Goal: Task Accomplishment & Management: Complete application form

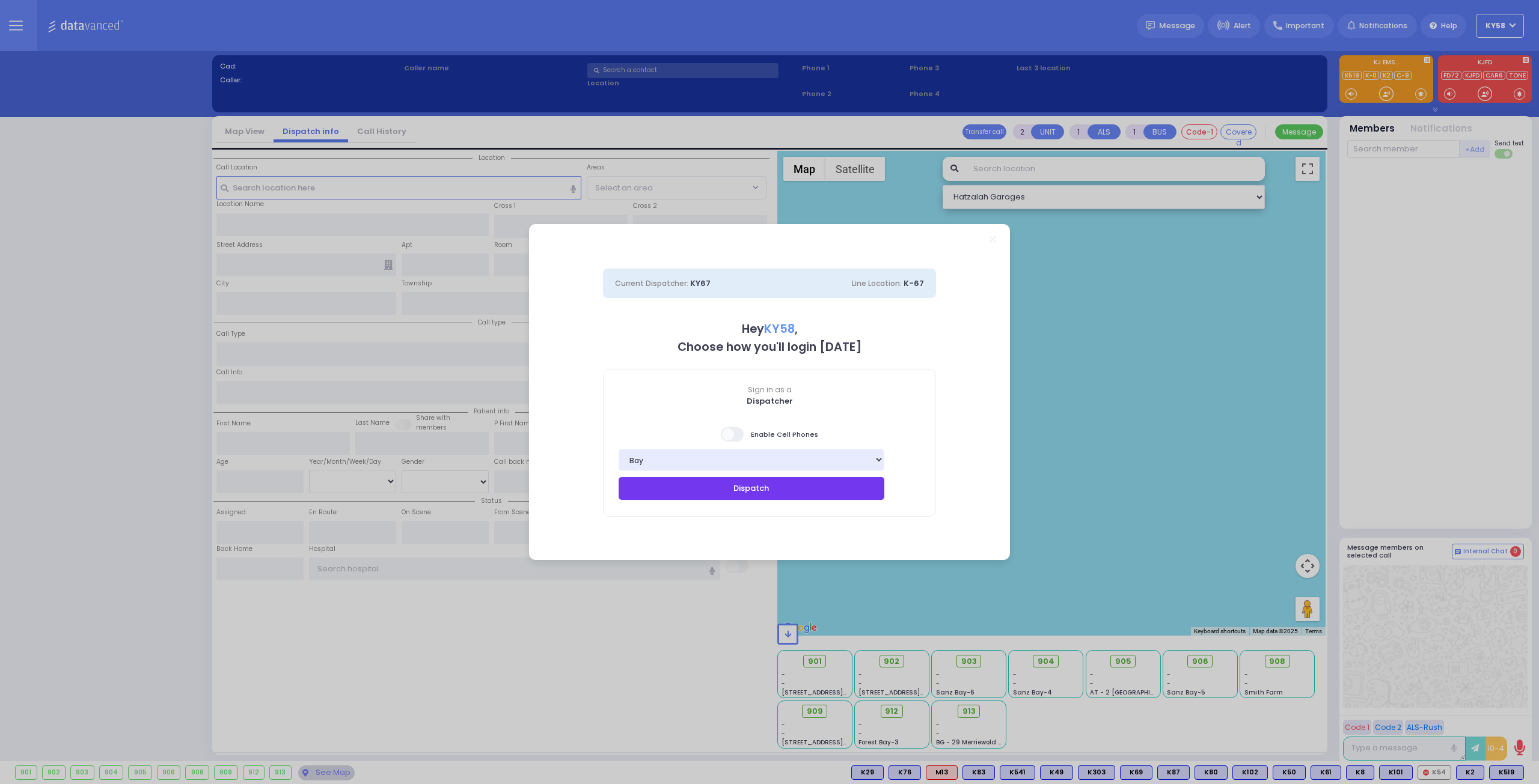
click at [718, 486] on button "Dispatch" at bounding box center [751, 488] width 266 height 23
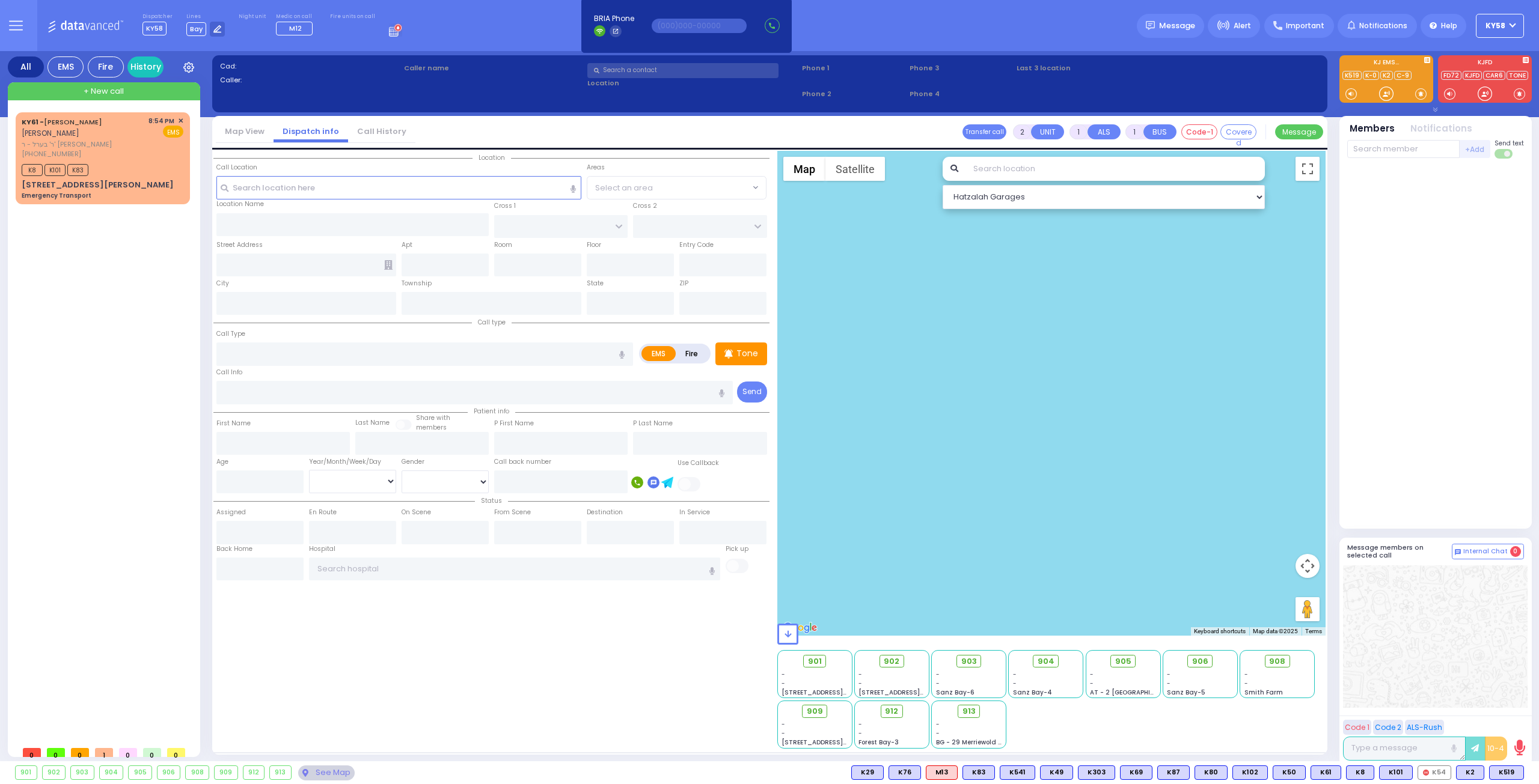
click at [804, 474] on div at bounding box center [1052, 393] width 549 height 485
click at [106, 90] on span "+ New call" at bounding box center [103, 91] width 40 height 12
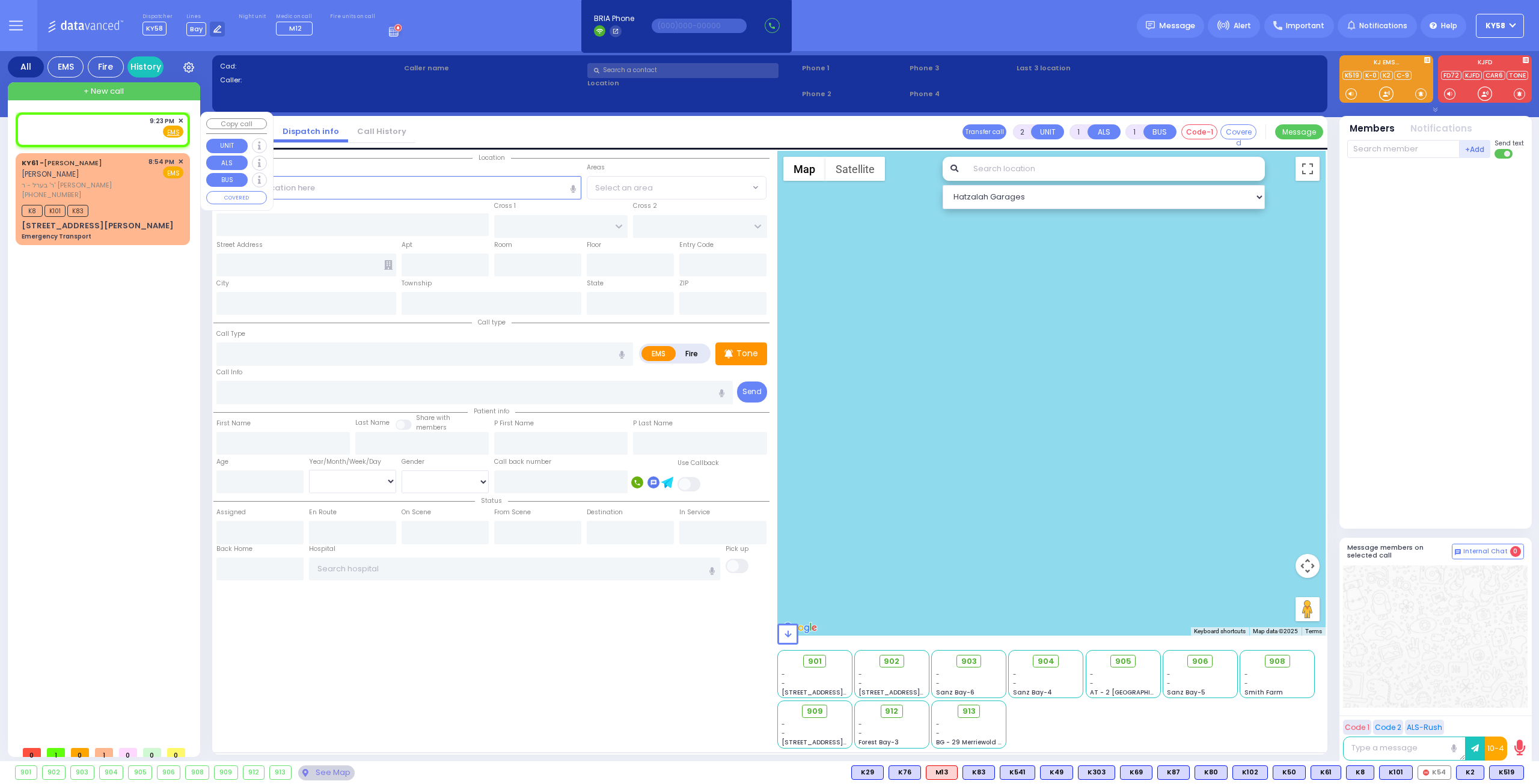
select select
radio input "true"
select select
type input "21:23"
select select "Hatzalah Garages"
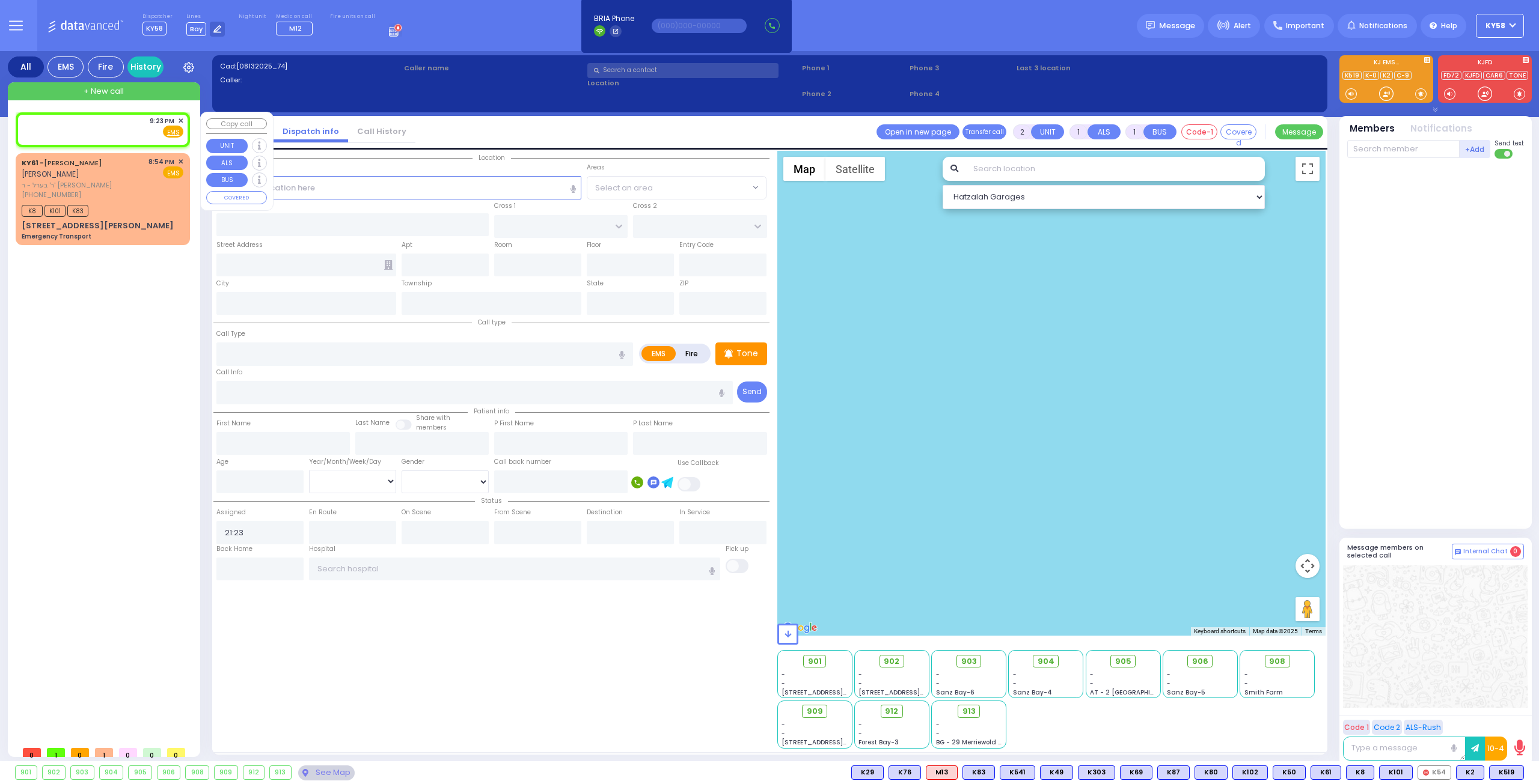
select select
radio input "true"
select select
select select "Hatzalah Garages"
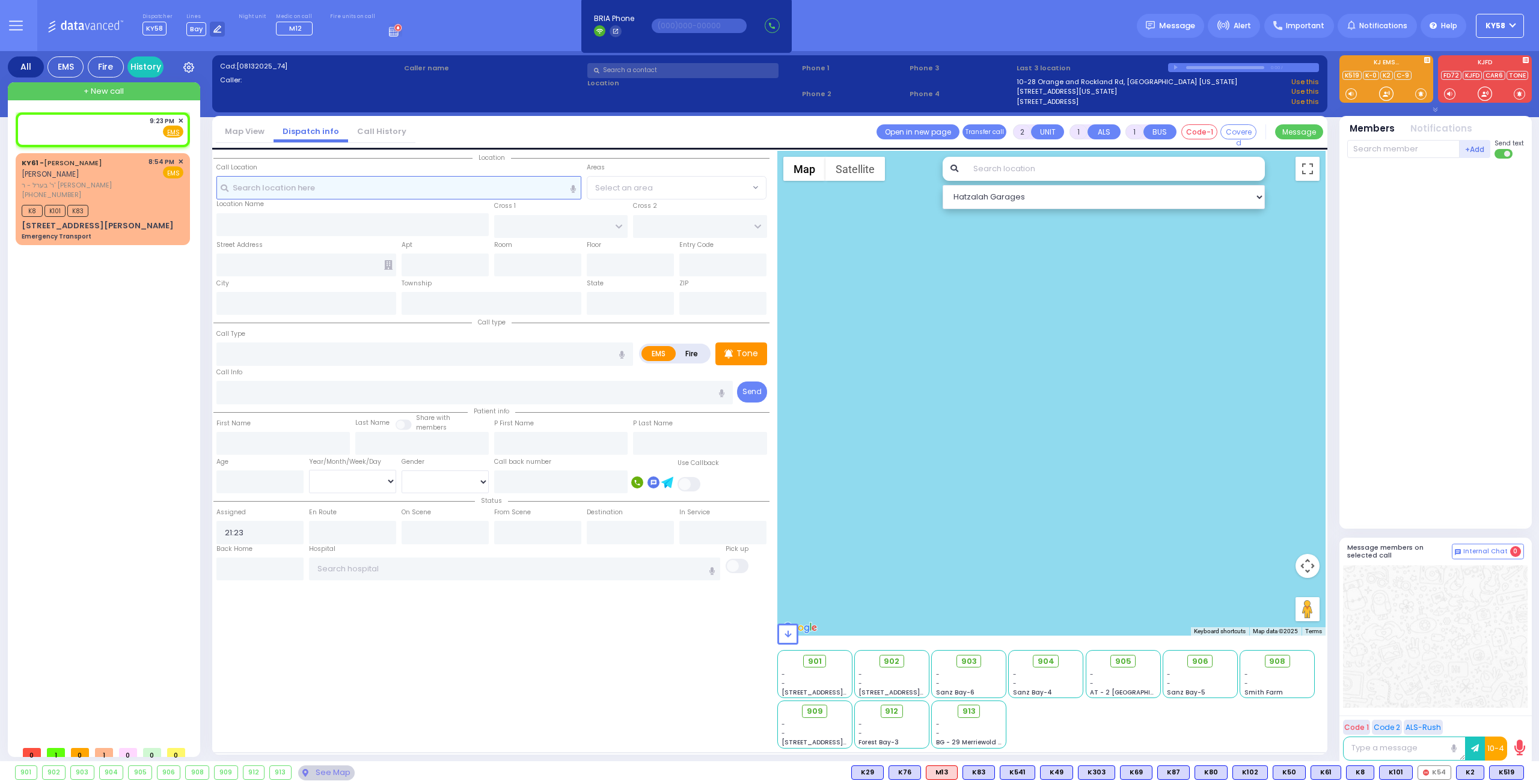
click at [424, 190] on input "text" at bounding box center [399, 187] width 365 height 23
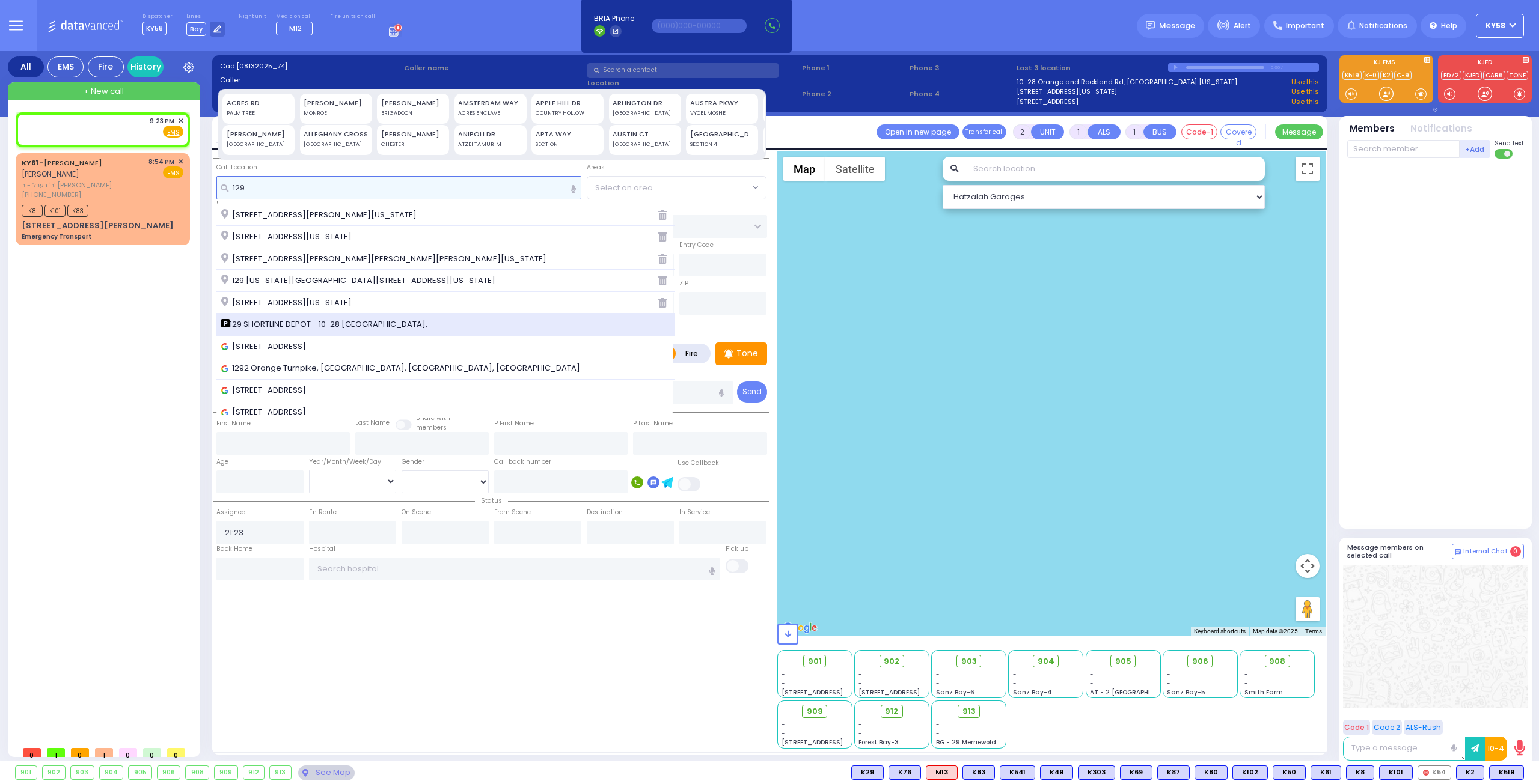
type input "129"
click at [338, 323] on span "129 SHORTLINE DEPOT - 10-28 Orange and Rockland Rd," at bounding box center [326, 324] width 211 height 12
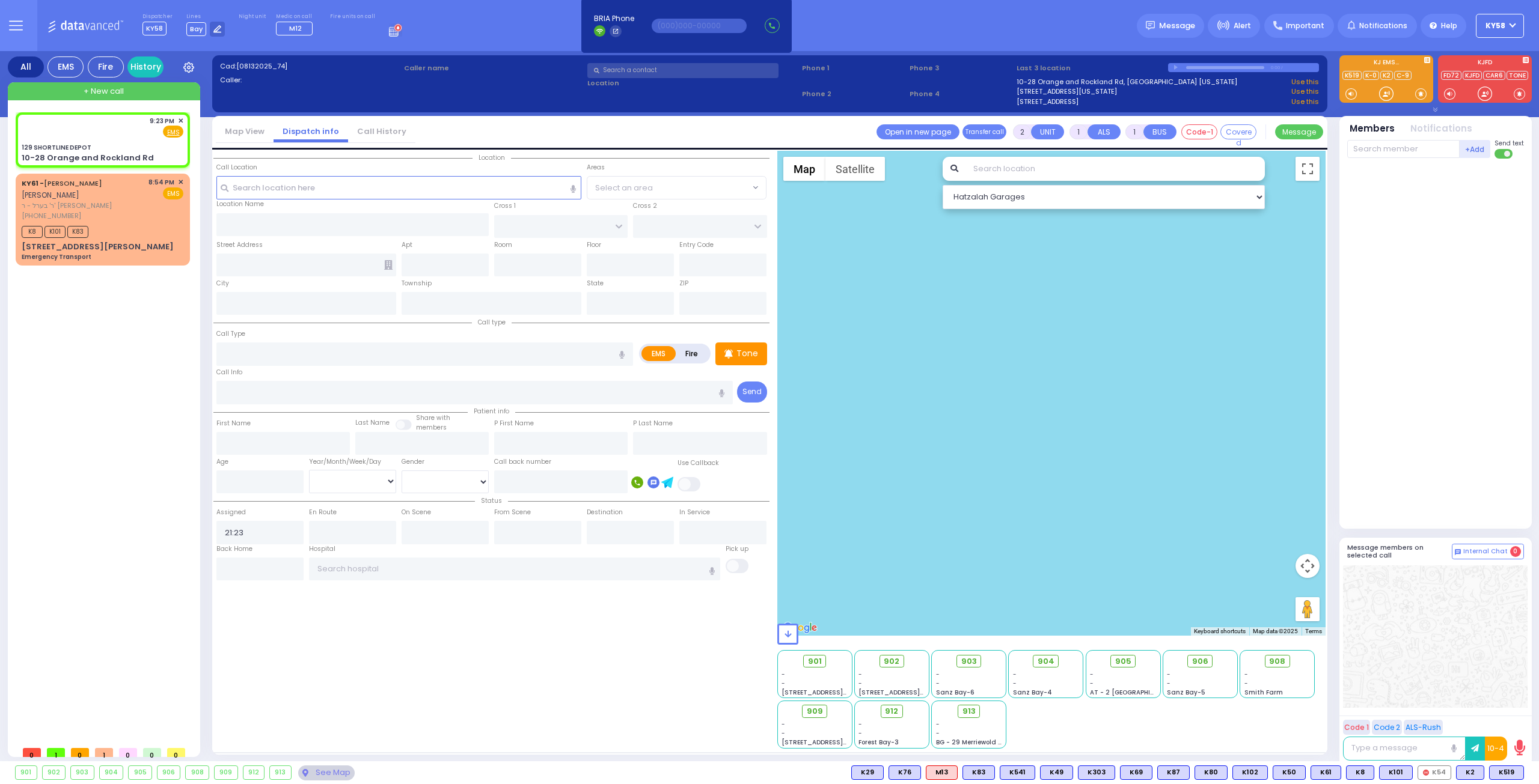
select select
radio input "true"
select select
select select "Hatzalah Garages"
type input "129 SHORTLINE DEPOT"
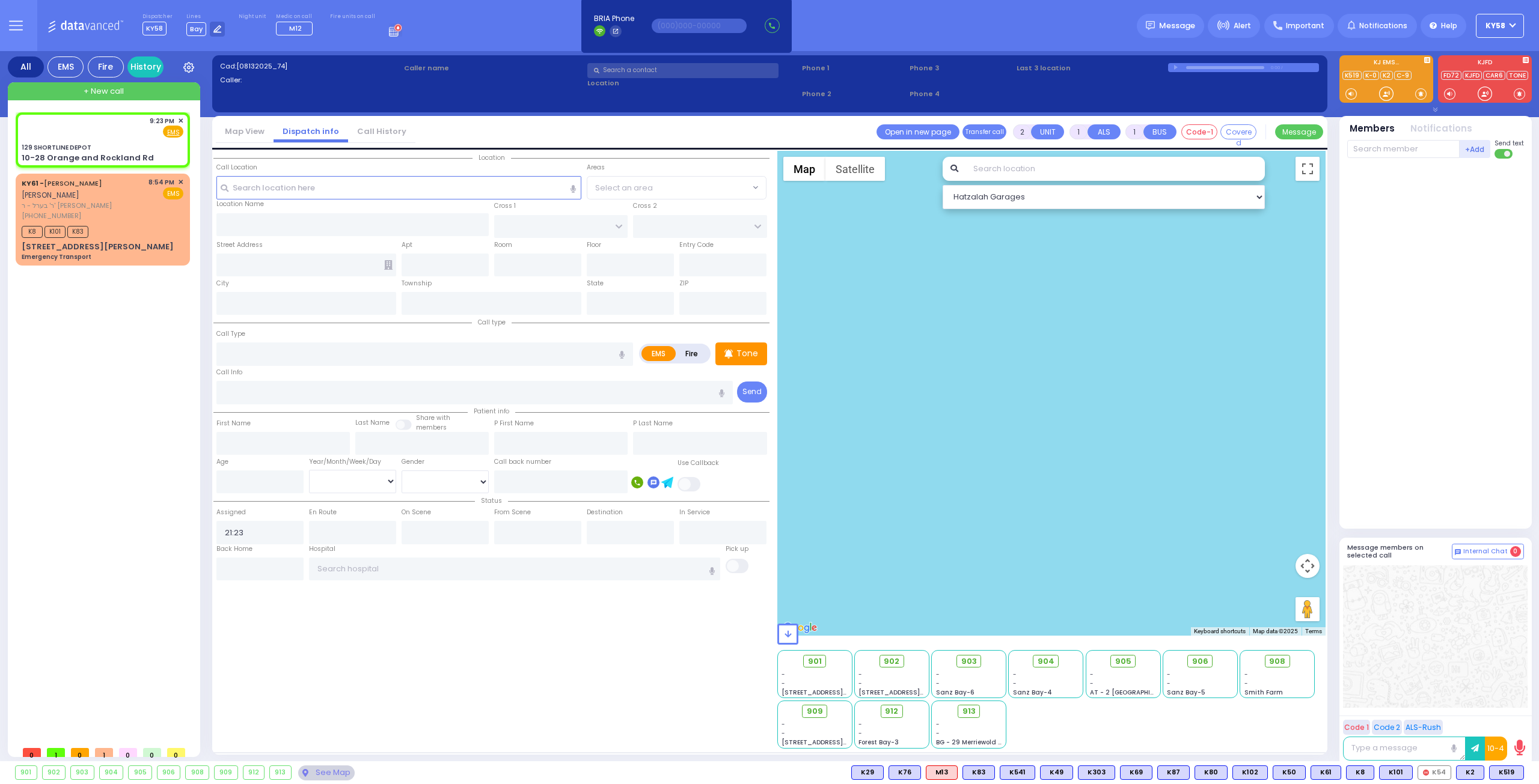
type input "10-28 Orange and Rockland Rd"
type input "Monroe"
type input "[US_STATE]"
type input "10950"
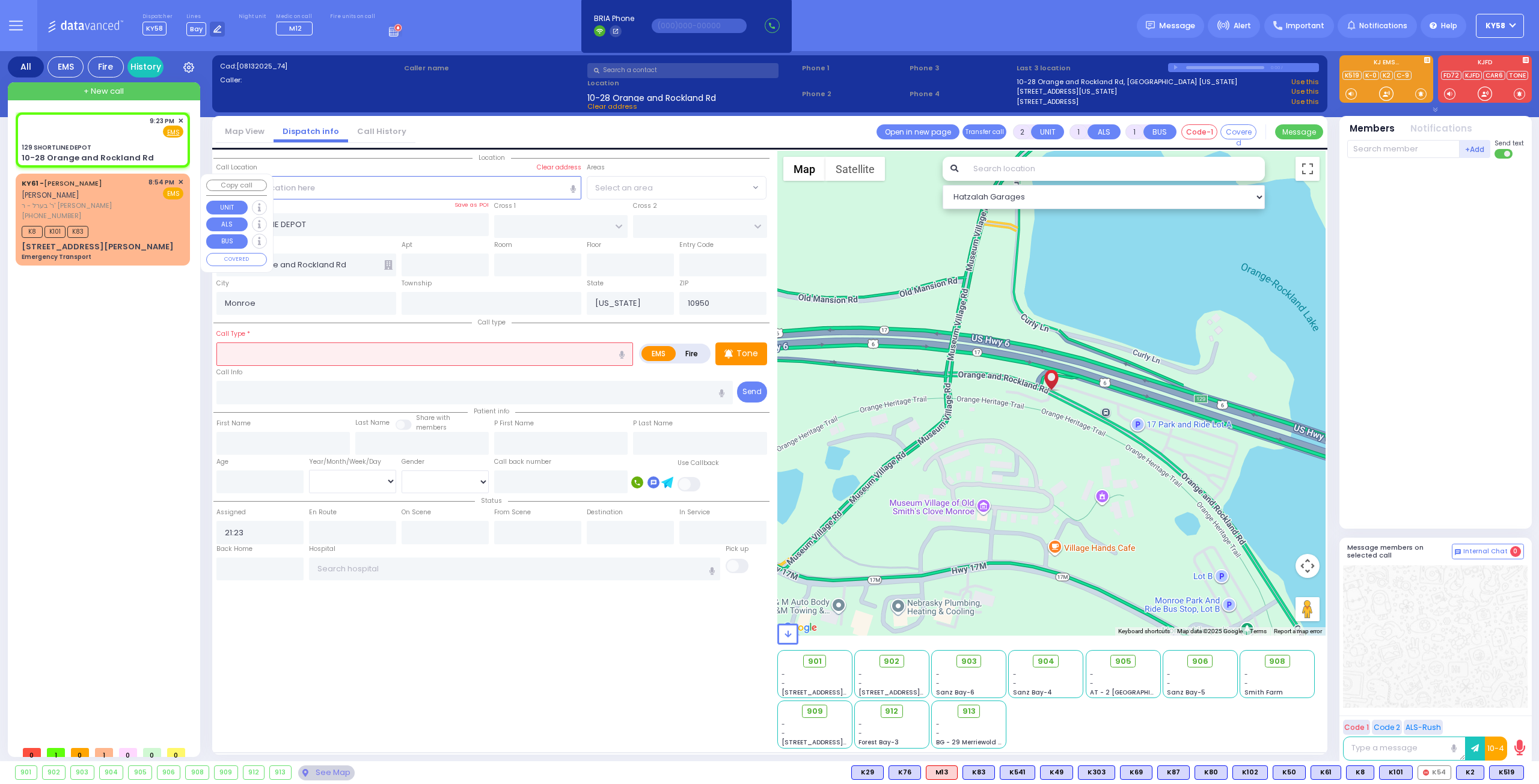
click at [138, 202] on span "ר' בערל - ר' [PERSON_NAME]" at bounding box center [83, 206] width 123 height 10
type input "1"
select select
type input "Emergency Transport"
radio input "true"
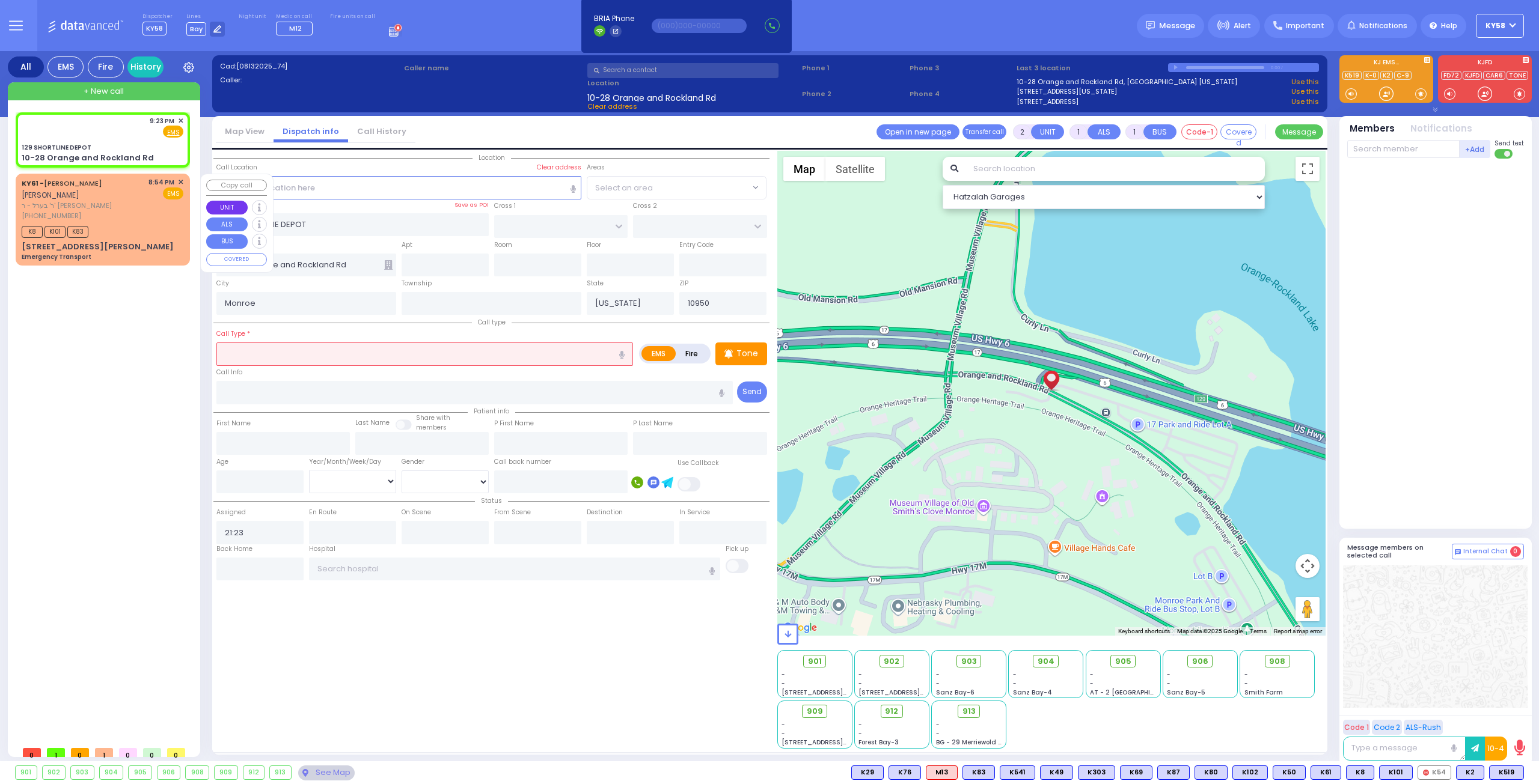
type input "[PERSON_NAME]"
select select
type input "20:54"
type input "20:59"
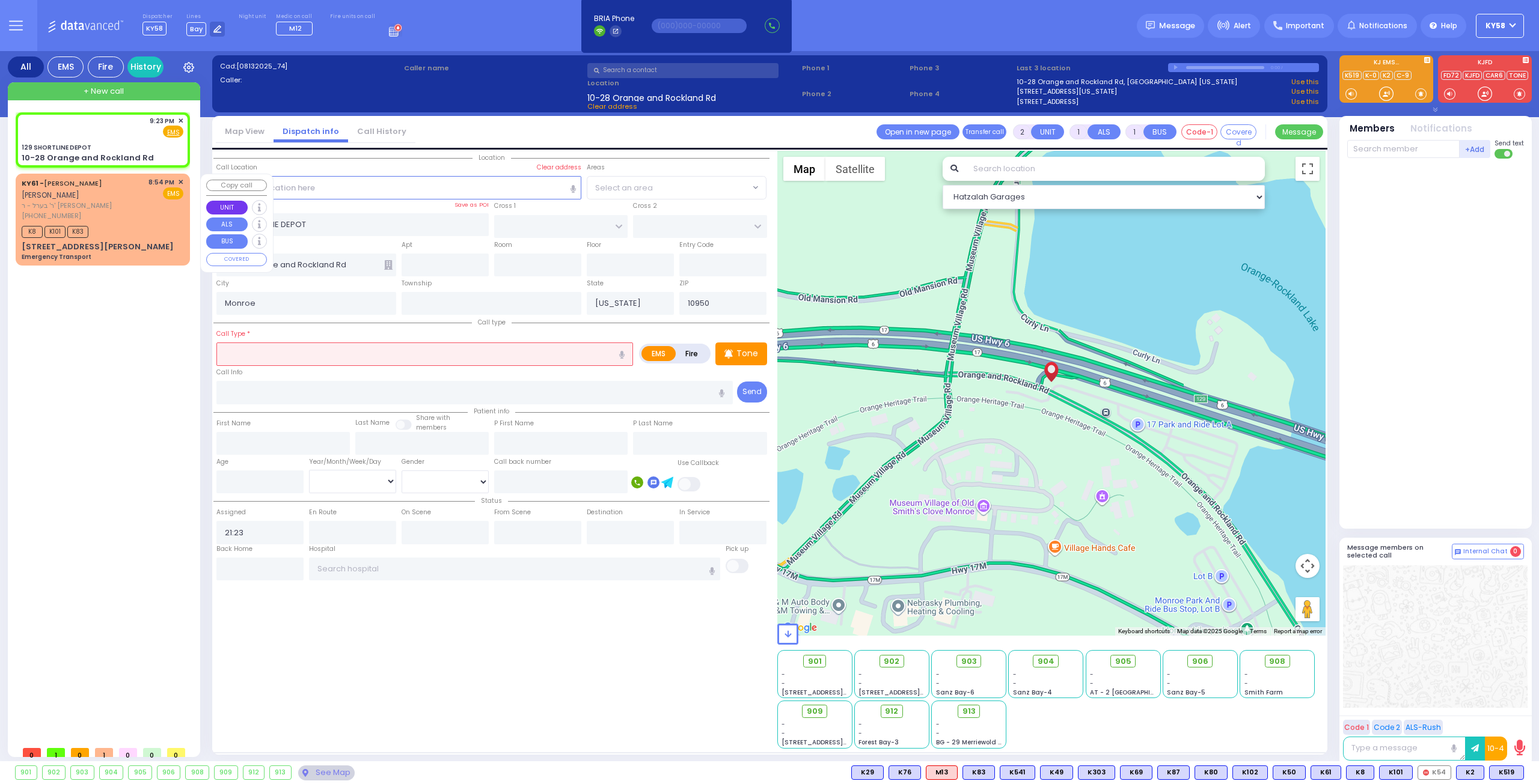
type input "[US_STATE][GEOGRAPHIC_DATA]- [GEOGRAPHIC_DATA]"
select select "Hatzalah Garages"
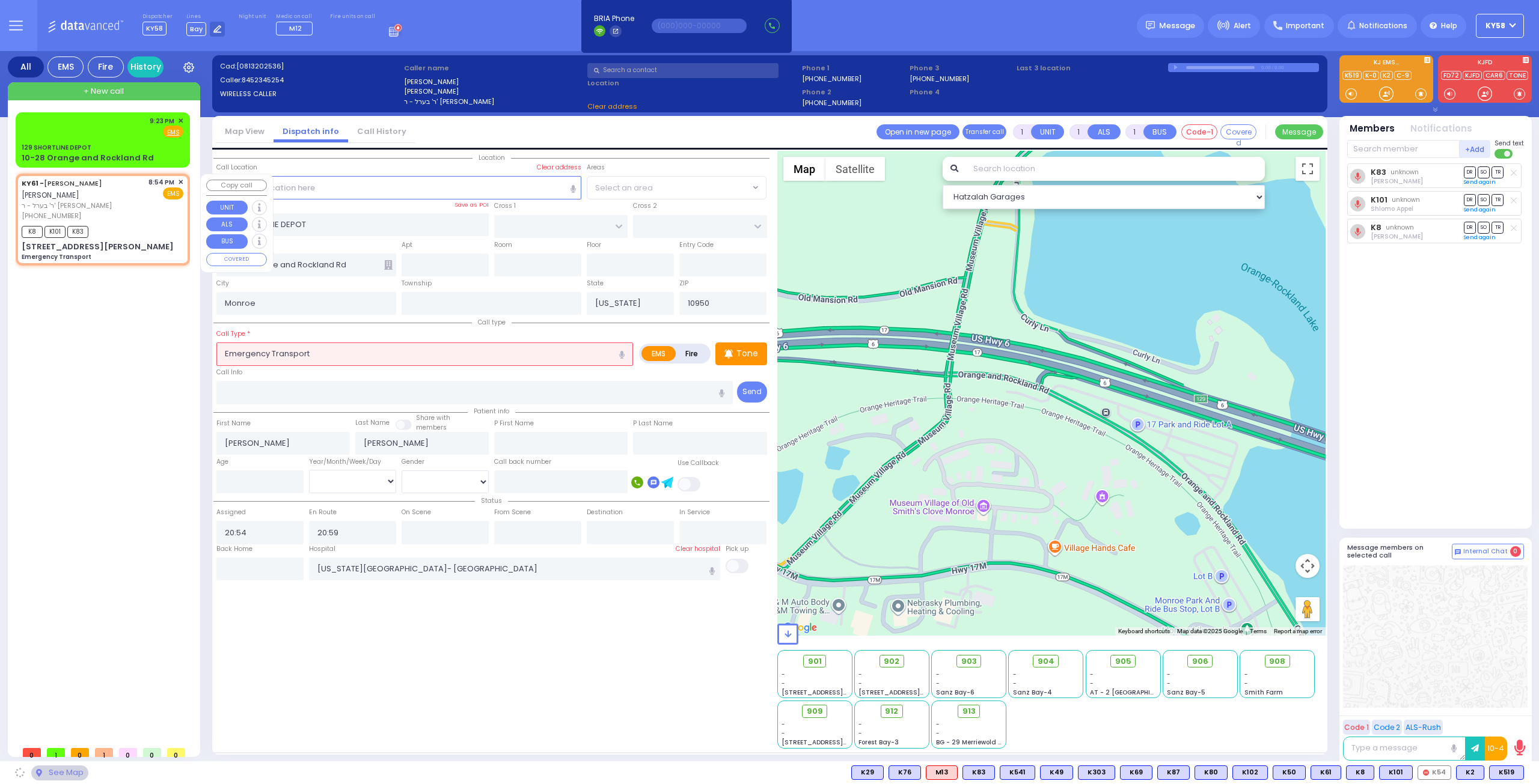
type input "MOUNTAIN RD"
type input "2 KARLIN BLVD"
type input "202"
select select "[GEOGRAPHIC_DATA]"
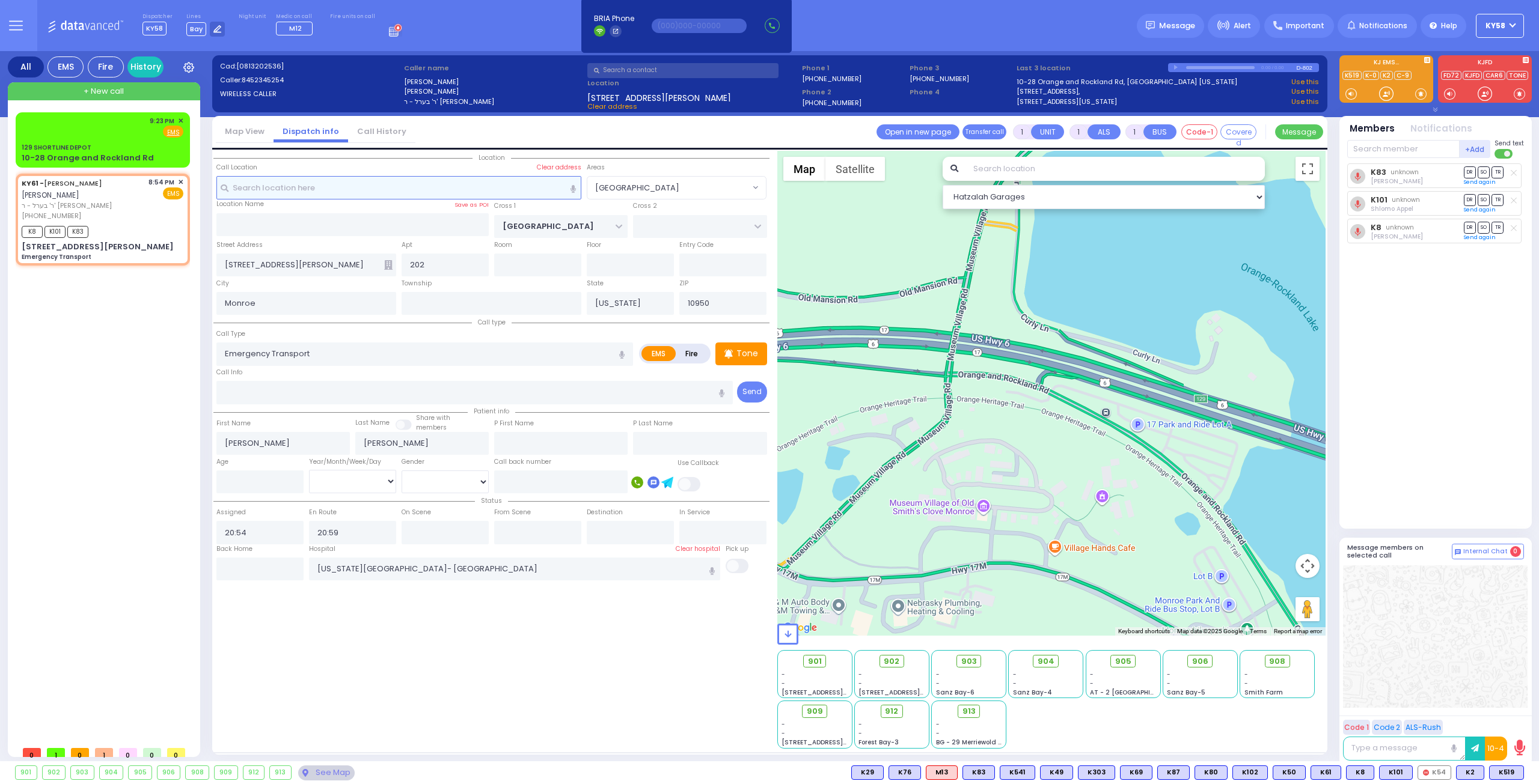
click at [312, 186] on input "text" at bounding box center [399, 187] width 365 height 23
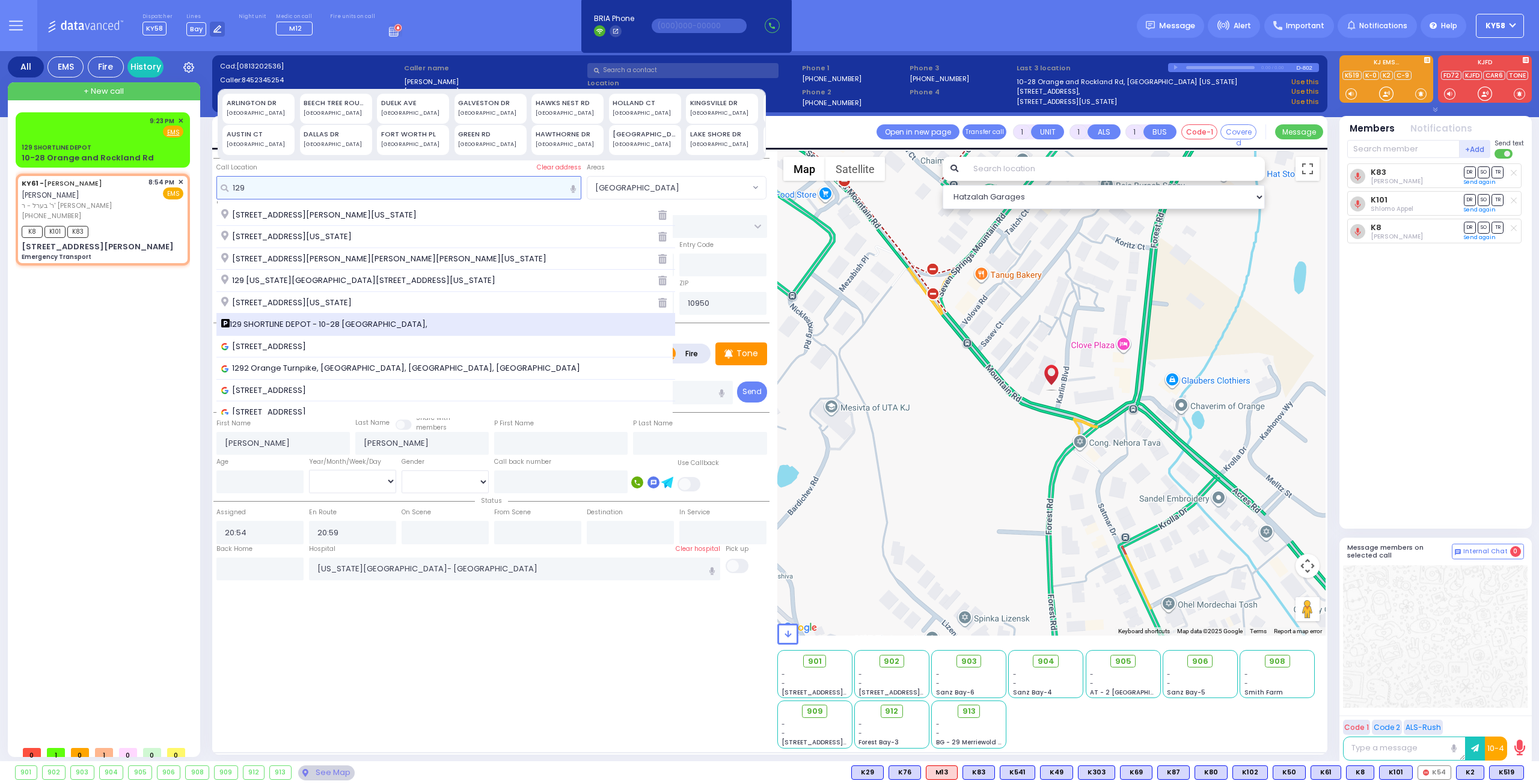
type input "129"
click at [296, 322] on span "129 SHORTLINE DEPOT - 10-28 Orange and Rockland Rd," at bounding box center [326, 324] width 211 height 12
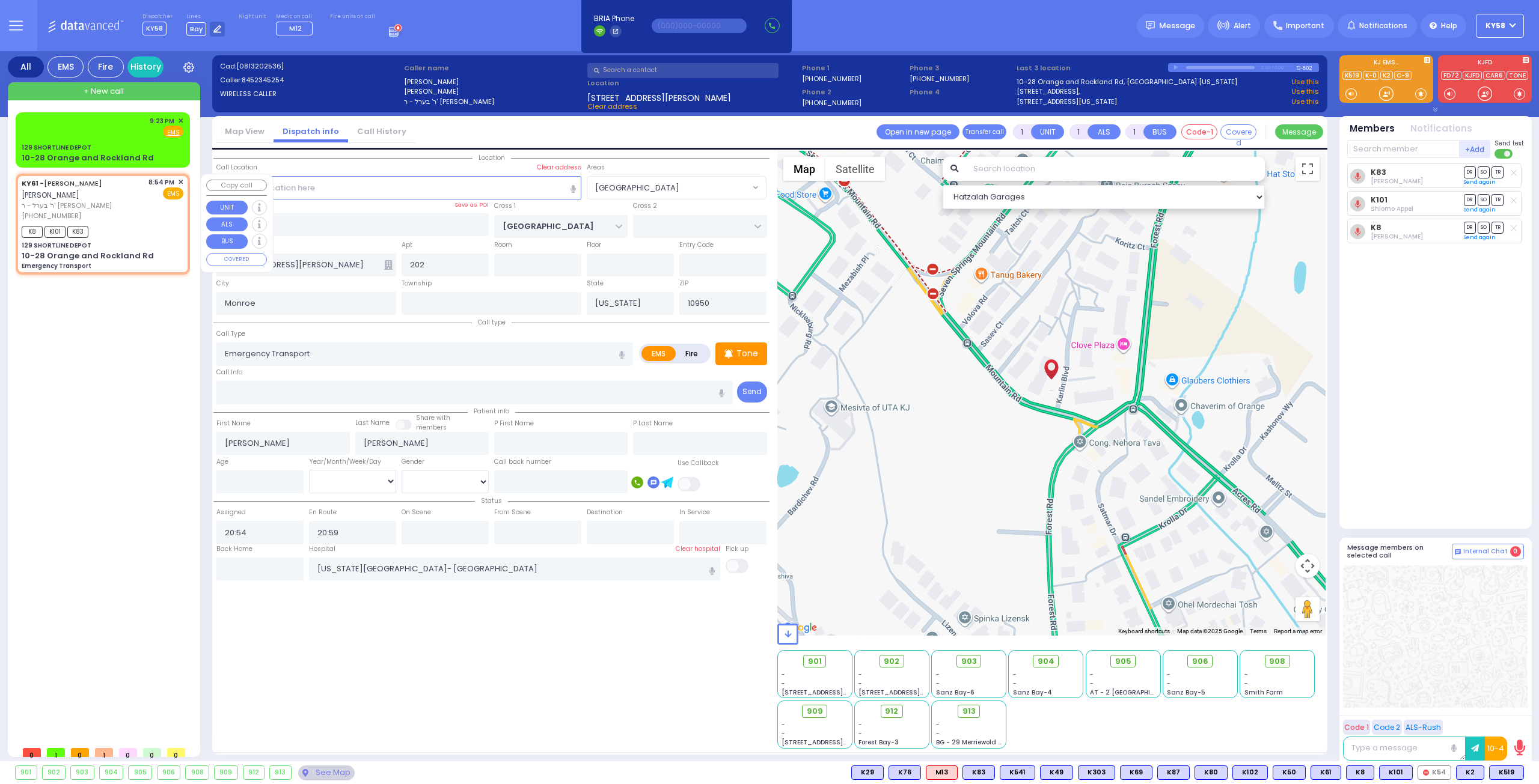
select select
radio input "true"
select select
select select "Hatzalah Garages"
type input "129 SHORTLINE DEPOT"
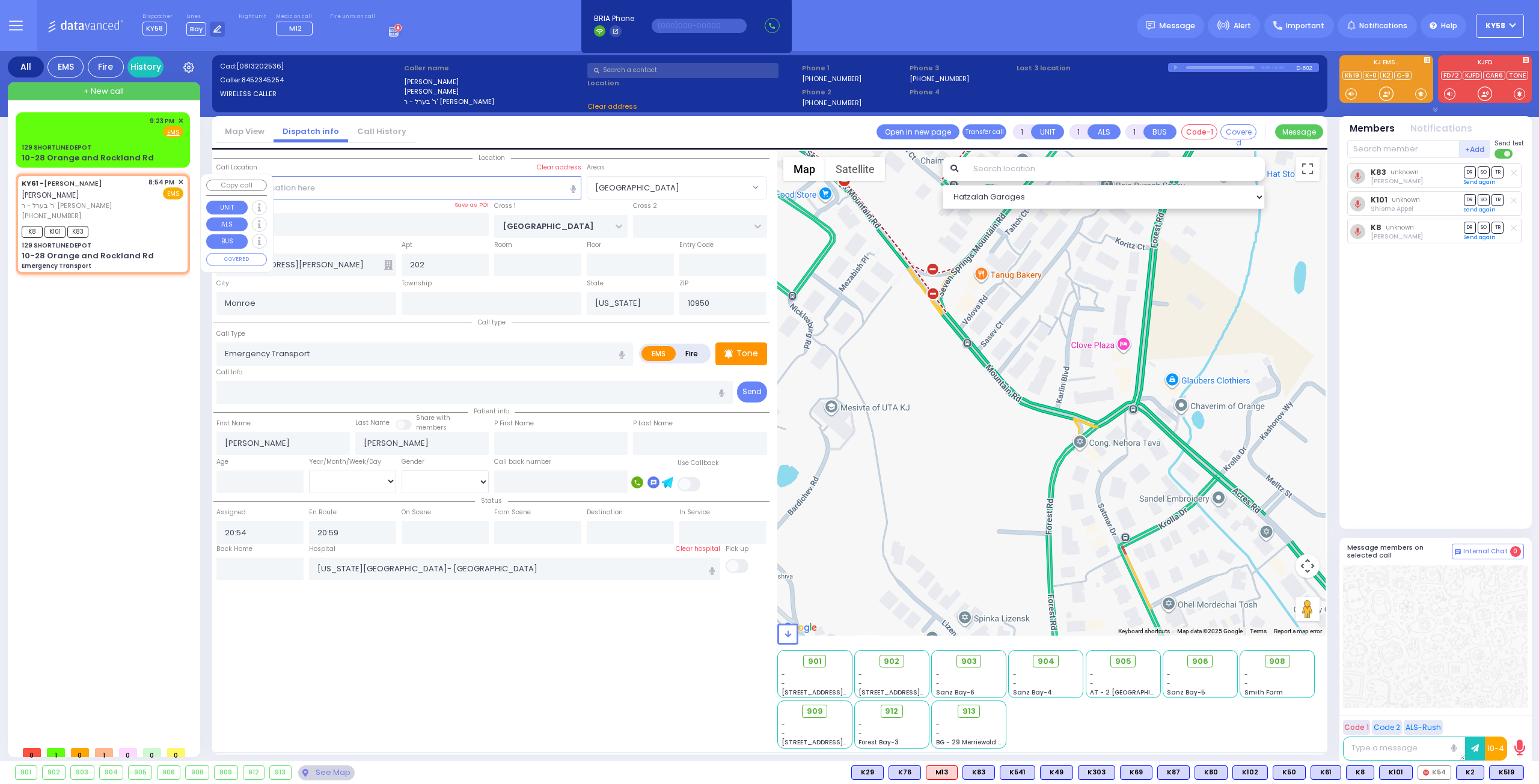
type input "10-28 Orange and Rockland Rd"
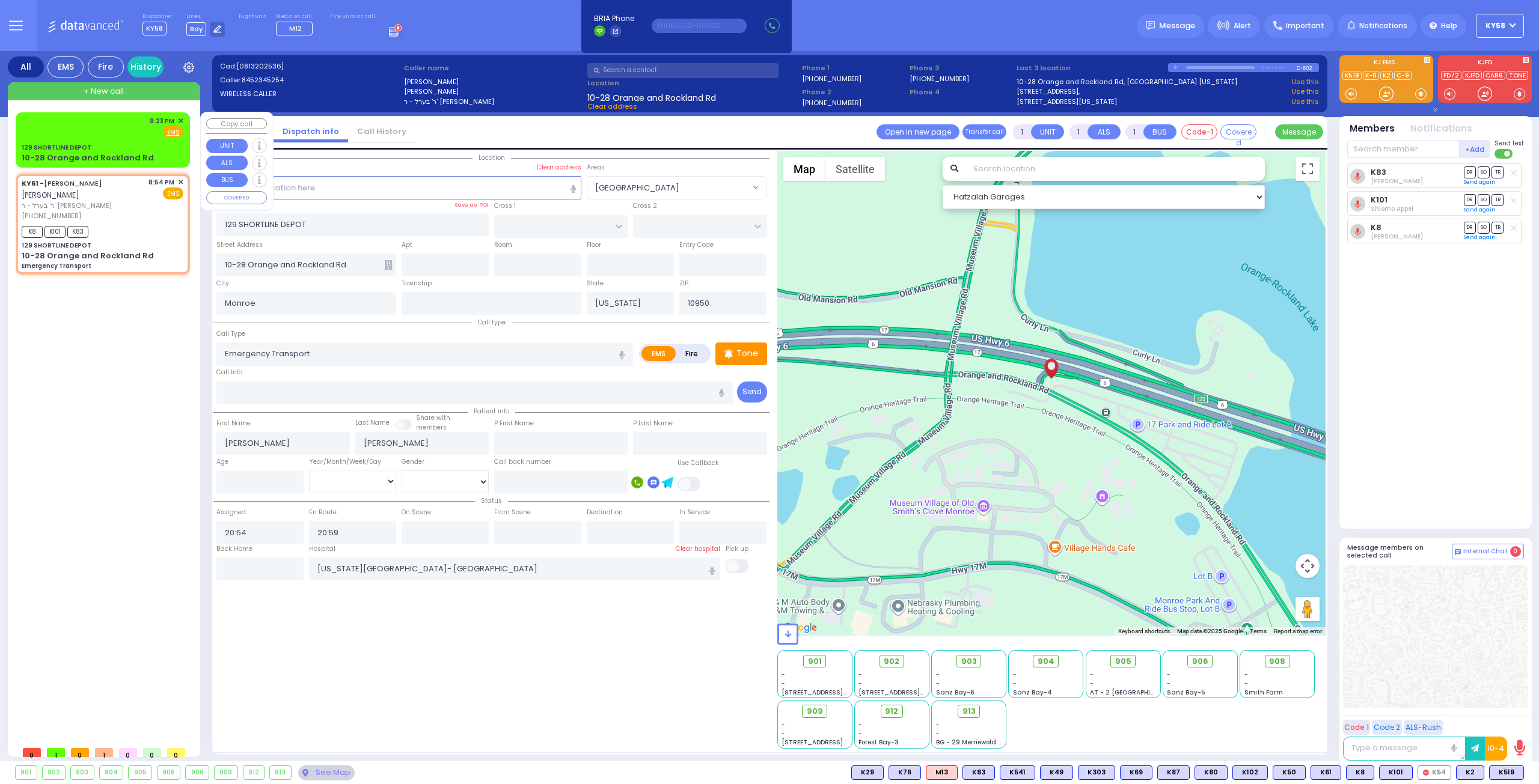
click at [127, 139] on div "9:23 PM ✕ Fire EMS" at bounding box center [103, 139] width 170 height 51
type input "2"
select select
radio input "true"
select select
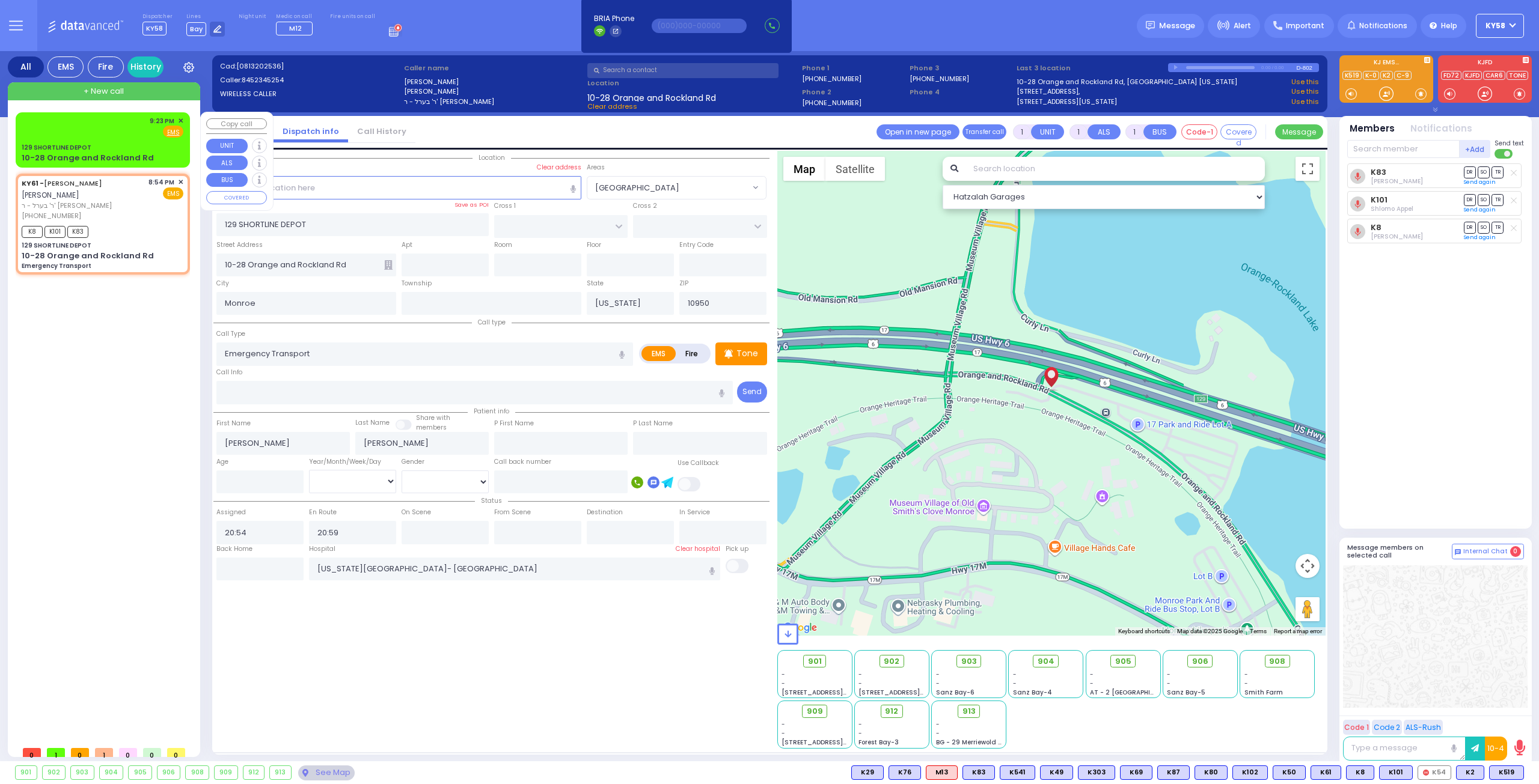
type input "21:23"
select select "Hatzalah Garages"
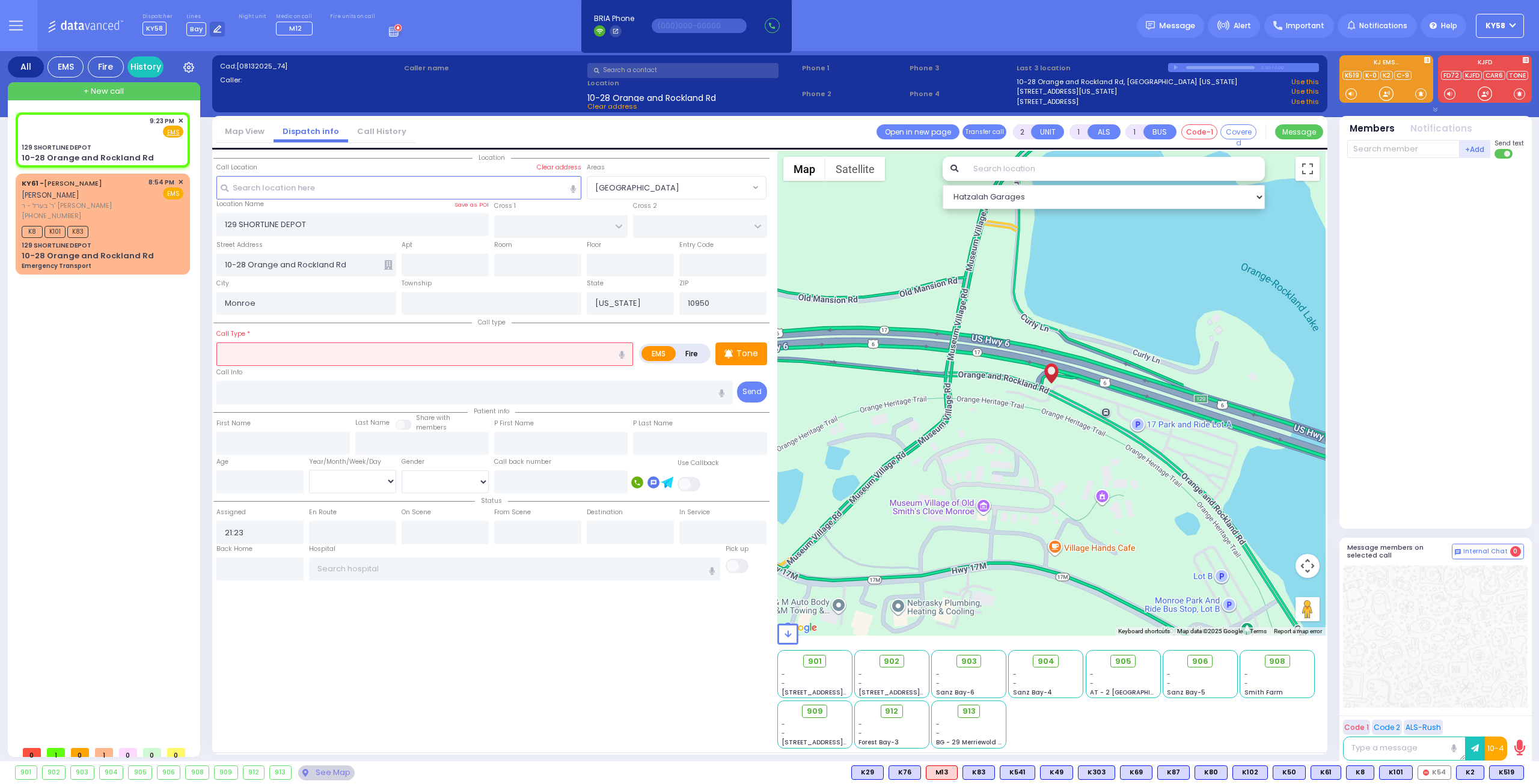
click at [321, 346] on input "text" at bounding box center [425, 353] width 417 height 23
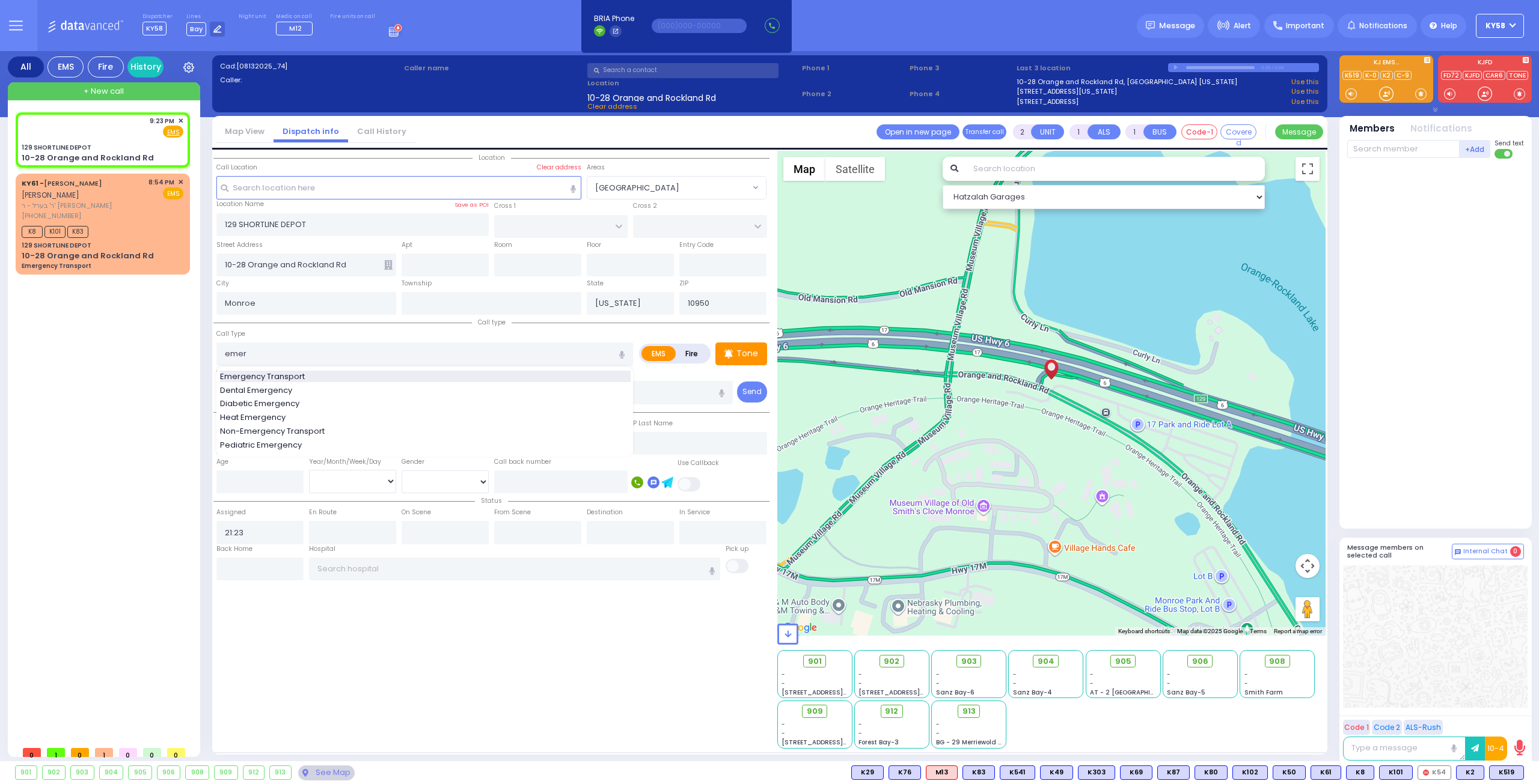
click at [298, 373] on span "Emergency Transport" at bounding box center [265, 376] width 89 height 12
type input "Emergency Transport"
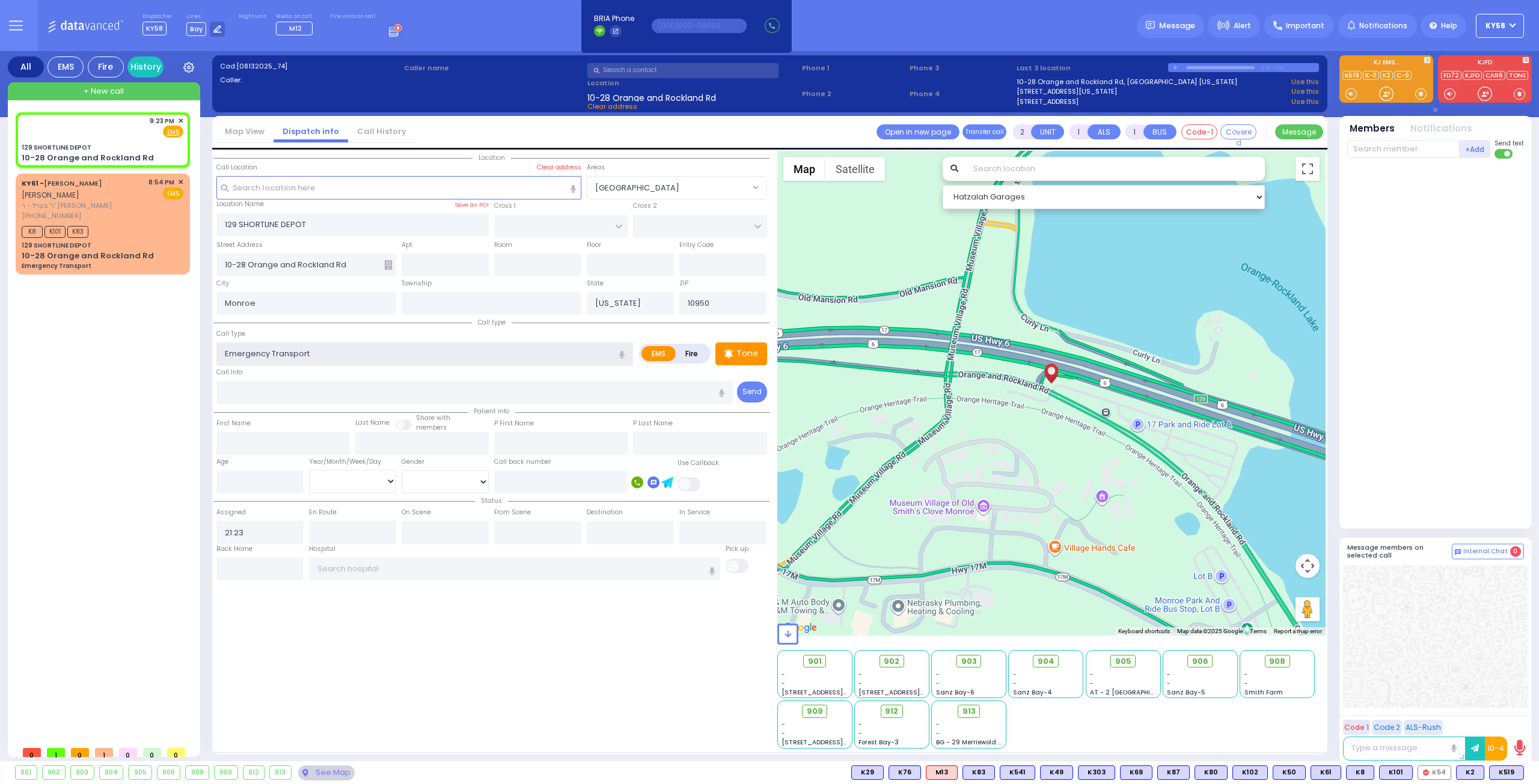
type input "1"
select select
radio input "true"
select select
select select "Hatzalah Garages"
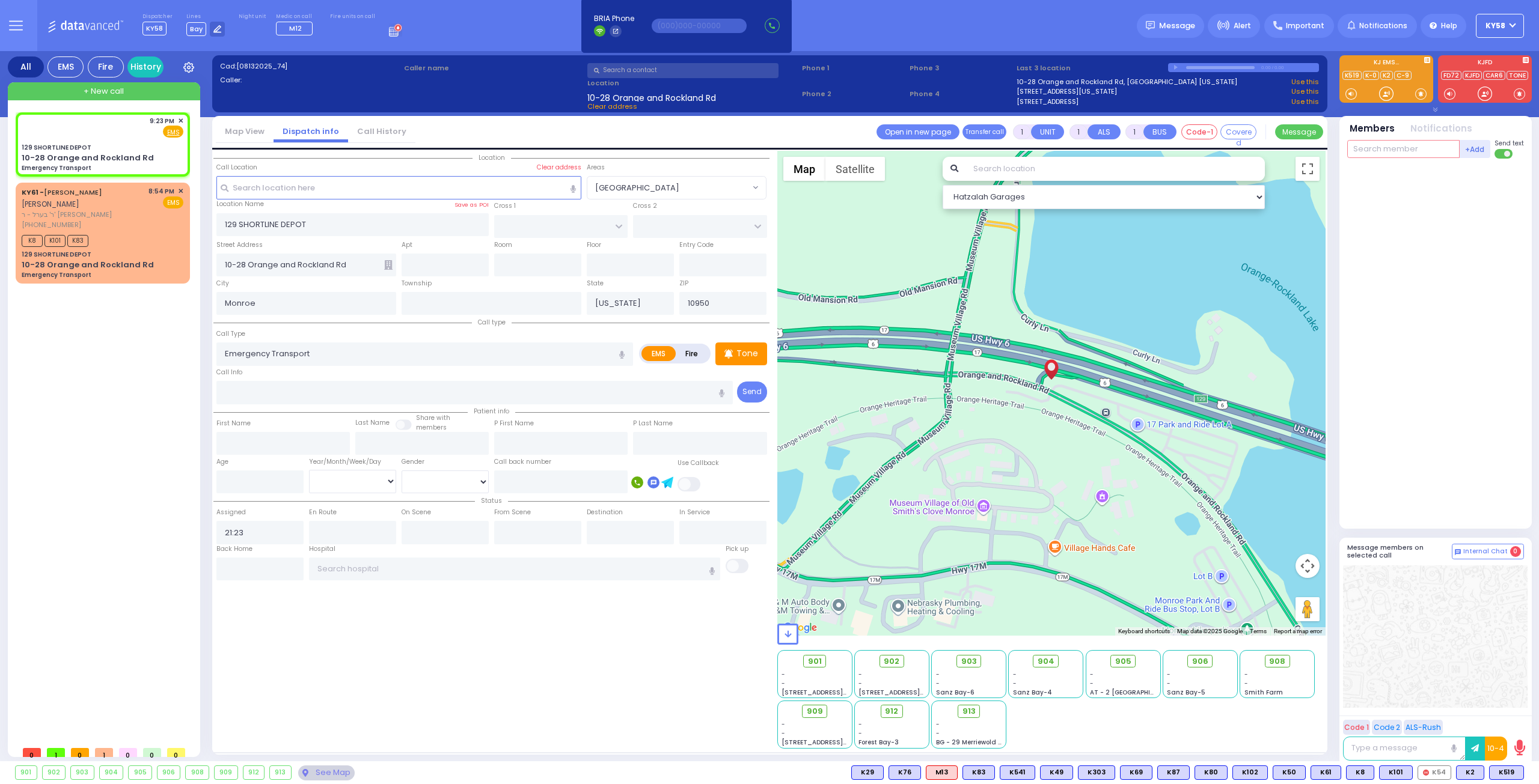
click at [1372, 146] on input "text" at bounding box center [1403, 149] width 112 height 18
select select
radio input "true"
select select
select select "Hatzalah Garages"
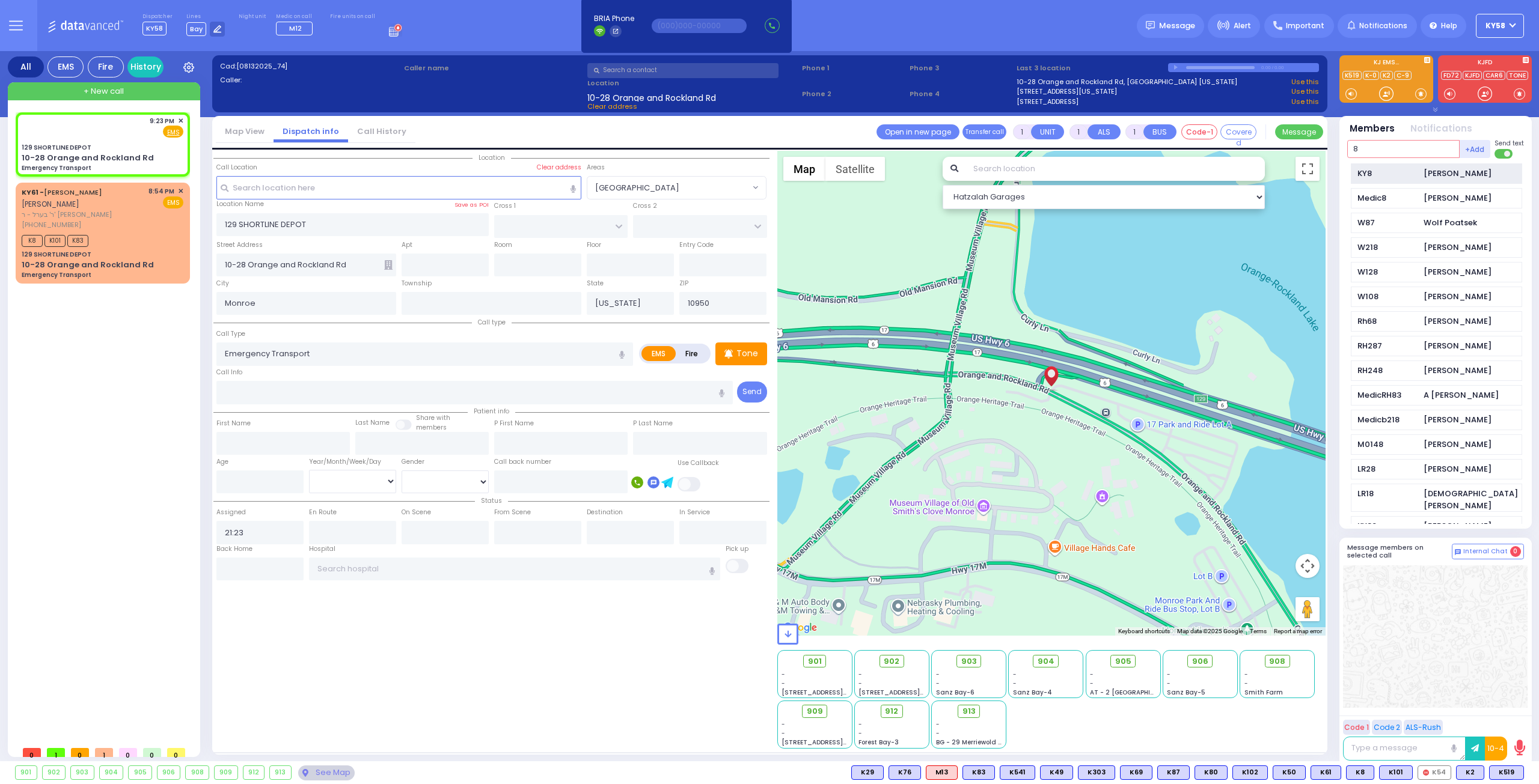
type input "8"
click at [1391, 168] on div "KY8" at bounding box center [1387, 173] width 60 height 12
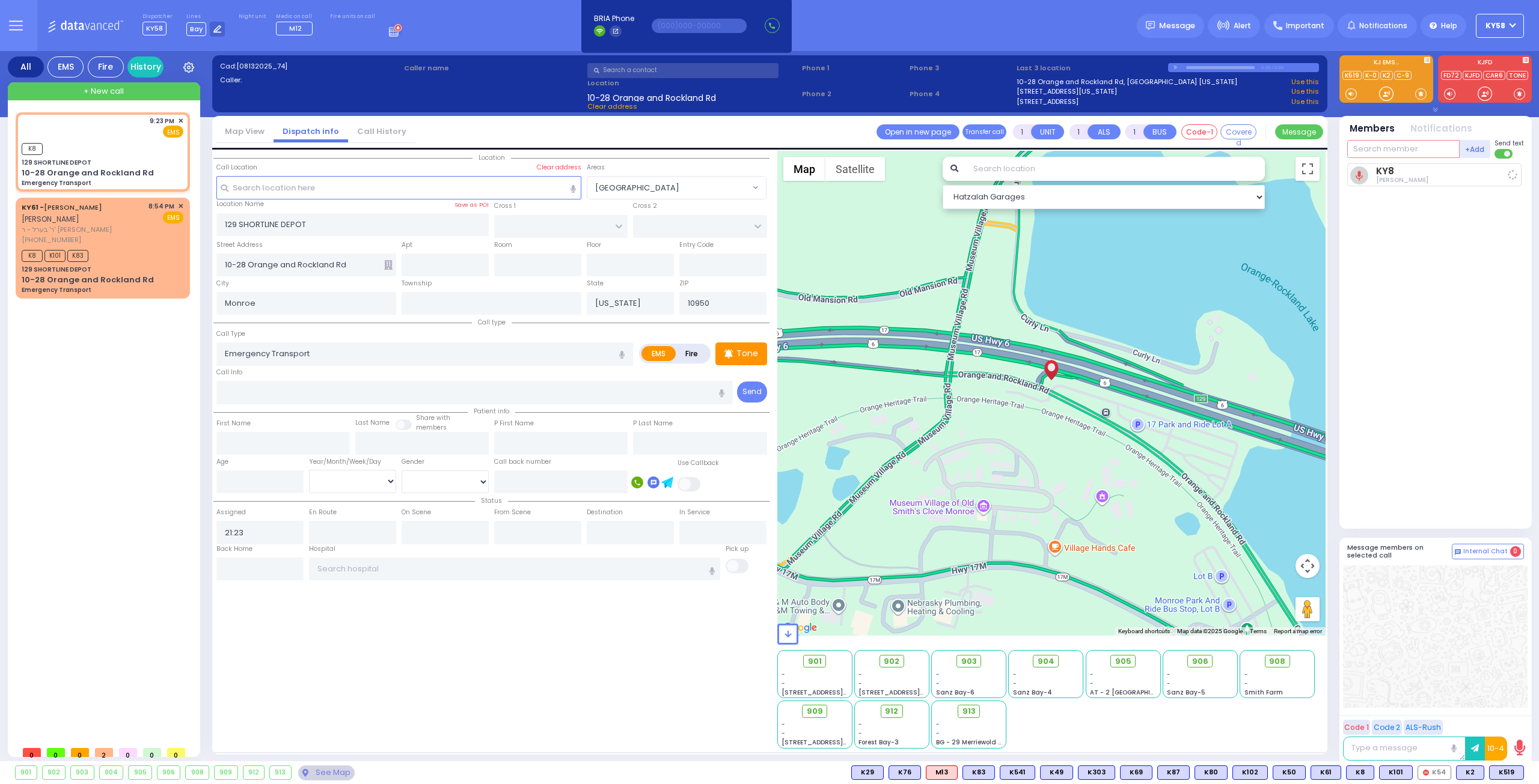
click at [1387, 150] on input "text" at bounding box center [1403, 149] width 112 height 18
select select
radio input "true"
select select
type input "21:24"
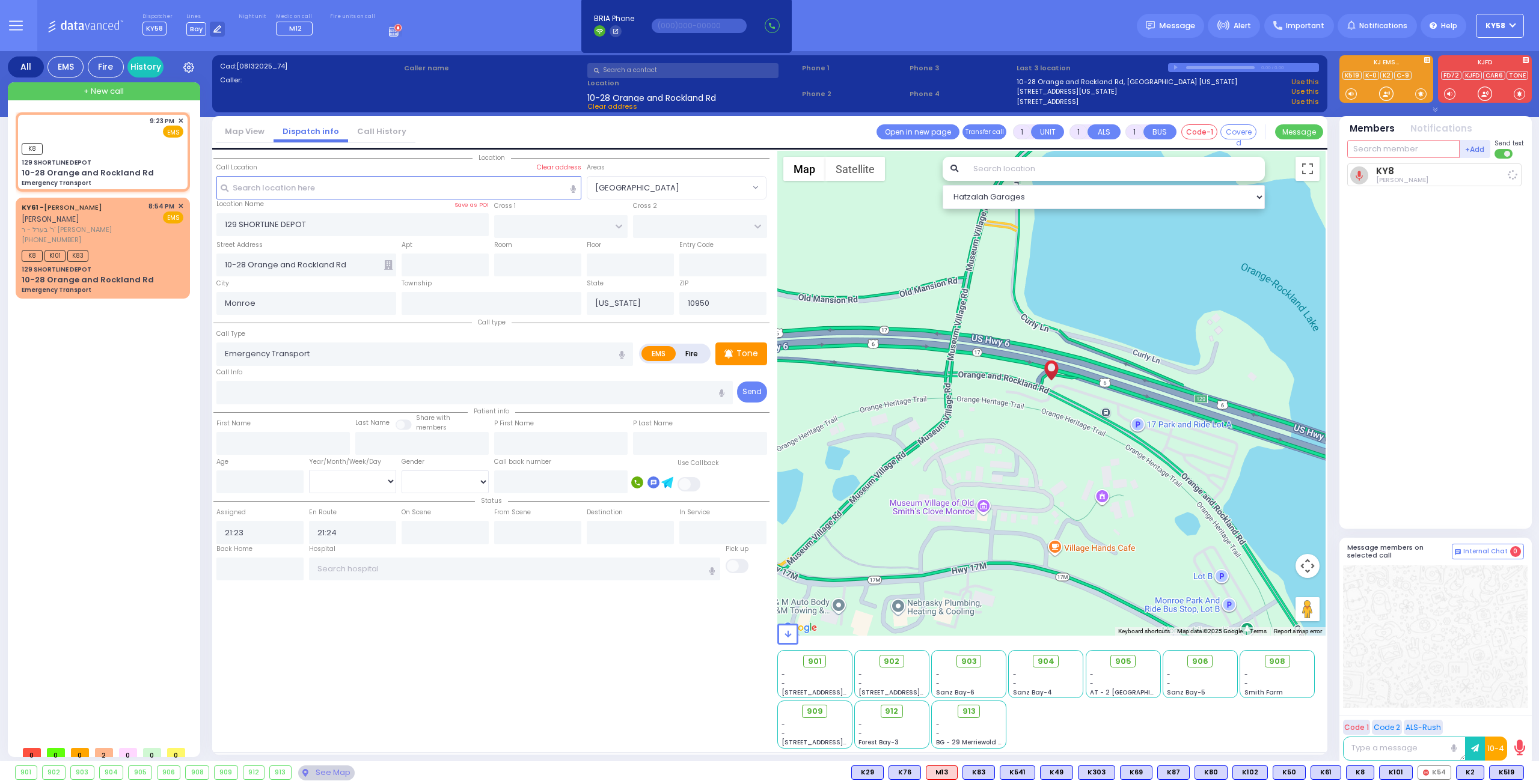
select select "Hatzalah Garages"
click at [1400, 770] on span "K101" at bounding box center [1396, 773] width 33 height 13
select select
radio input "true"
select select
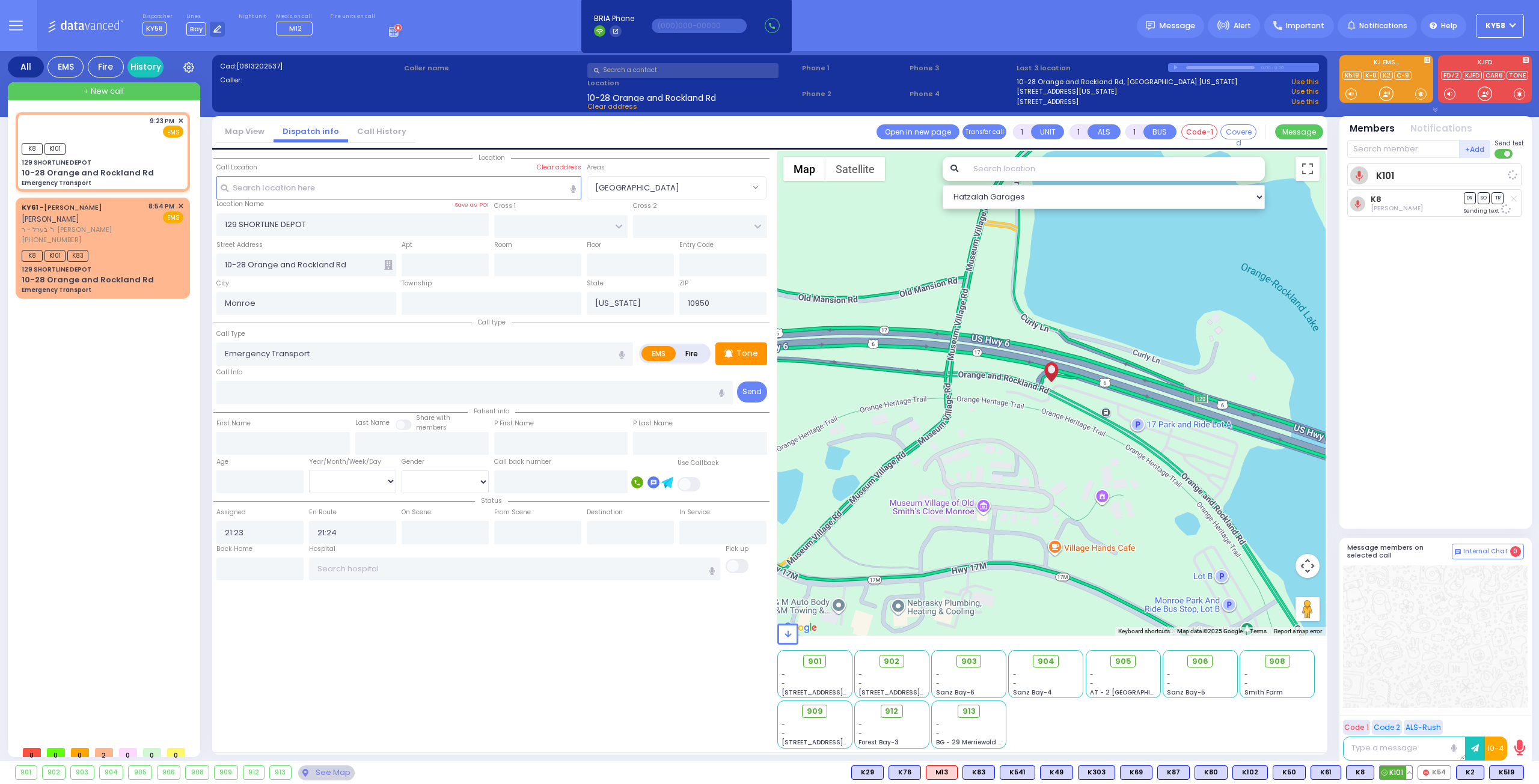
select select "Hatzalah Garages"
click at [1421, 150] on input "text" at bounding box center [1403, 149] width 112 height 18
type input "83"
click at [1379, 177] on div "KY83" at bounding box center [1387, 173] width 60 height 12
select select
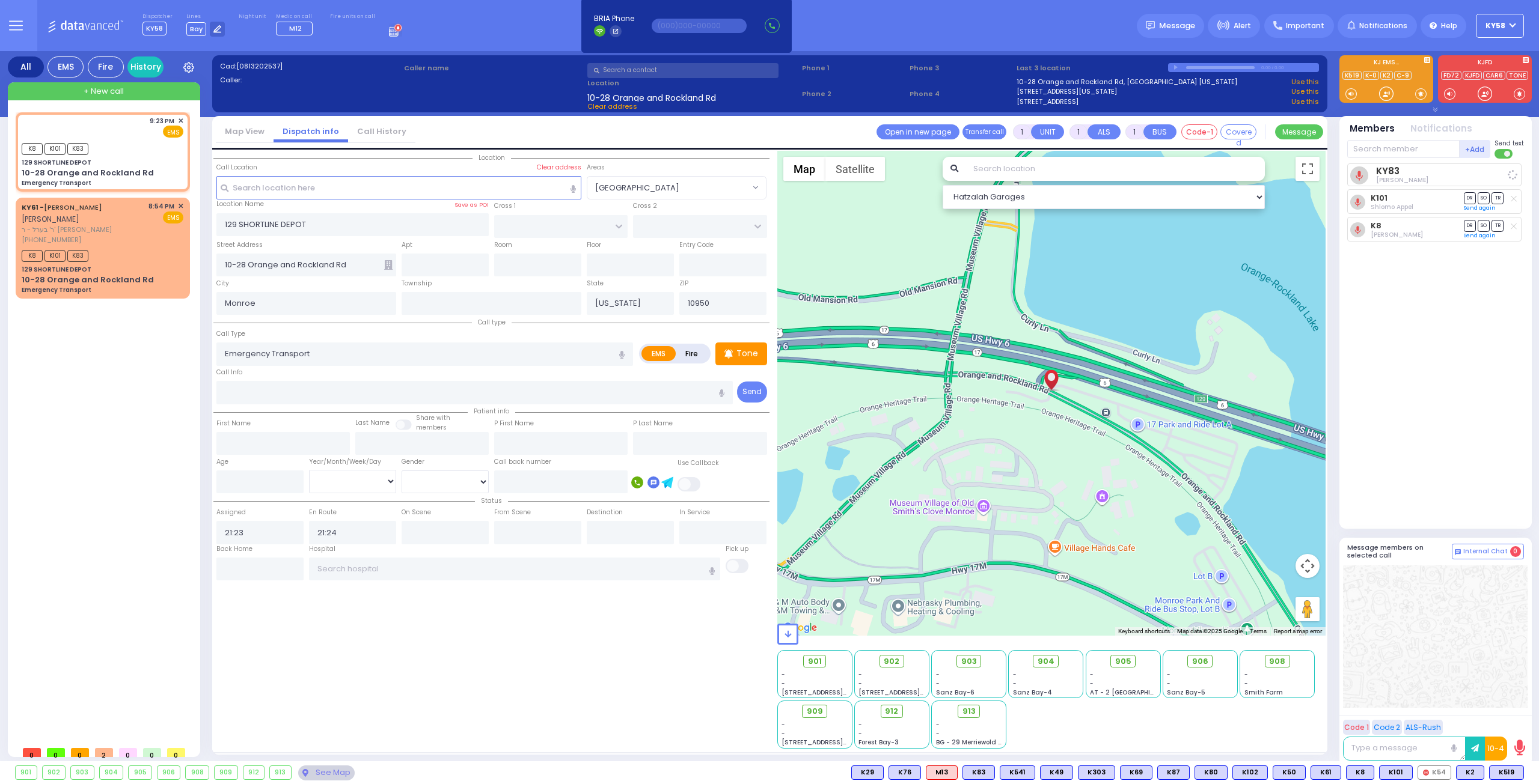
radio input "true"
select select
select select "Hatzalah Garages"
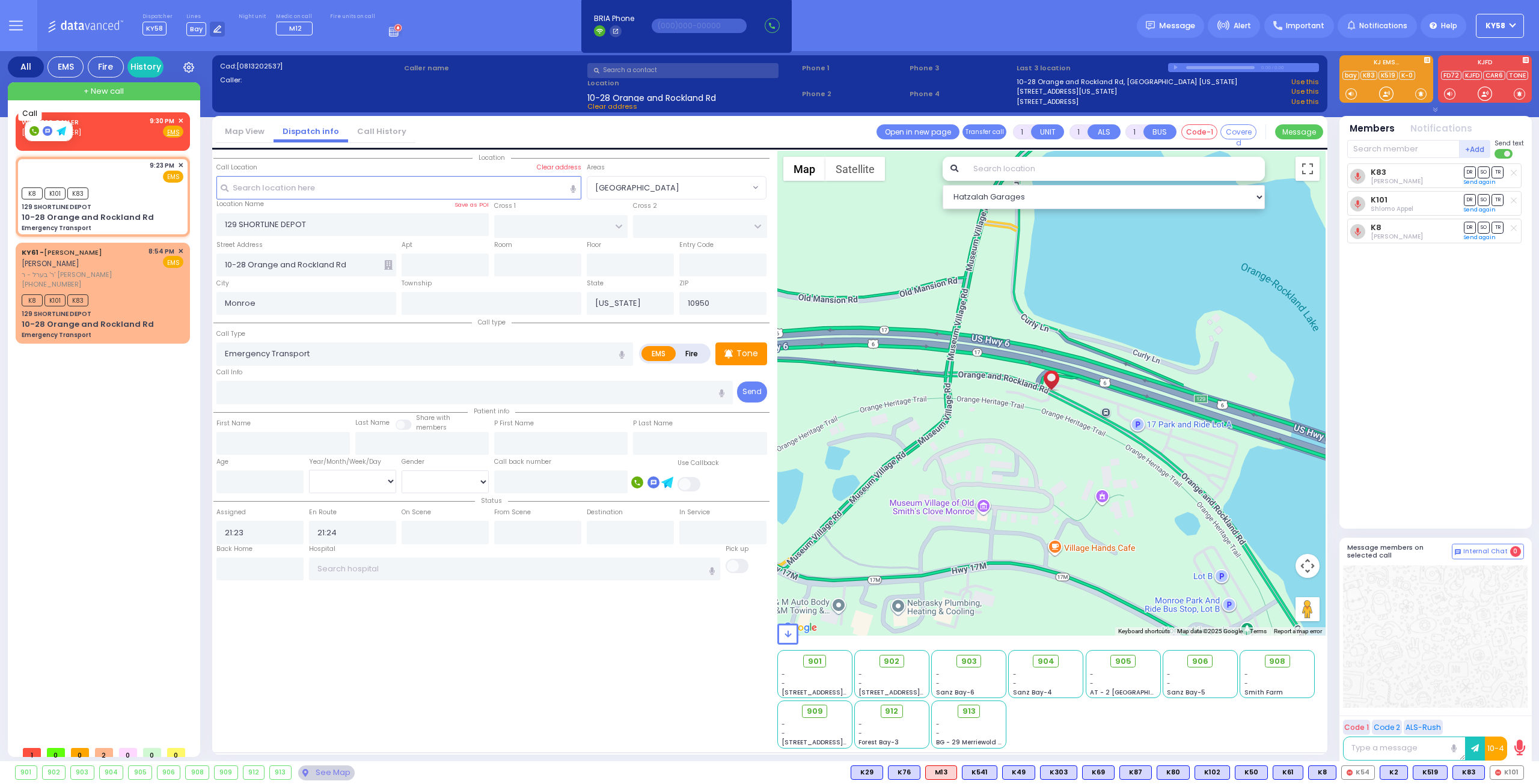
click at [35, 134] on rect at bounding box center [34, 131] width 10 height 10
type input "8455006363"
click at [183, 122] on span "✕" at bounding box center [180, 121] width 5 height 10
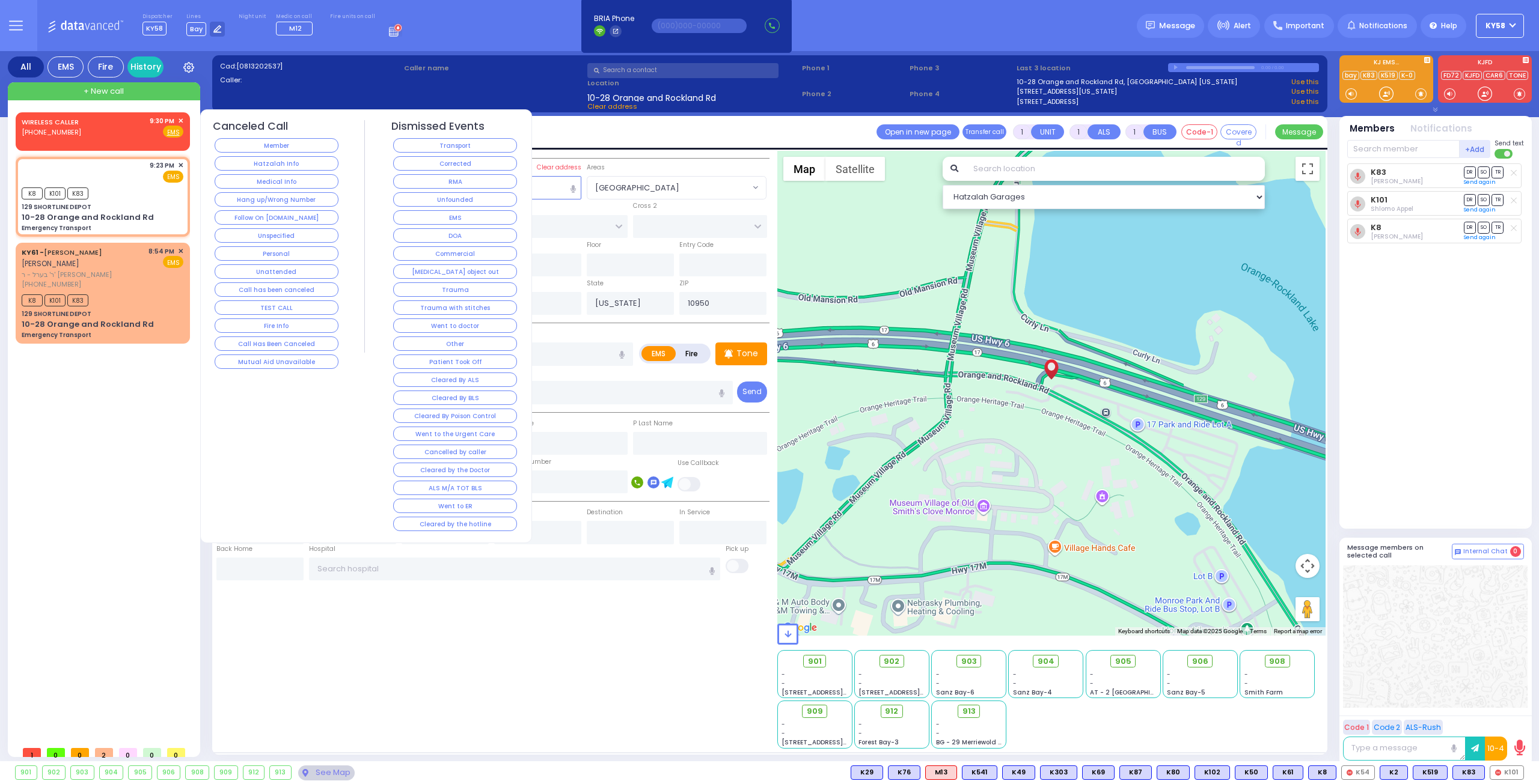
click at [310, 194] on button "Hang up/Wrong Number" at bounding box center [276, 199] width 124 height 14
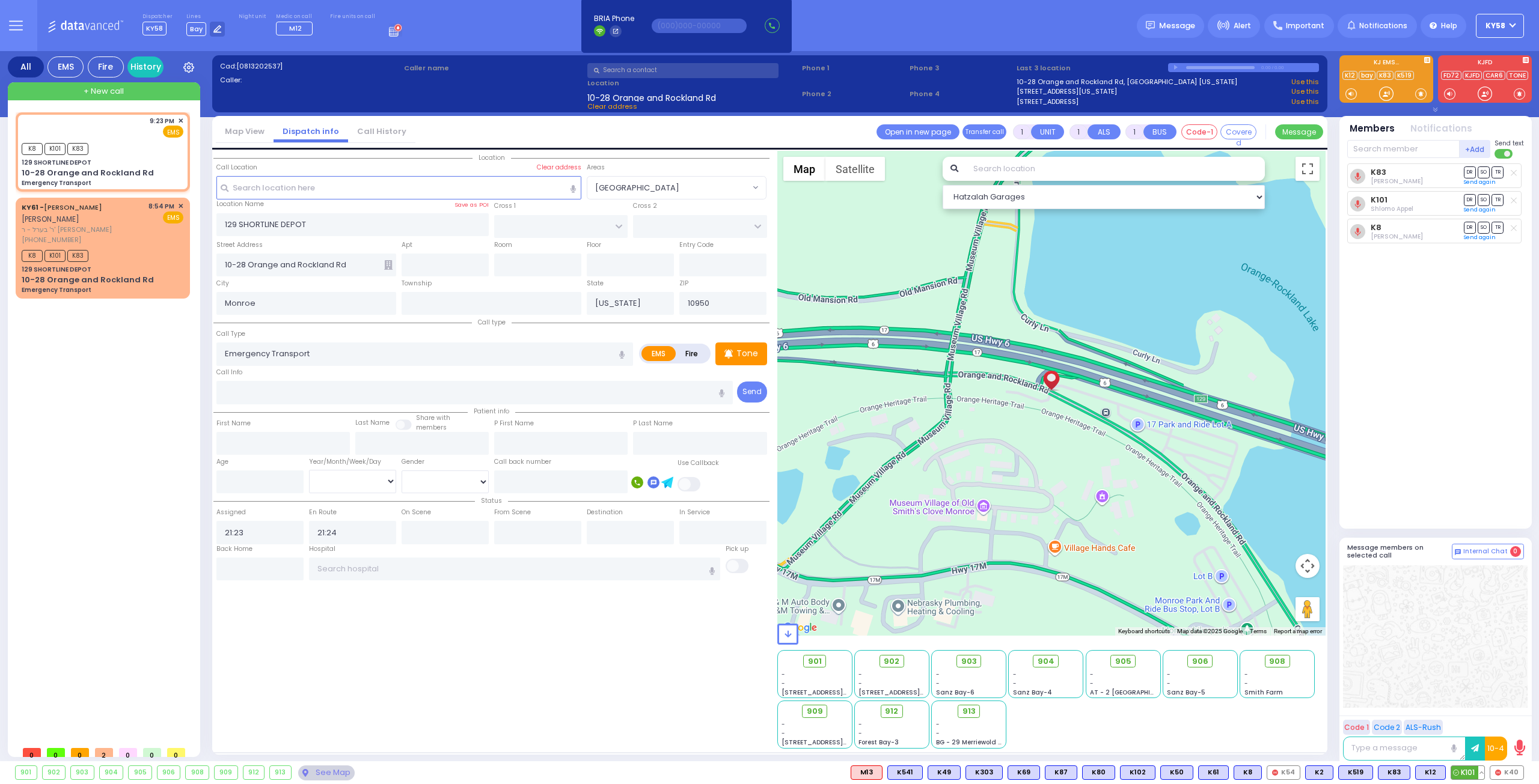
click at [1483, 774] on button at bounding box center [1481, 773] width 6 height 13
click at [1475, 717] on icon at bounding box center [1472, 719] width 13 height 13
click at [1476, 721] on icon at bounding box center [1472, 719] width 13 height 13
click at [1382, 95] on div at bounding box center [1386, 94] width 12 height 12
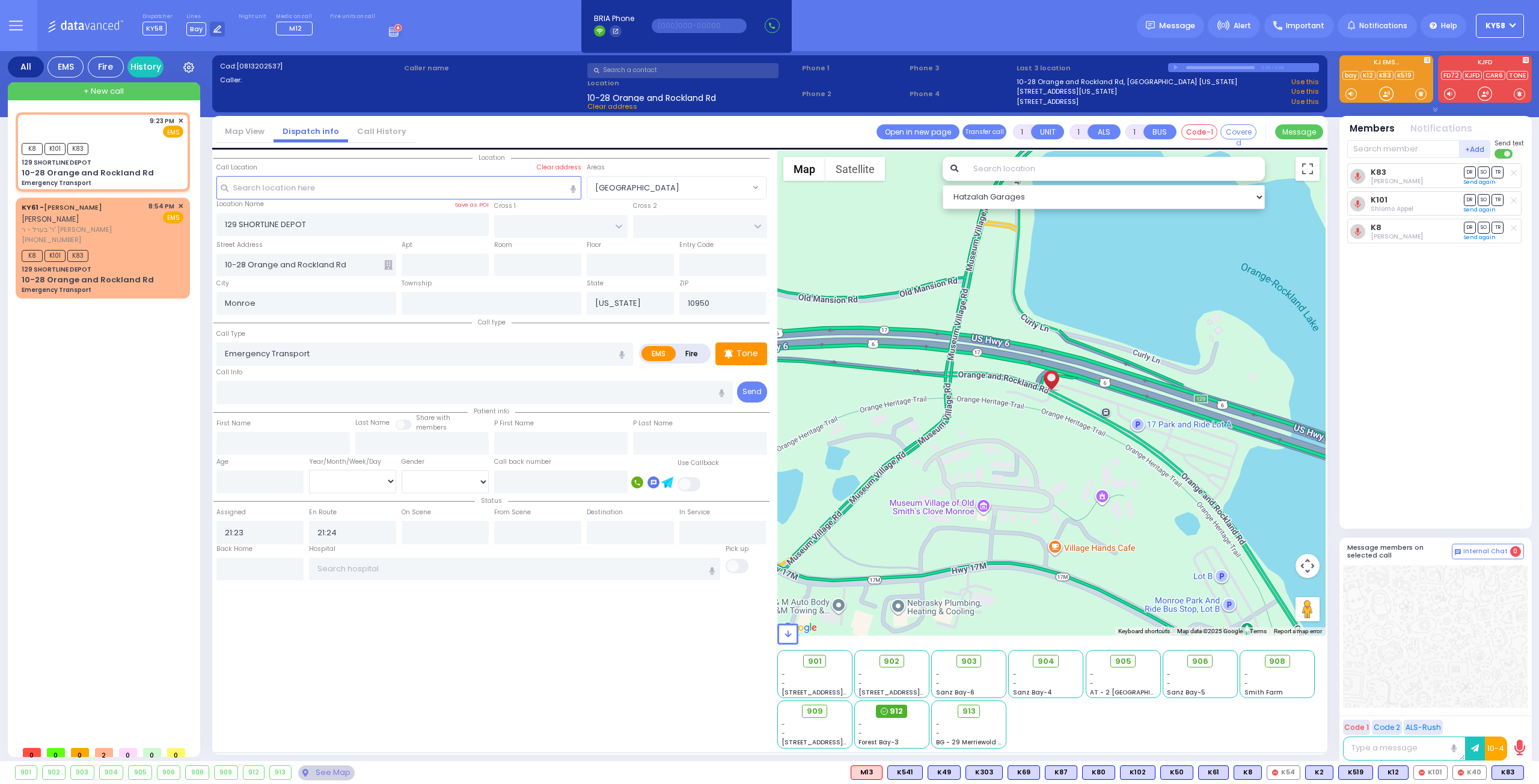
click at [897, 708] on span "912" at bounding box center [897, 711] width 13 height 12
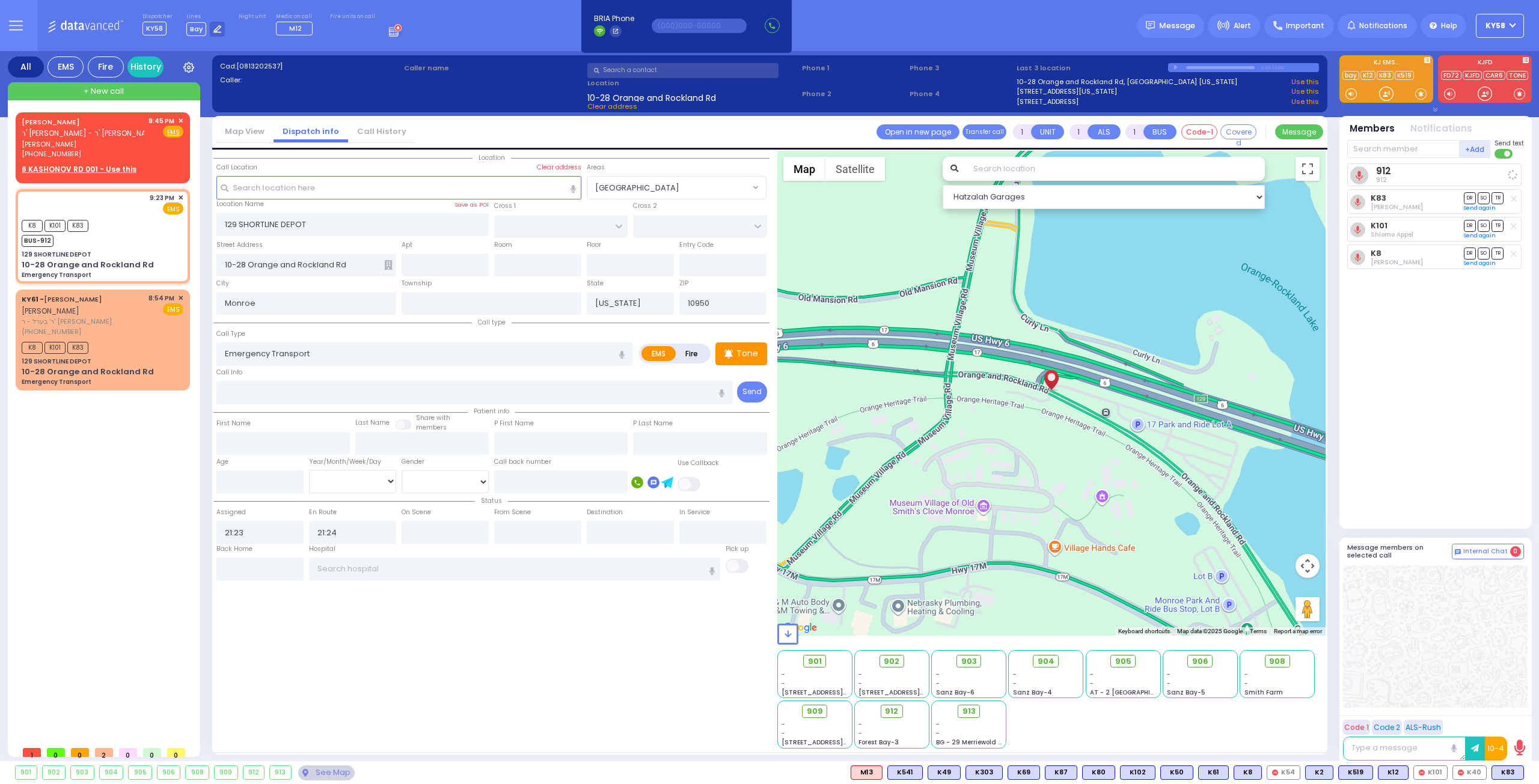
select select
radio input "true"
select select
select select "Hatzalah Garages"
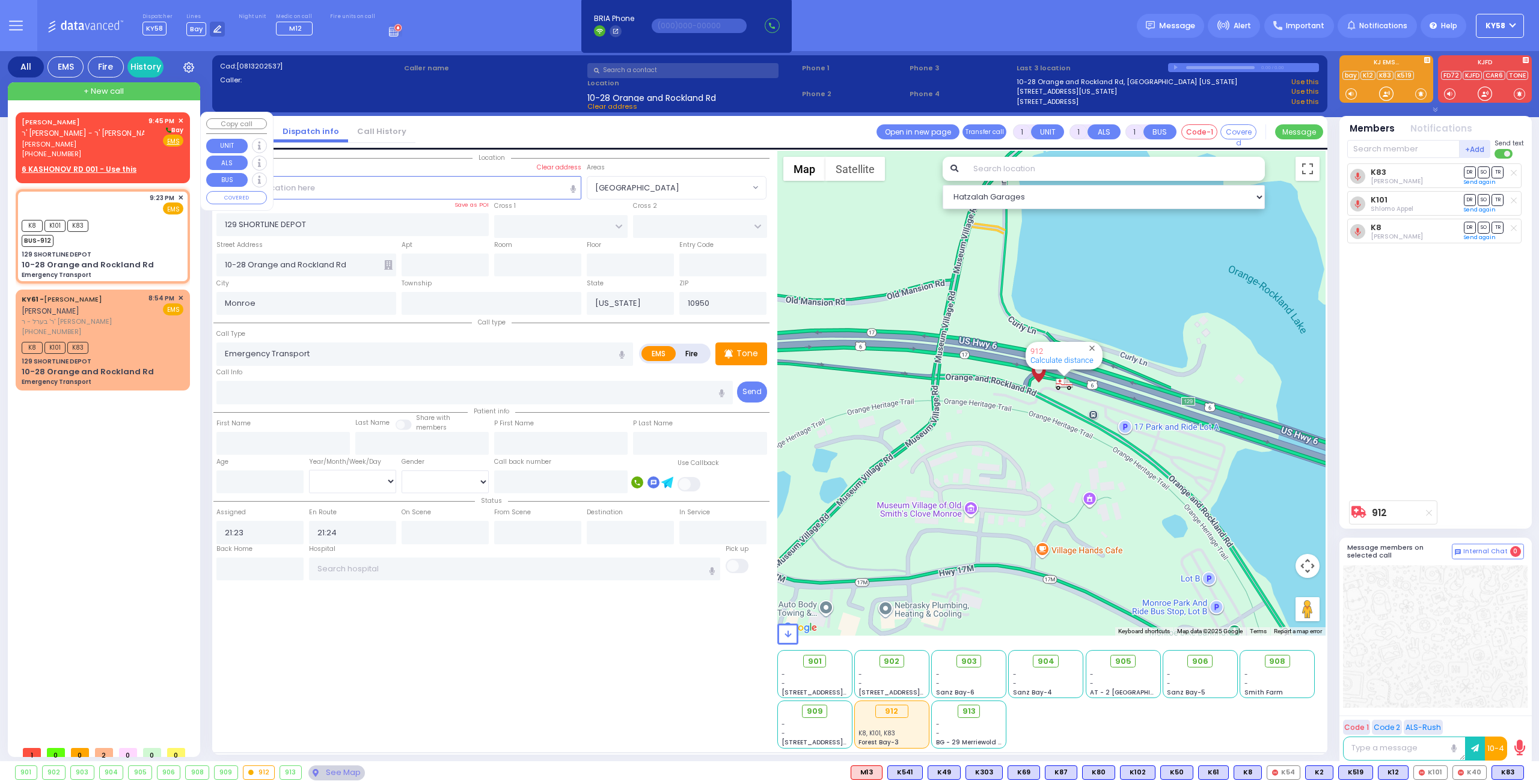
click at [94, 146] on span "יואל כאירה" at bounding box center [83, 144] width 123 height 10
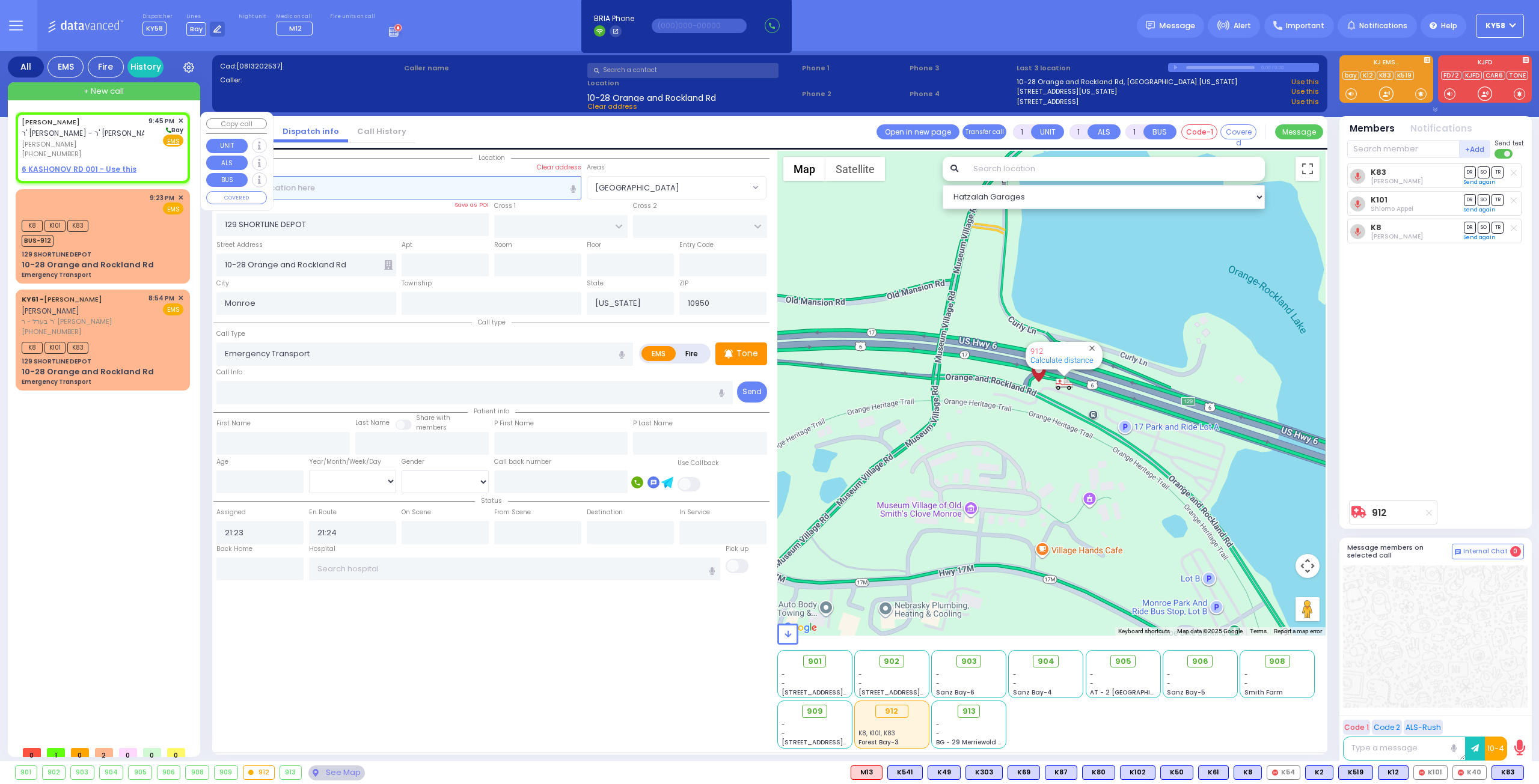
type input "2"
select select
radio input "true"
type input "JOEL"
type input "CAIRE"
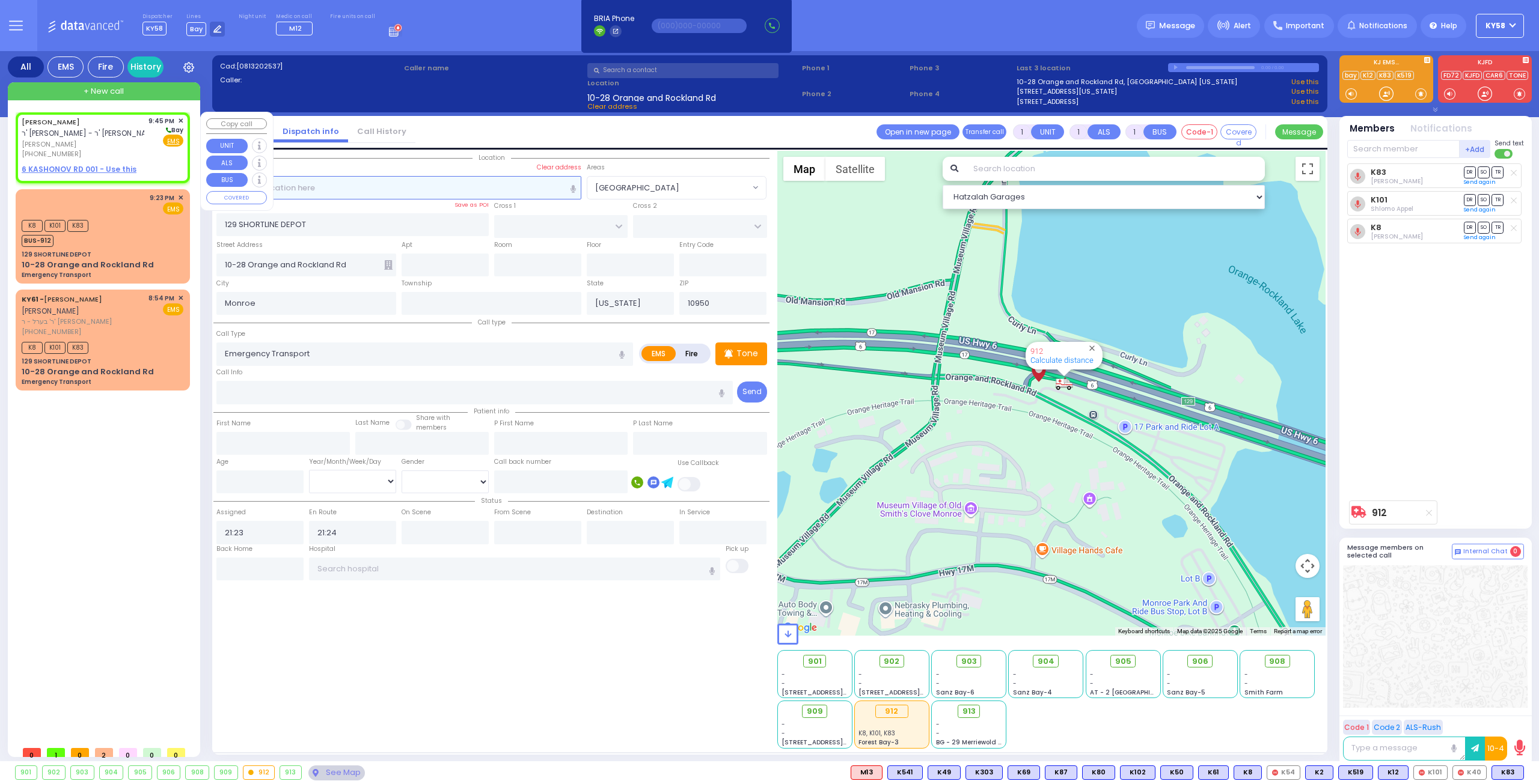
select select
type input "21:45"
select select "Hatzalah Garages"
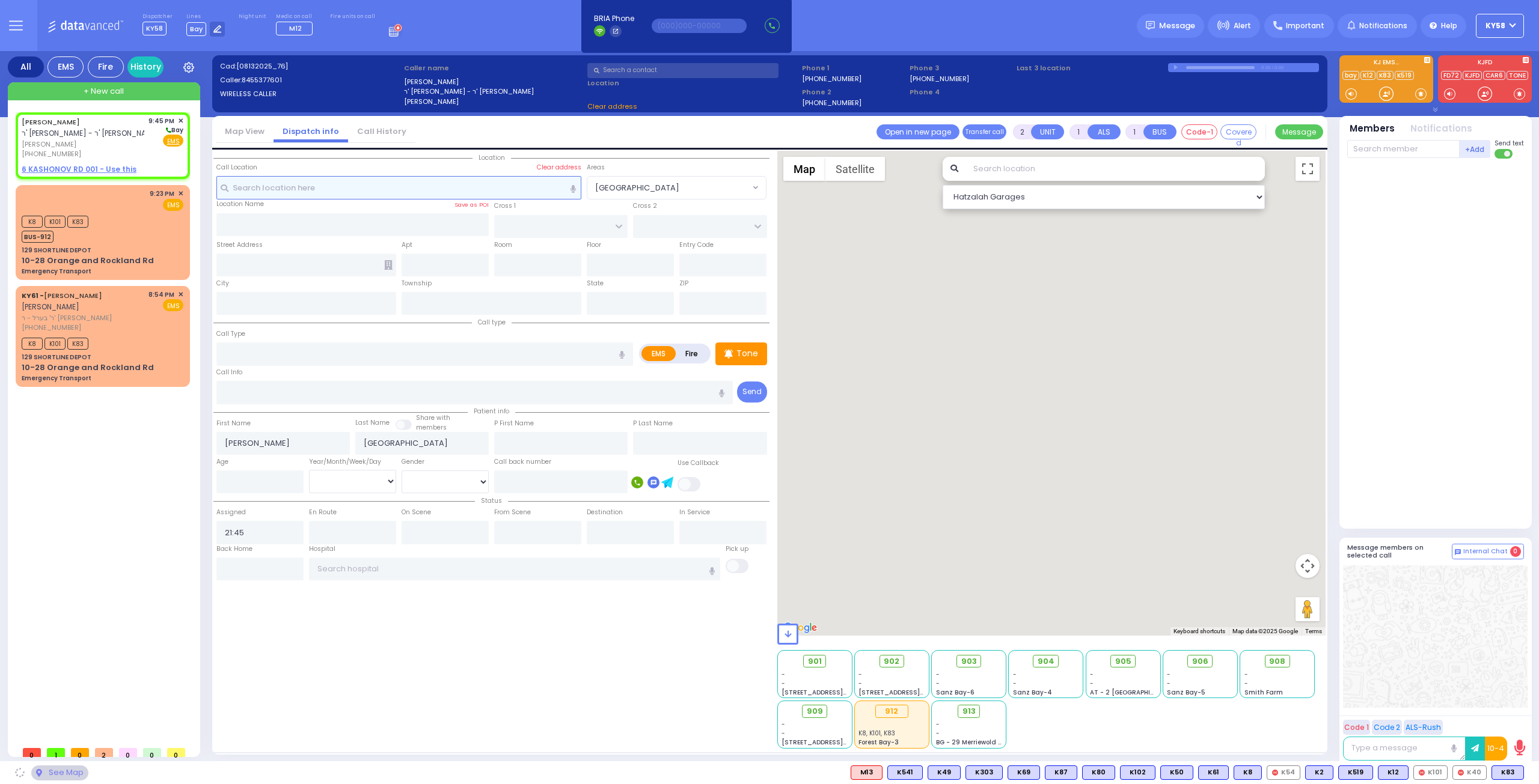
select select
radio input "true"
select select
select select "Hatzalah Garages"
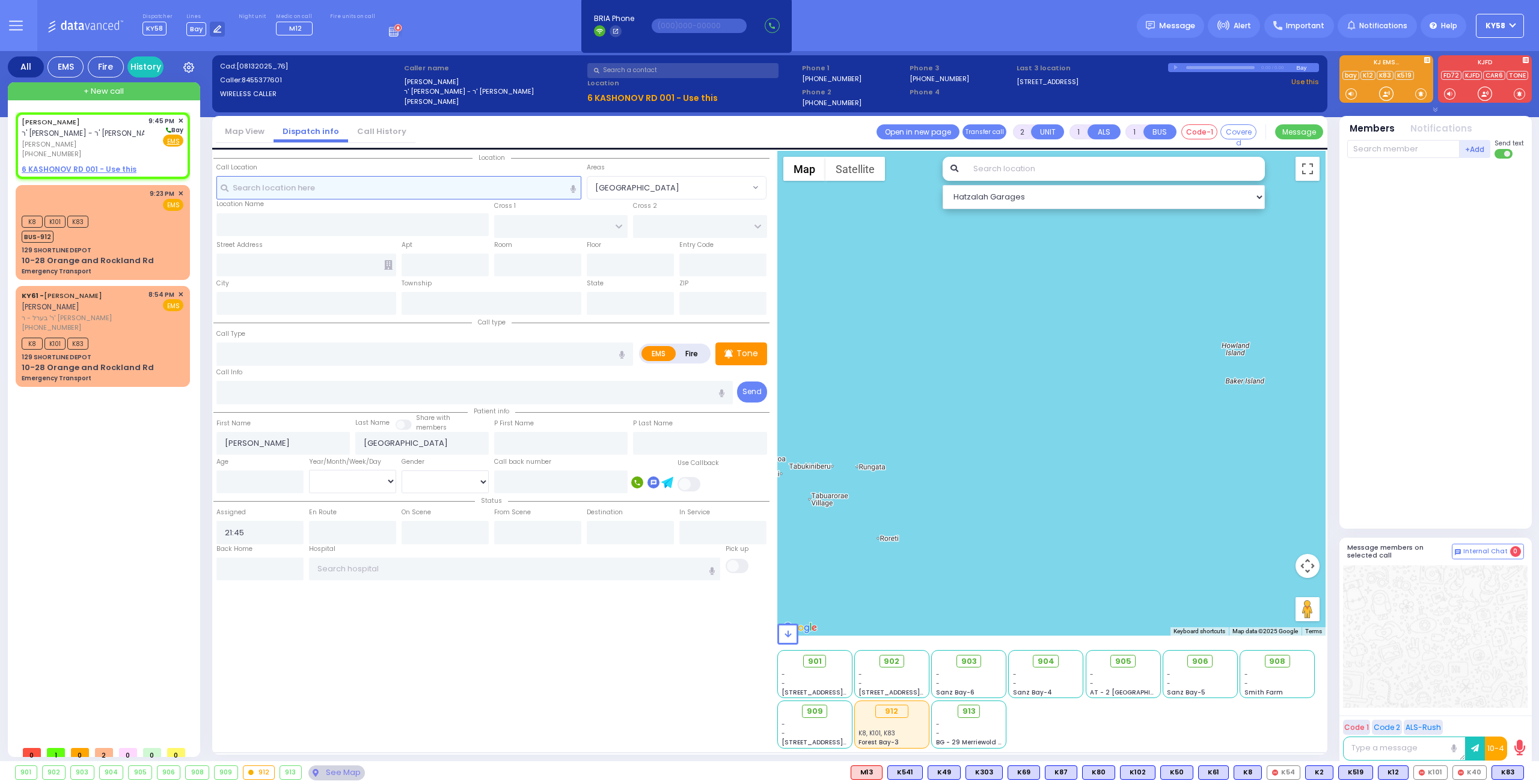
click at [338, 190] on input "text" at bounding box center [399, 187] width 365 height 23
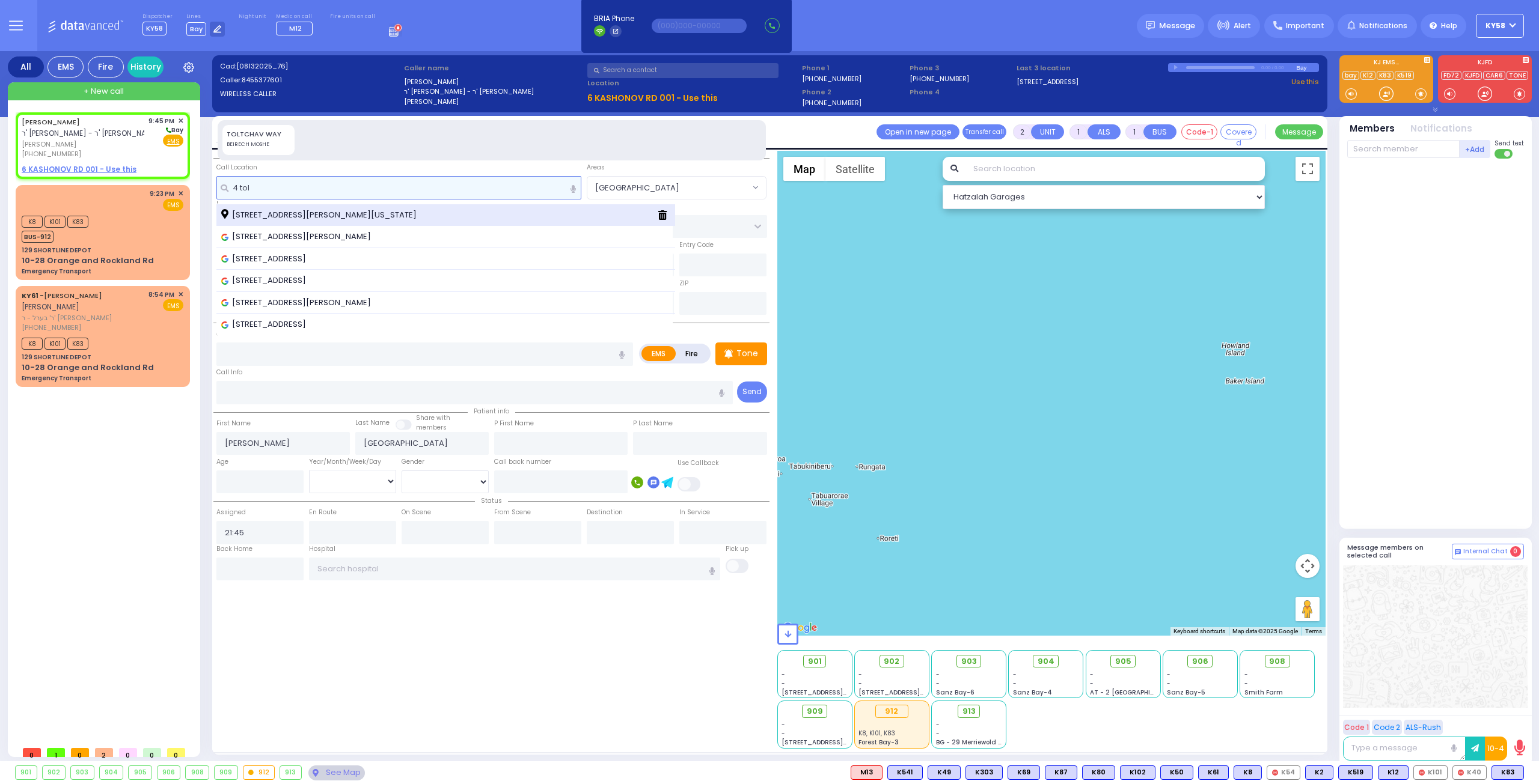
type input "4 tol"
click at [352, 205] on div "[STREET_ADDRESS][PERSON_NAME][US_STATE]" at bounding box center [446, 216] width 459 height 22
click at [330, 211] on span "[STREET_ADDRESS][PERSON_NAME][US_STATE]" at bounding box center [321, 215] width 199 height 12
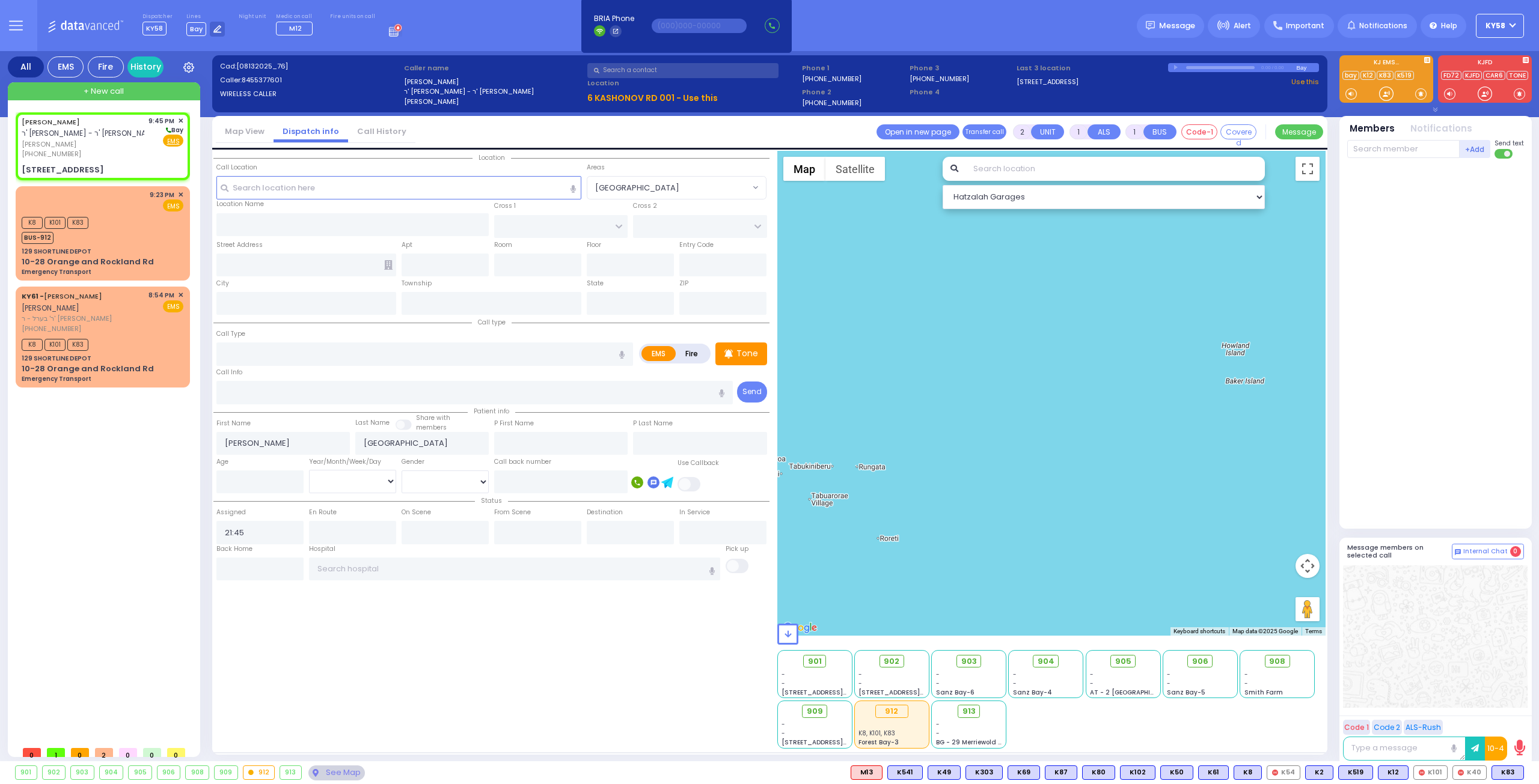
select select
radio input "true"
select select
select select "Hatzalah Garages"
type input "HAMBURG WAY"
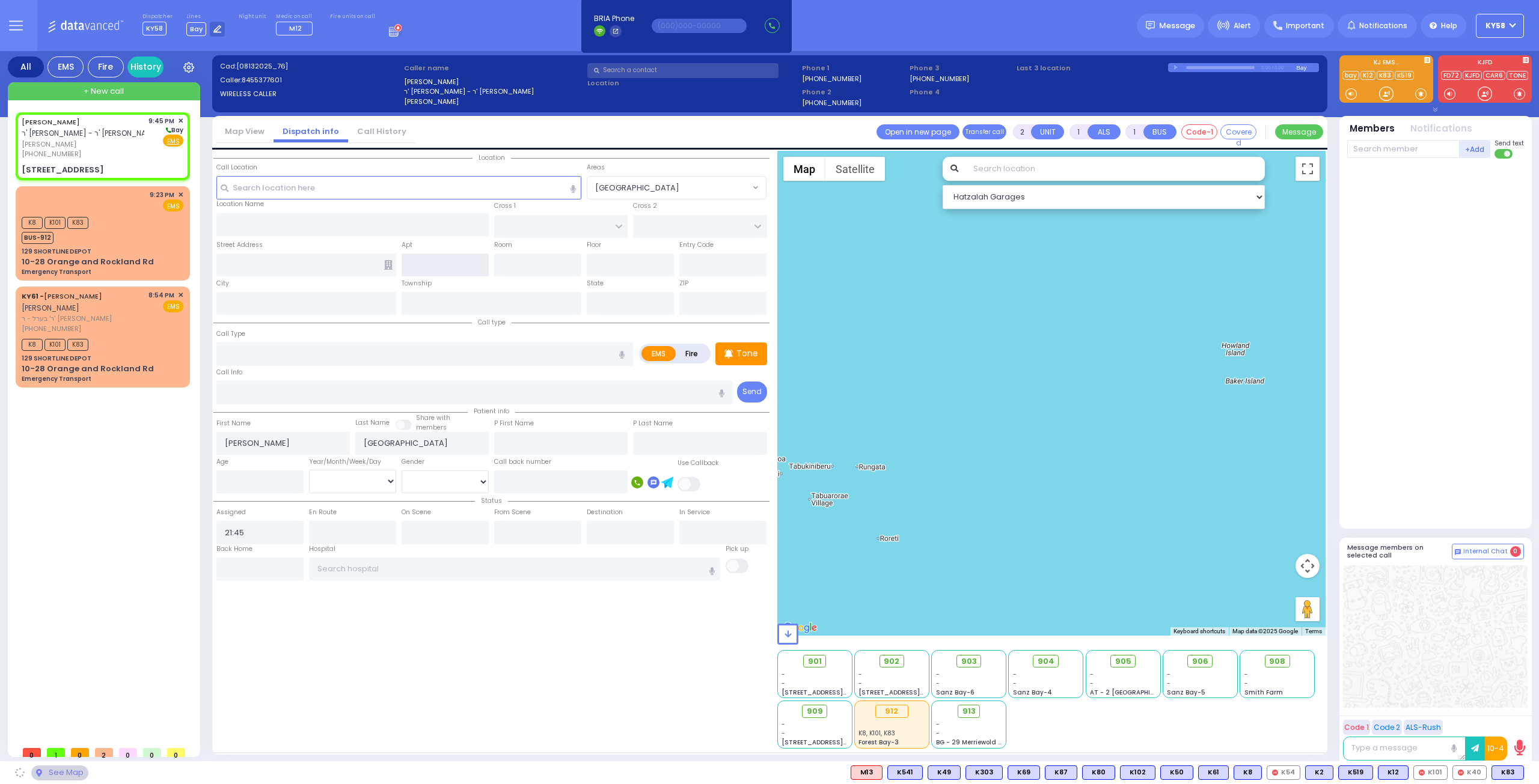
type input "TOLTCHAV WAY"
type input "4 Toltchav Way"
type input "Kiryas Joel"
type input "[US_STATE]"
type input "10950"
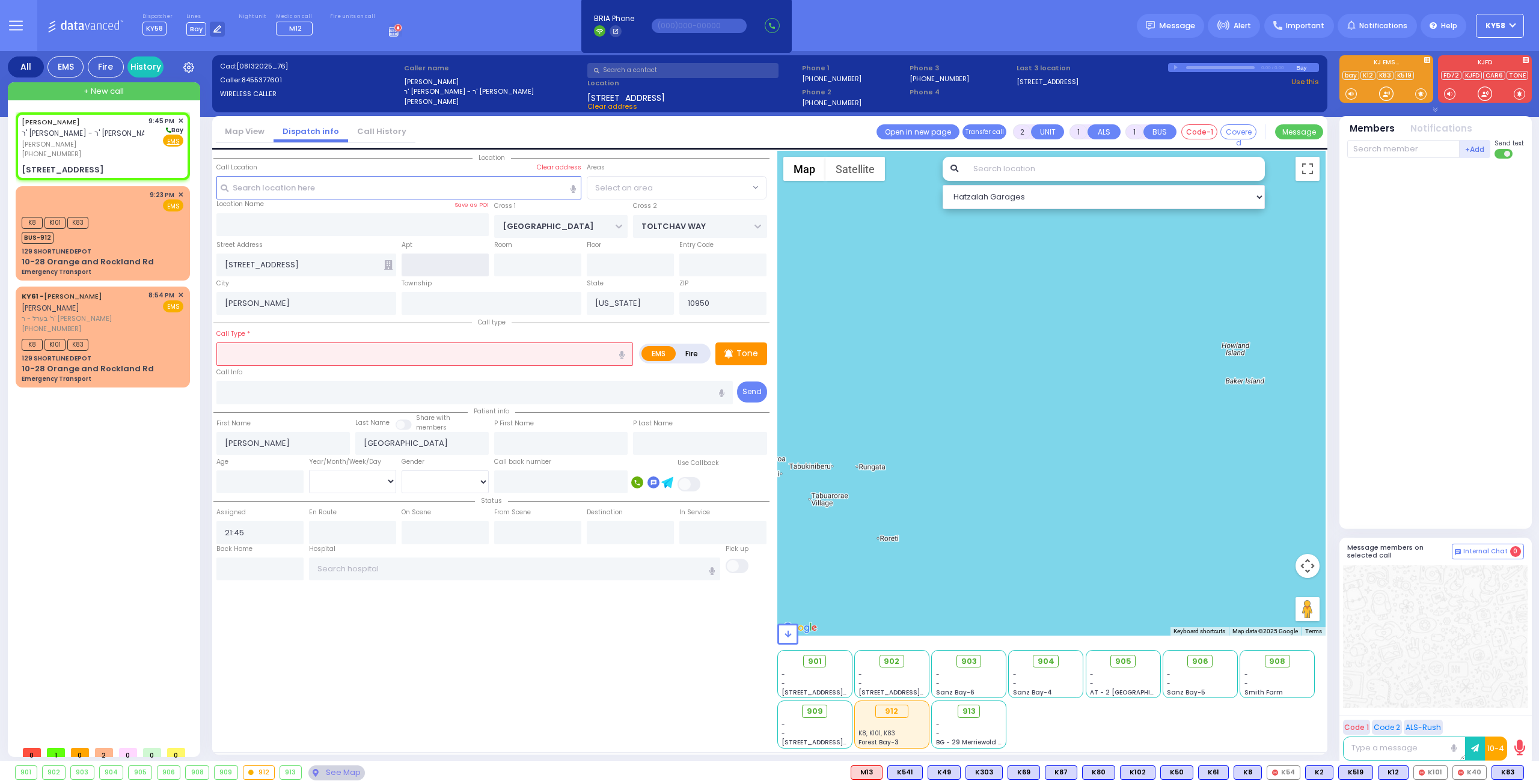
select select "BEIRECH MOSHE"
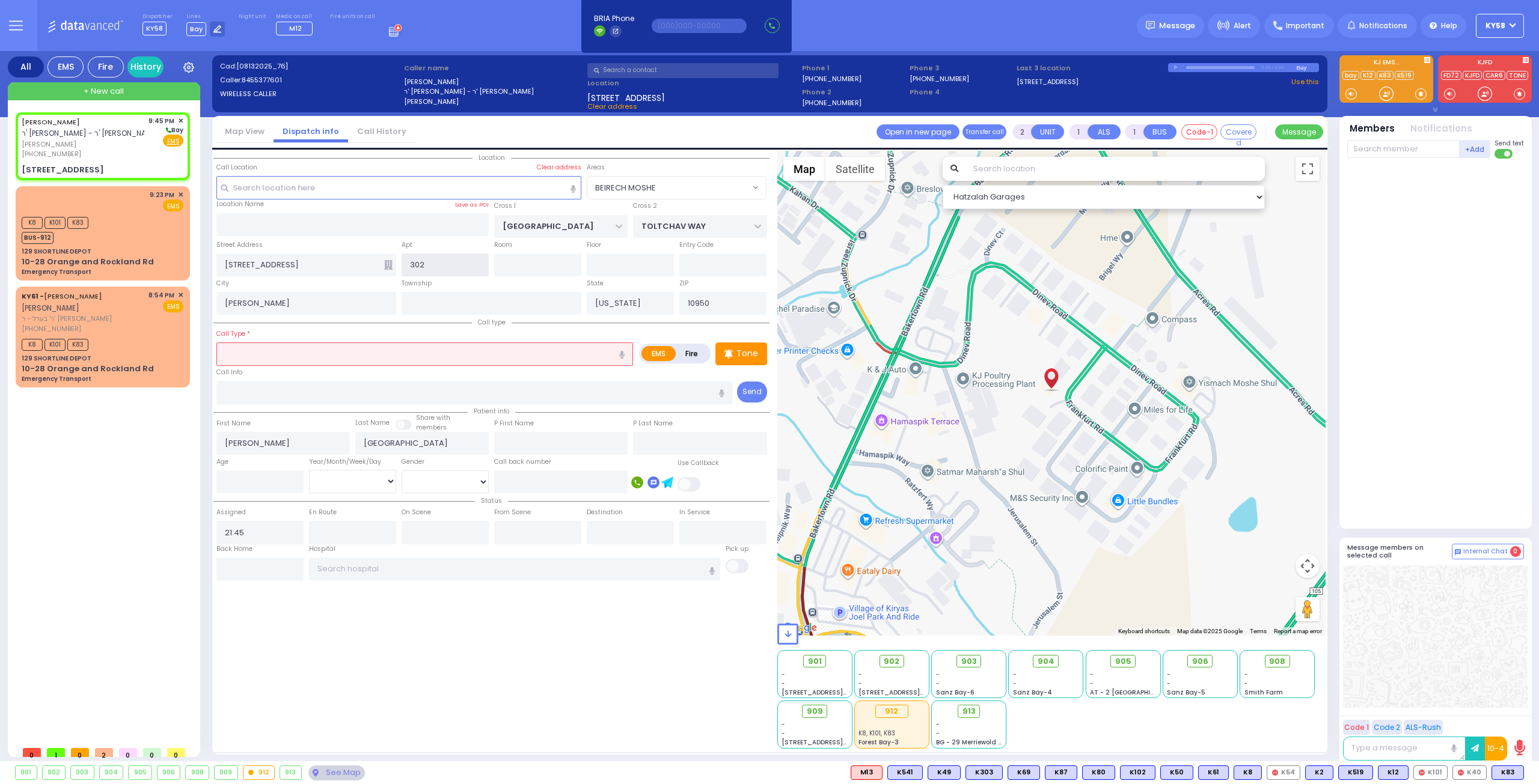
type input "302"
click at [446, 358] on input "text" at bounding box center [425, 353] width 417 height 23
select select
radio input "true"
select select
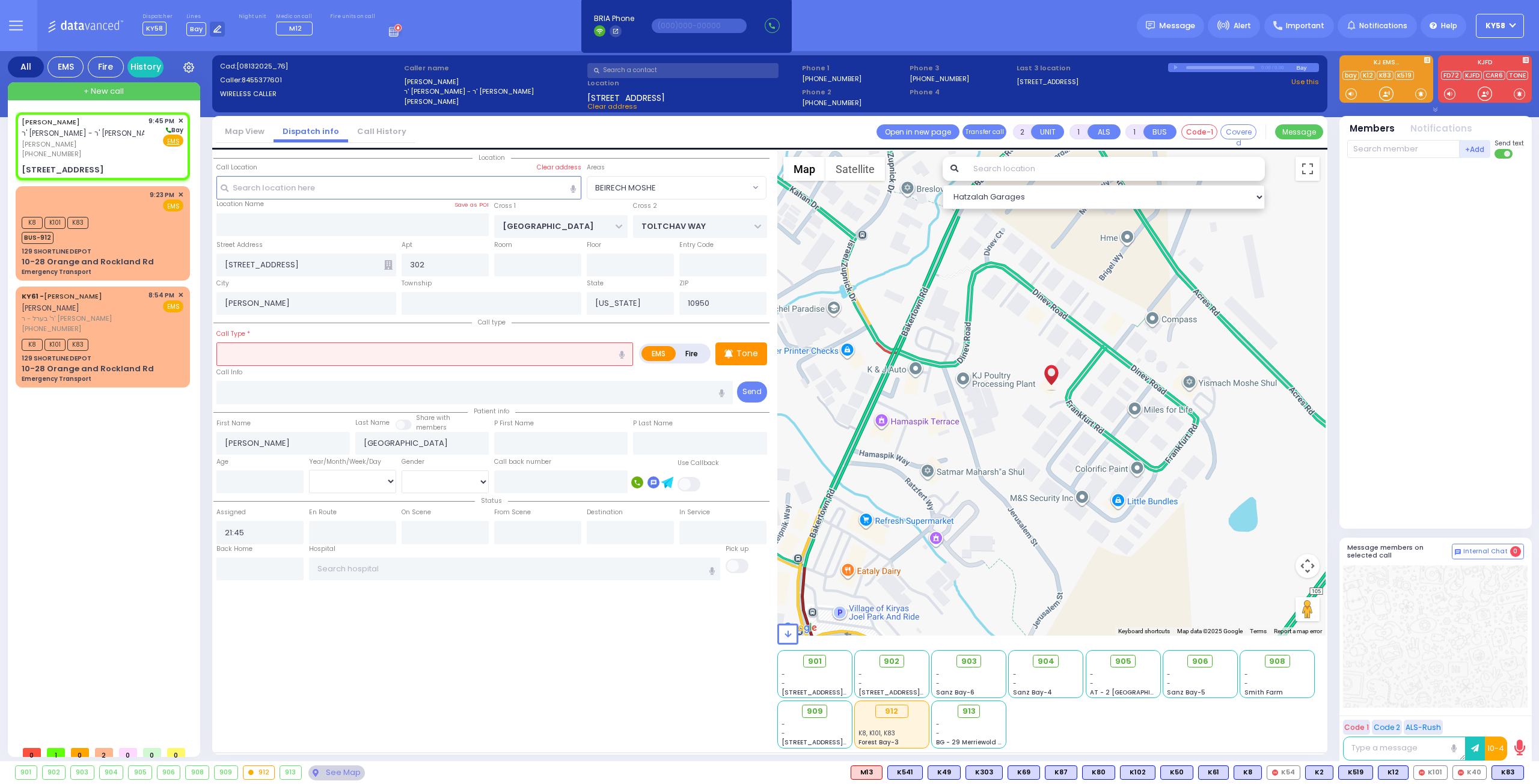
select select "Hatzalah Garages"
select select "BEIRECH MOSHE"
select select
radio input "true"
select select
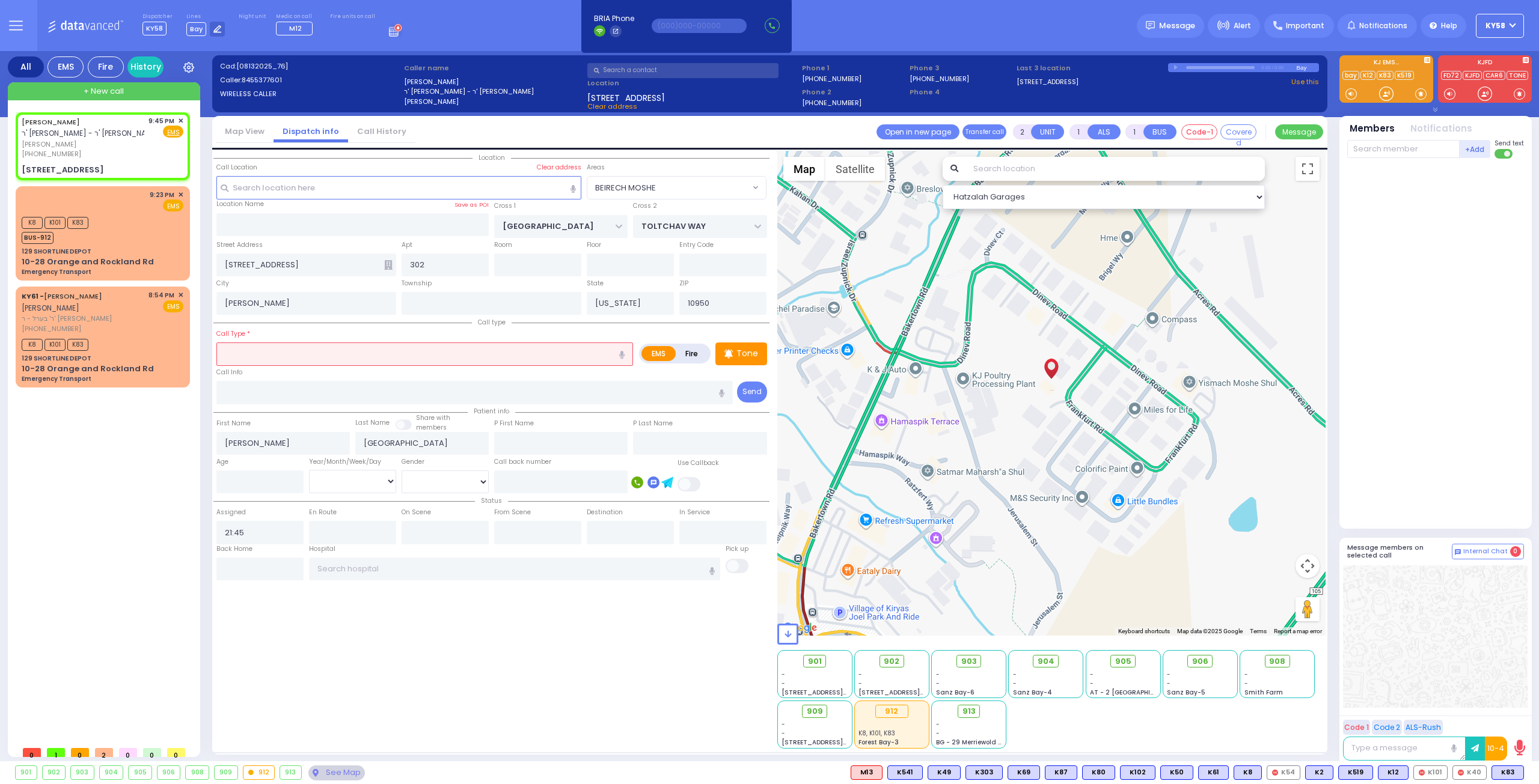
select select "Hatzalah Garages"
select select "BEIRECH MOSHE"
select select
radio input "true"
select select
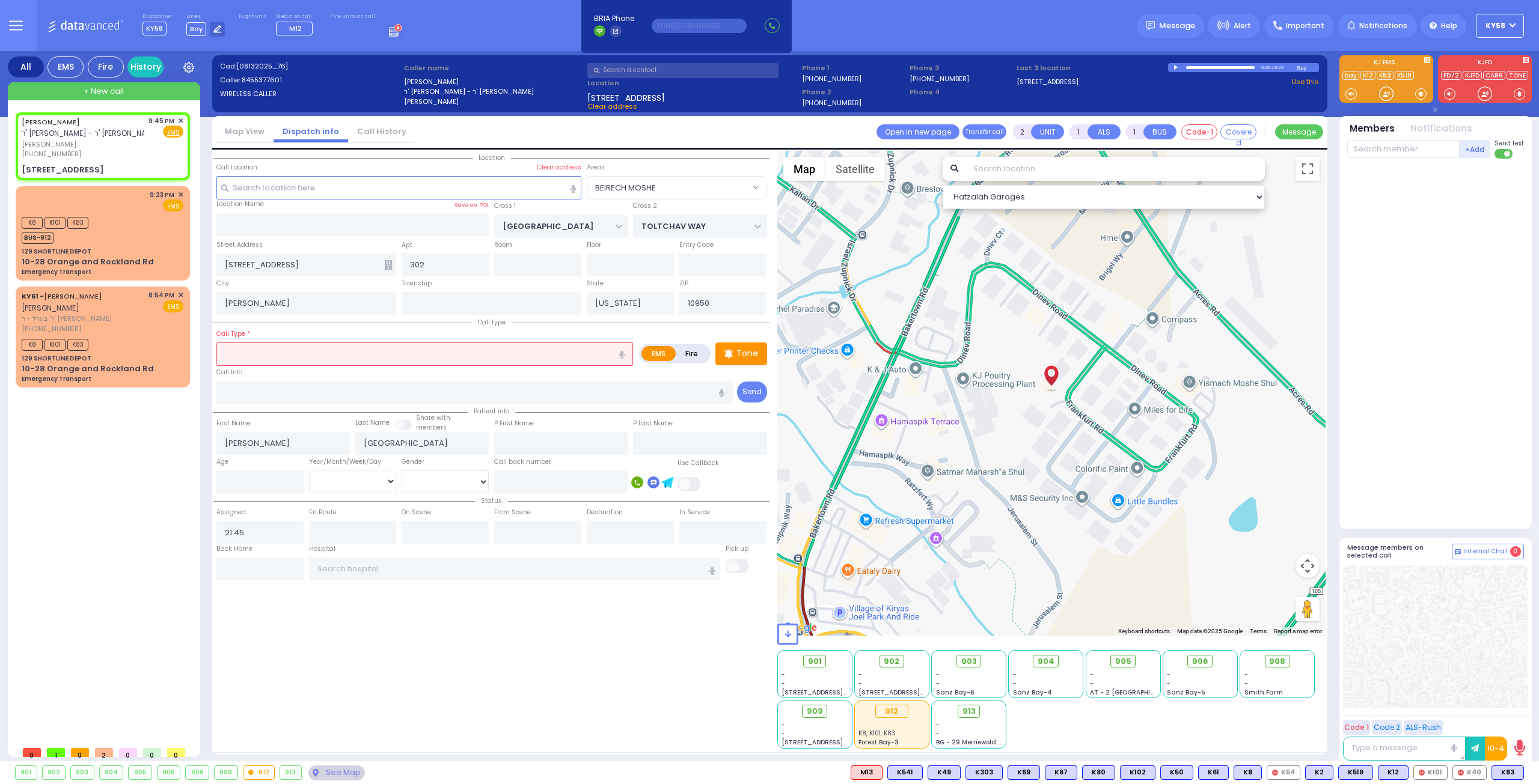
select select "BEIRECH MOSHE"
select select "Hatzalah Garages"
click at [624, 353] on icon "button" at bounding box center [621, 355] width 5 height 8
type input "fire alarm sound like"
select select
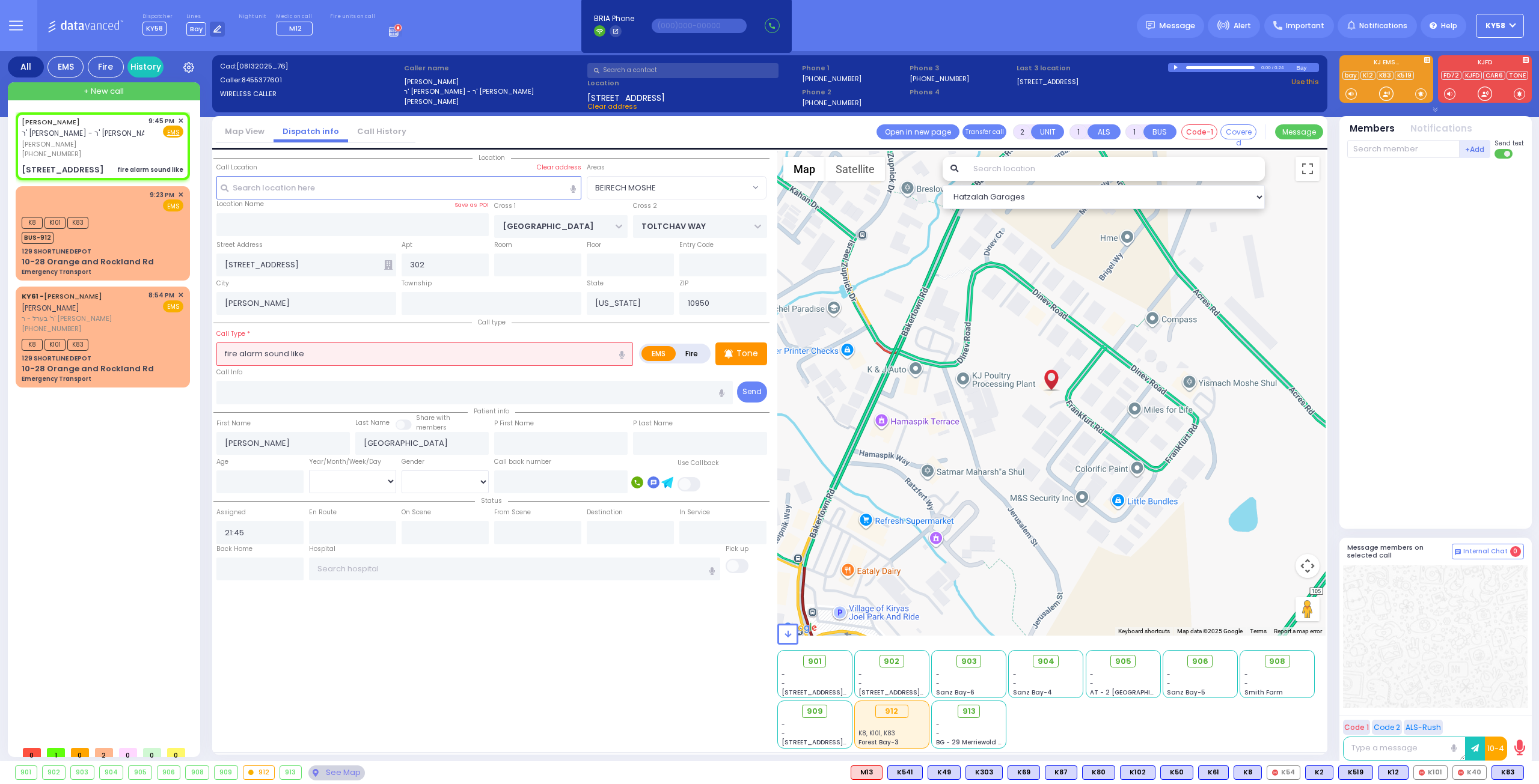
radio input "true"
select select
select select "BEIRECH MOSHE"
select select "Hatzalah Garages"
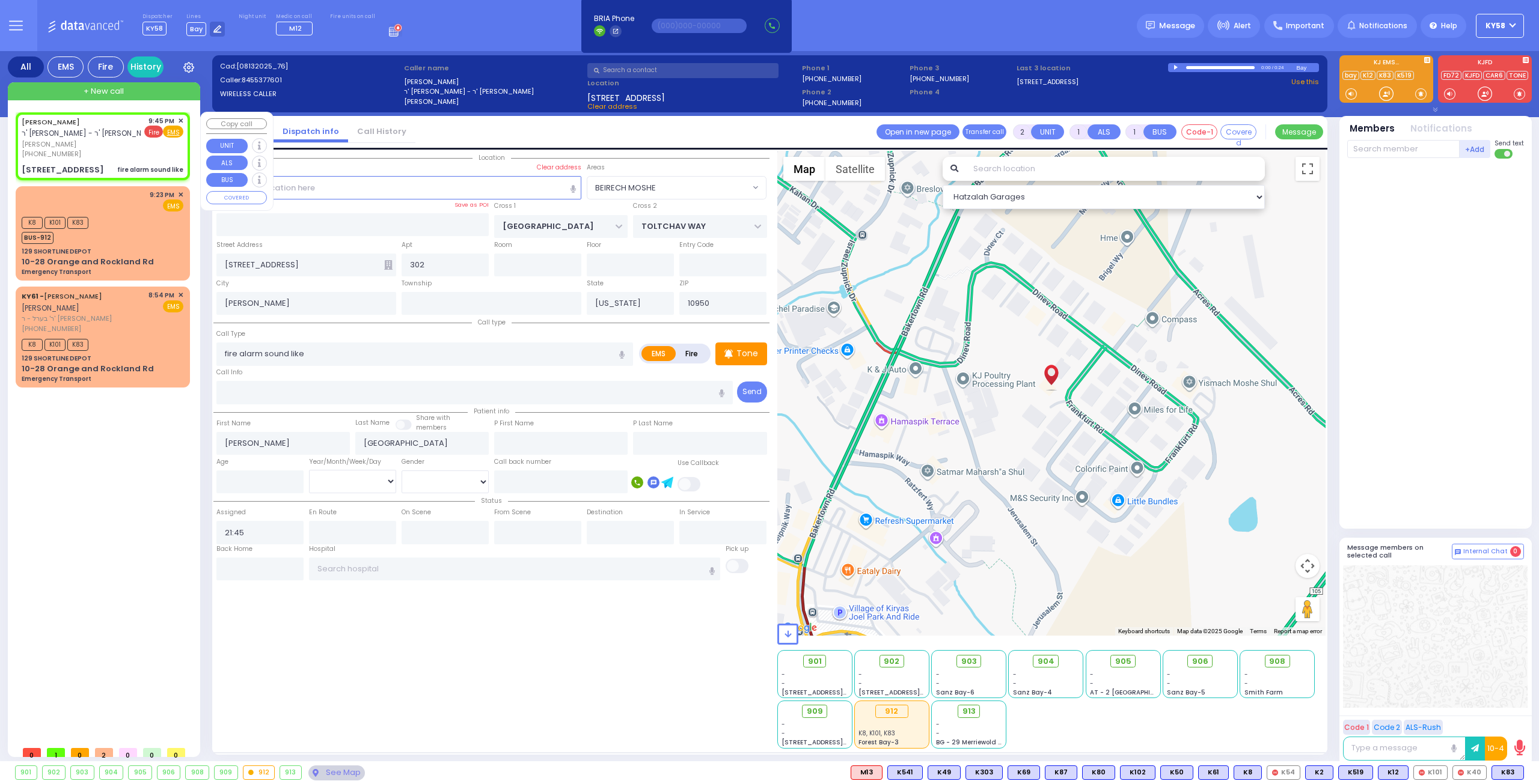
click at [156, 132] on span "Fire" at bounding box center [153, 132] width 19 height 12
select select
radio input "false"
radio input "true"
select select
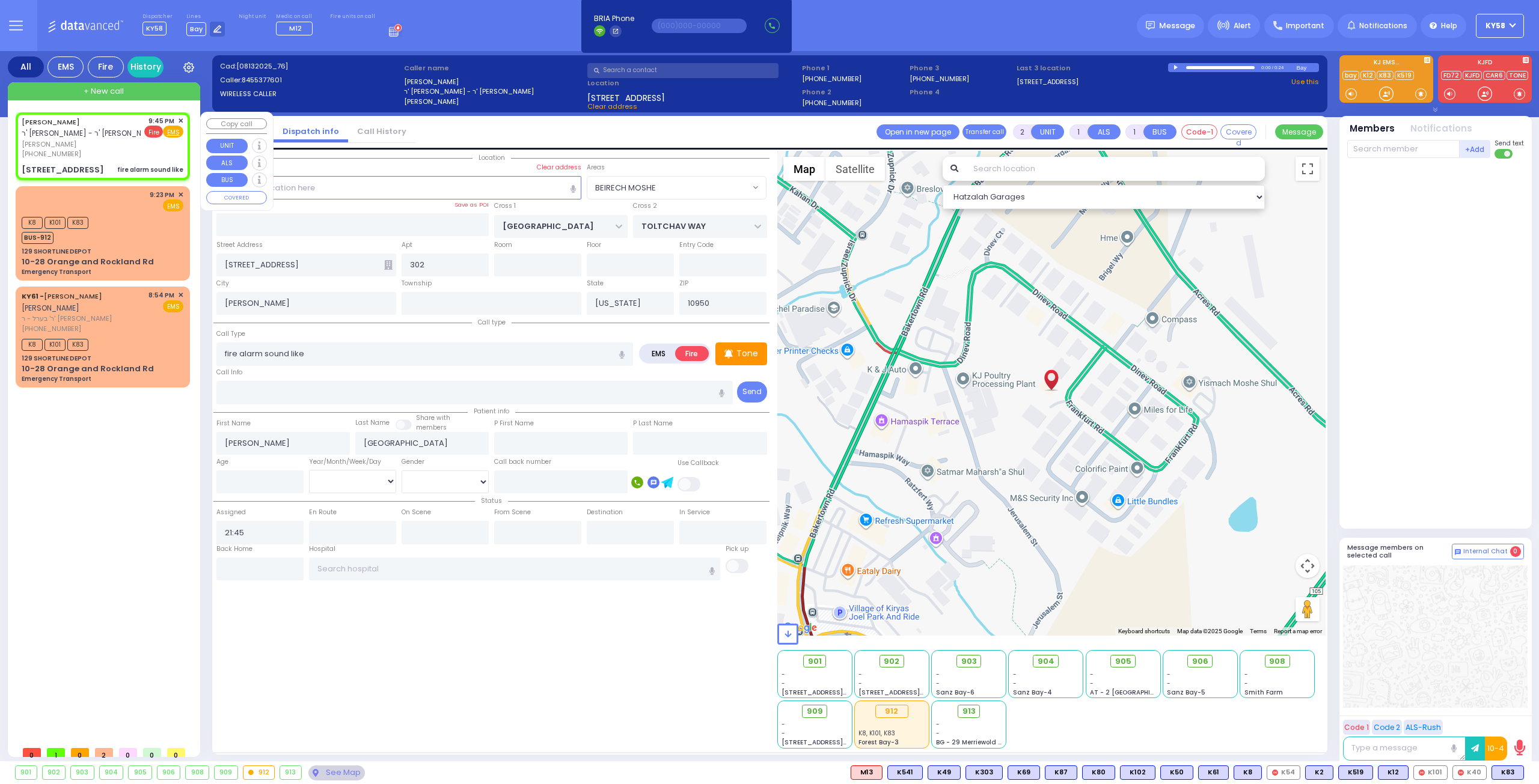
select select "Hatzalah Garages"
select select "BEIRECH MOSHE"
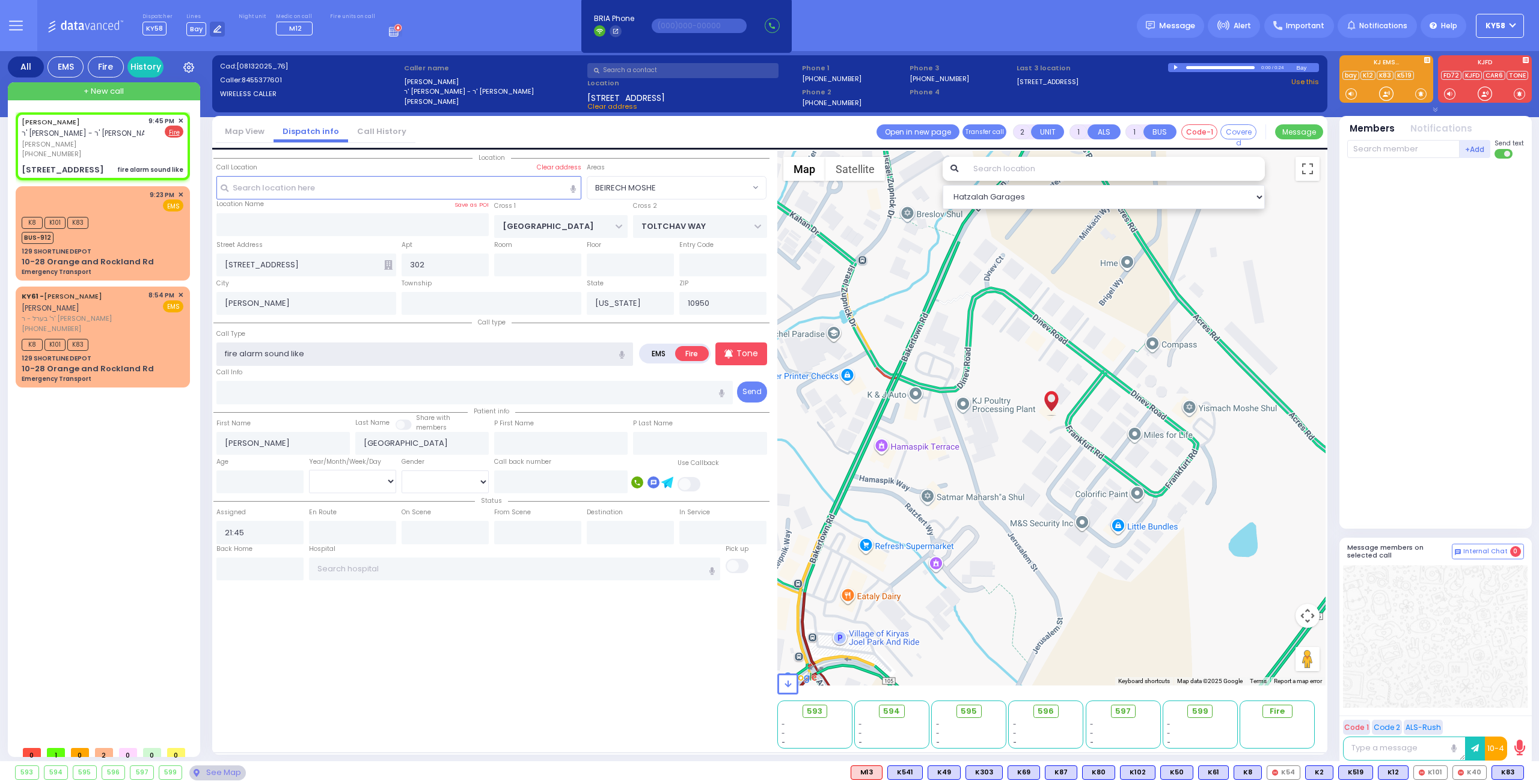
click at [336, 358] on input "fire alarm sound like" at bounding box center [425, 353] width 417 height 23
click at [298, 372] on span "Fire Alarm Sounding" at bounding box center [261, 376] width 83 height 12
type input "Fire Alarm Sounding"
select select
radio input "true"
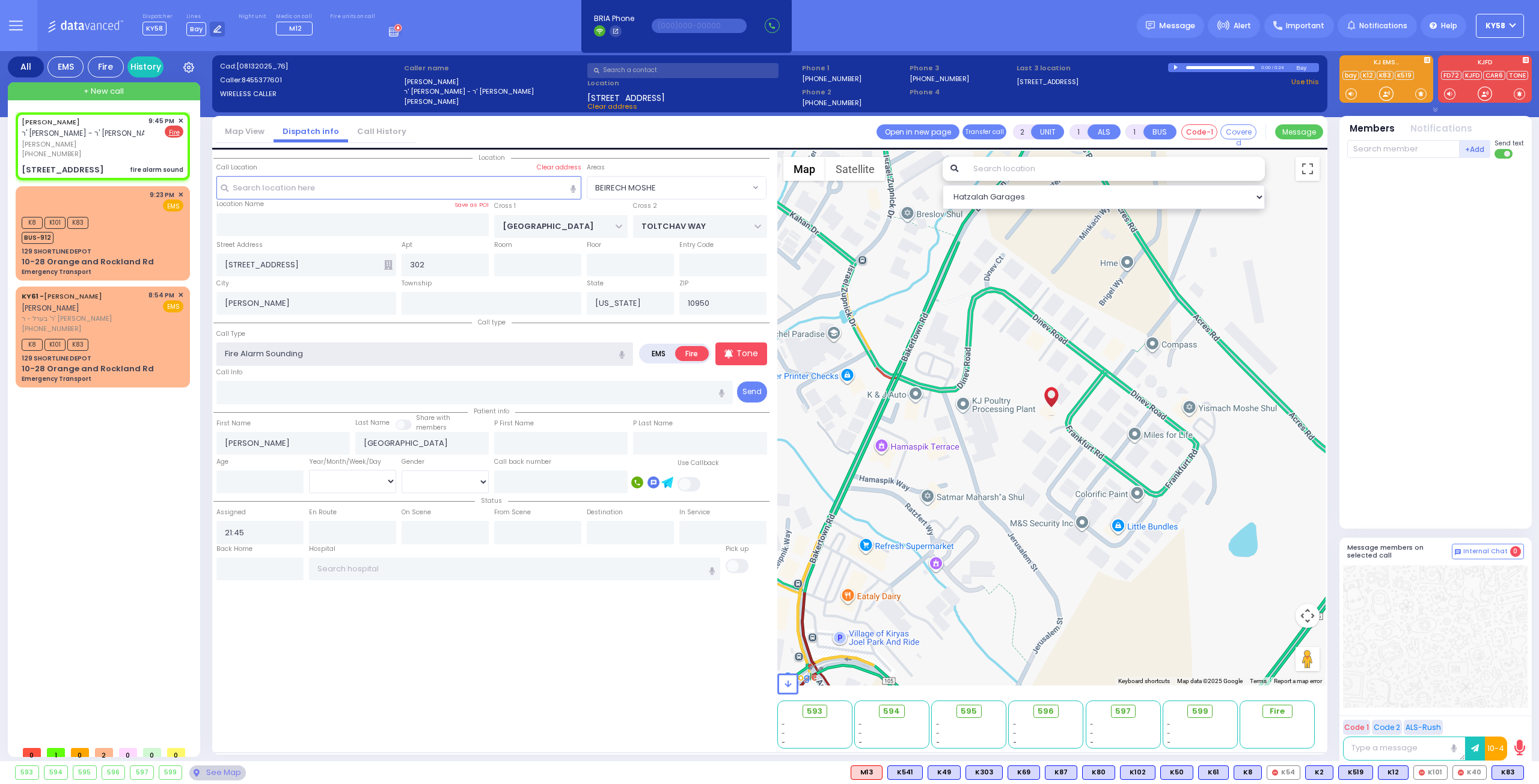
select select
select select "Hatzalah Garages"
select select "BEIRECH MOSHE"
select select
radio input "true"
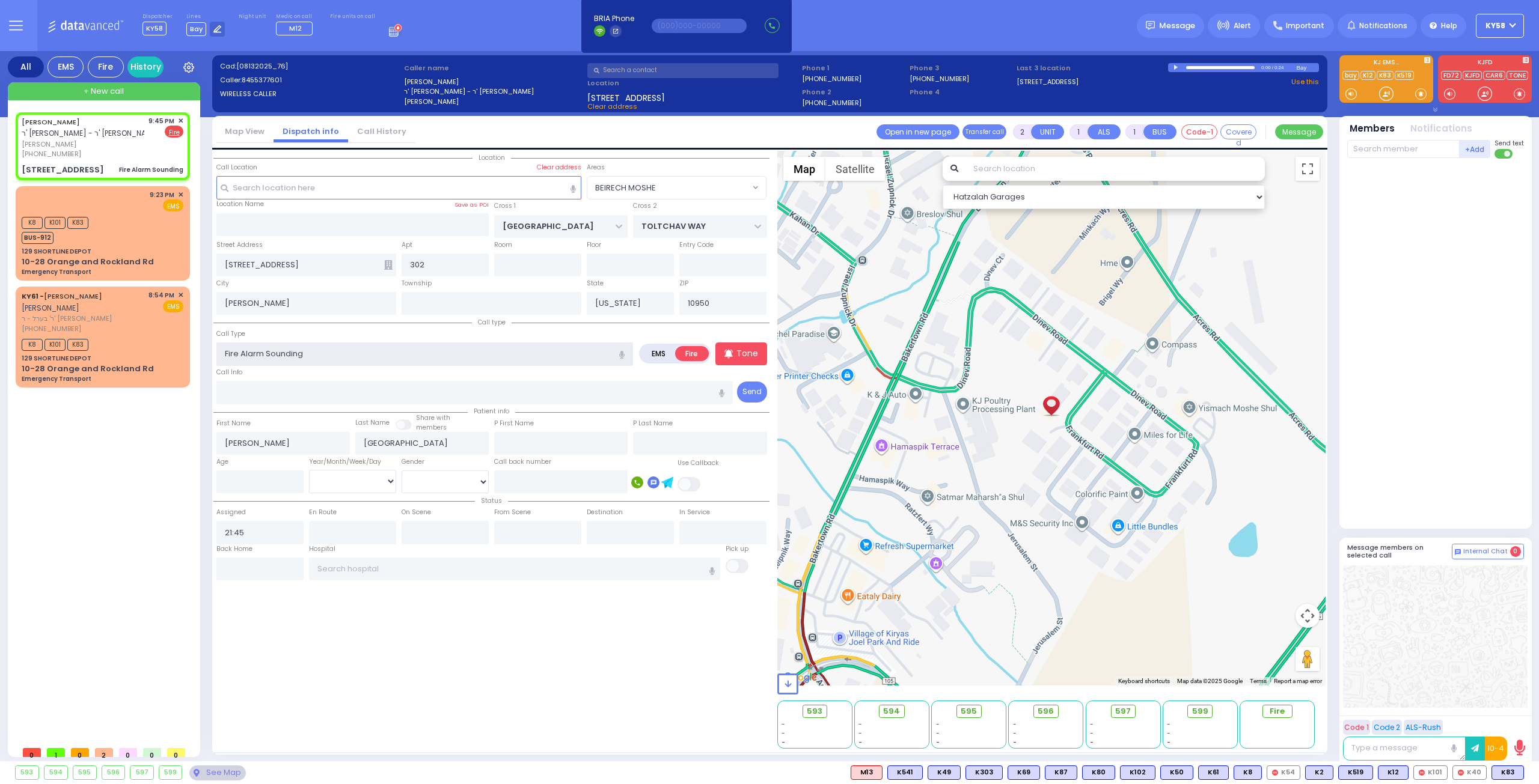
select select
select select "Hatzalah Garages"
select select "BEIRECH MOSHE"
click at [755, 356] on div "Tone" at bounding box center [740, 353] width 51 height 23
select select
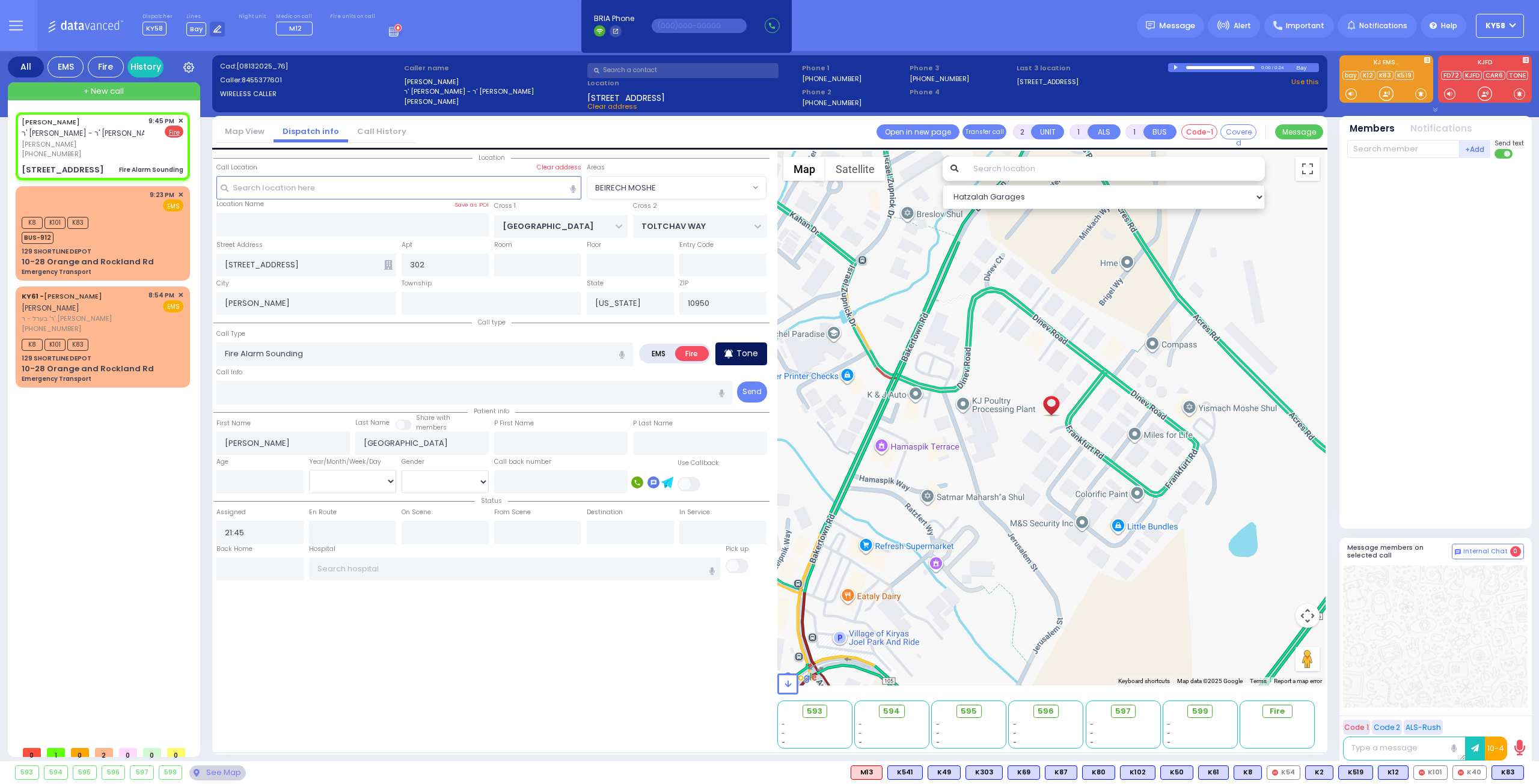
radio input "true"
select select
select select "Hatzalah Garages"
select select "BEIRECH MOSHE"
drag, startPoint x: 1385, startPoint y: 144, endPoint x: 1379, endPoint y: 140, distance: 7.2
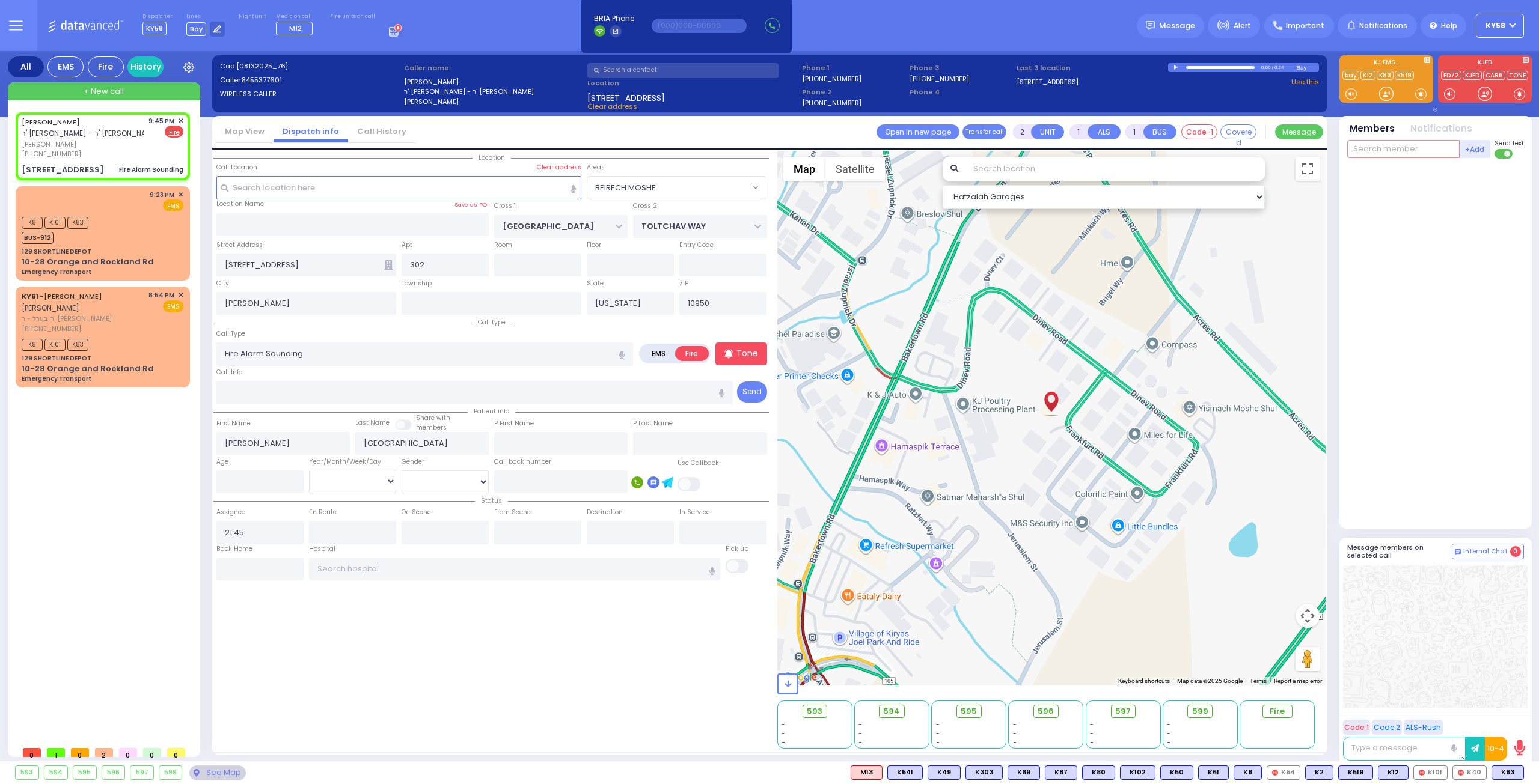
click at [1389, 144] on input "text" at bounding box center [1403, 149] width 112 height 18
type input "69"
click at [1370, 169] on div "FD69" at bounding box center [1387, 173] width 60 height 12
click at [1368, 146] on input "text" at bounding box center [1403, 149] width 112 height 18
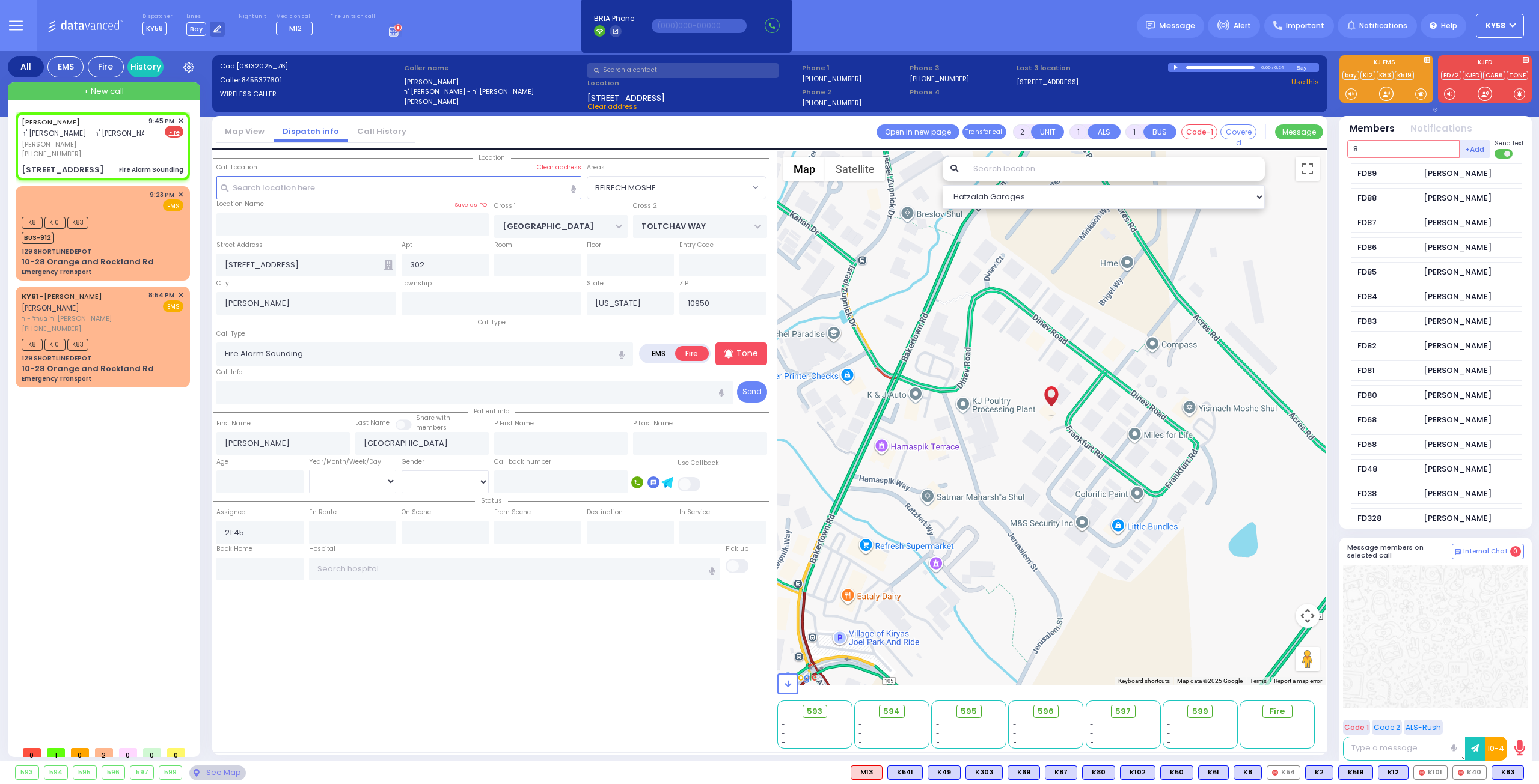
type input "86"
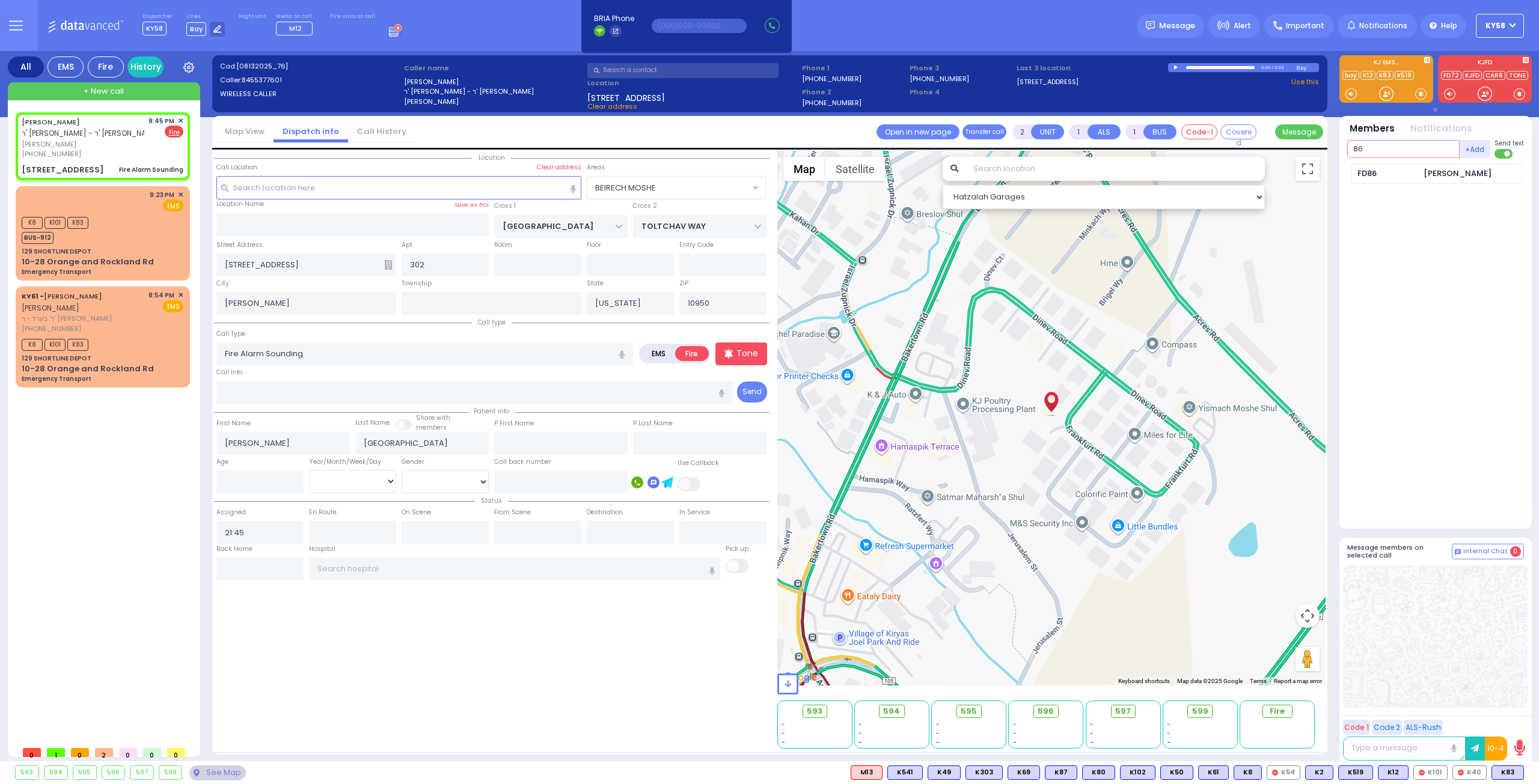
select select
radio input "true"
select select
type input "21:47"
select select "BEIRECH MOSHE"
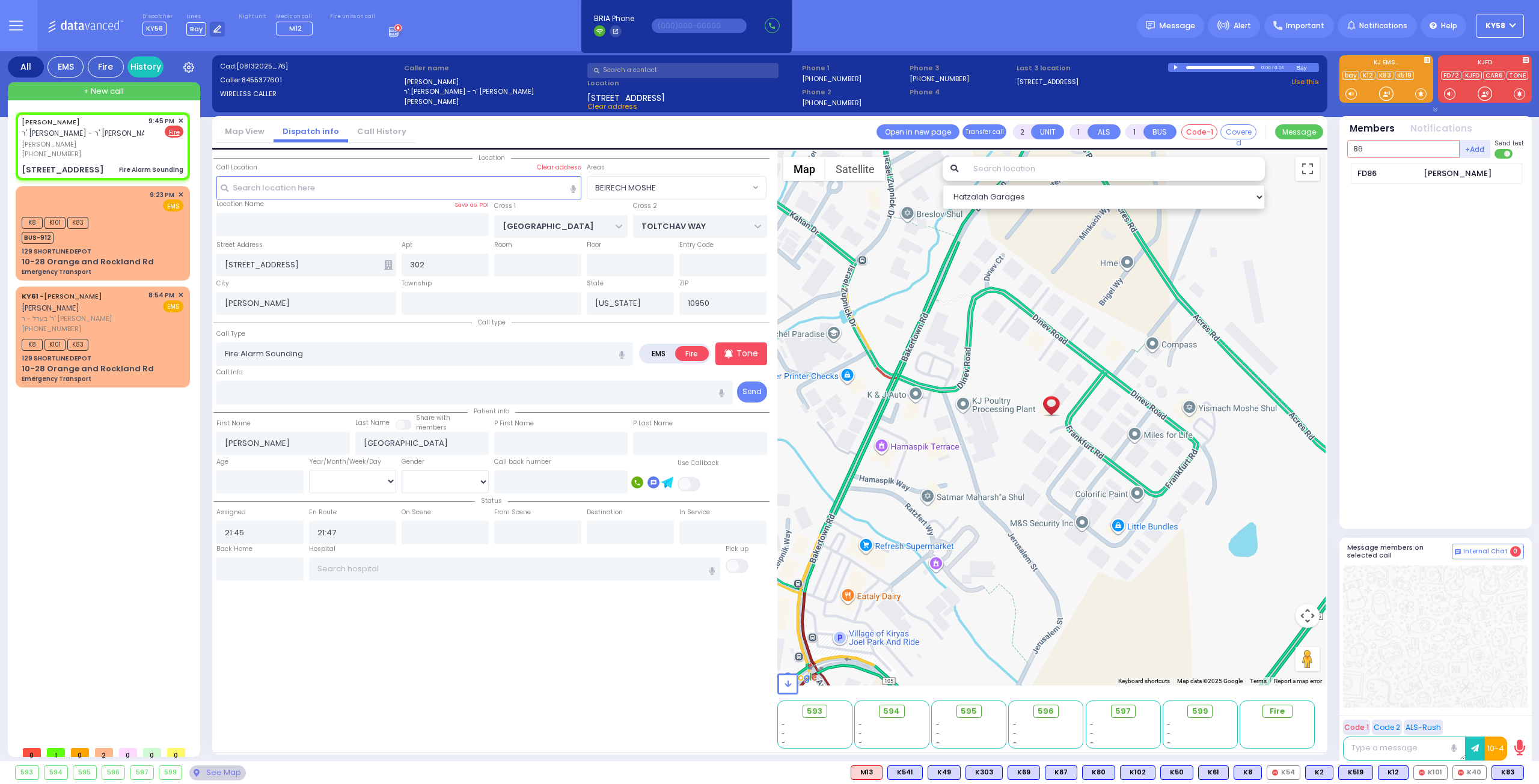
select select "Hatzalah Garages"
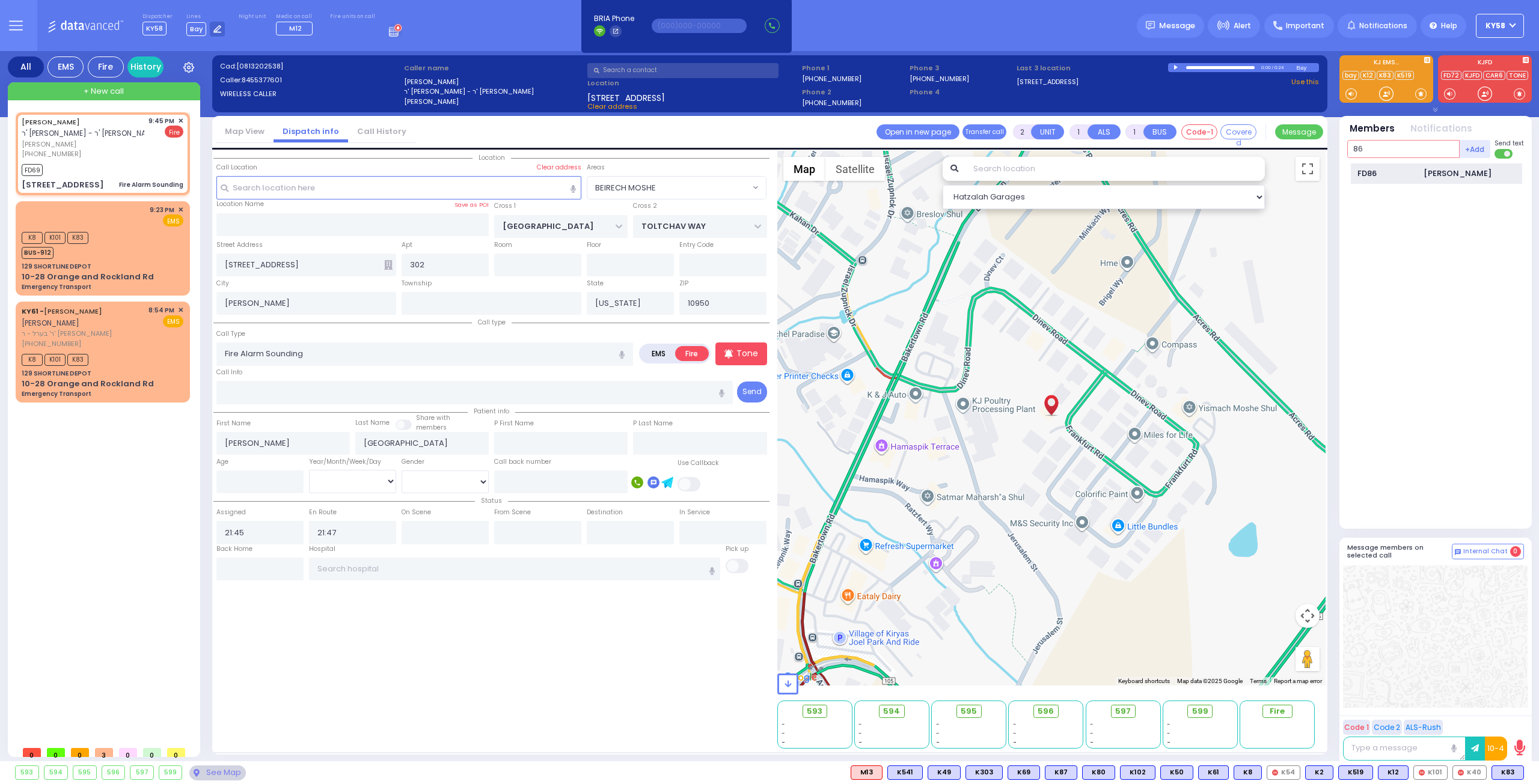
type input "86"
click at [1353, 169] on div "FD86 Kevin Cunningham" at bounding box center [1436, 174] width 171 height 21
select select
radio input "true"
select select
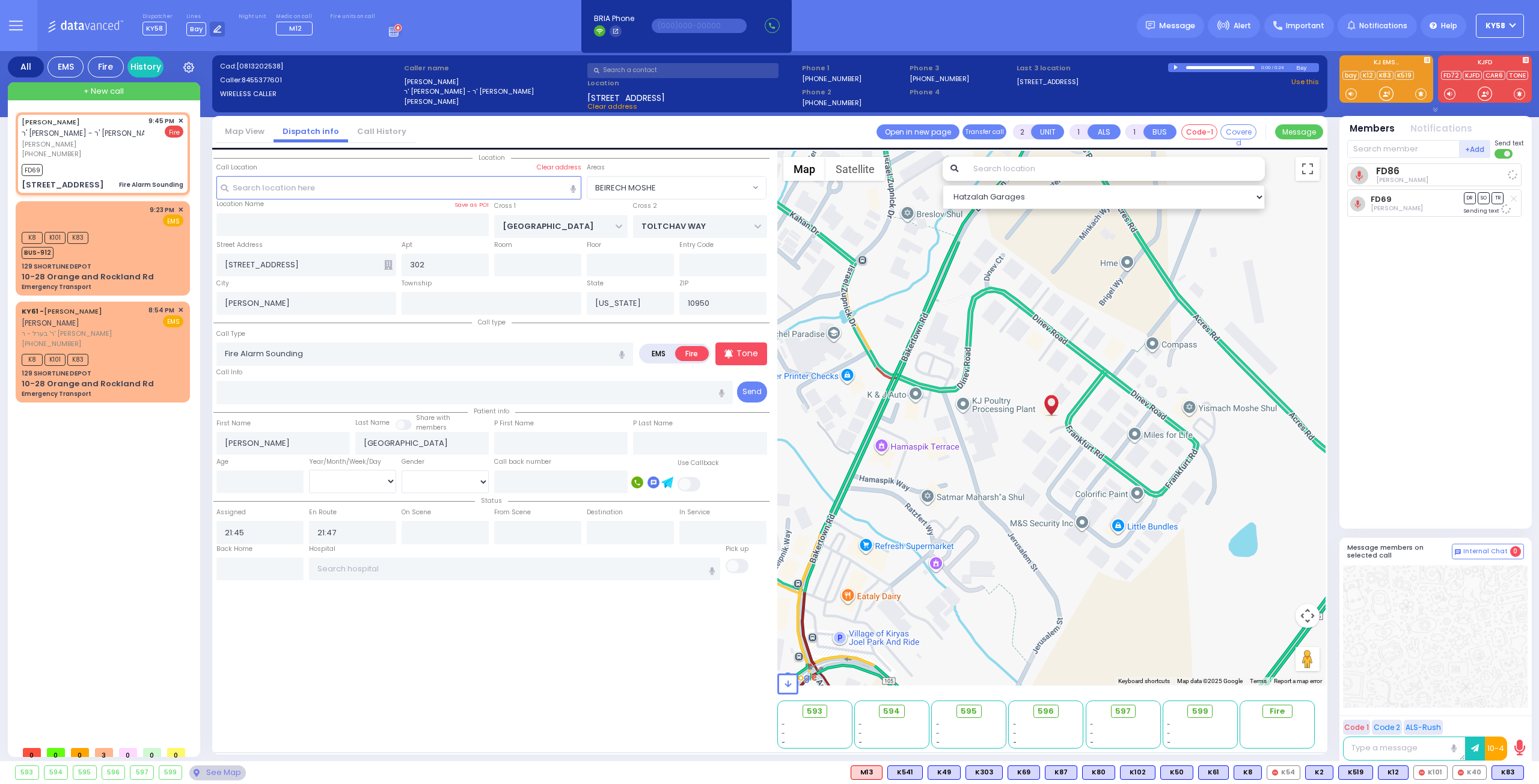
select select "Hatzalah Garages"
select select "BEIRECH MOSHE"
click at [1434, 145] on input "text" at bounding box center [1403, 149] width 112 height 18
type input "31"
click at [1416, 170] on div "FD31" at bounding box center [1387, 173] width 60 height 12
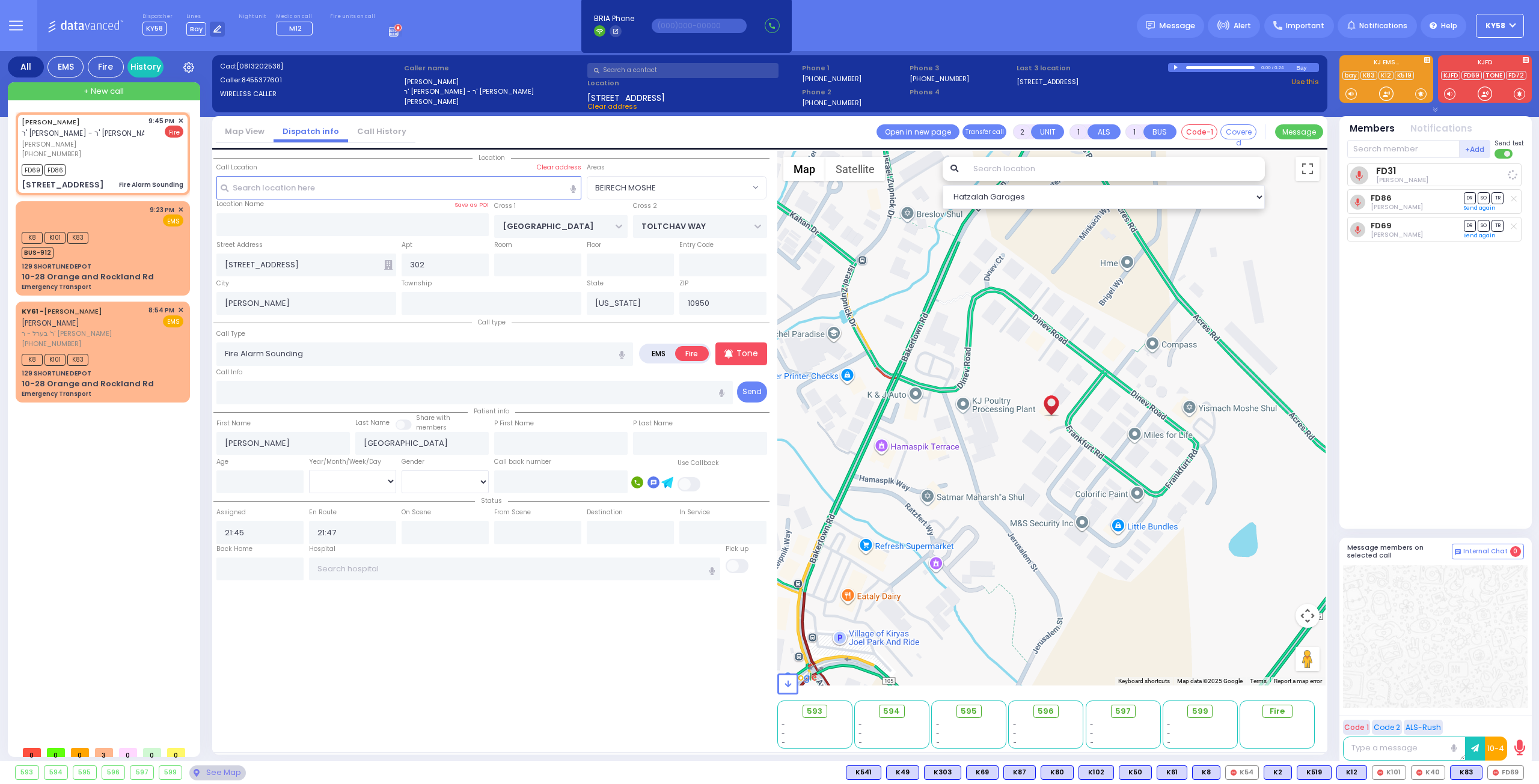
select select
radio input "true"
select select
select select "Hatzalah Garages"
select select "BEIRECH MOSHE"
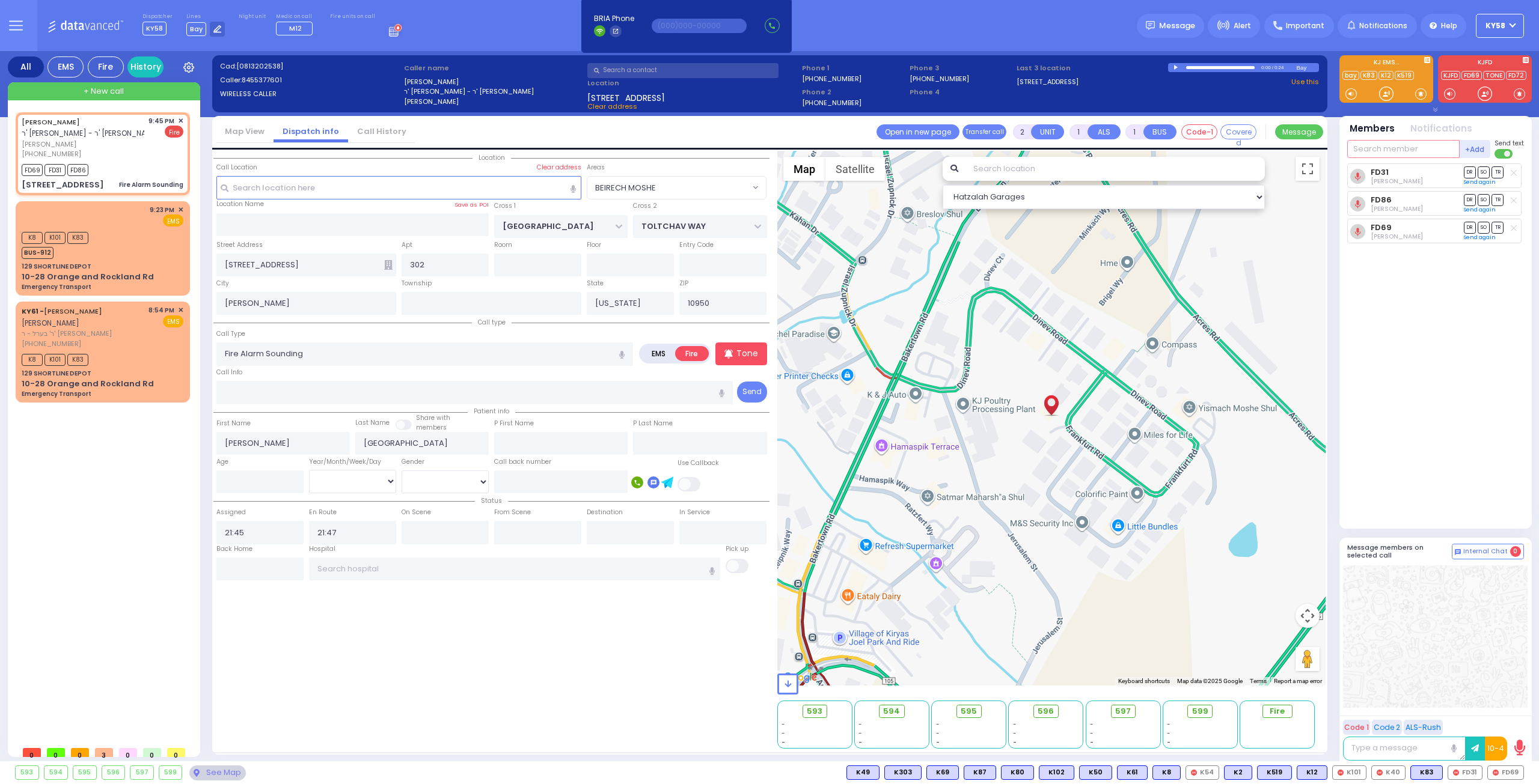
click at [1381, 147] on input "text" at bounding box center [1403, 149] width 112 height 18
type input "car"
click at [1402, 173] on div "CAR6" at bounding box center [1387, 173] width 60 height 12
select select
radio input "true"
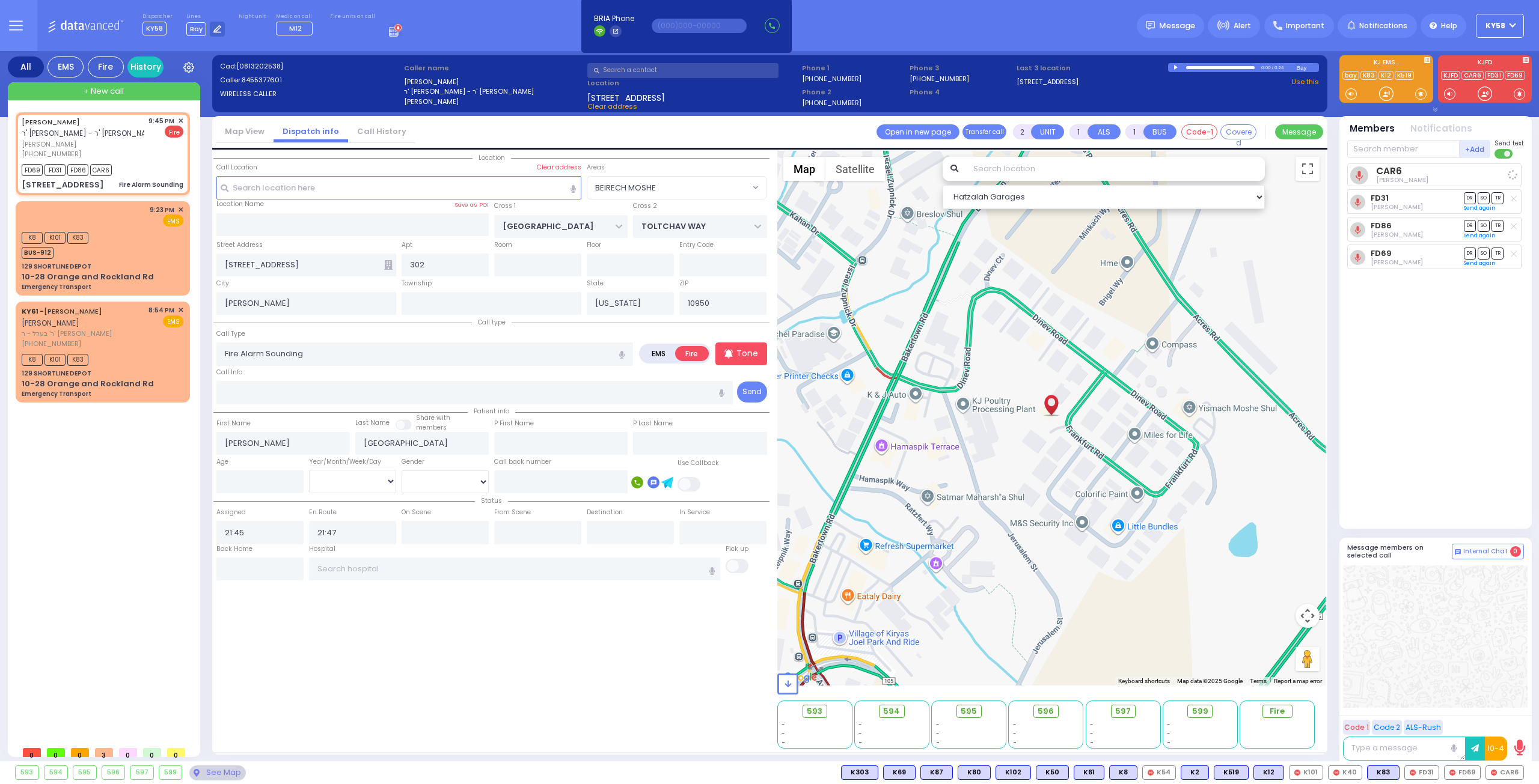
select select
select select "BEIRECH MOSHE"
select select "Hatzalah Garages"
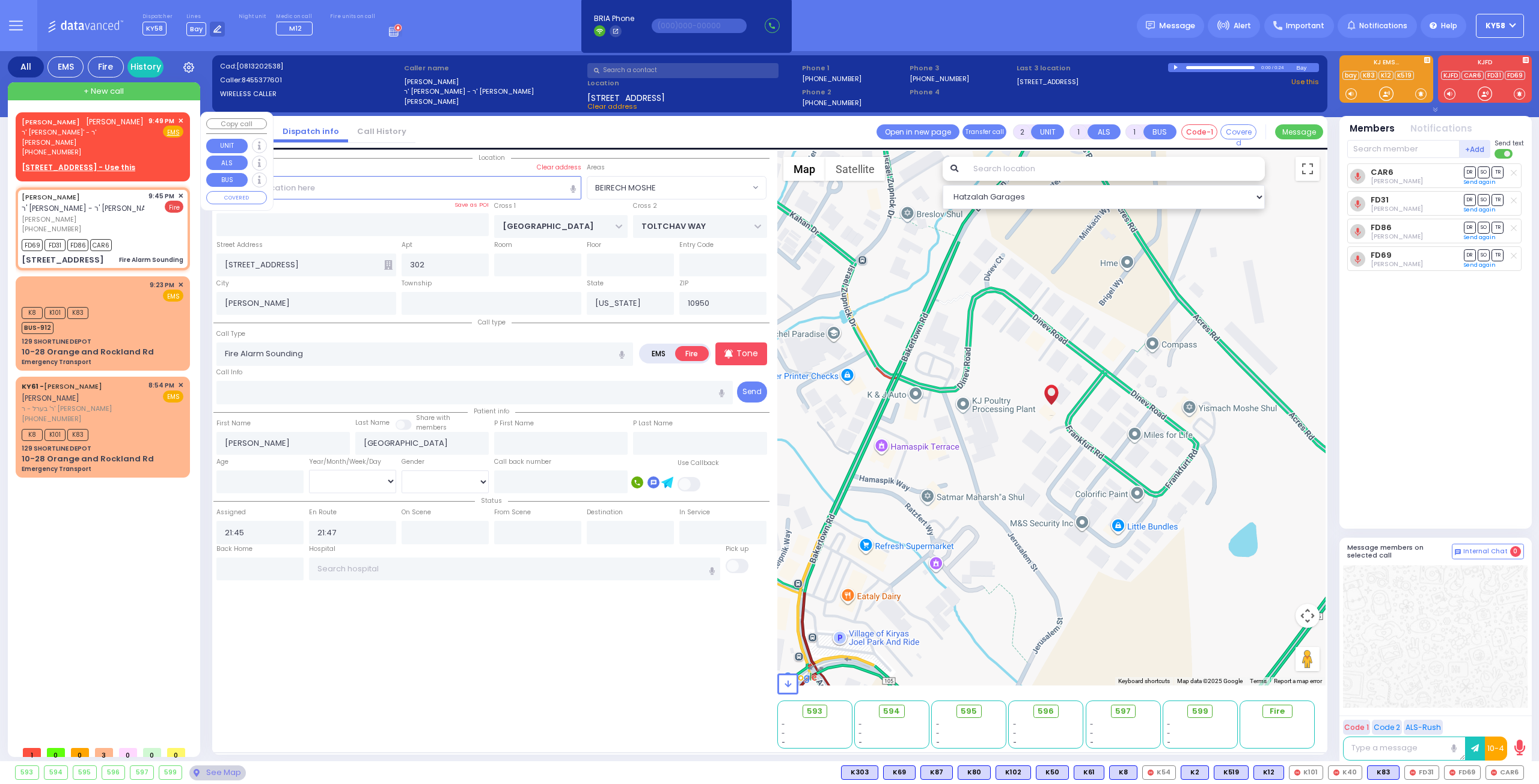
click at [64, 141] on body "Dashboard Home" at bounding box center [770, 392] width 1539 height 784
click at [34, 142] on icon at bounding box center [34, 141] width 4 height 4
type input "8457820280"
click at [179, 120] on span "✕" at bounding box center [180, 121] width 5 height 10
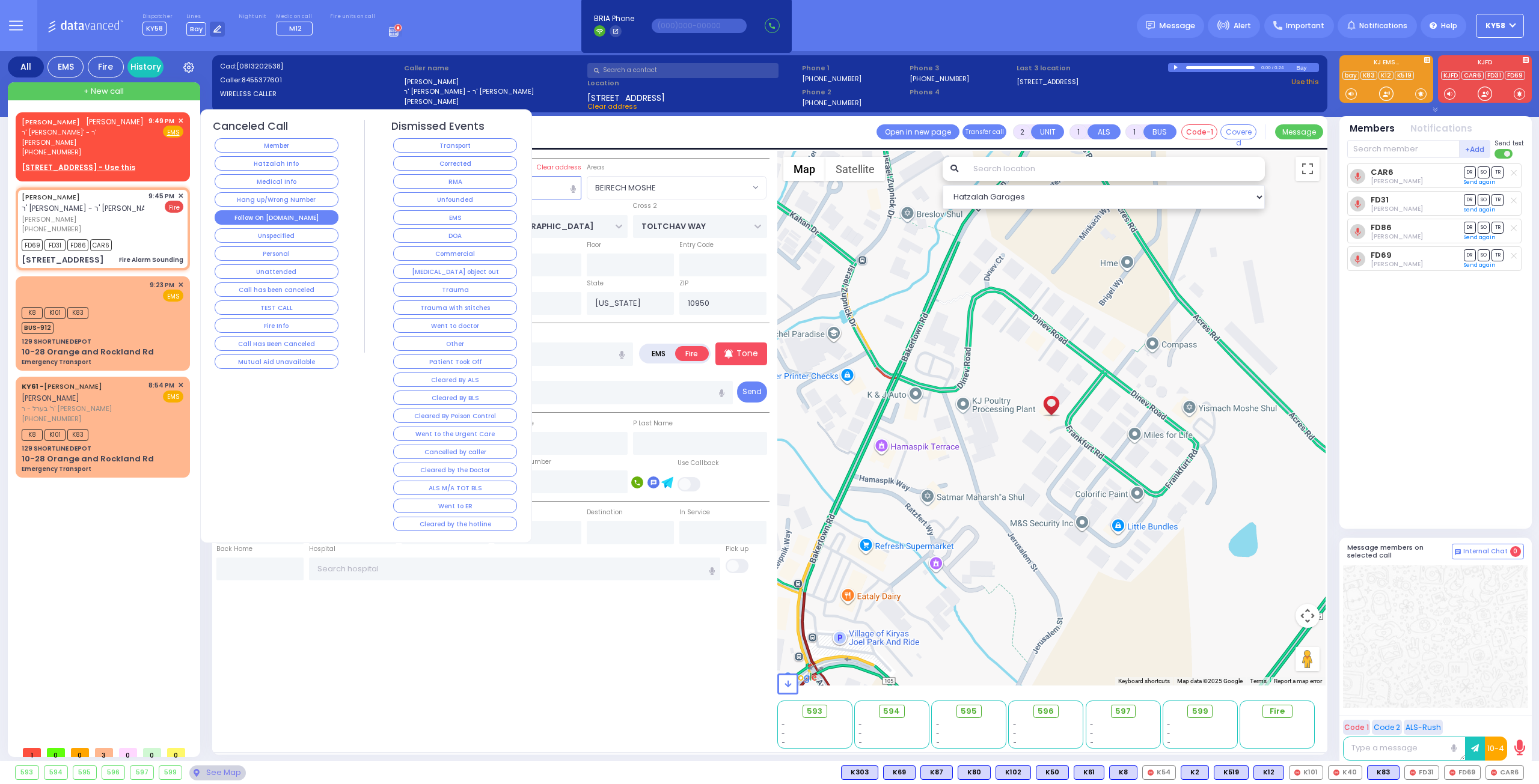
click at [311, 216] on button "Follow On [DOMAIN_NAME]" at bounding box center [276, 217] width 124 height 14
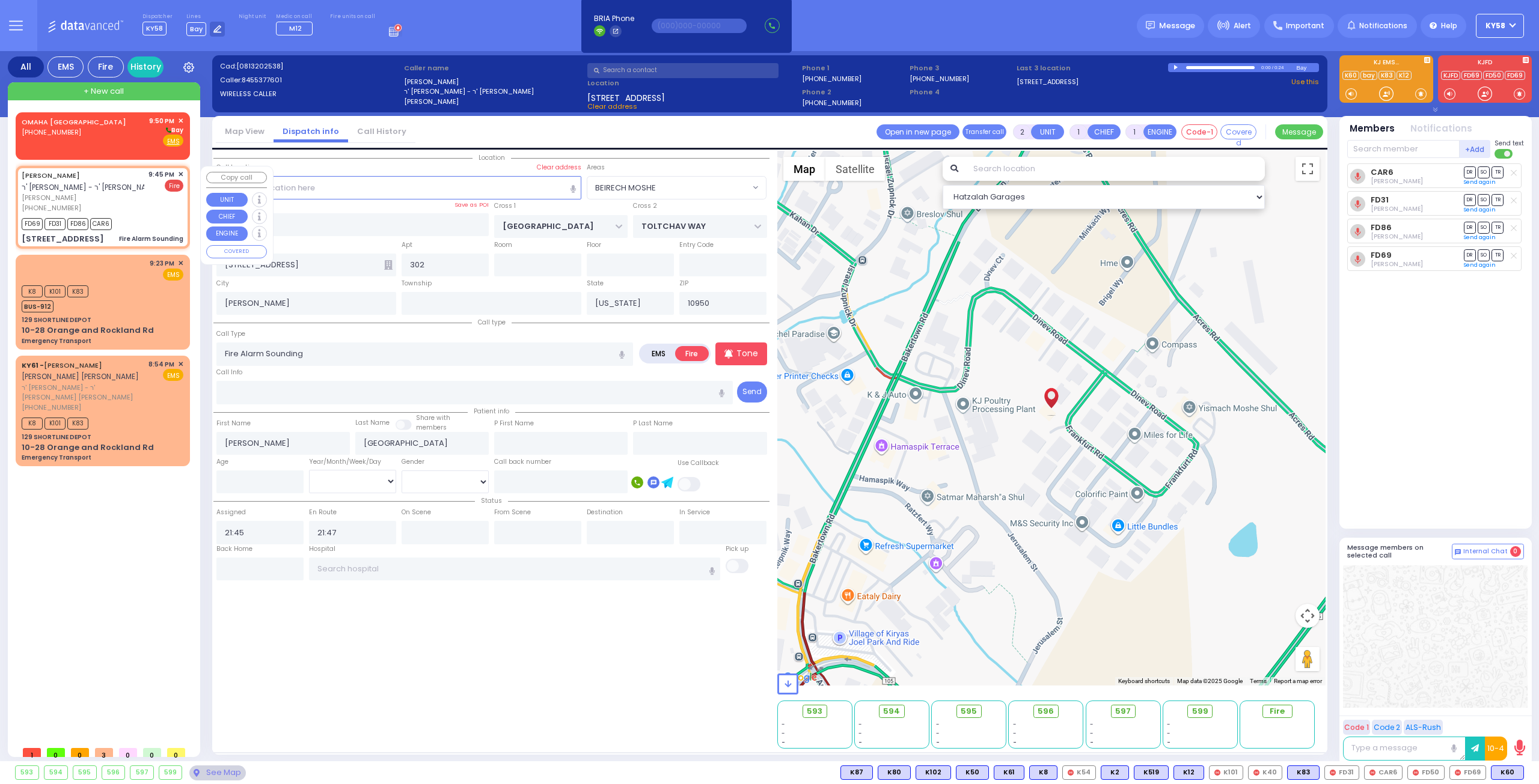
select select "BEIRECH MOSHE"
select select
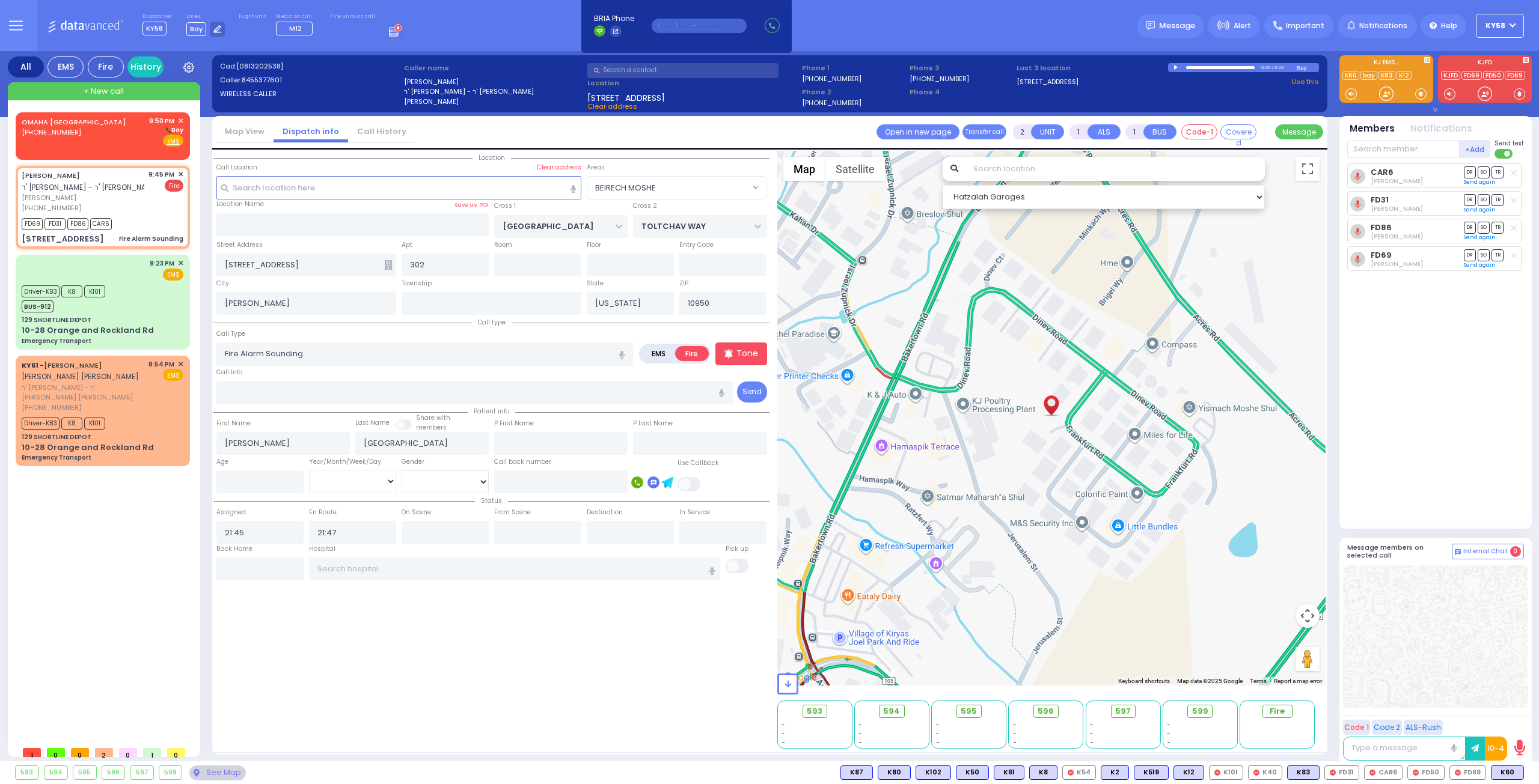
click at [709, 26] on input "text" at bounding box center [700, 25] width 95 height 14
click at [386, 264] on icon at bounding box center [388, 265] width 8 height 10
click at [441, 265] on input "302" at bounding box center [445, 265] width 87 height 23
click at [339, 264] on input "[STREET_ADDRESS]" at bounding box center [307, 265] width 180 height 23
click at [386, 263] on icon at bounding box center [388, 265] width 8 height 10
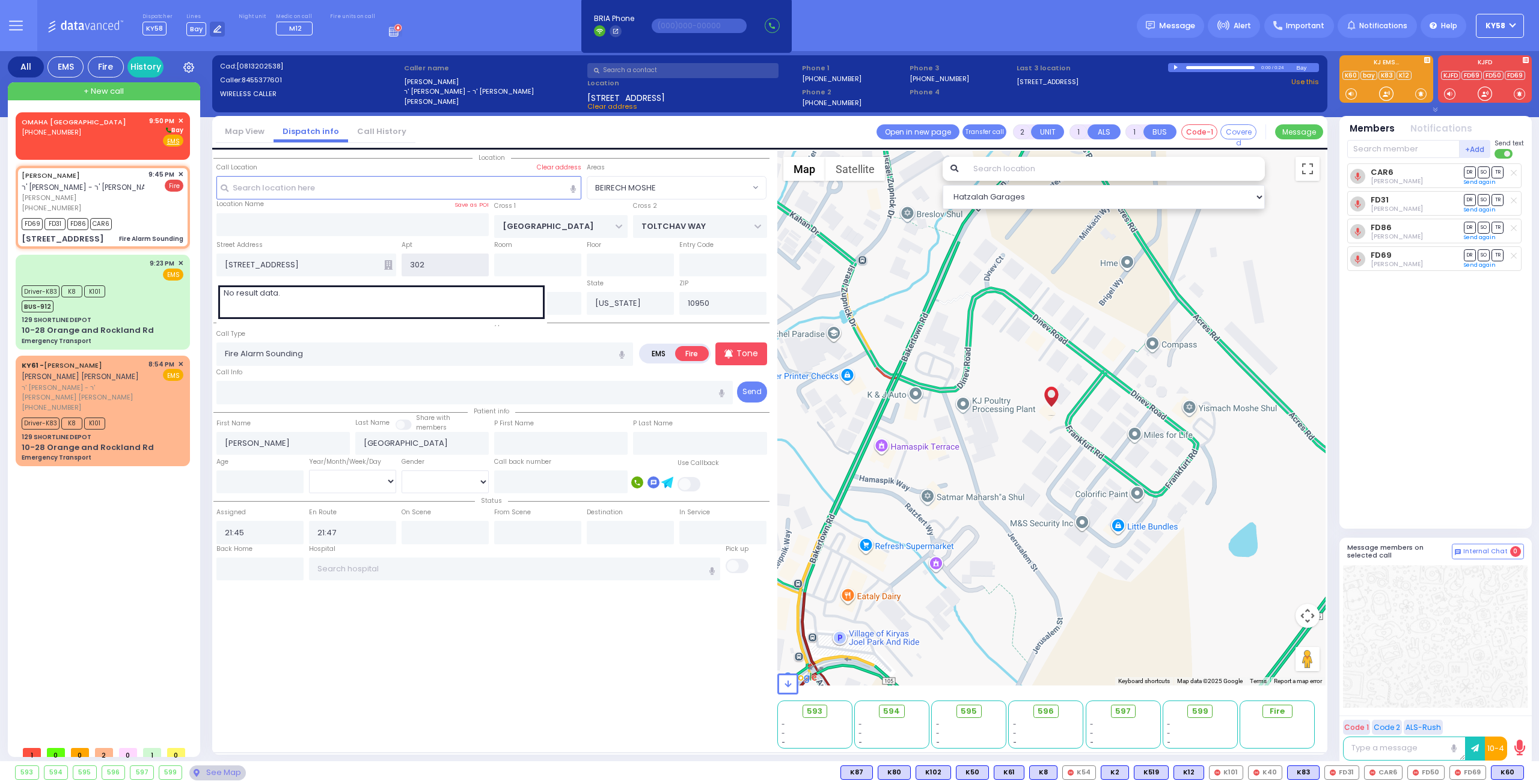
click at [458, 263] on input "302" at bounding box center [445, 265] width 87 height 23
click at [527, 261] on input "text" at bounding box center [537, 265] width 87 height 23
click at [467, 264] on input "302" at bounding box center [445, 265] width 87 height 23
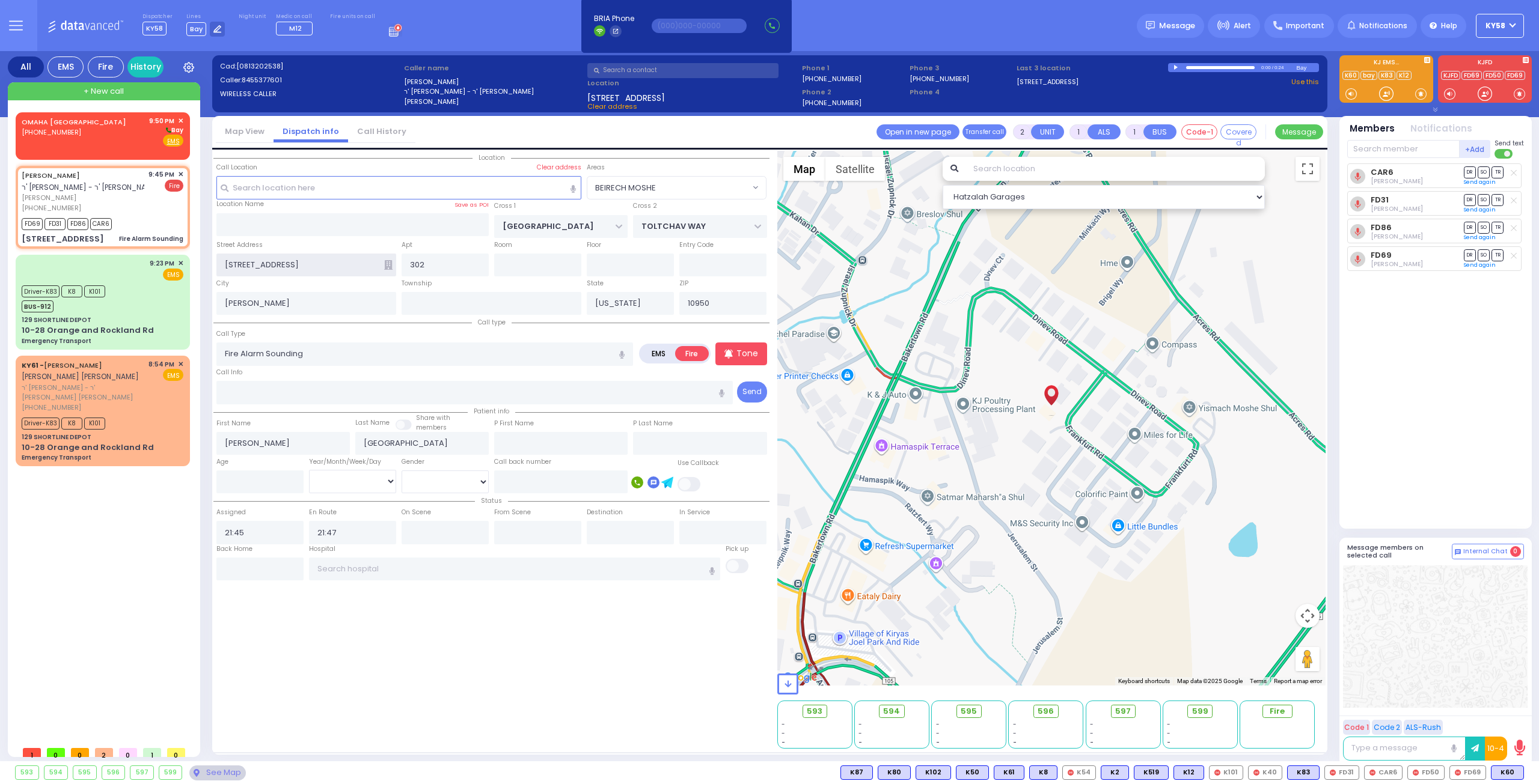
drag, startPoint x: 359, startPoint y: 261, endPoint x: 395, endPoint y: 264, distance: 36.1
click at [359, 263] on input "4 Toltchav Way" at bounding box center [307, 265] width 180 height 23
click at [391, 264] on icon at bounding box center [388, 265] width 8 height 10
select select
radio input "true"
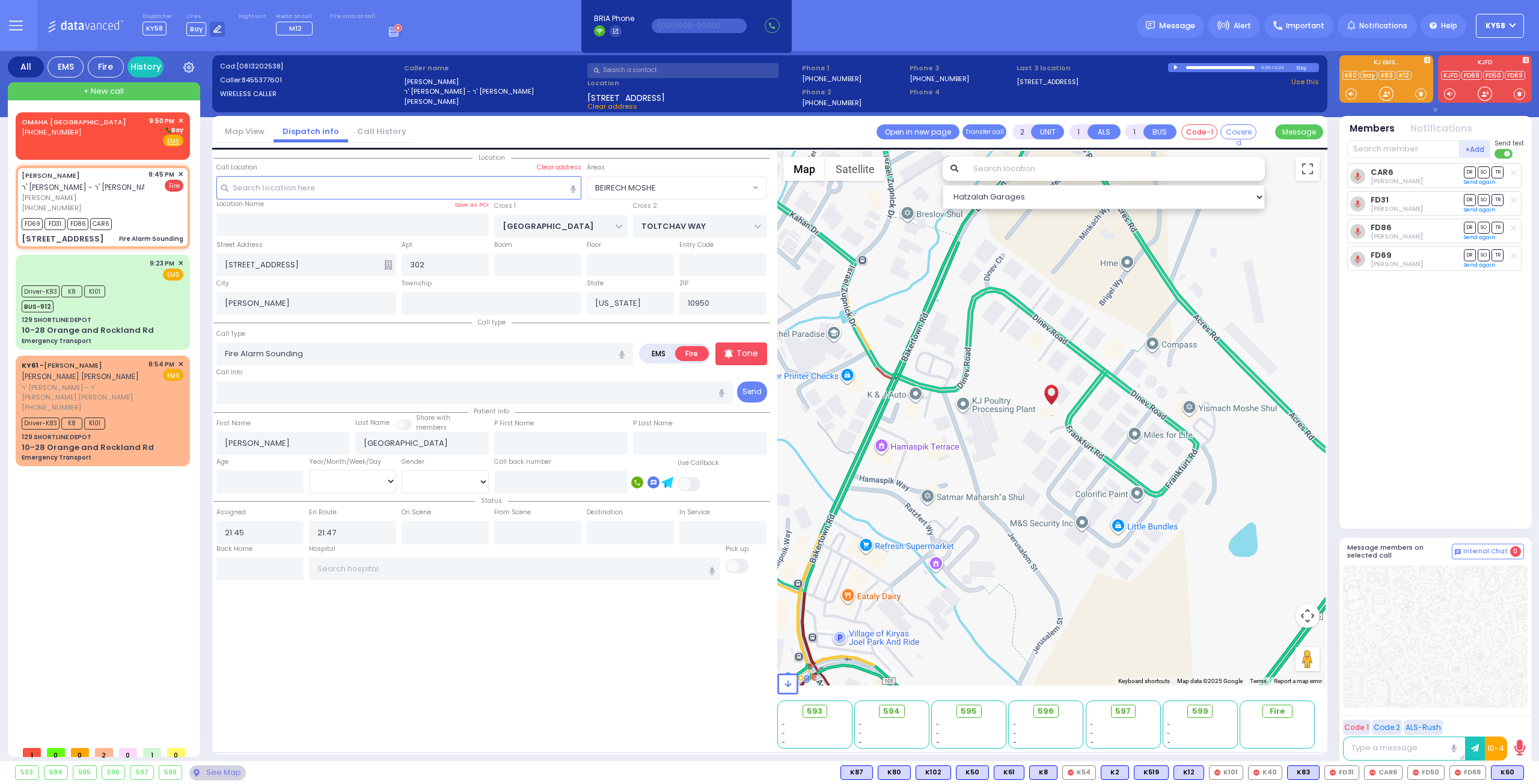
select select
select select "Hatzalah Garages"
click at [389, 264] on icon at bounding box center [388, 265] width 8 height 10
select select "BEIRECH MOSHE"
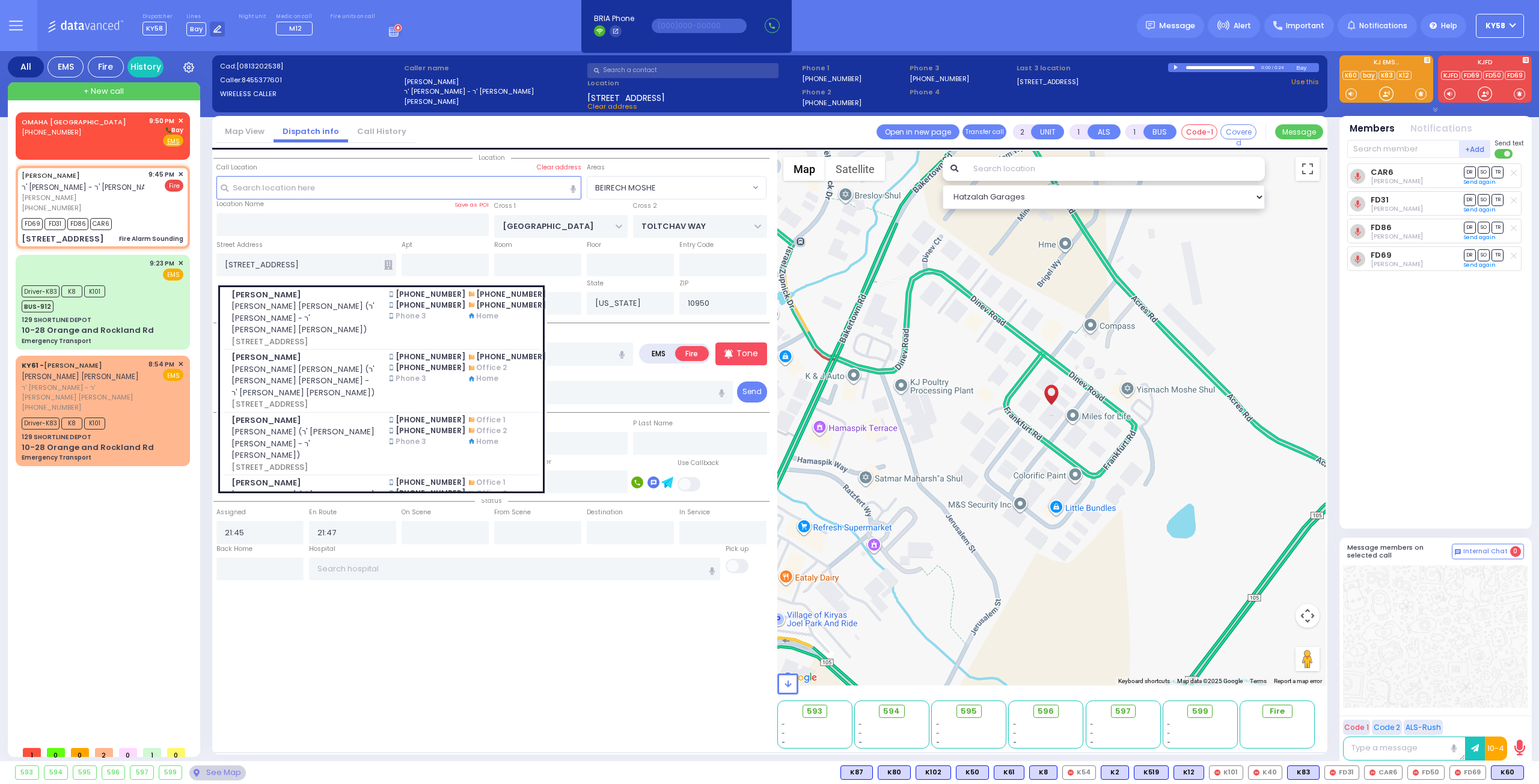
click at [169, 515] on div "OMAHA NE (402) 952-1777 9:50 PM ✕" at bounding box center [105, 426] width 179 height 628
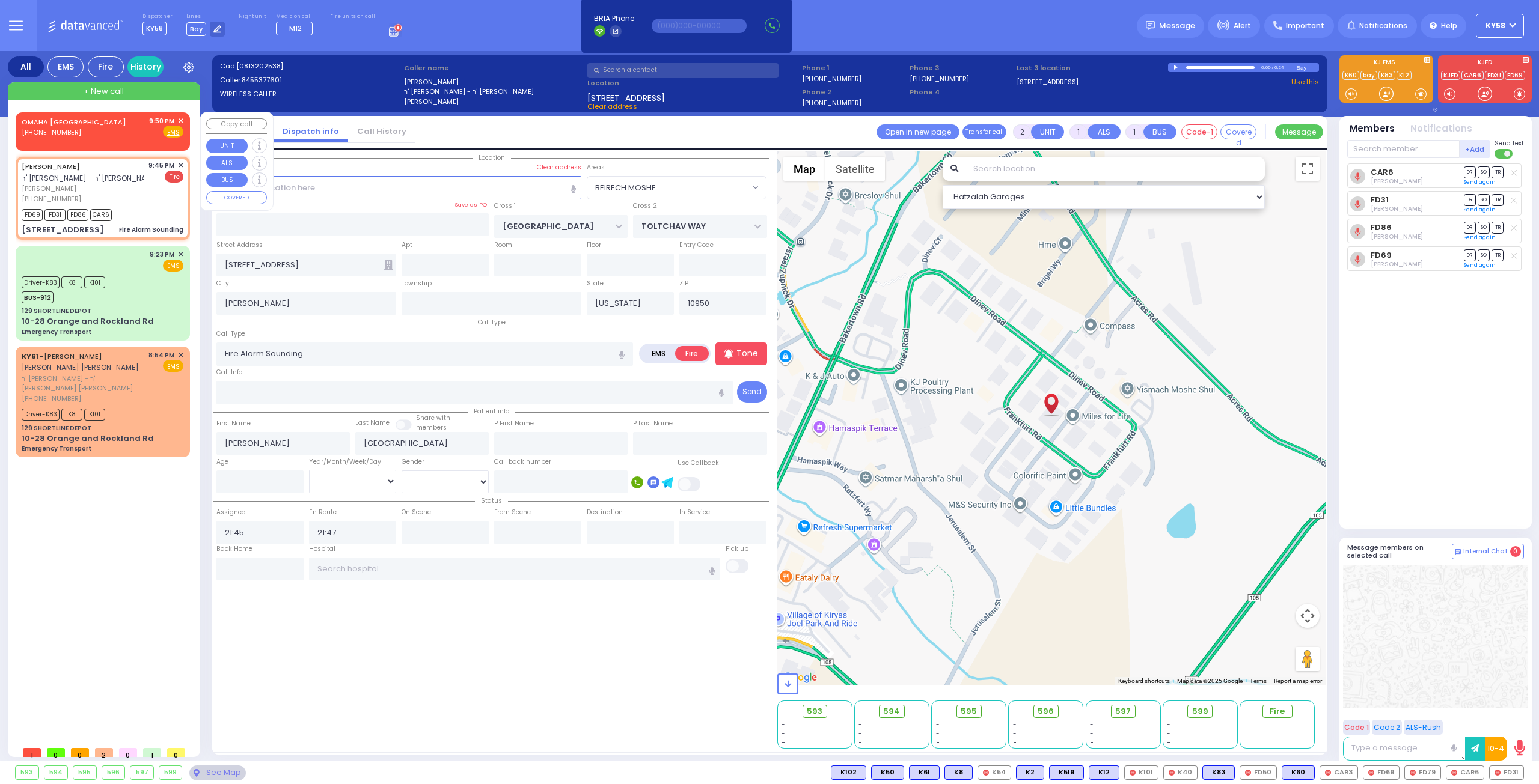
click at [125, 116] on div "OMAHA NE (402) 952-1777 9:50 PM ✕ Fire EMS" at bounding box center [102, 127] width 161 height 22
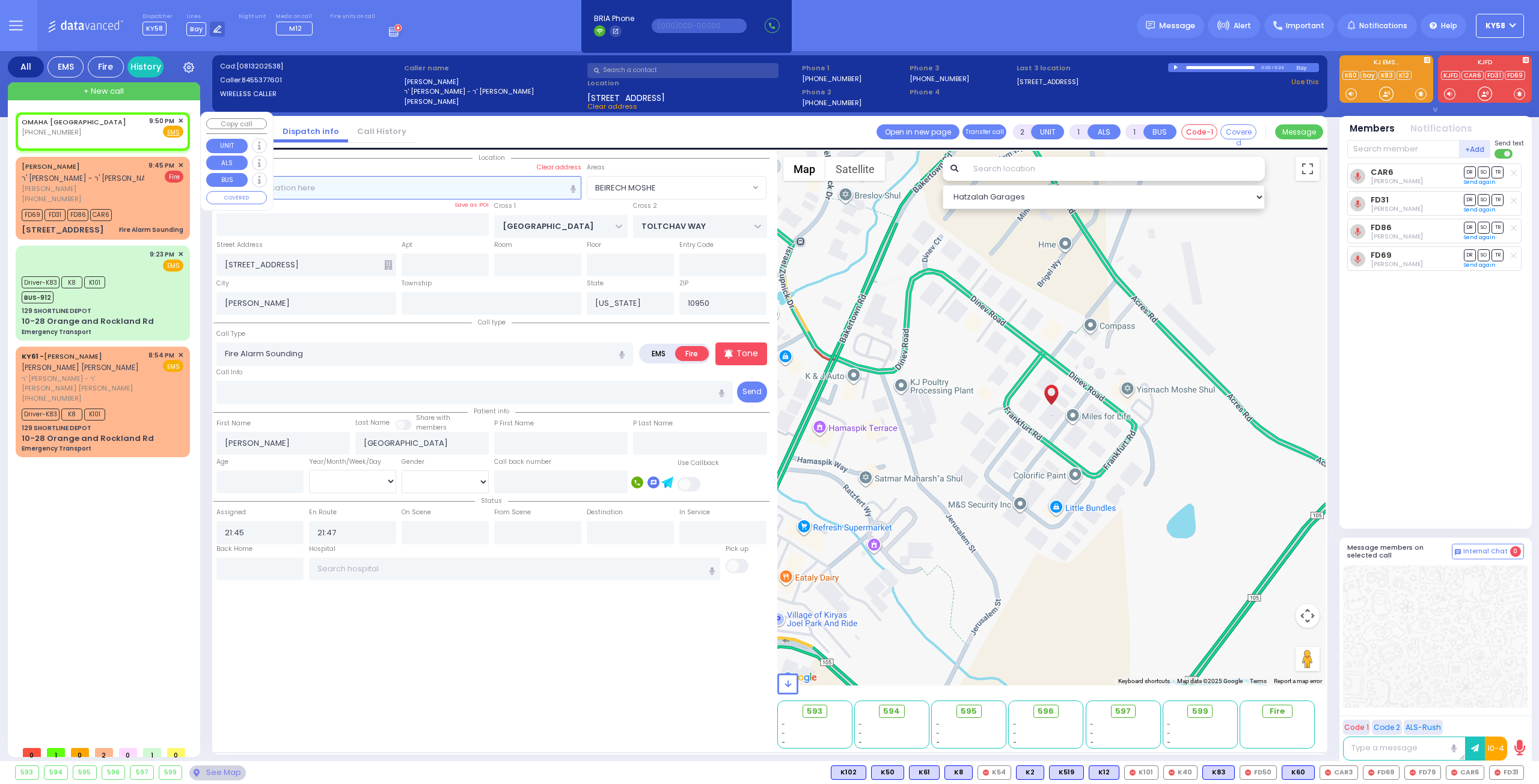
select select
radio input "true"
select select
type input "21:50"
select select "Hatzalah Garages"
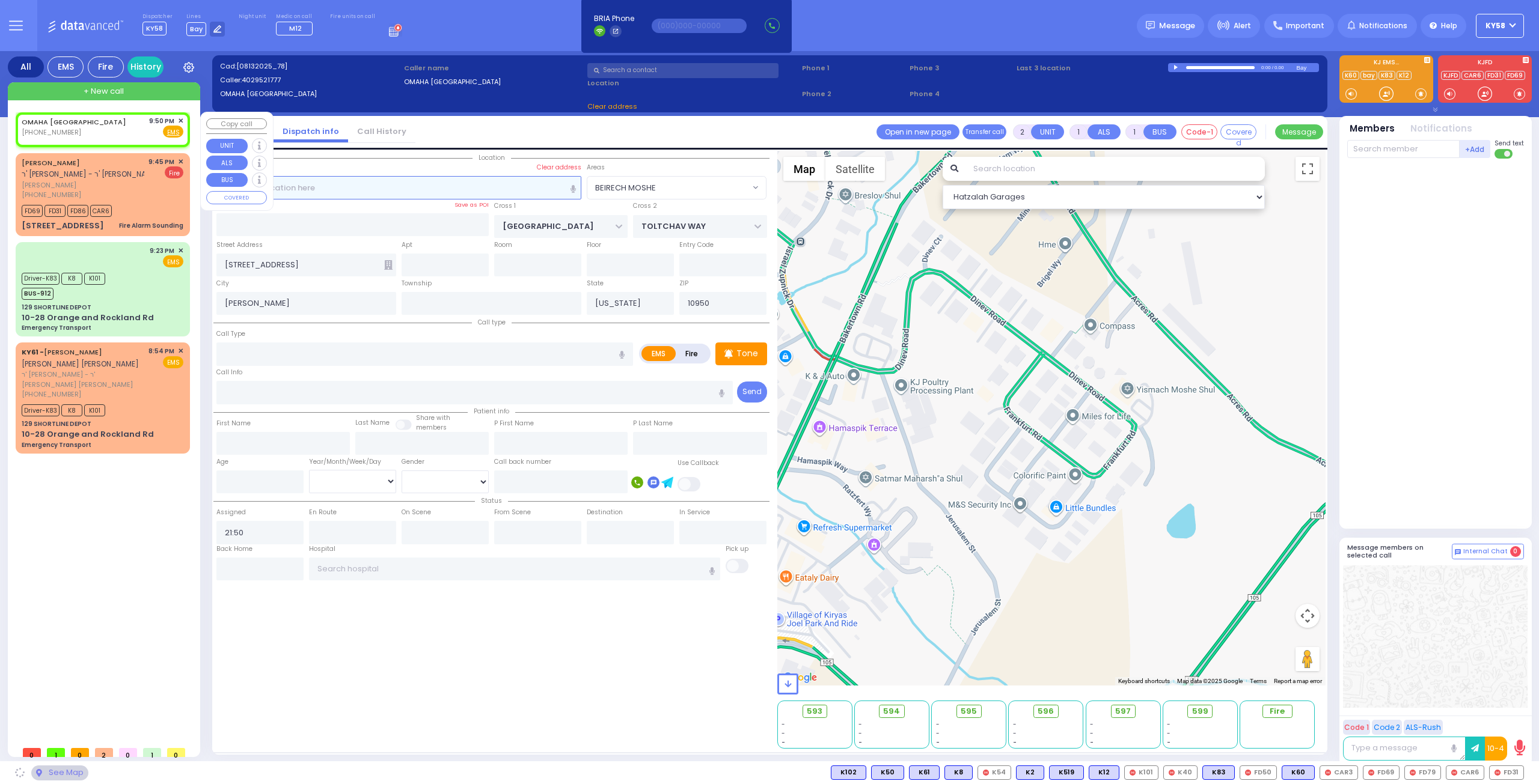
select select
radio input "true"
select select
select select "Hatzalah Garages"
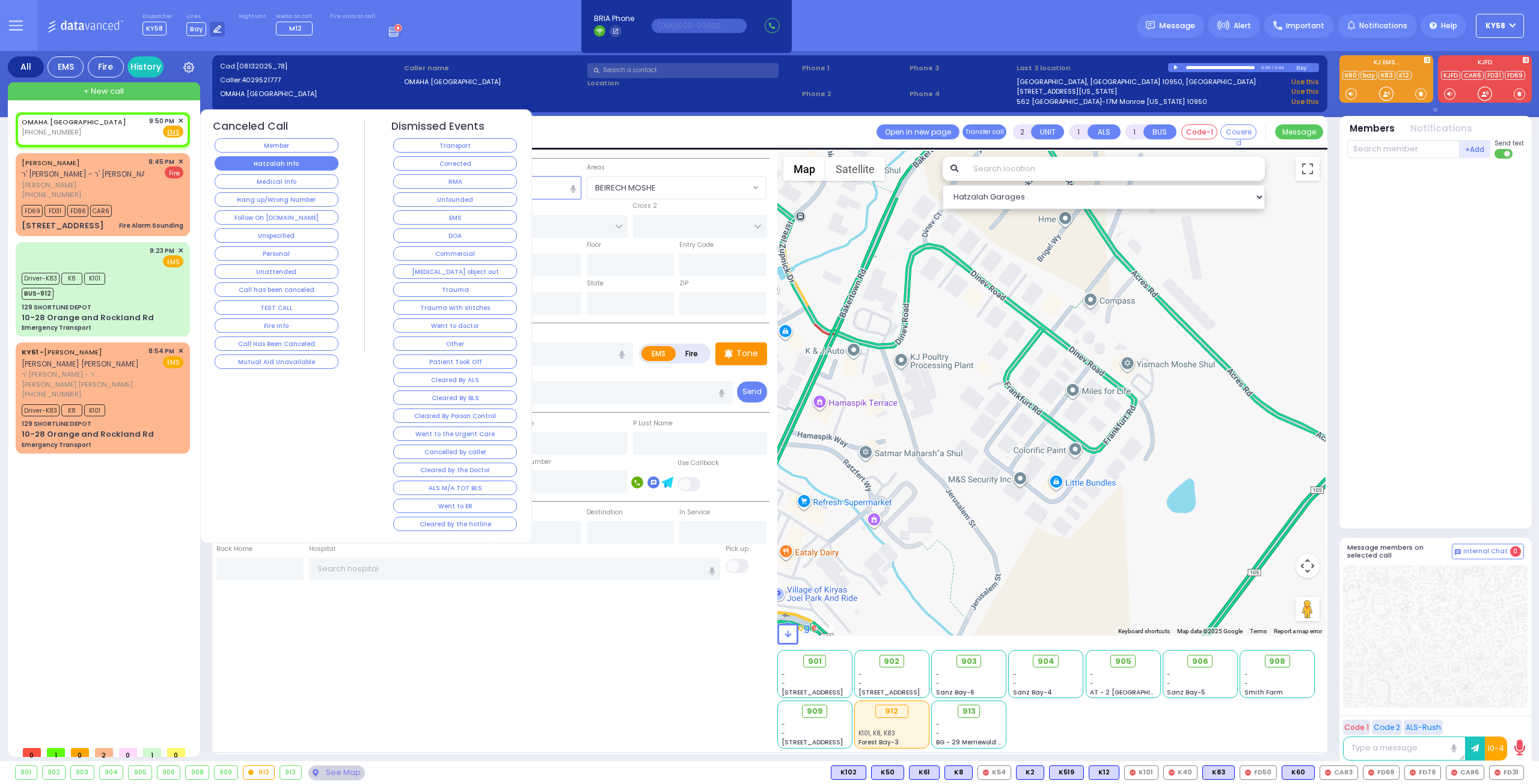
click at [289, 165] on button "Hatzalah Info" at bounding box center [276, 163] width 124 height 14
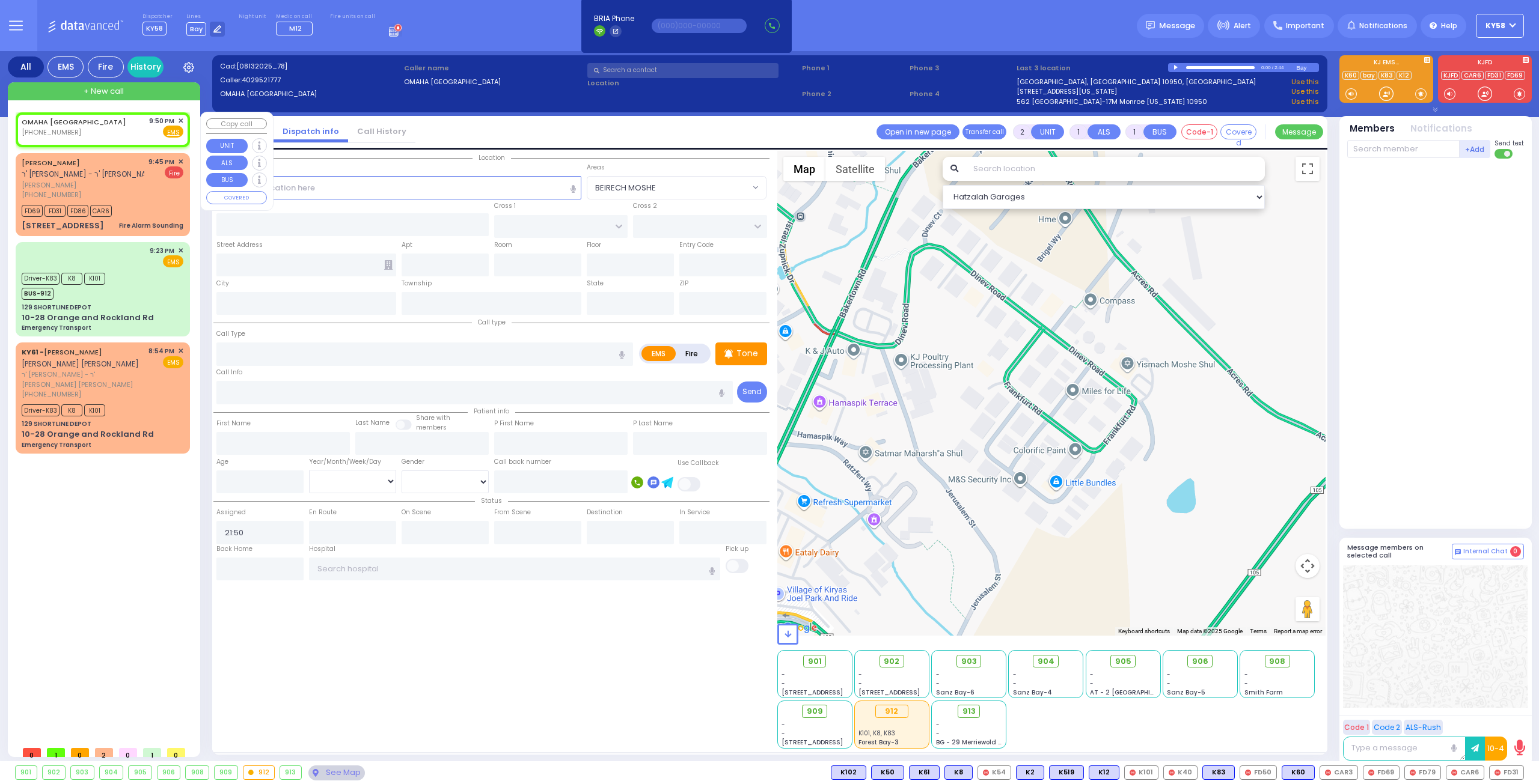
select select
radio input "true"
select select
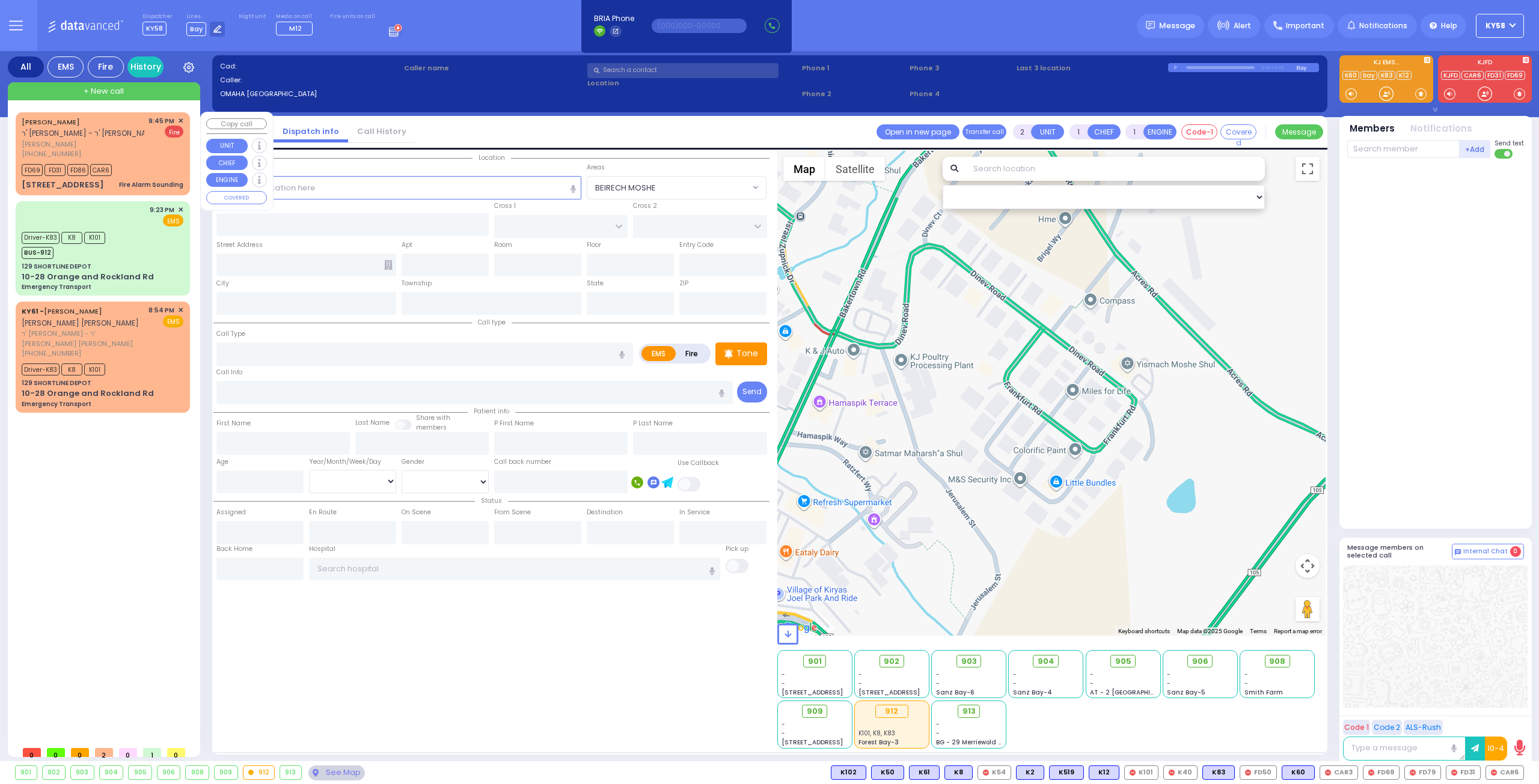
click at [144, 143] on span "יואל כאירה" at bounding box center [83, 144] width 123 height 10
select select
type input "Fire Alarm Sounding"
radio input "false"
radio input "true"
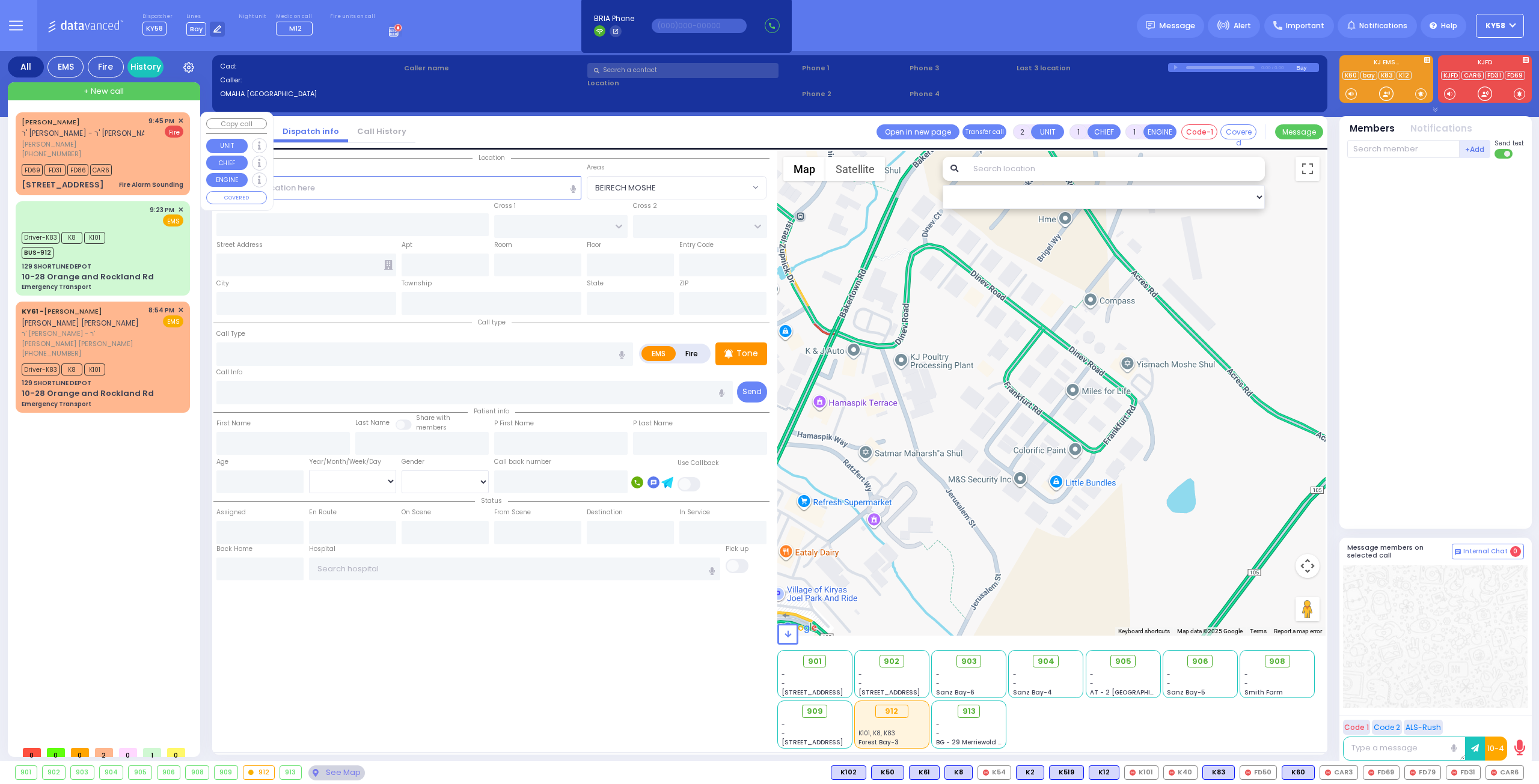
type input "JOEL"
type input "CAIRE"
select select
type input "21:45"
type input "21:47"
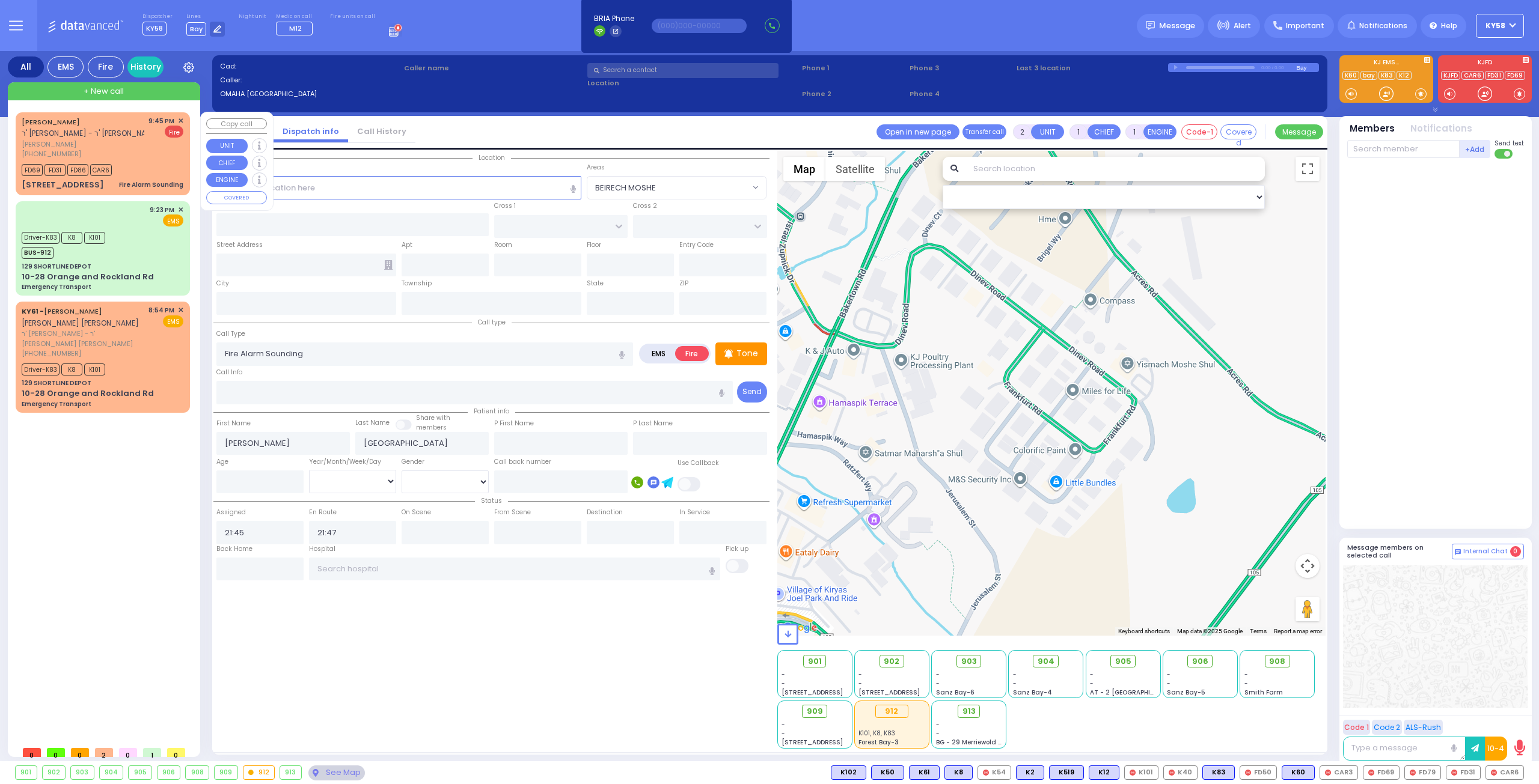
type input "HAMBURG WAY"
type input "TOLTCHAV WAY"
type input "4 Toltchav Way"
type input "Kiryas Joel"
type input "[US_STATE]"
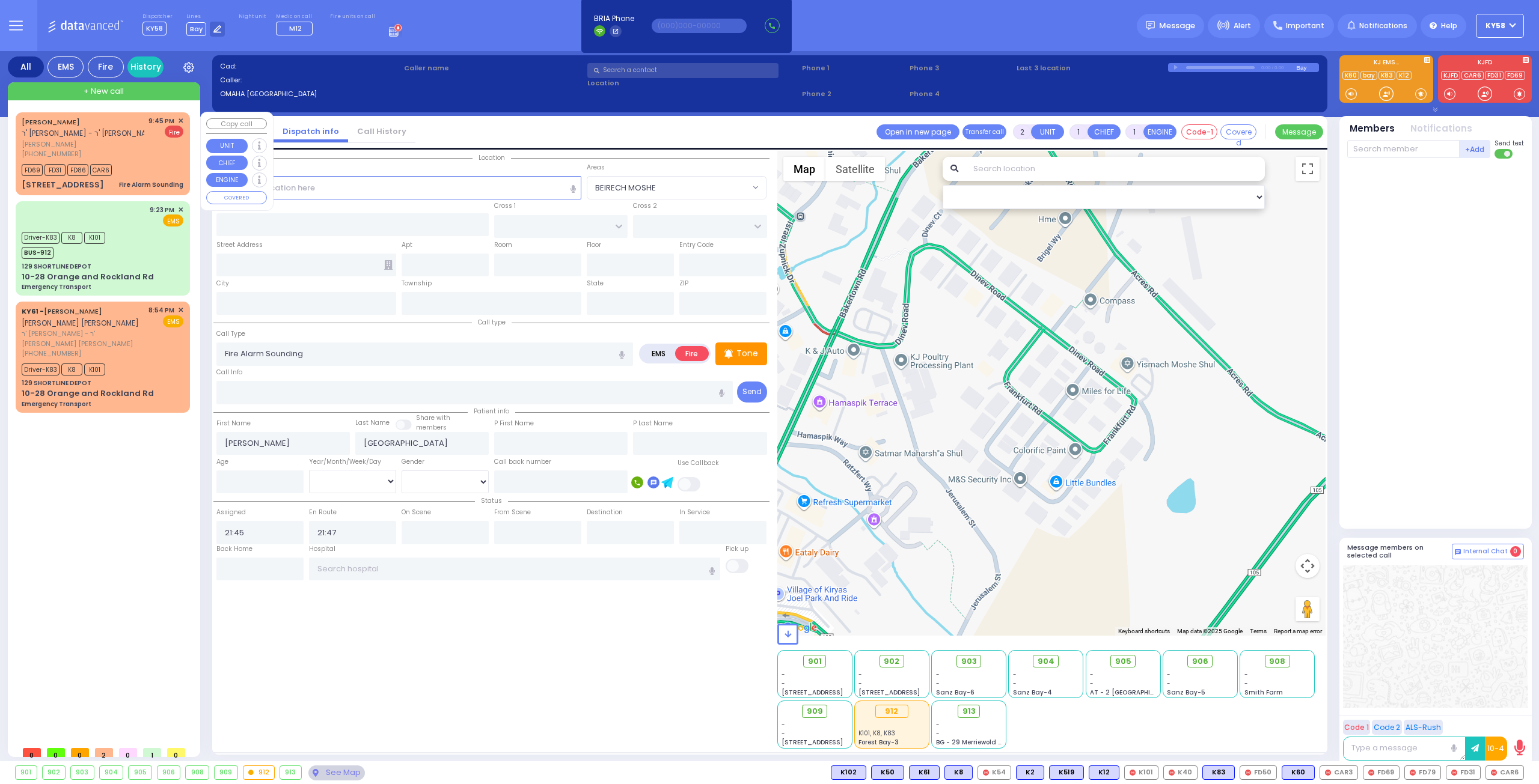
type input "10950"
select select "Hatzalah Garages"
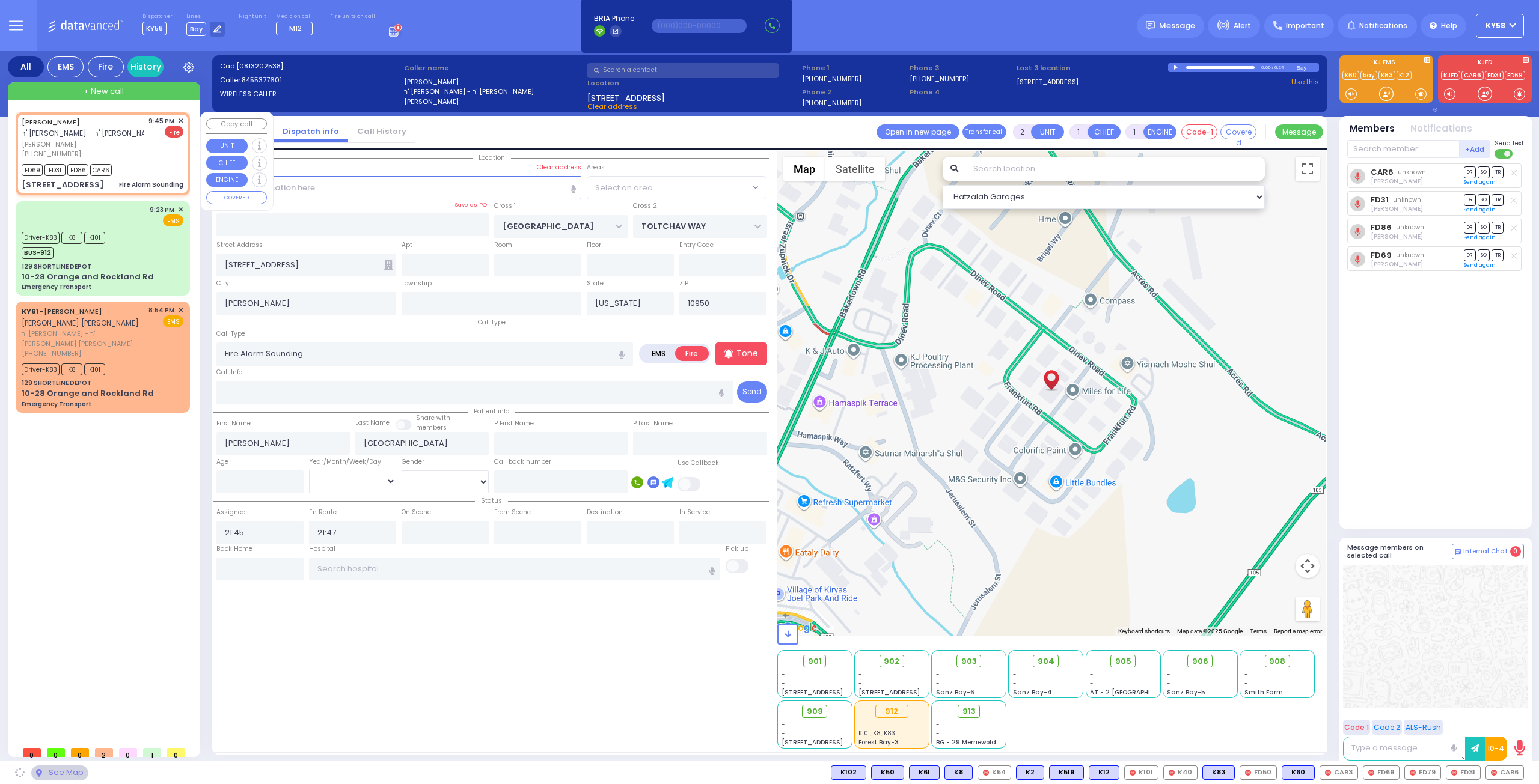
select select "BEIRECH MOSHE"
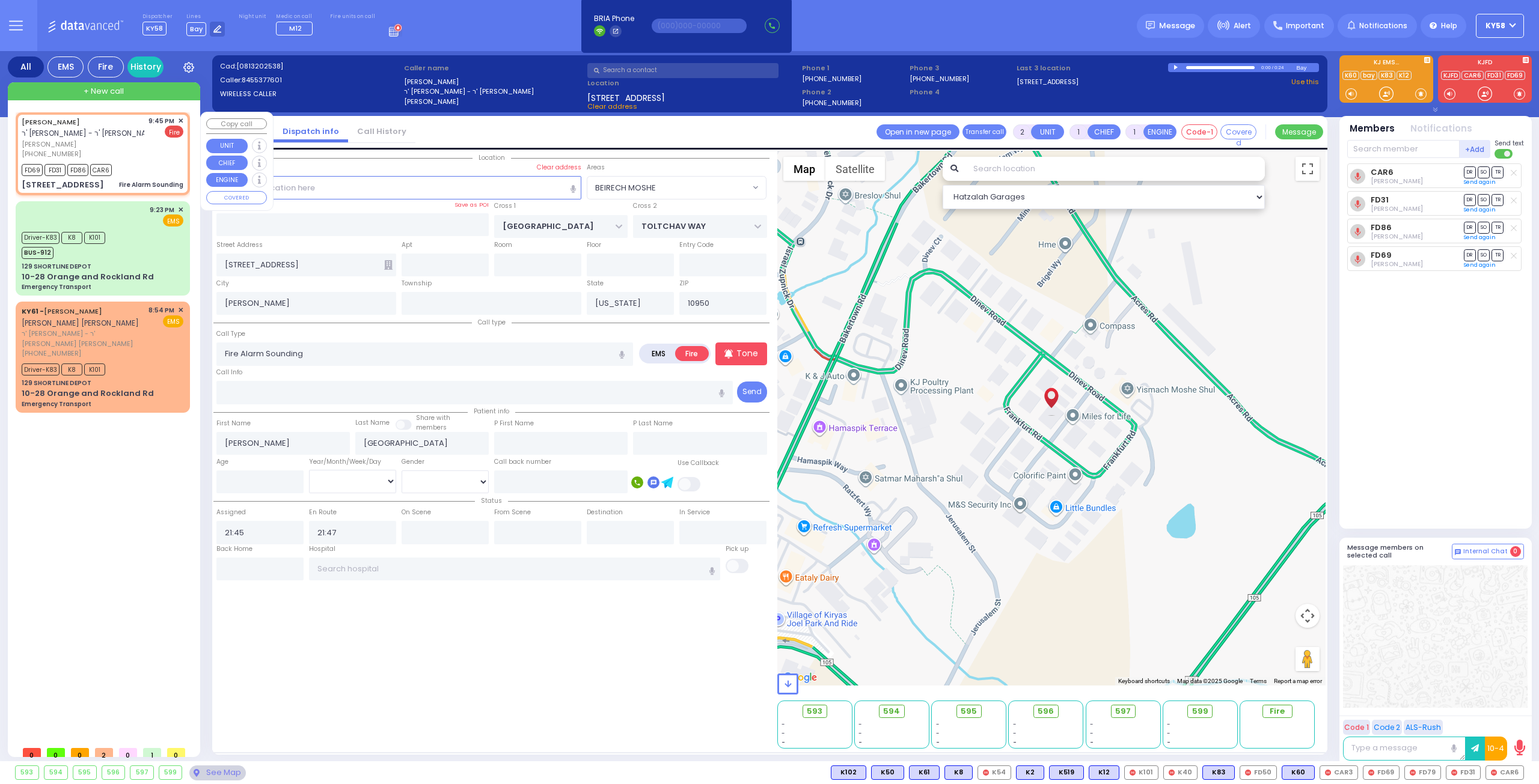
click at [182, 116] on span "✕" at bounding box center [180, 121] width 5 height 10
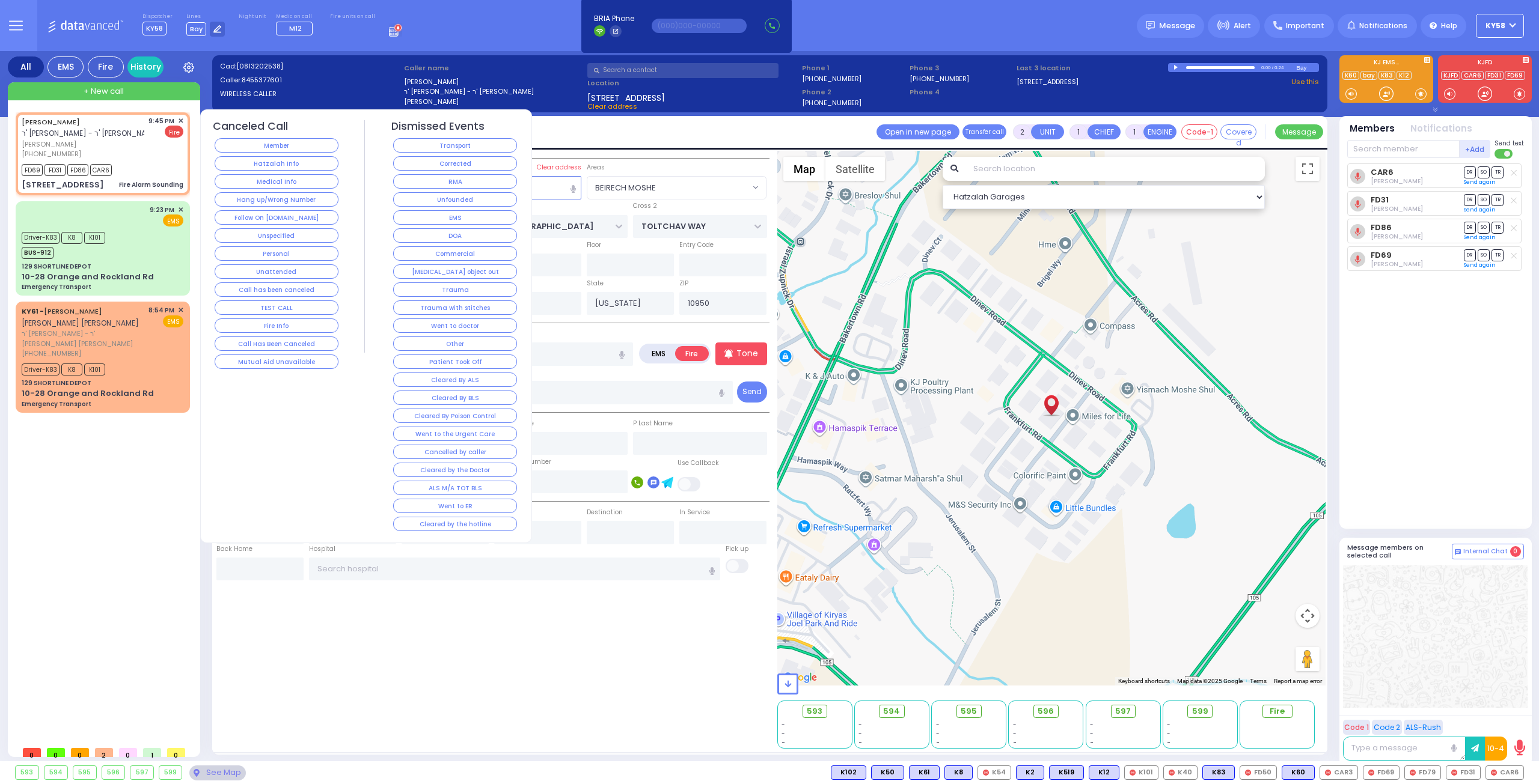
click at [181, 118] on span "✕" at bounding box center [180, 121] width 5 height 10
click at [181, 120] on span "✕" at bounding box center [180, 121] width 5 height 10
click at [179, 118] on span "✕" at bounding box center [180, 121] width 5 height 10
click at [455, 162] on button "Corrected" at bounding box center [455, 163] width 124 height 14
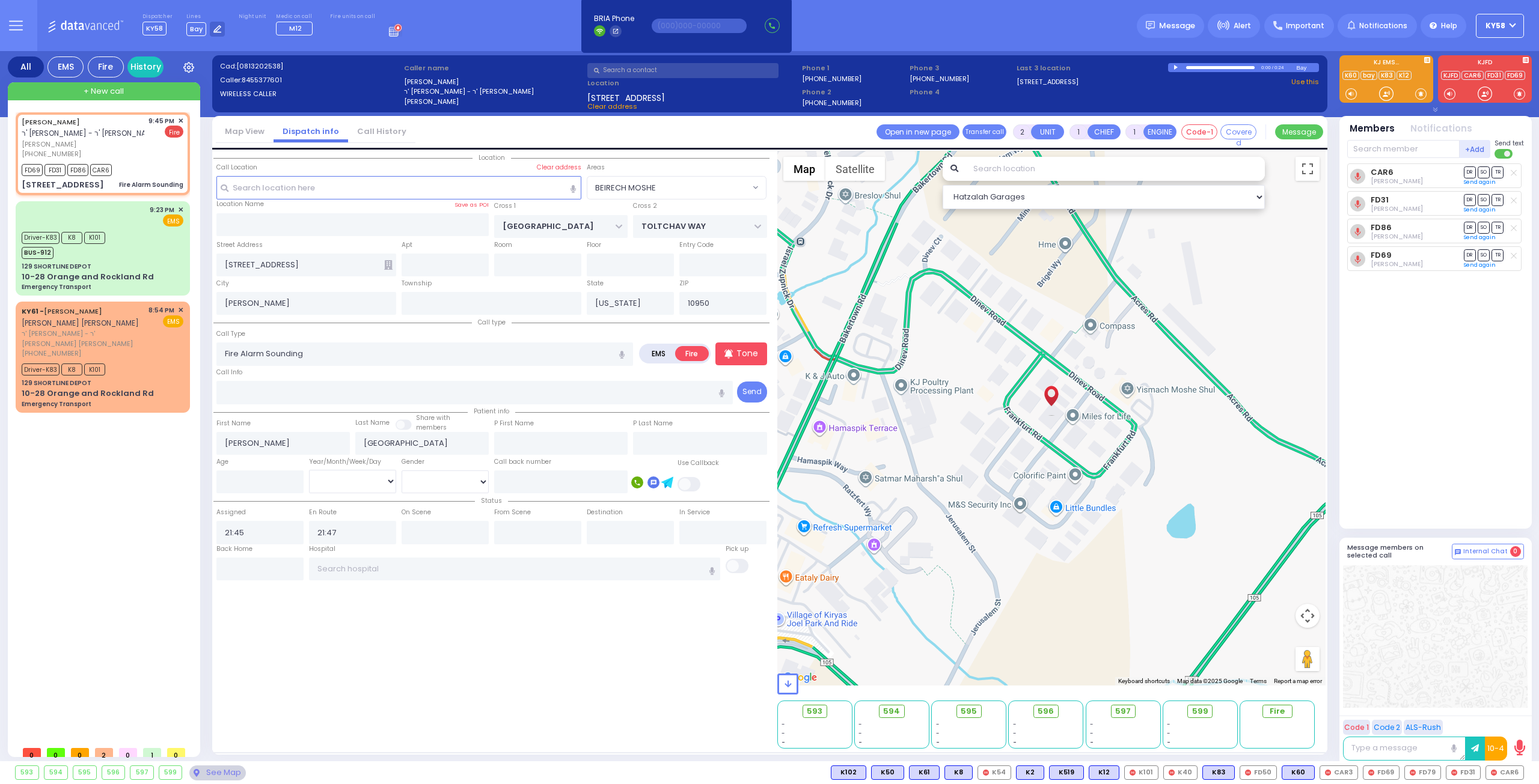
select select
radio input "true"
select select
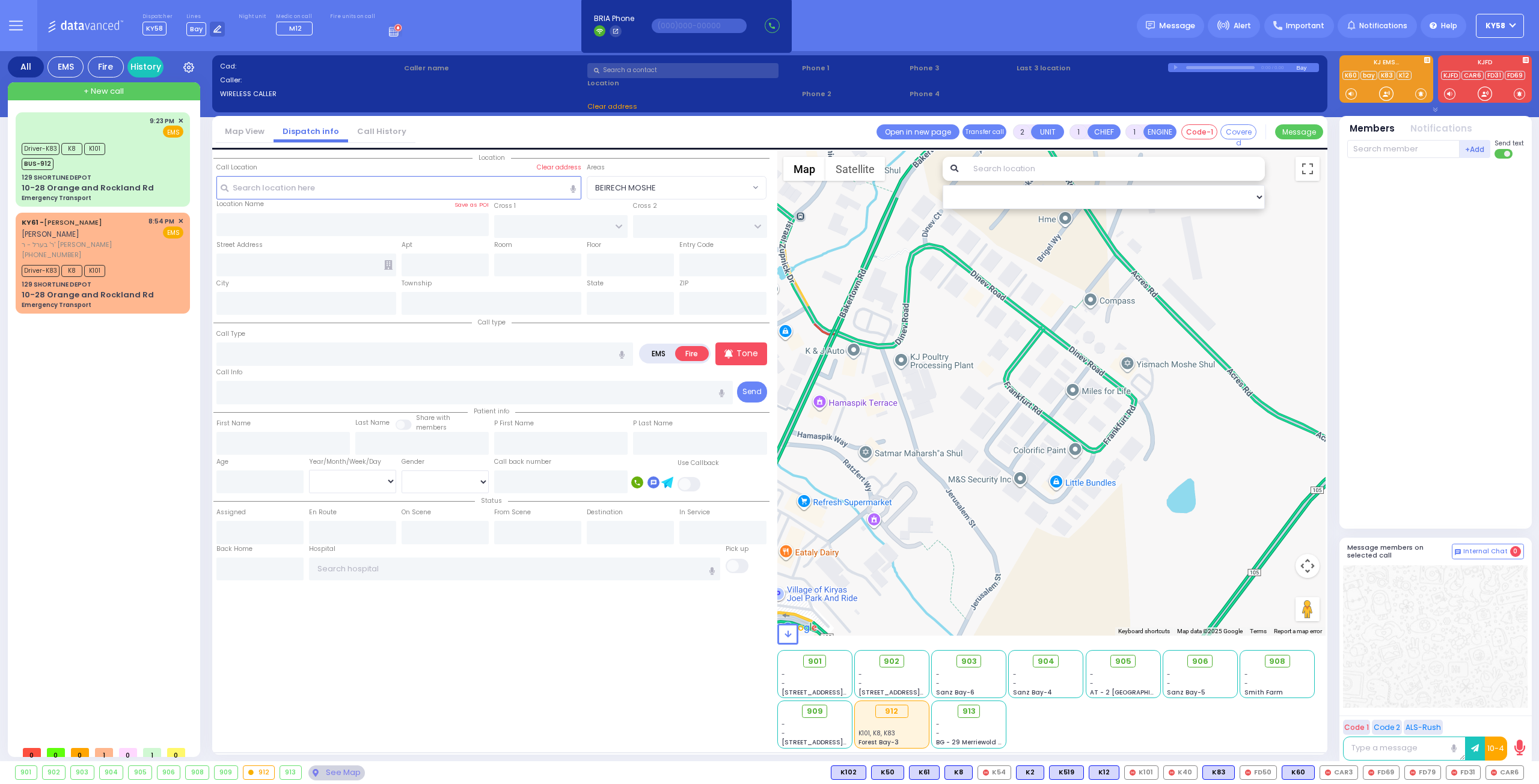
select select
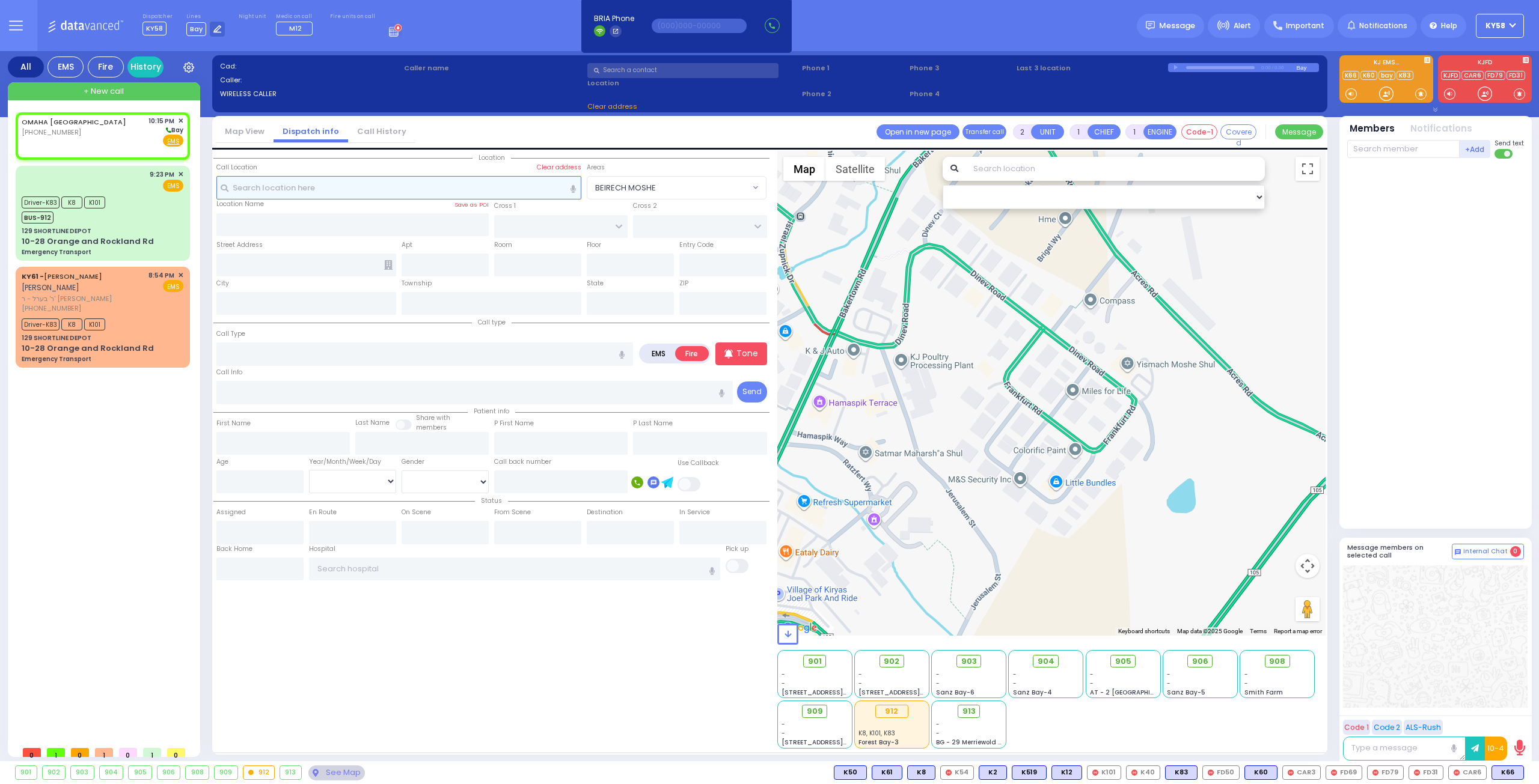
select select
radio input "true"
select select
type input "22:15"
select select "Hatzalah Garages"
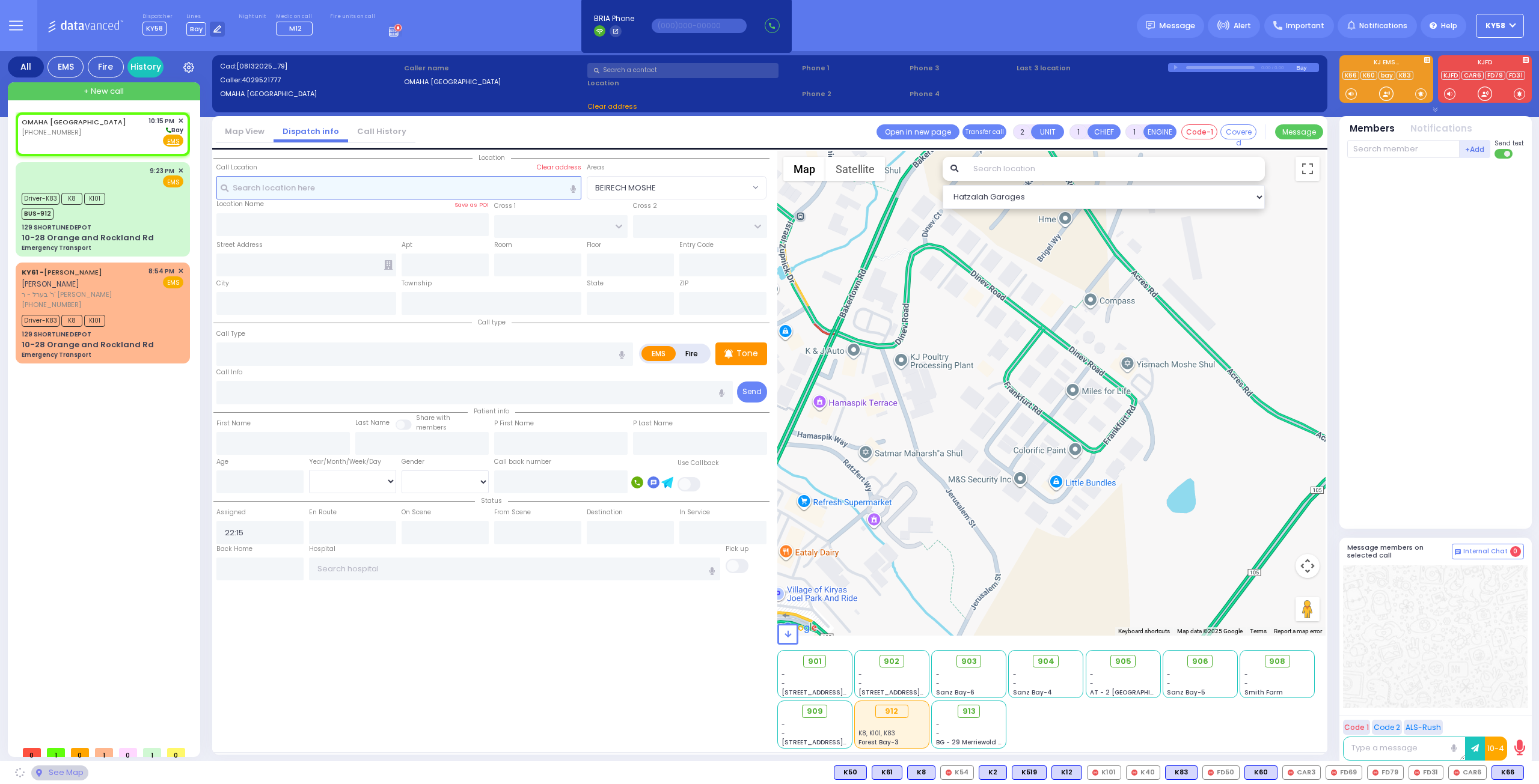
select select
radio input "true"
select select
select select "Hatzalah Garages"
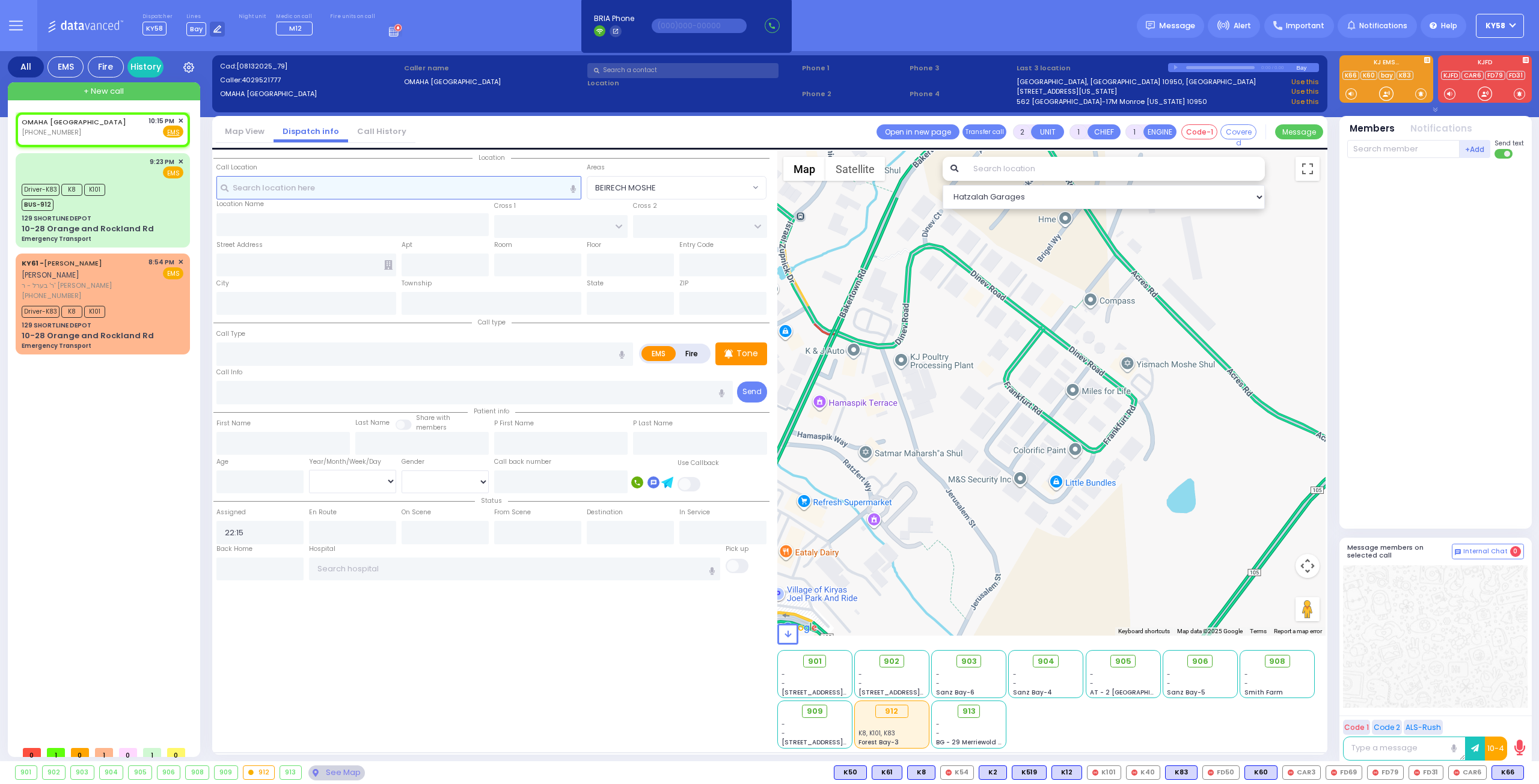
select select
radio input "true"
select select
select select "Hatzalah Garages"
select select
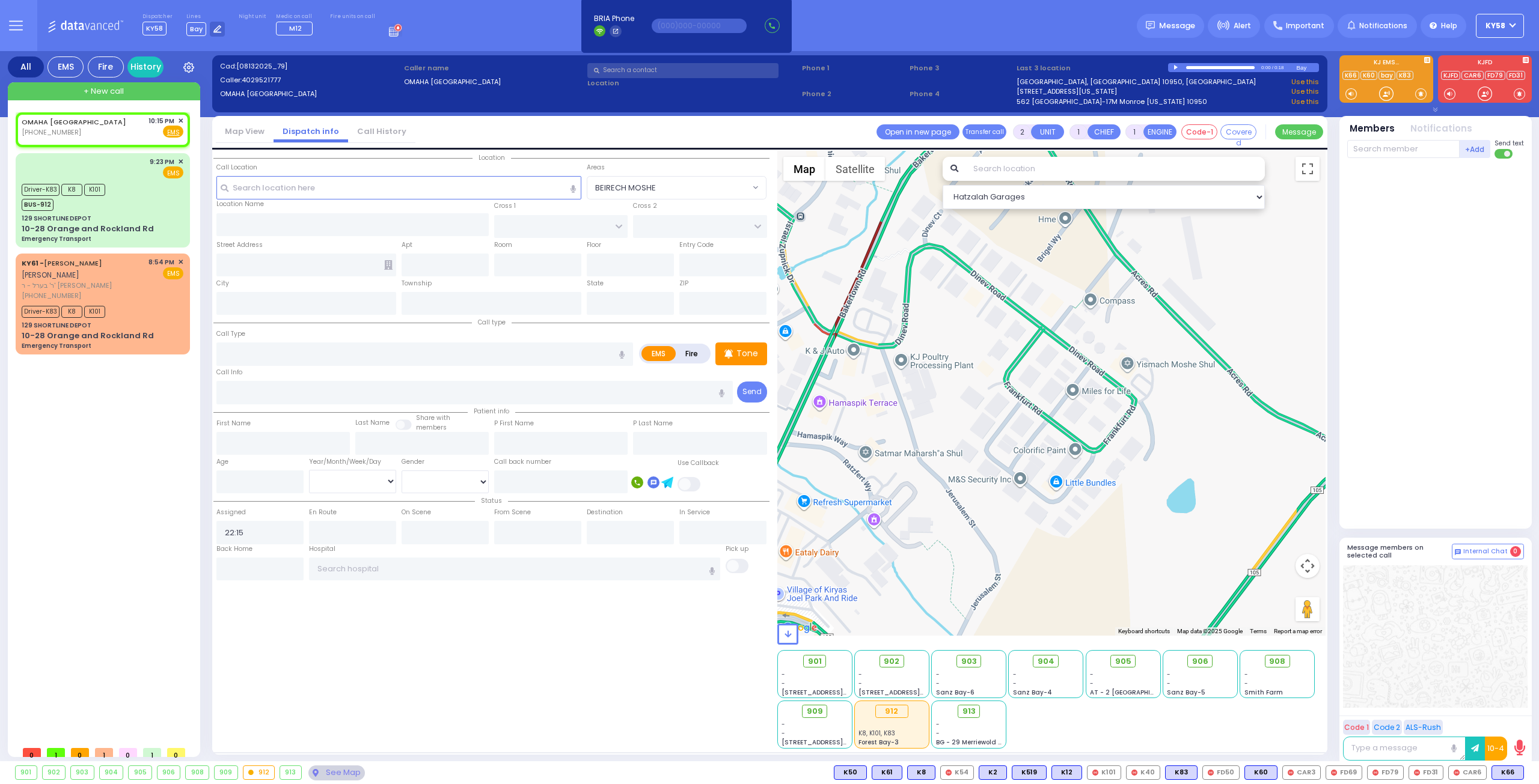
select select
click at [180, 121] on span "✕" at bounding box center [180, 121] width 5 height 10
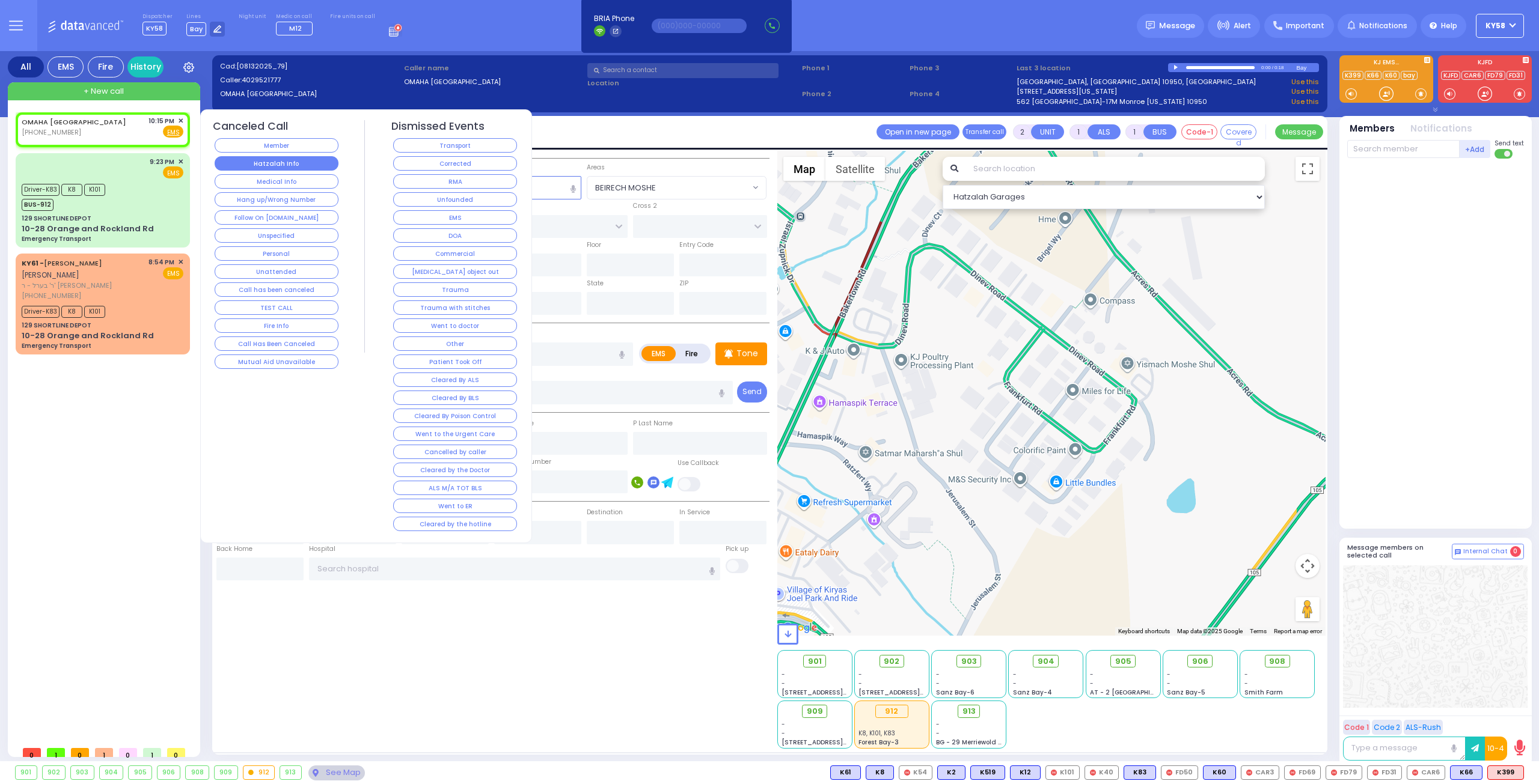
click at [287, 165] on button "Hatzalah Info" at bounding box center [276, 163] width 124 height 14
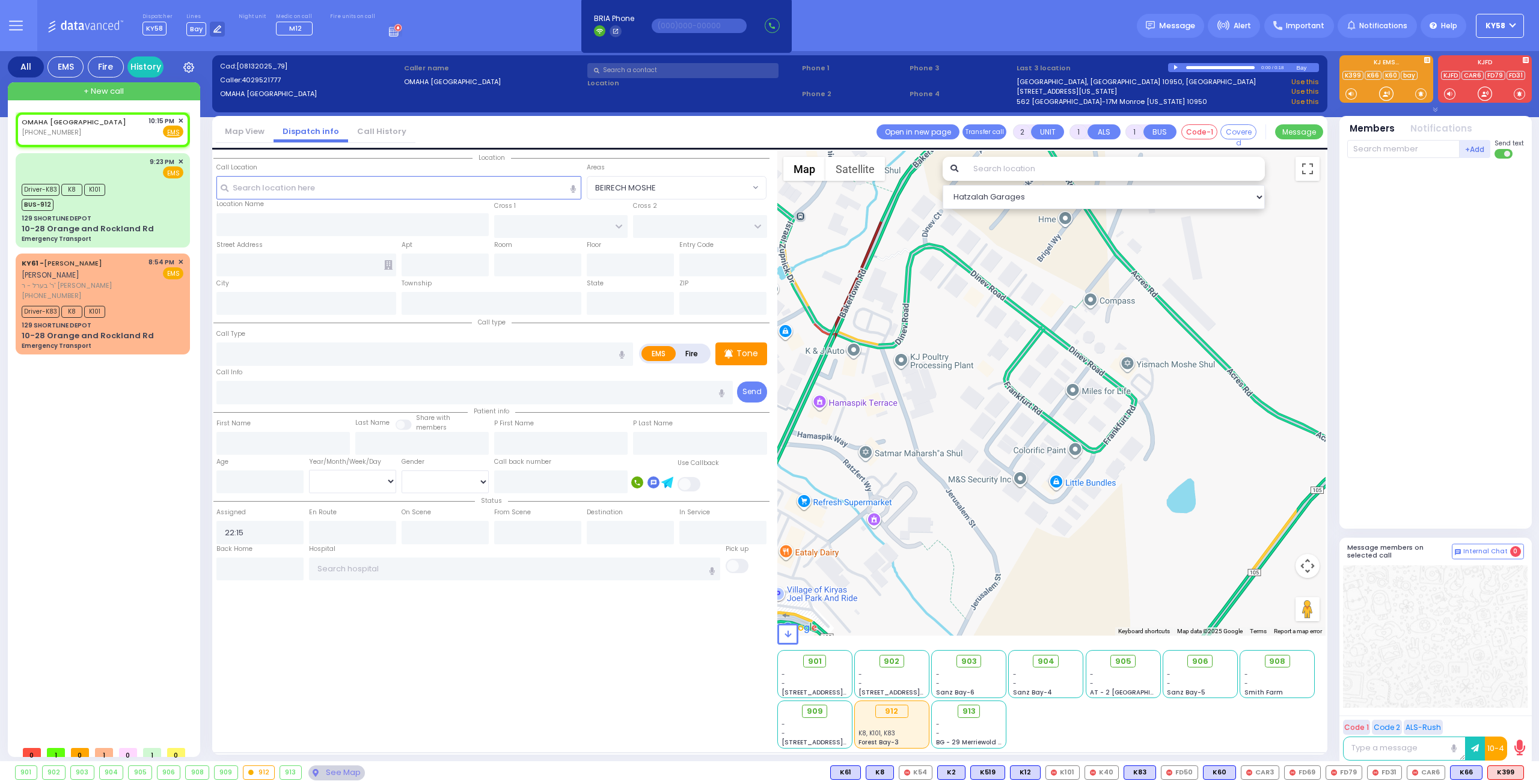
select select
radio input "true"
select select
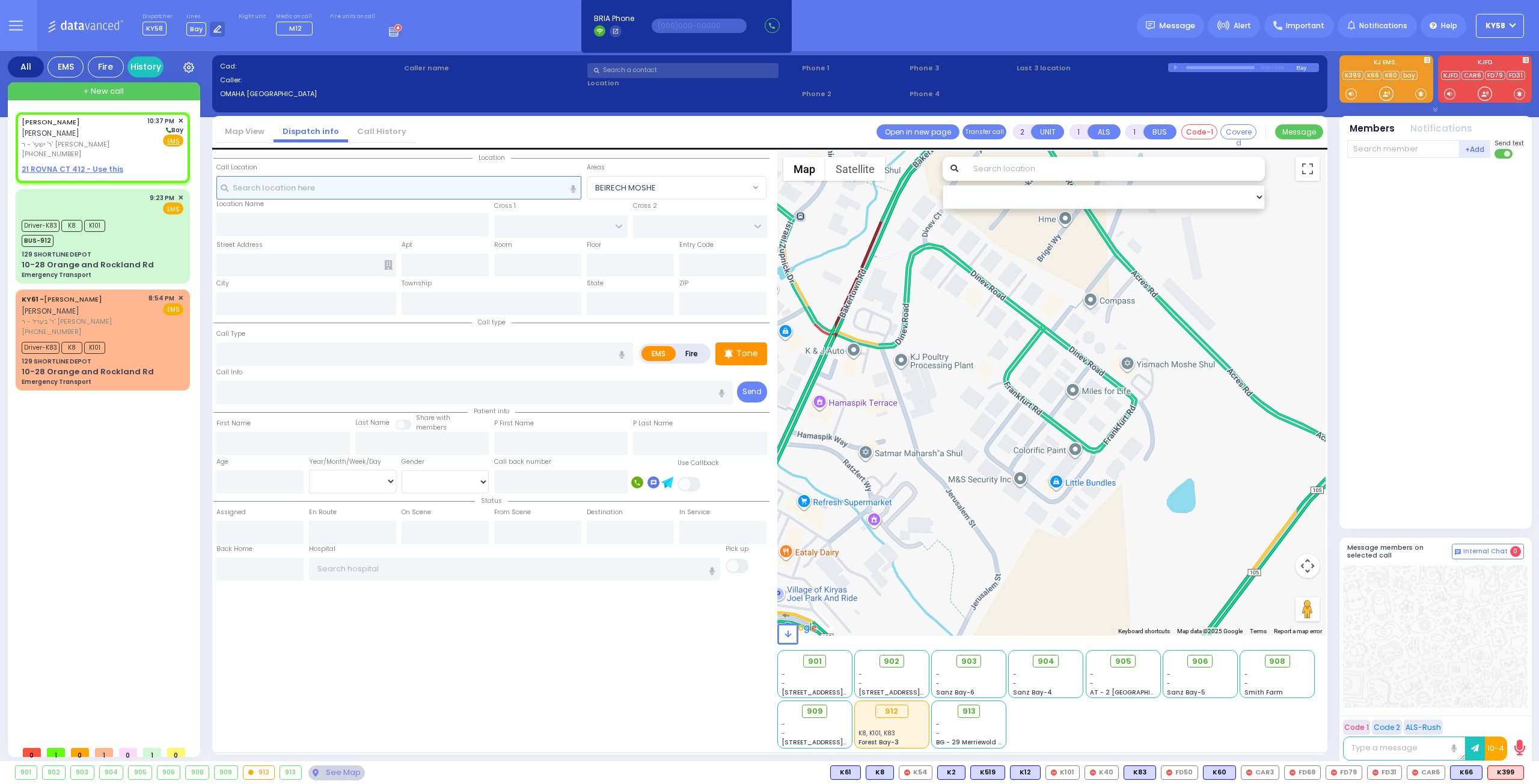
select select
radio input "true"
type input "ISRAEL DUVID"
type input "TEITELBAUM"
select select
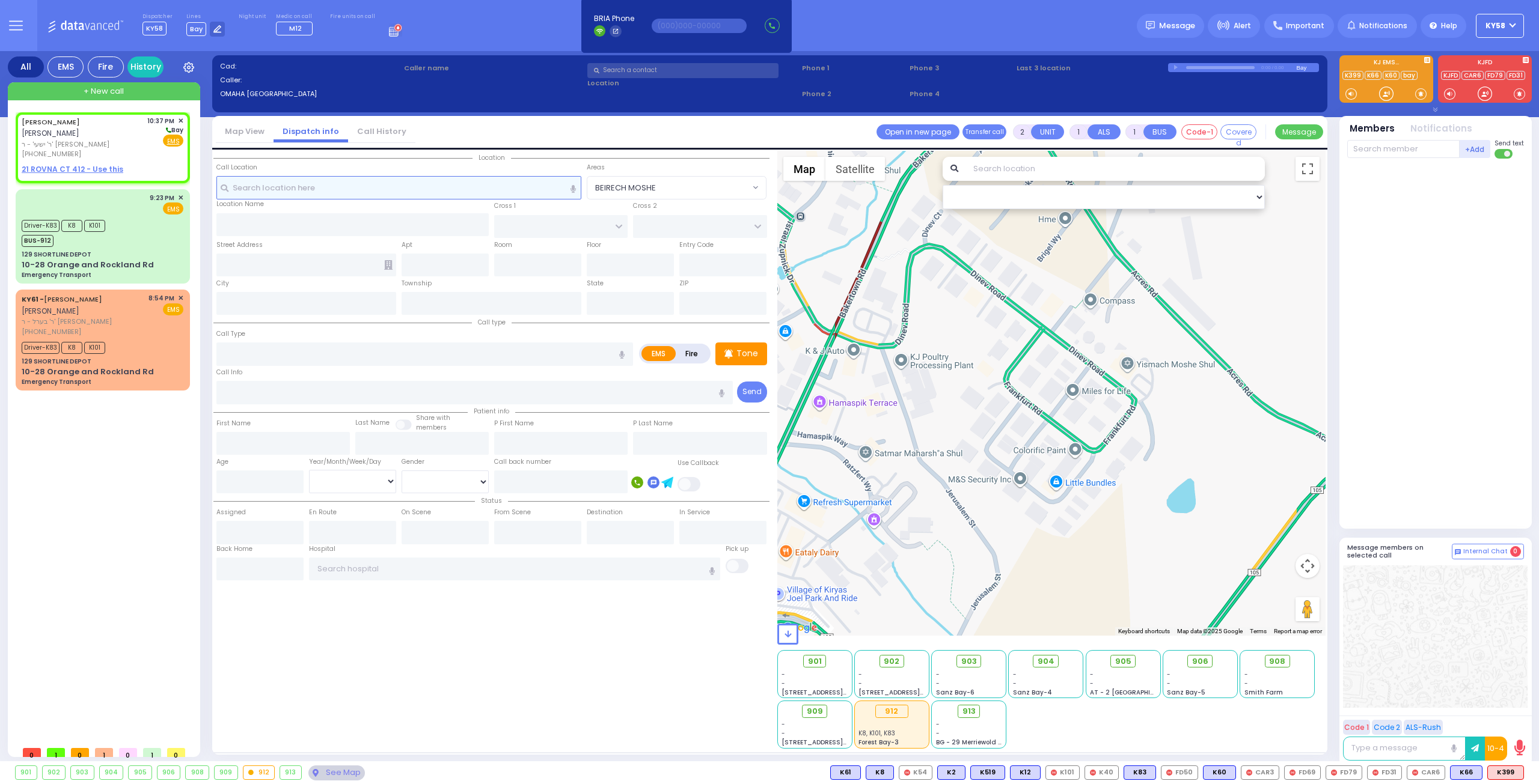
type input "22:37"
select select "Hatzalah Garages"
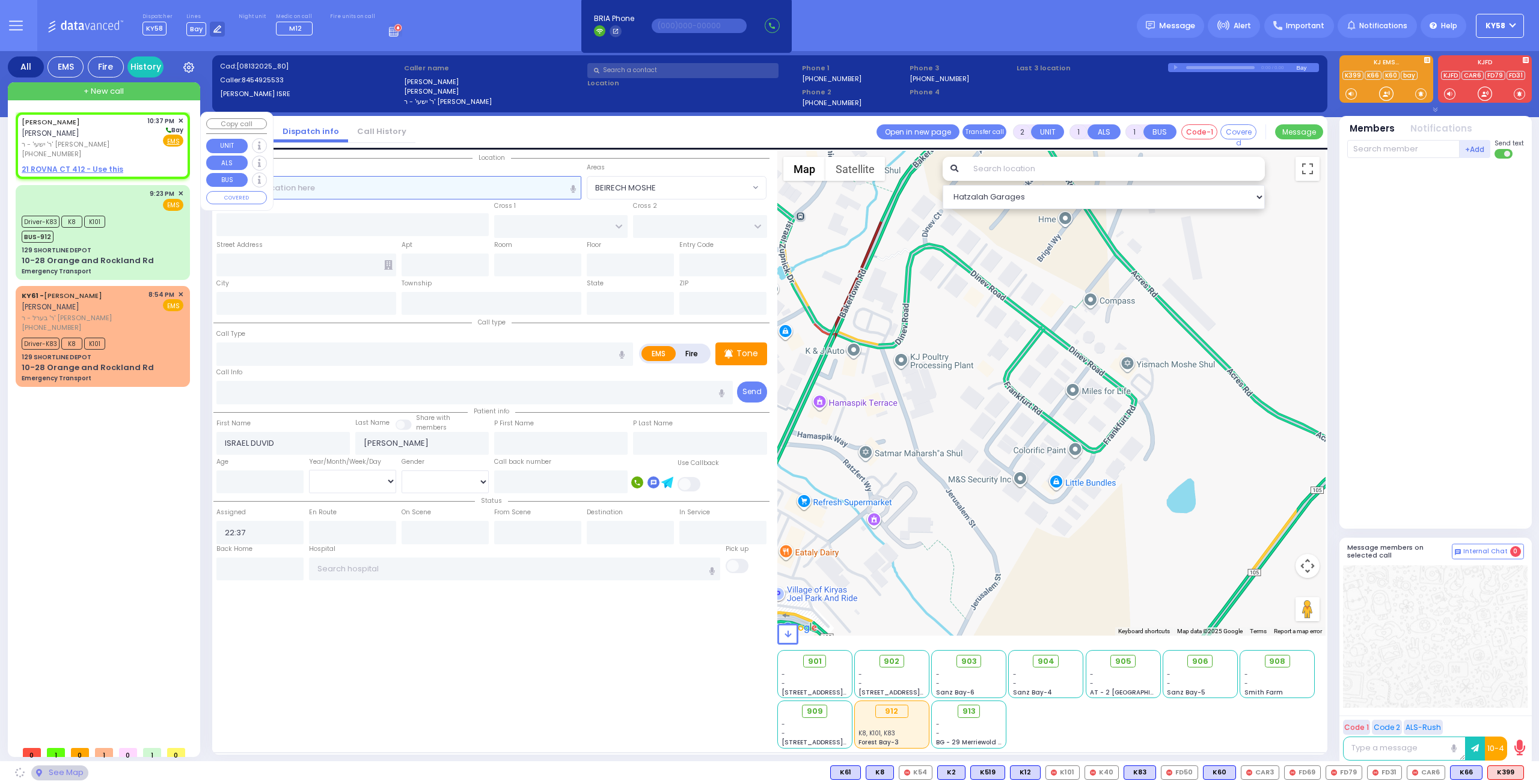
select select
radio input "true"
select select
select select "Hatzalah Garages"
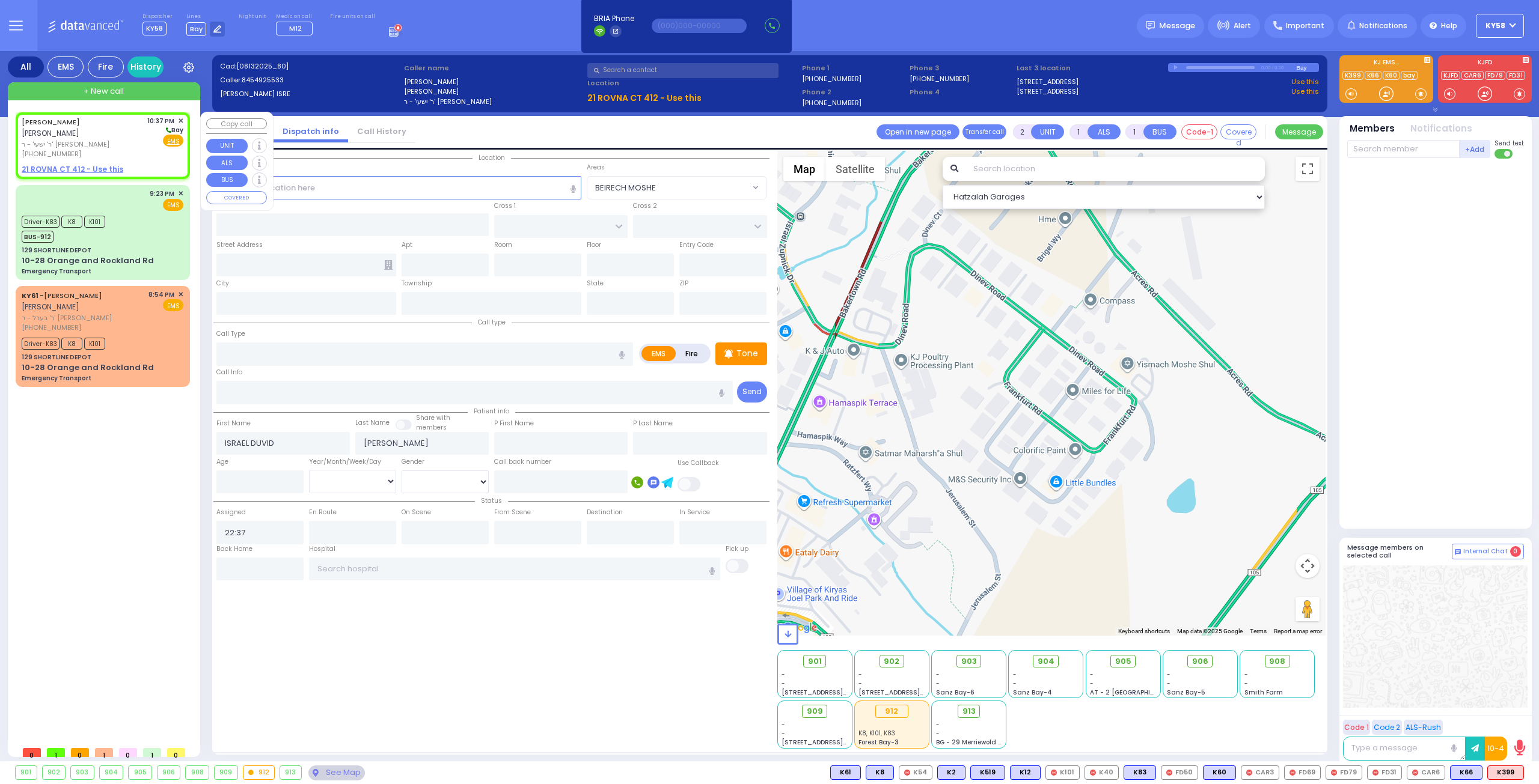
click at [71, 170] on u "21 ROVNA CT 412 - Use this" at bounding box center [72, 170] width 102 height 10
select select
radio input "true"
select select
select select "Hatzalah Garages"
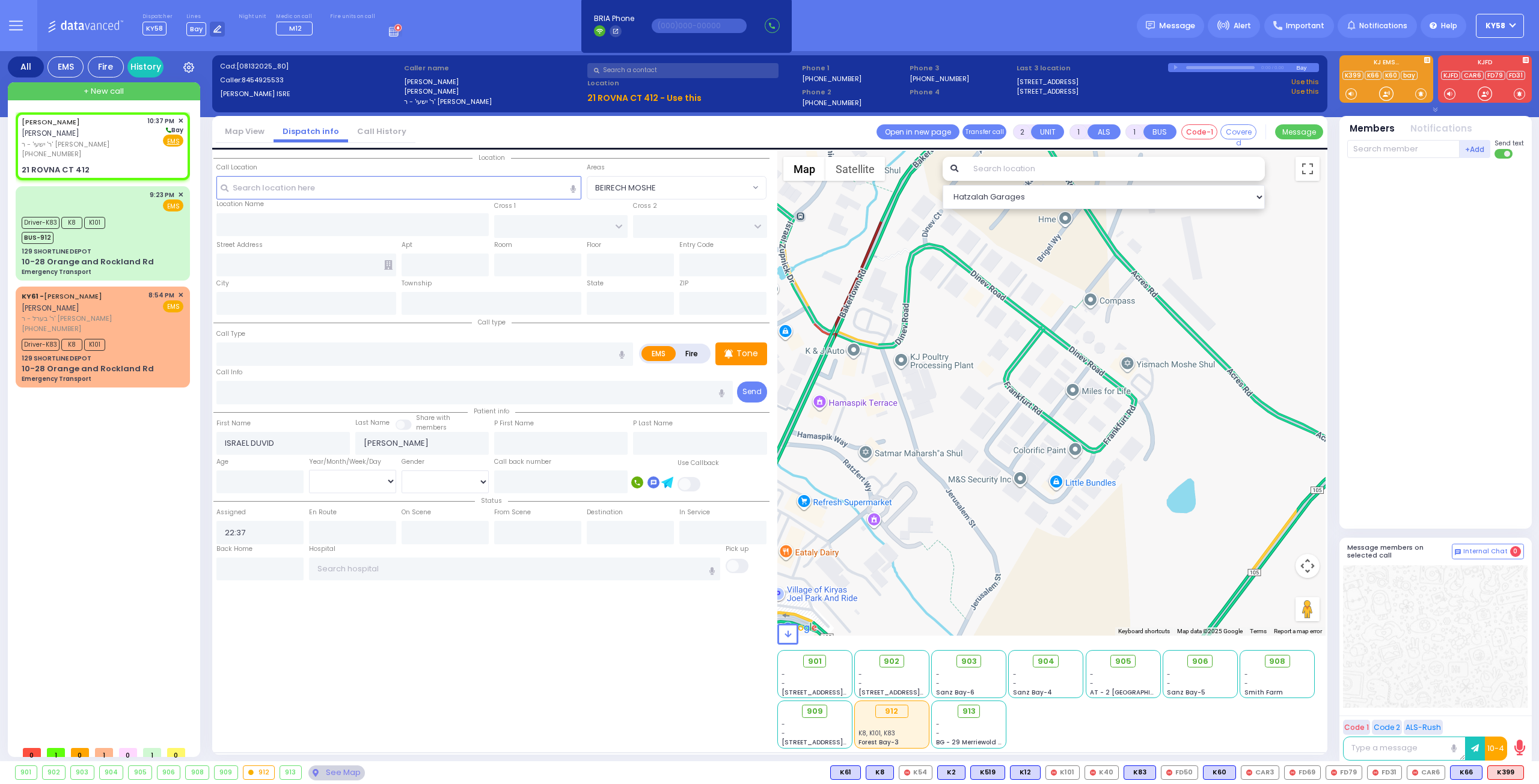
select select
radio input "true"
select select
type input "CHEVRON RD"
type input "[GEOGRAPHIC_DATA]"
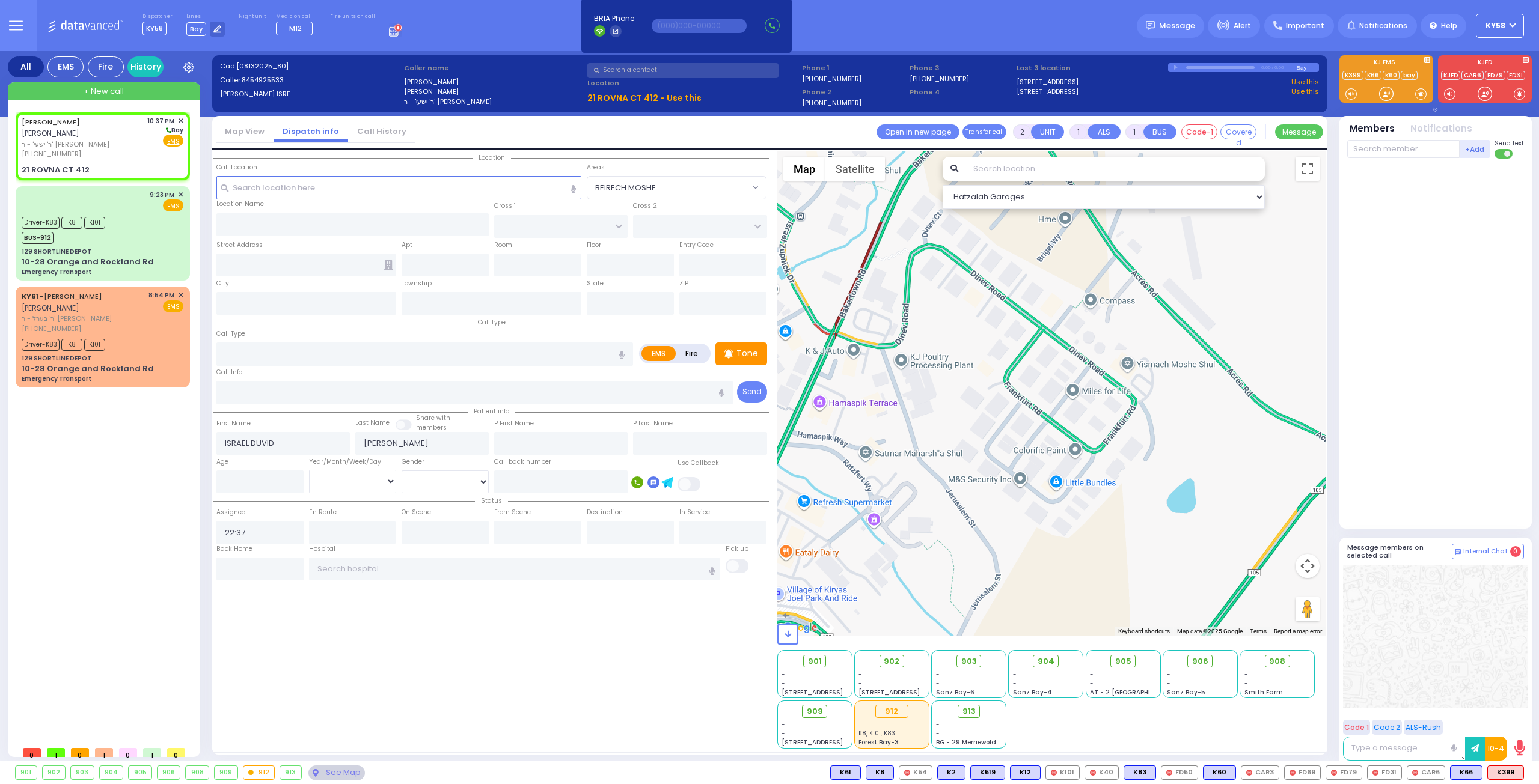
type input "21 ROVNA CT"
type input "412"
type input "Monroe"
type input "[US_STATE]"
type input "10950"
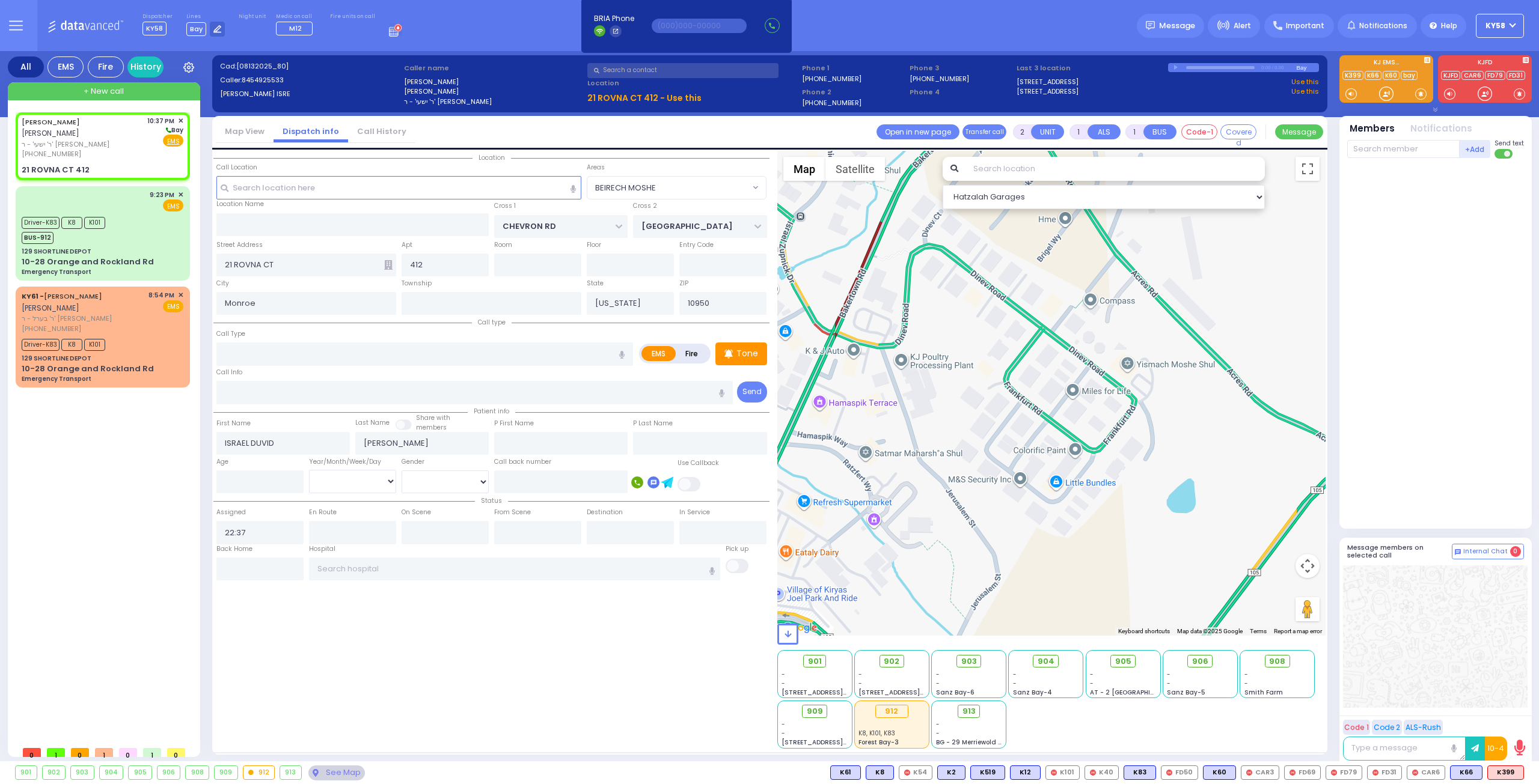
select select "SECTION 5"
select select "Hatzalah Garages"
click at [253, 355] on input "text" at bounding box center [425, 353] width 417 height 23
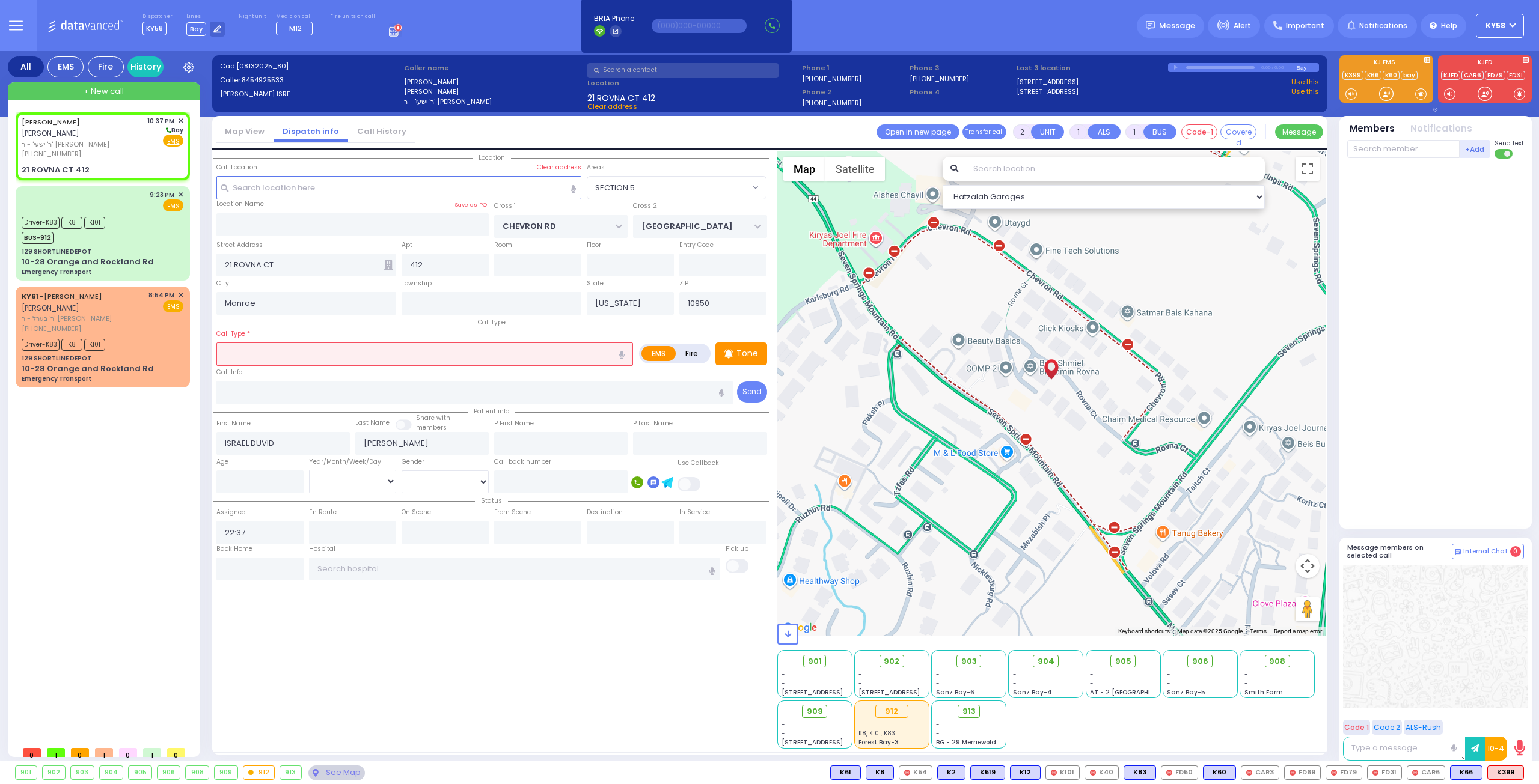
click at [589, 358] on input "text" at bounding box center [425, 353] width 417 height 23
type input "f"
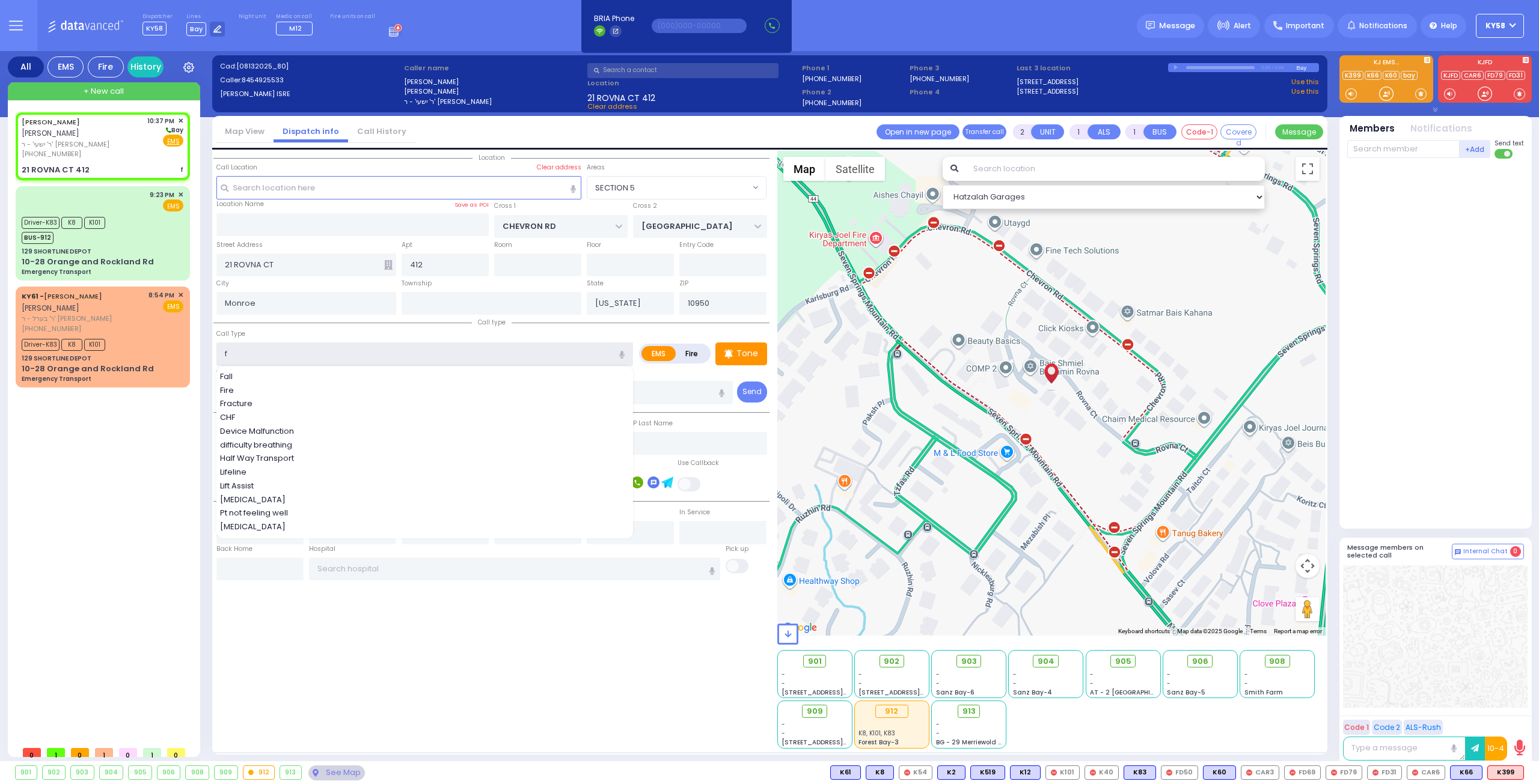
select select
radio input "true"
select select
select select "Hatzalah Garages"
select select "SECTION 5"
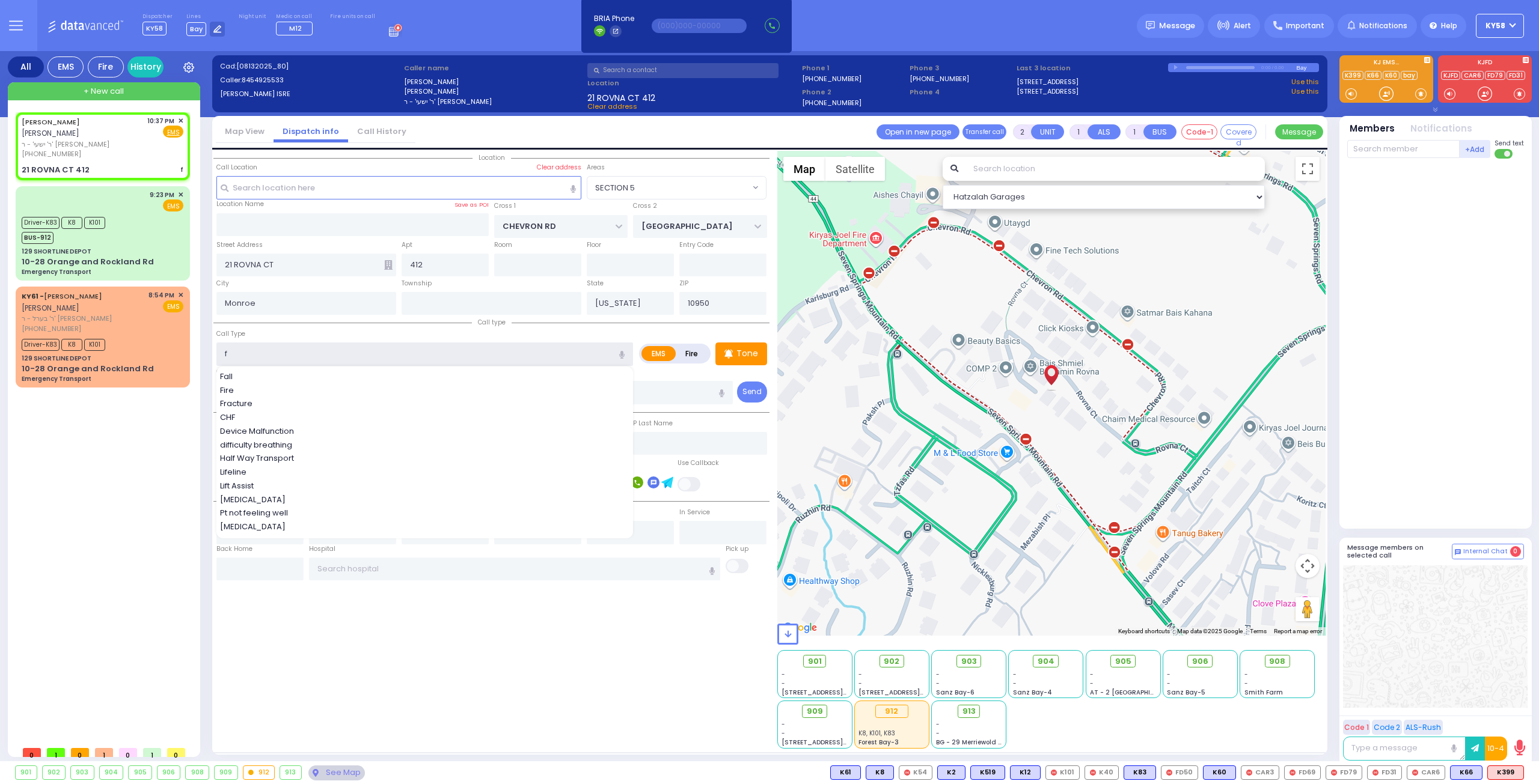
select select
radio input "true"
select select
type input "fi"
select select "Hatzalah Garages"
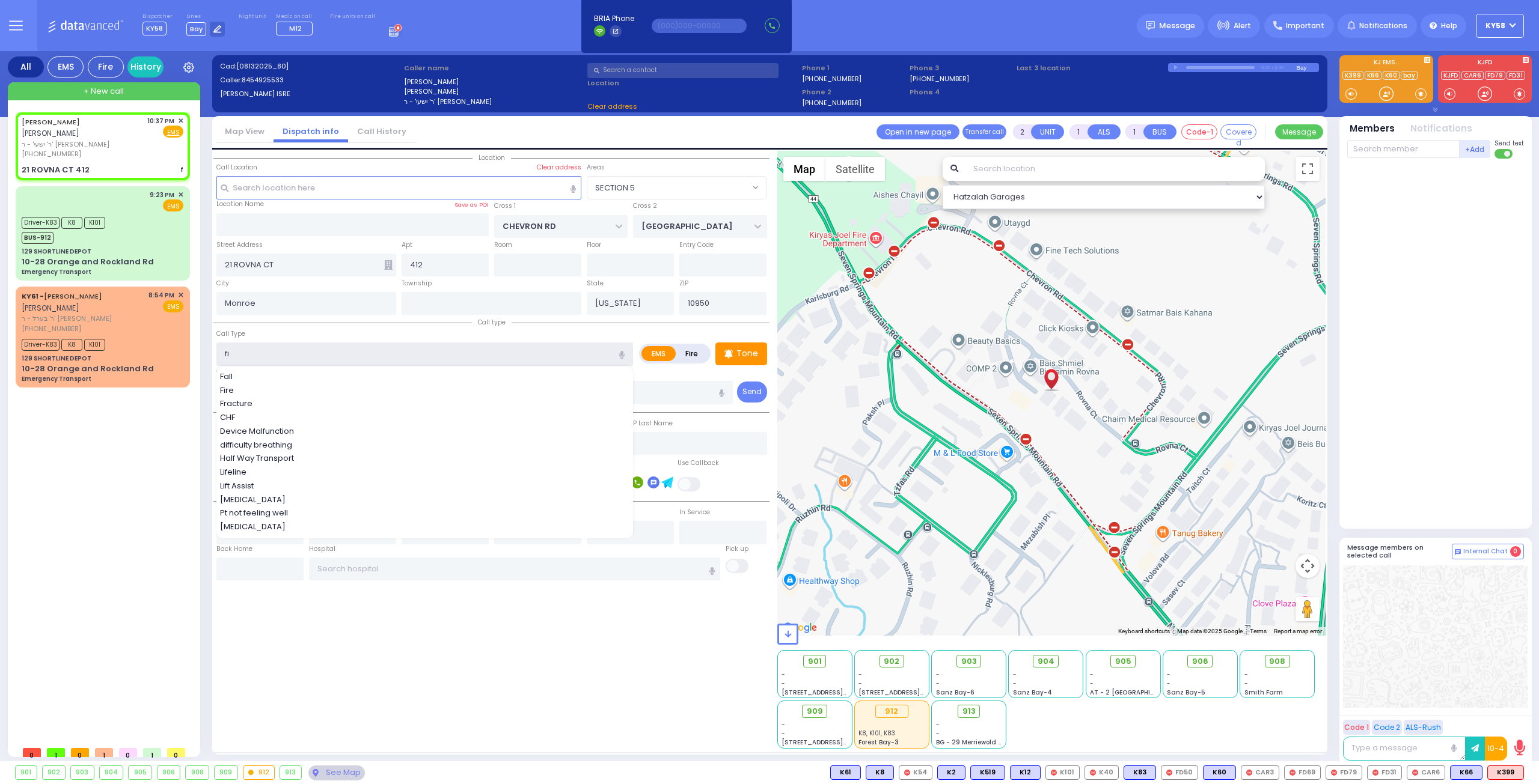
type input "fir"
select select "SECTION 5"
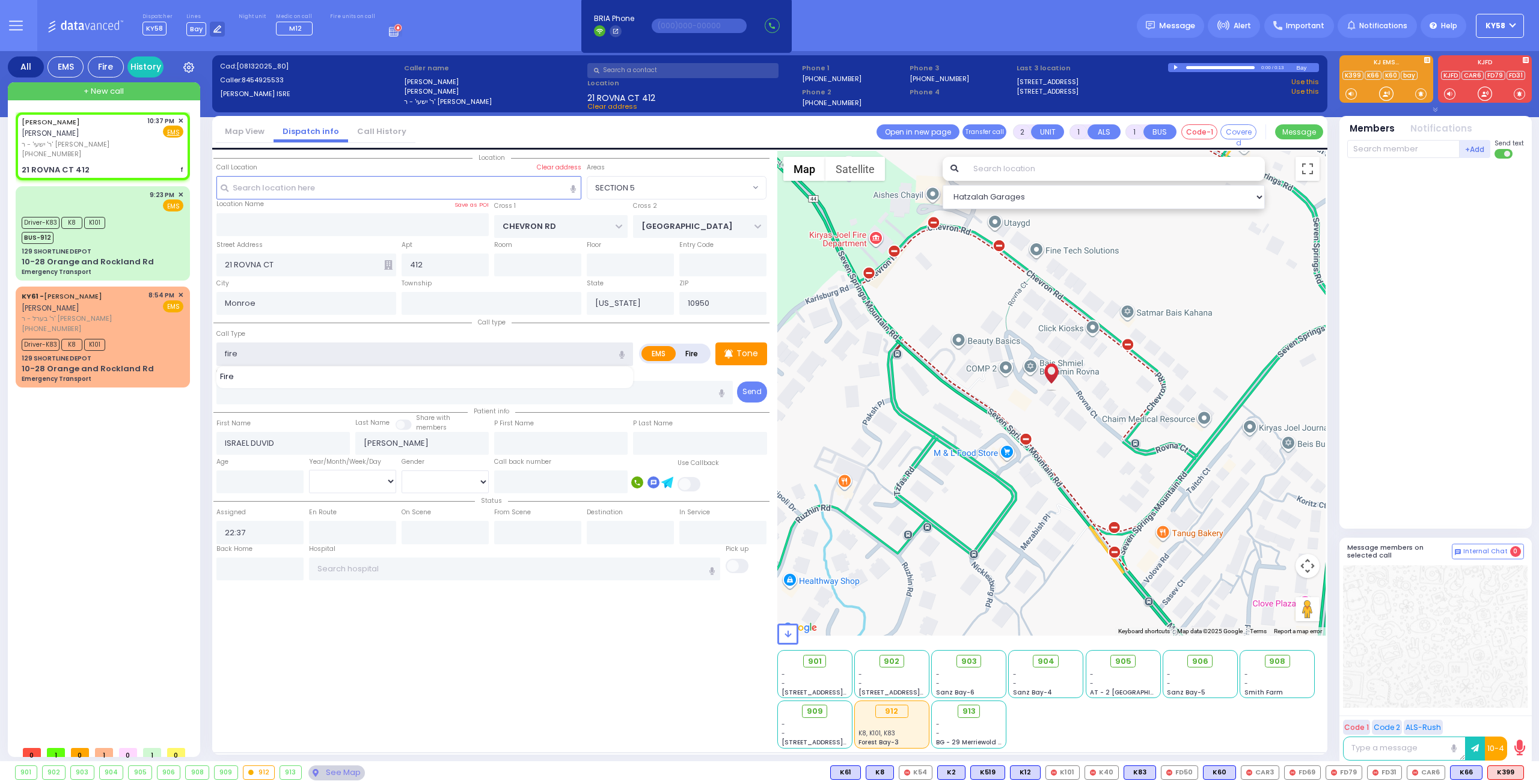
type input "fire a"
select select
radio input "true"
select select
select select "Hatzalah Garages"
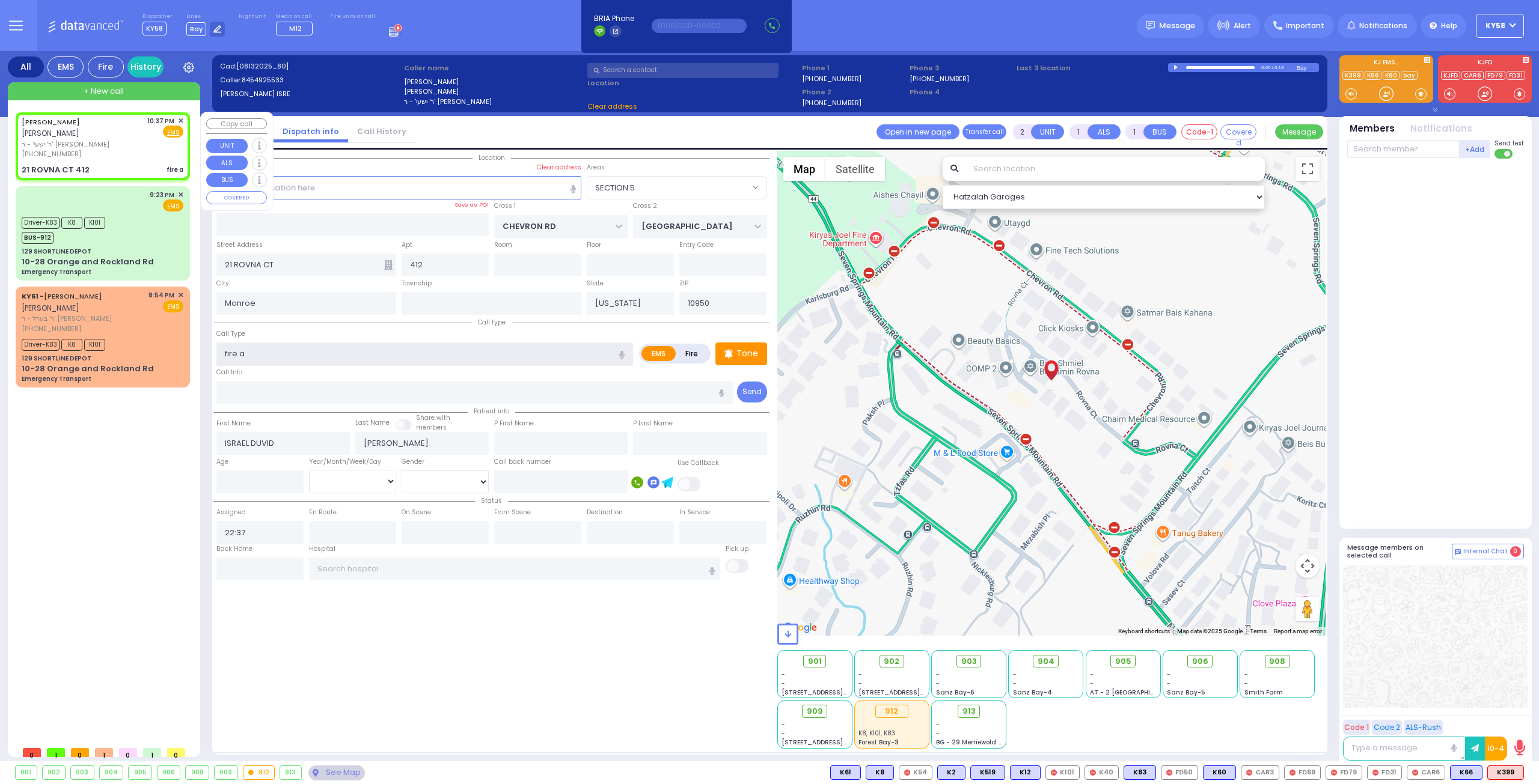
select select "SECTION 5"
type input "fire a"
click at [156, 132] on span "Fire" at bounding box center [153, 132] width 19 height 12
select select
radio input "true"
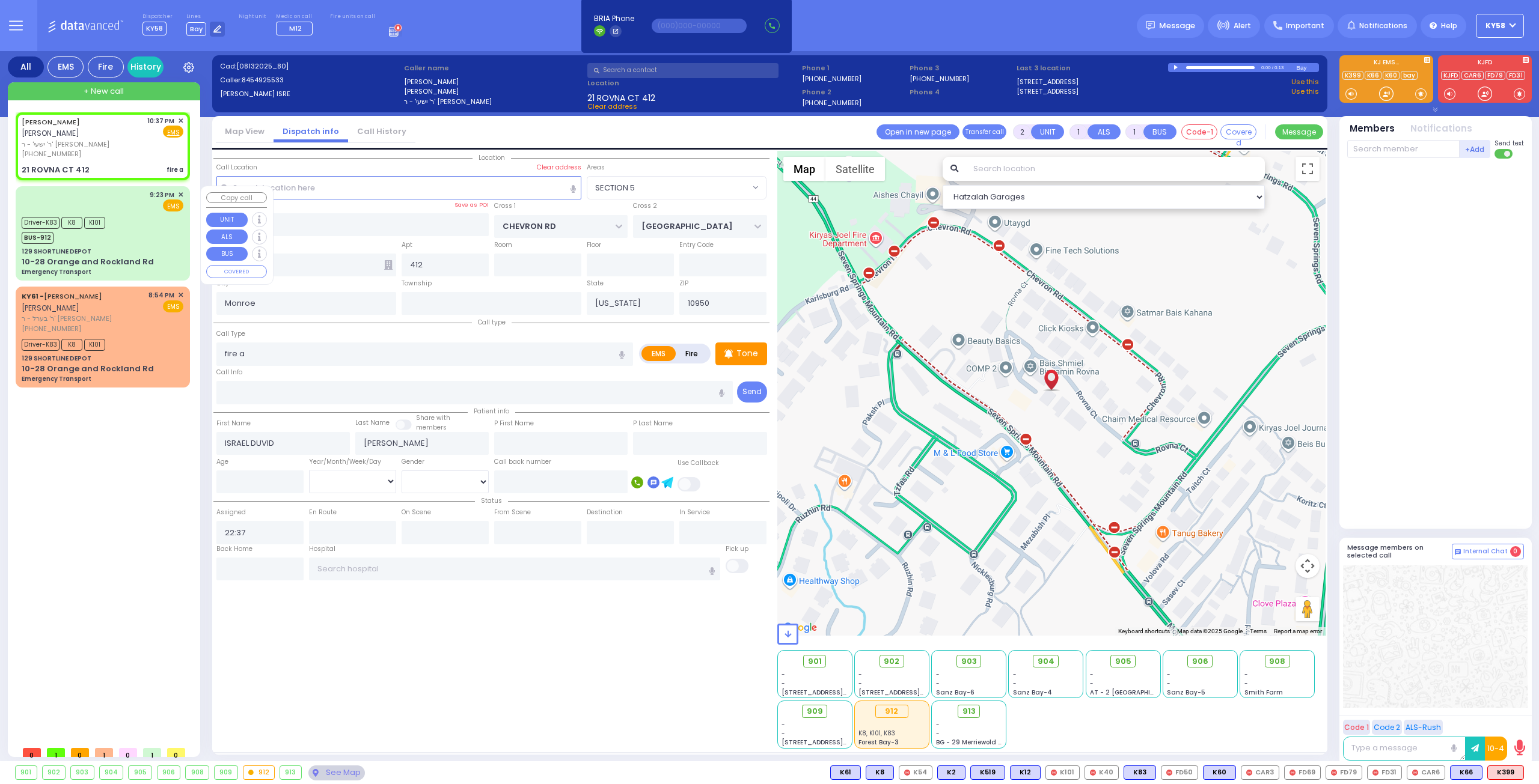
select select
select select "Hatzalah Garages"
click at [261, 350] on input "fire a" at bounding box center [425, 353] width 417 height 23
select select
radio input "false"
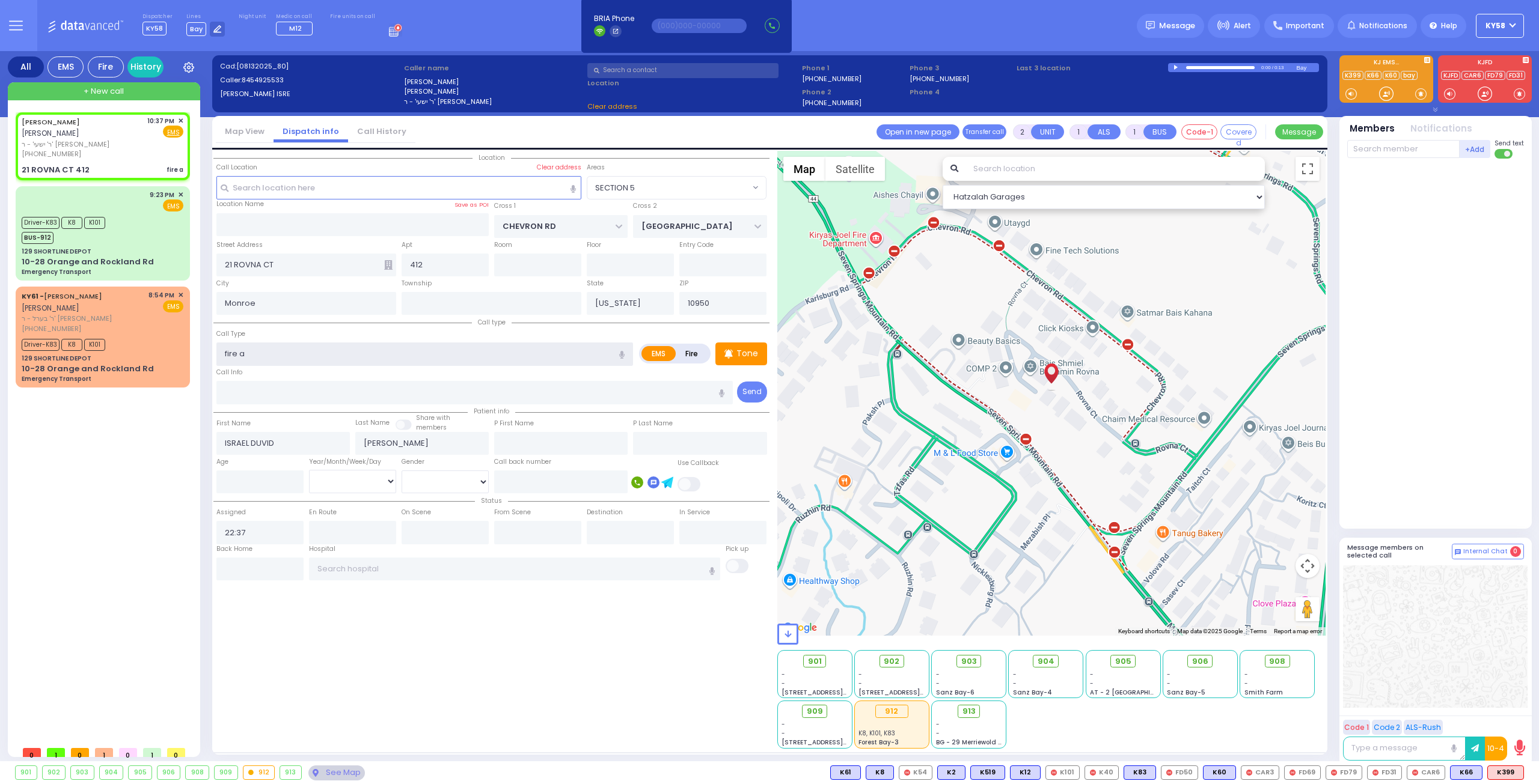
radio input "true"
select select
select select "Hatzalah Garages"
select select "SECTION 5"
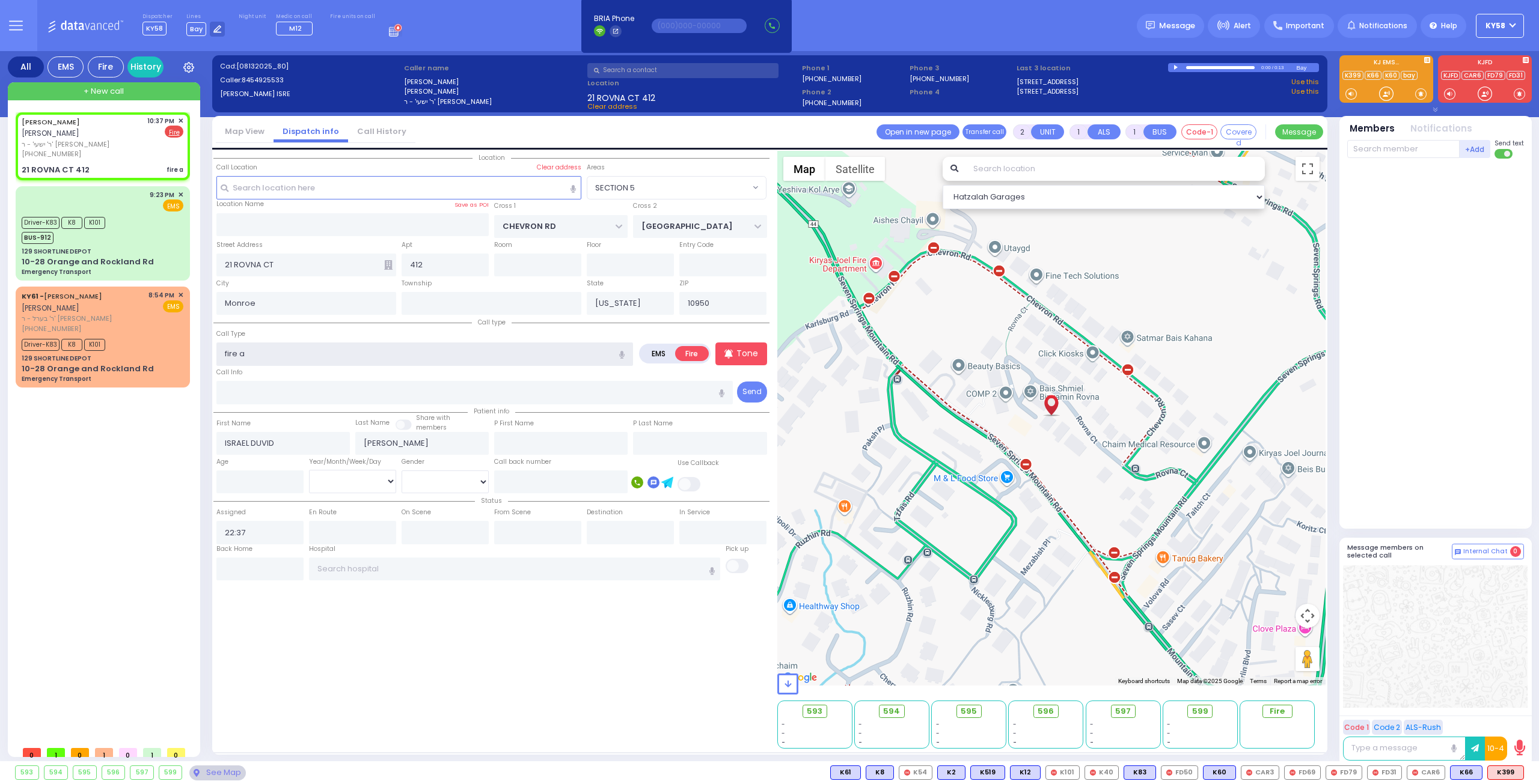
type input "fire al"
select select
radio input "true"
select select
select select "Hatzalah Garages"
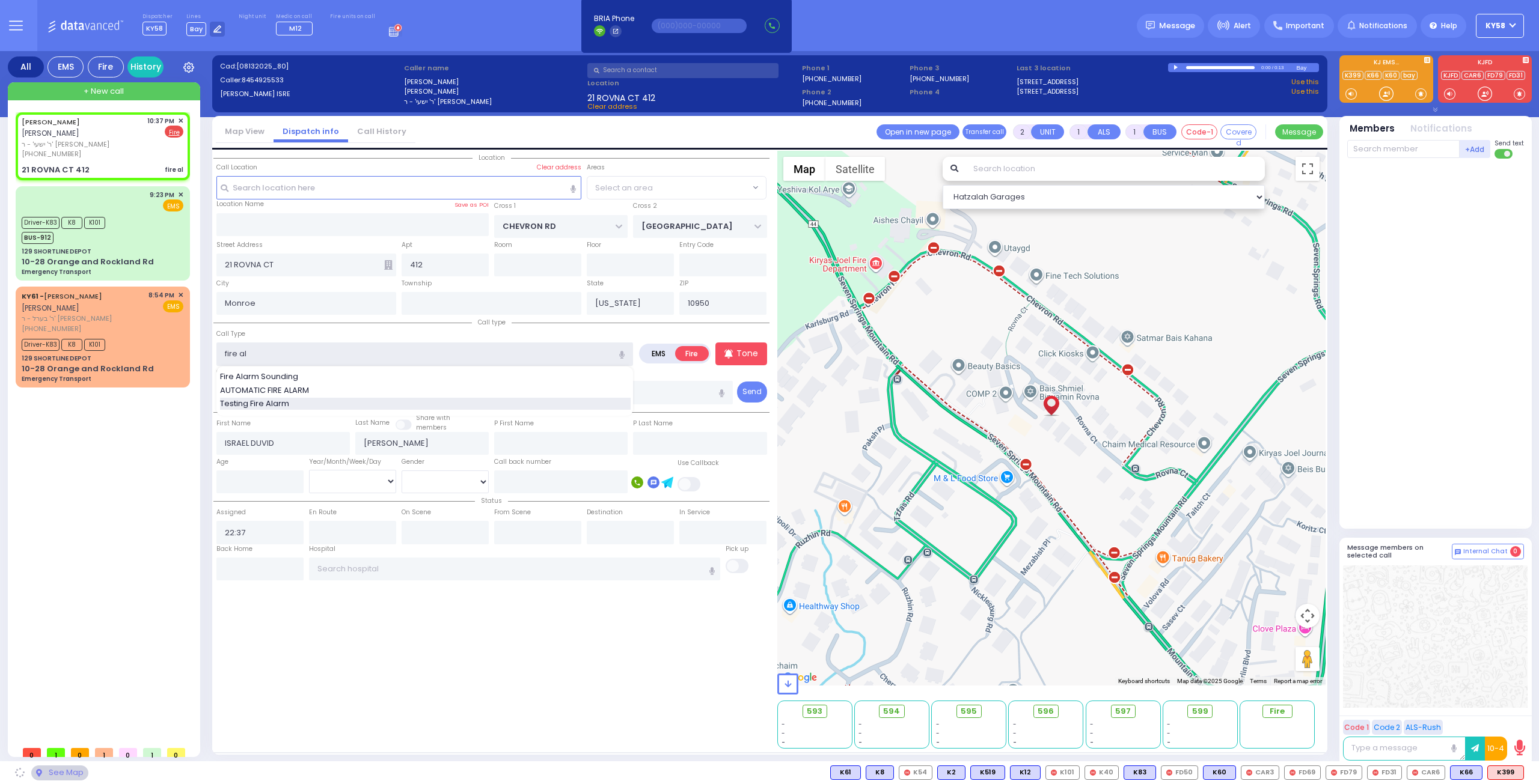
select select "SECTION 5"
click at [240, 376] on span "Fire Alarm Sounding" at bounding box center [261, 376] width 83 height 12
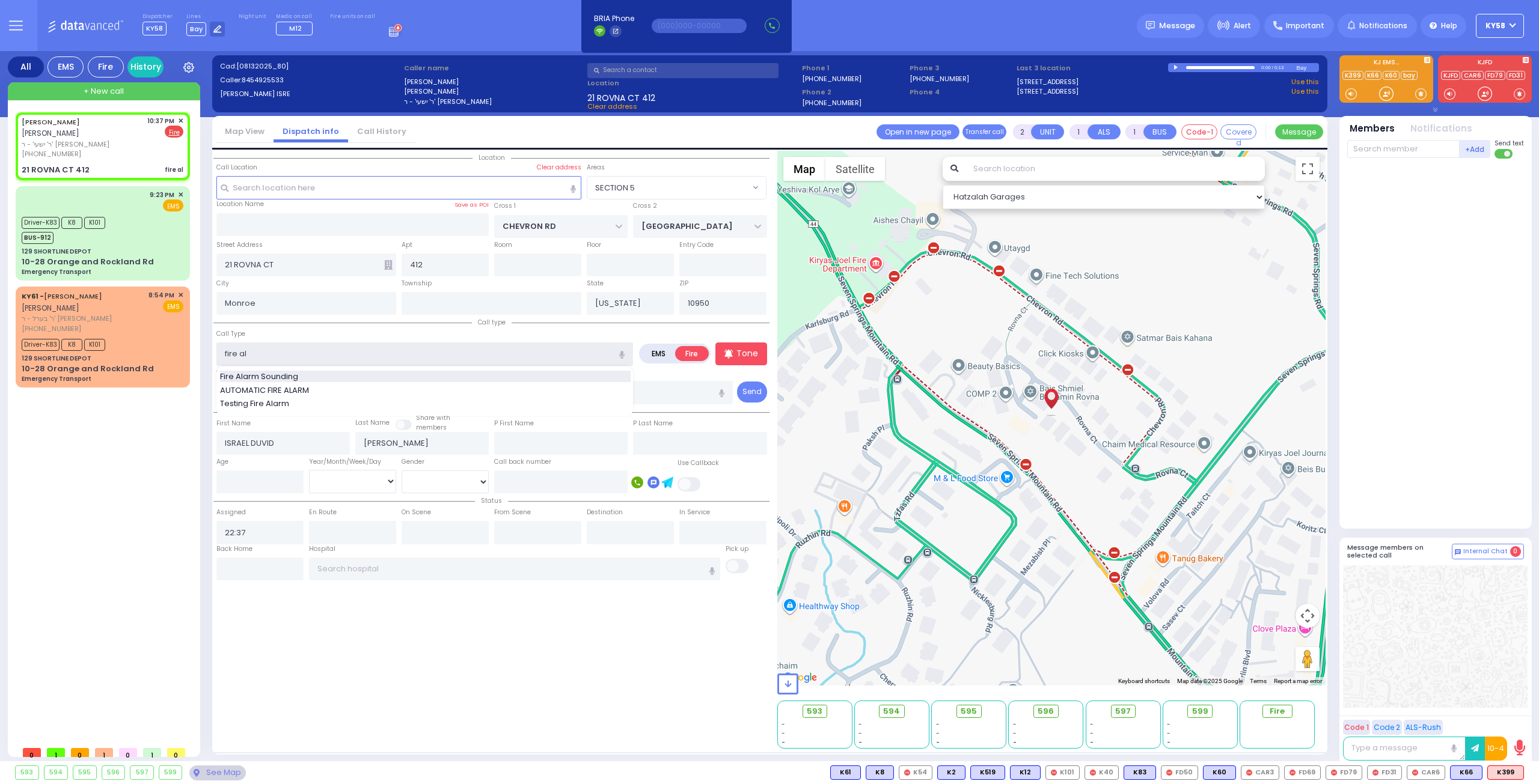
type input "Fire Alarm Sounding"
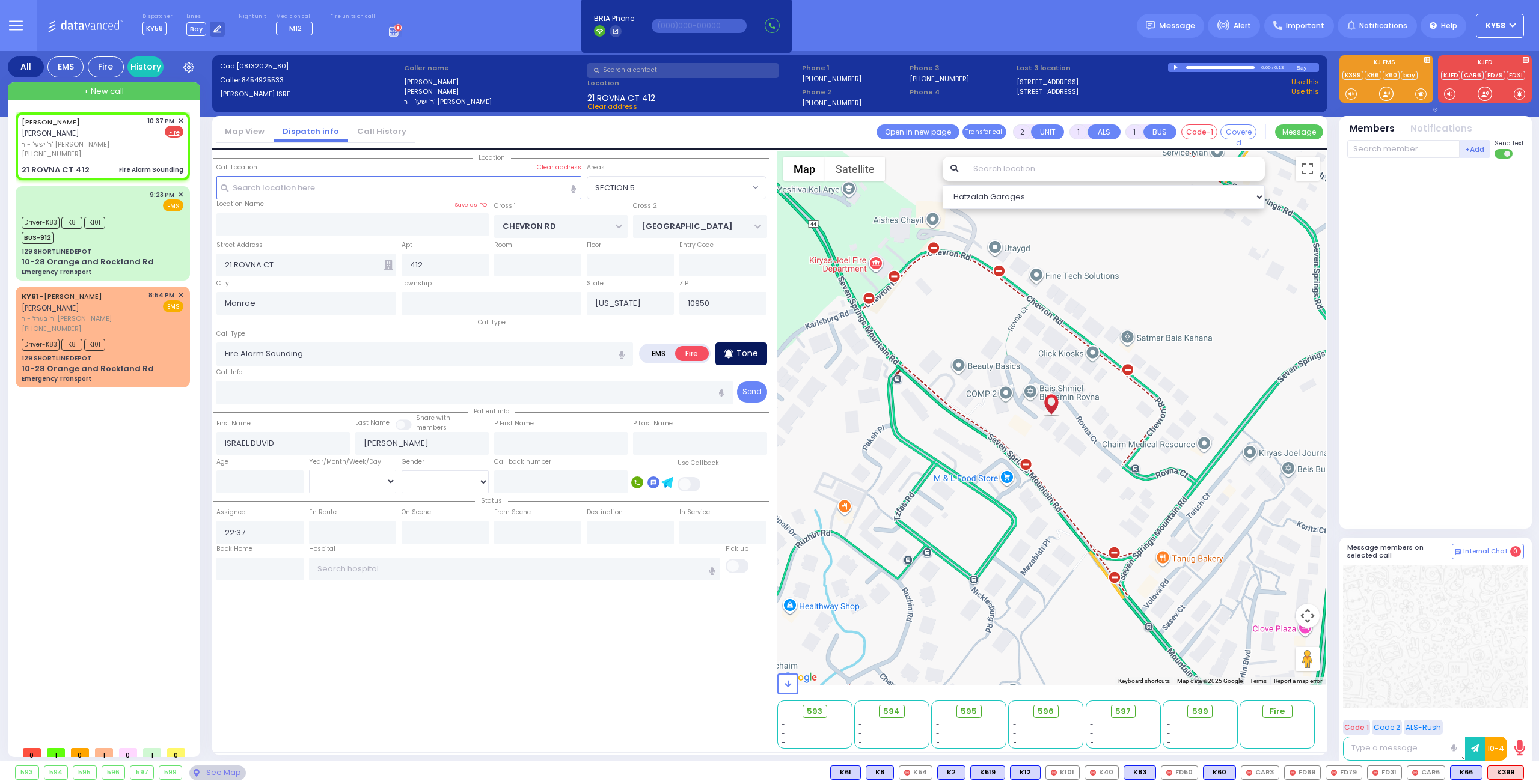
select select
radio input "true"
select select
select select "Hatzalah Garages"
select select
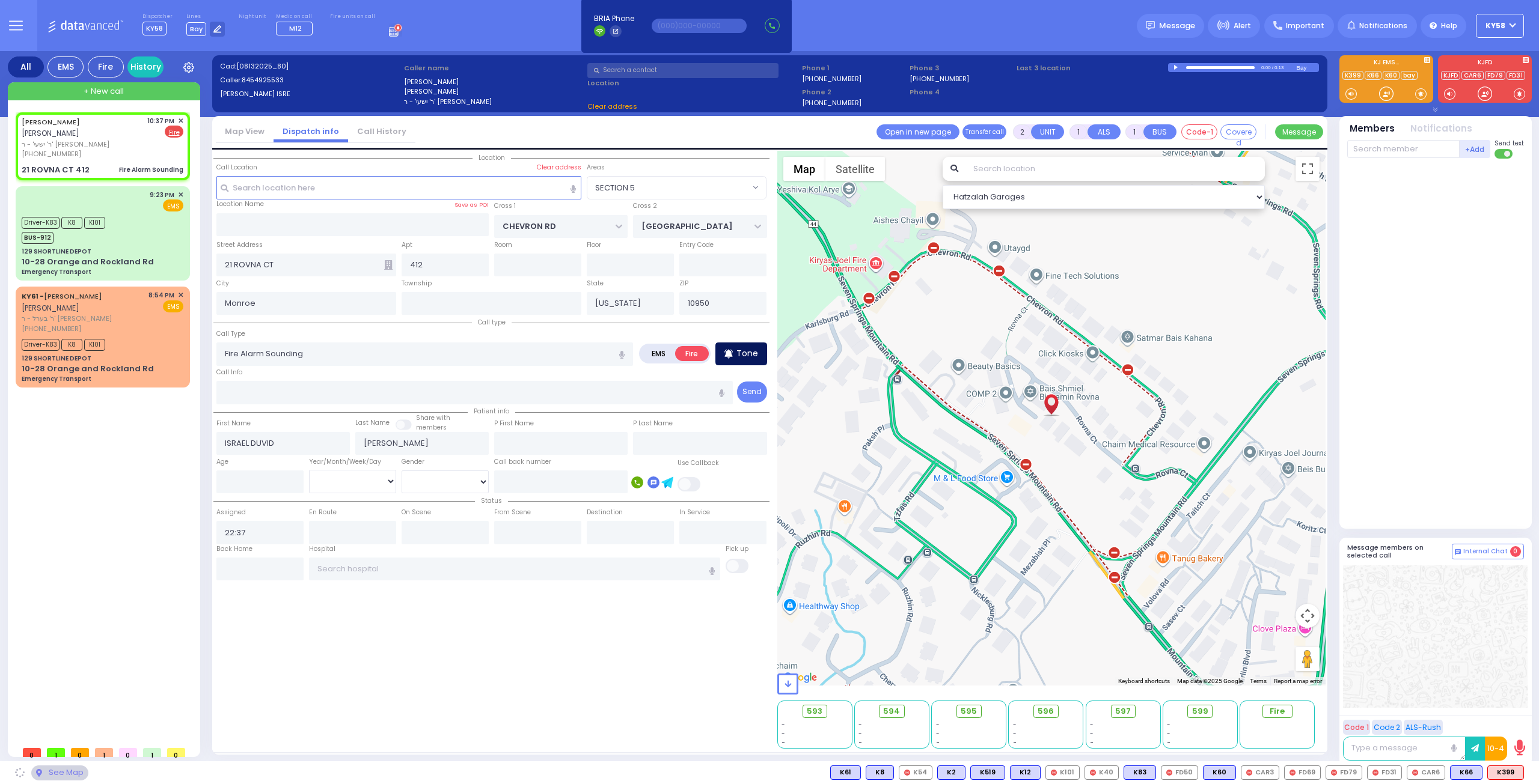
radio input "true"
select select
select select "Hatzalah Garages"
select select
radio input "true"
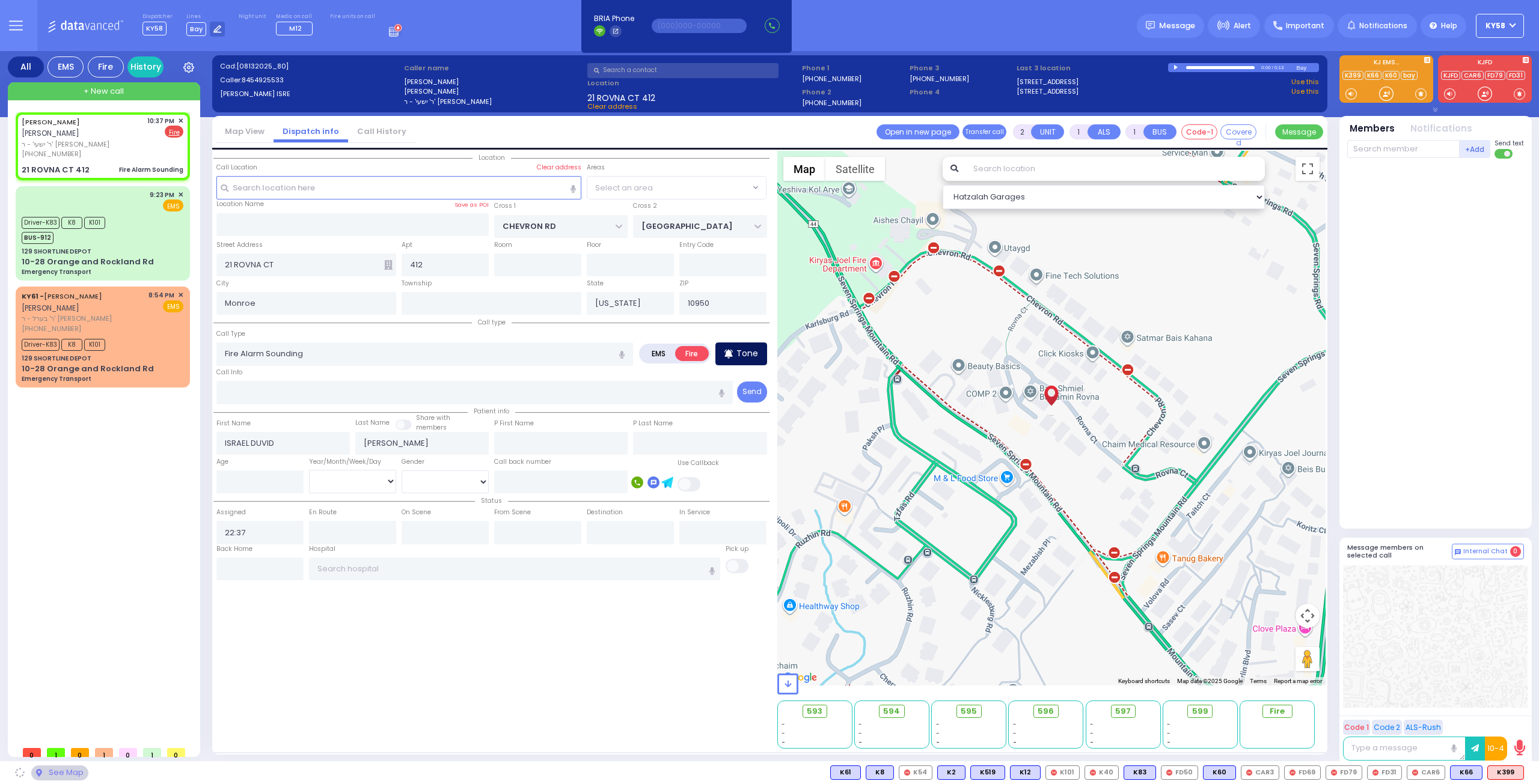
select select
select select "Hatzalah Garages"
select select "SECTION 5"
click at [737, 350] on div "Tone" at bounding box center [740, 353] width 51 height 23
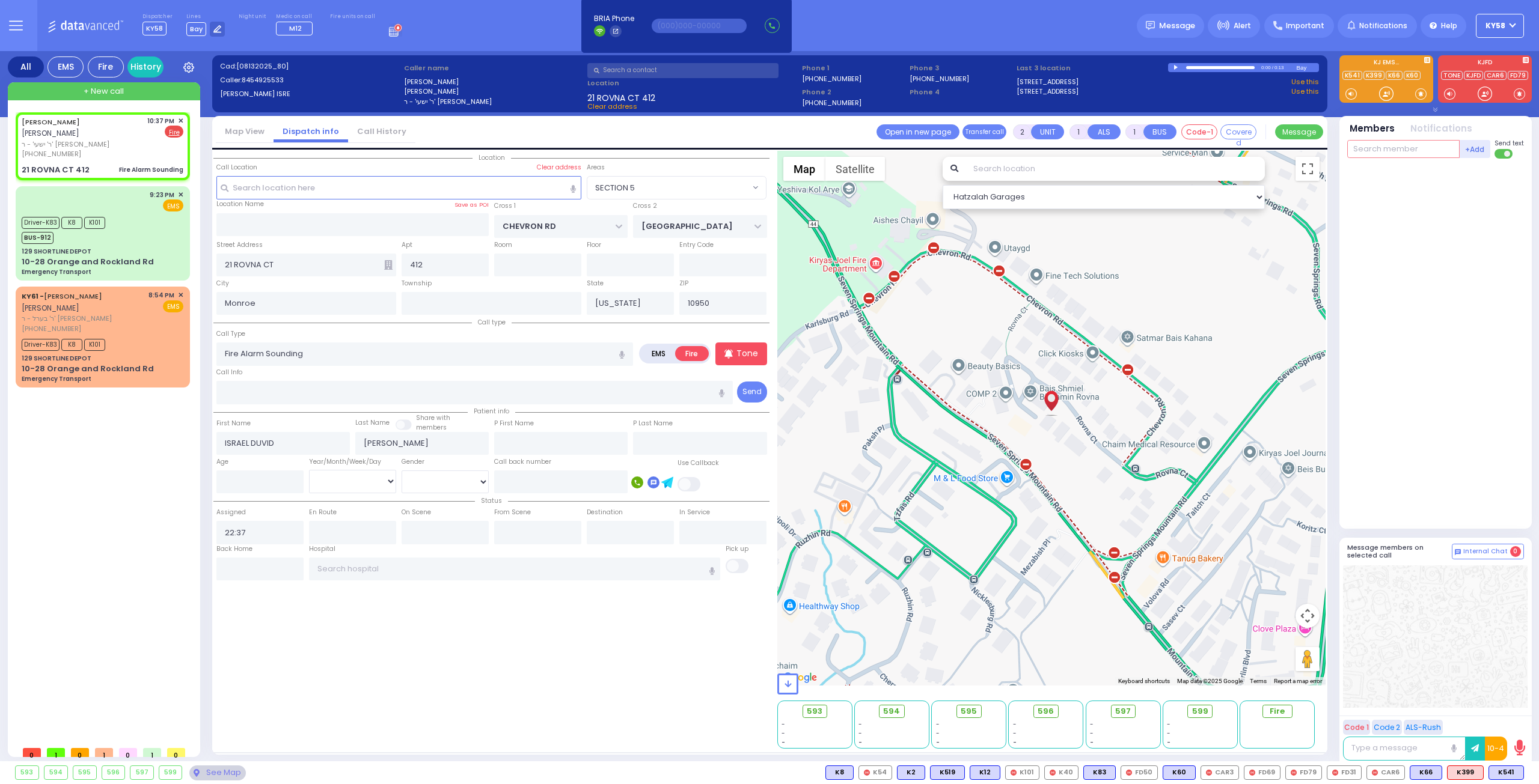
click at [1390, 151] on input "text" at bounding box center [1403, 149] width 112 height 18
type input "79"
click at [1375, 170] on div "FD79" at bounding box center [1387, 173] width 60 height 12
click at [1375, 148] on input "text" at bounding box center [1403, 149] width 112 height 18
type input "22"
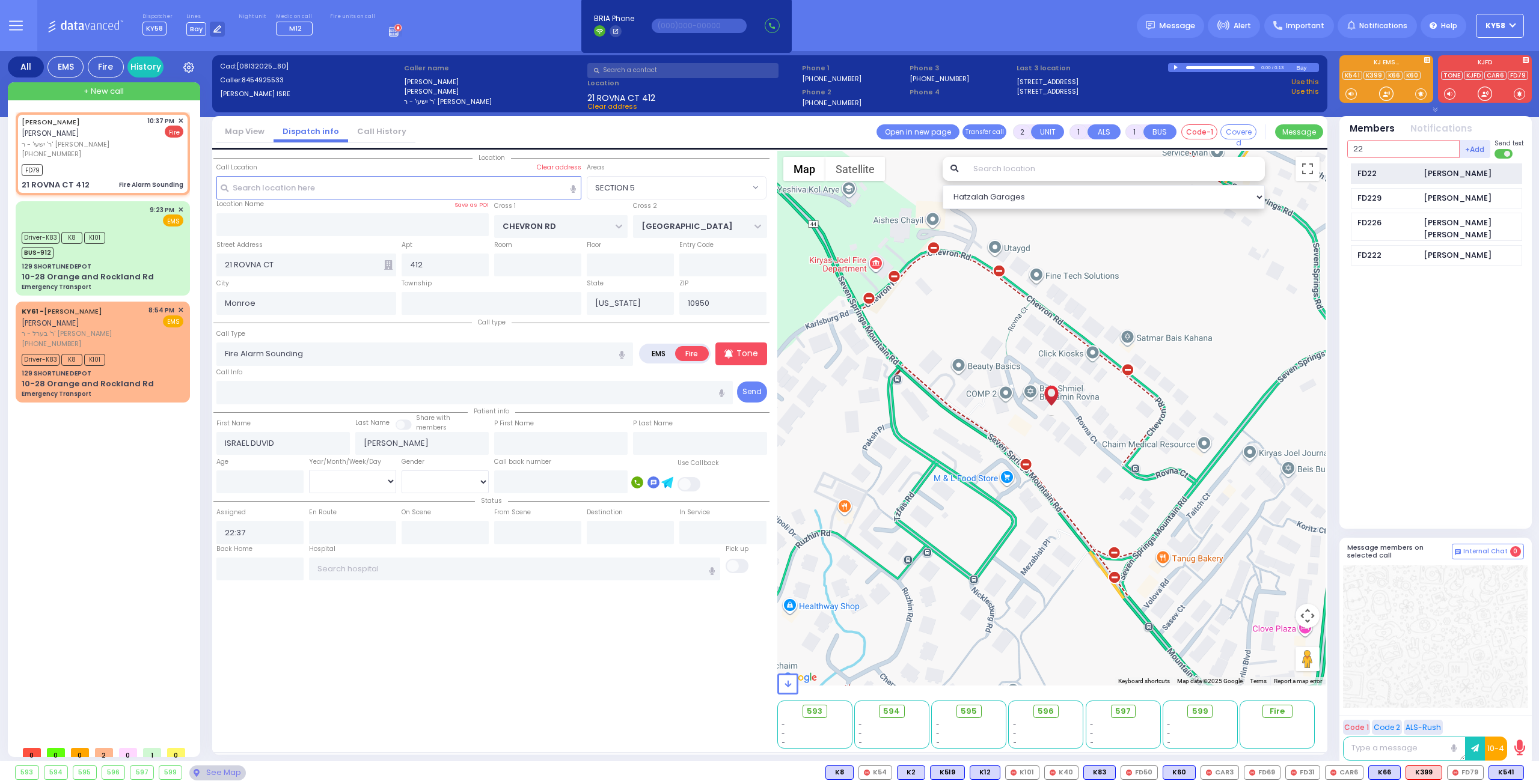
select select
radio input "true"
select select
type input "22:38"
select select "SECTION 5"
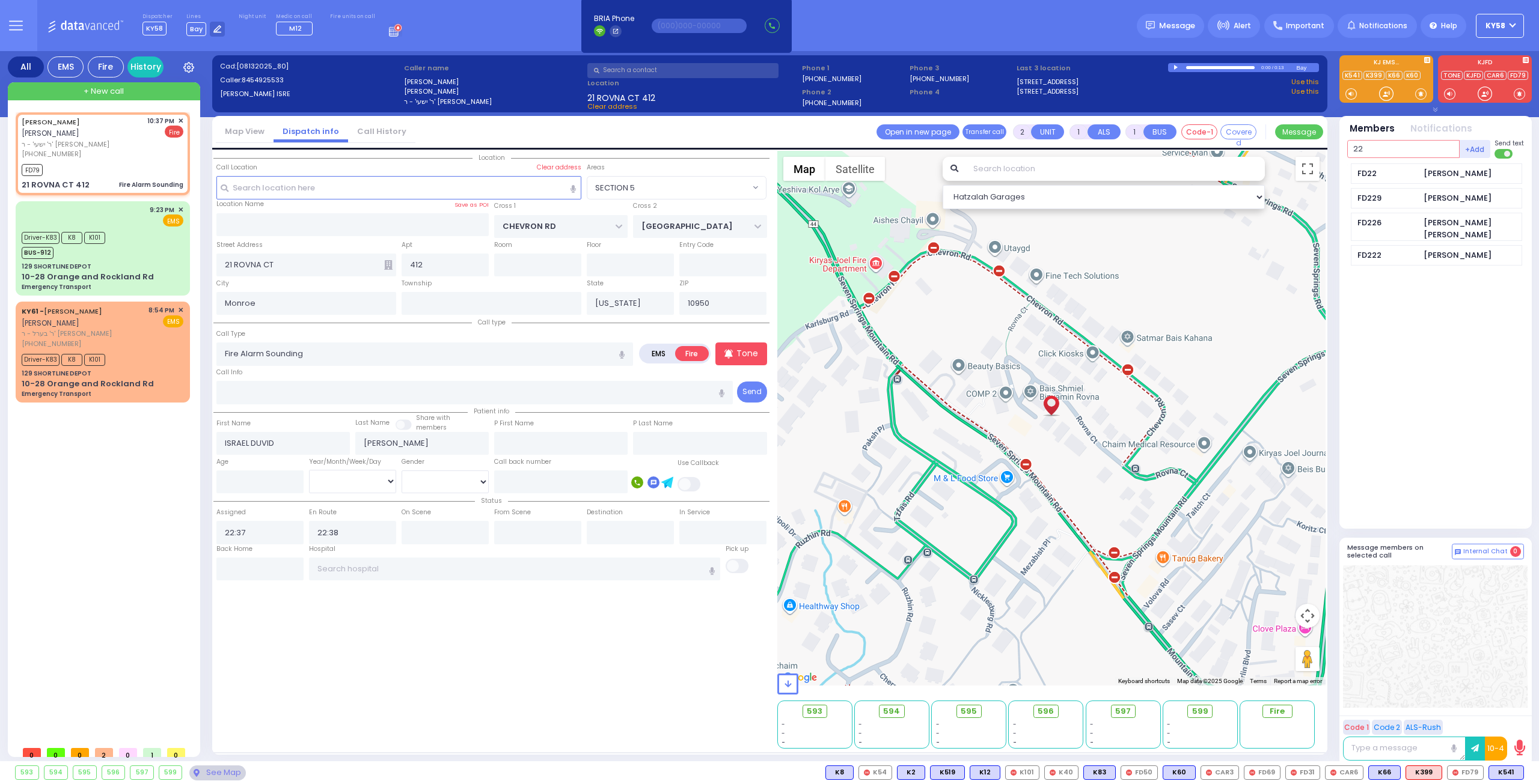
select select "Hatzalah Garages"
type input "22"
click at [1424, 169] on div "[PERSON_NAME]" at bounding box center [1457, 173] width 68 height 12
select select
radio input "true"
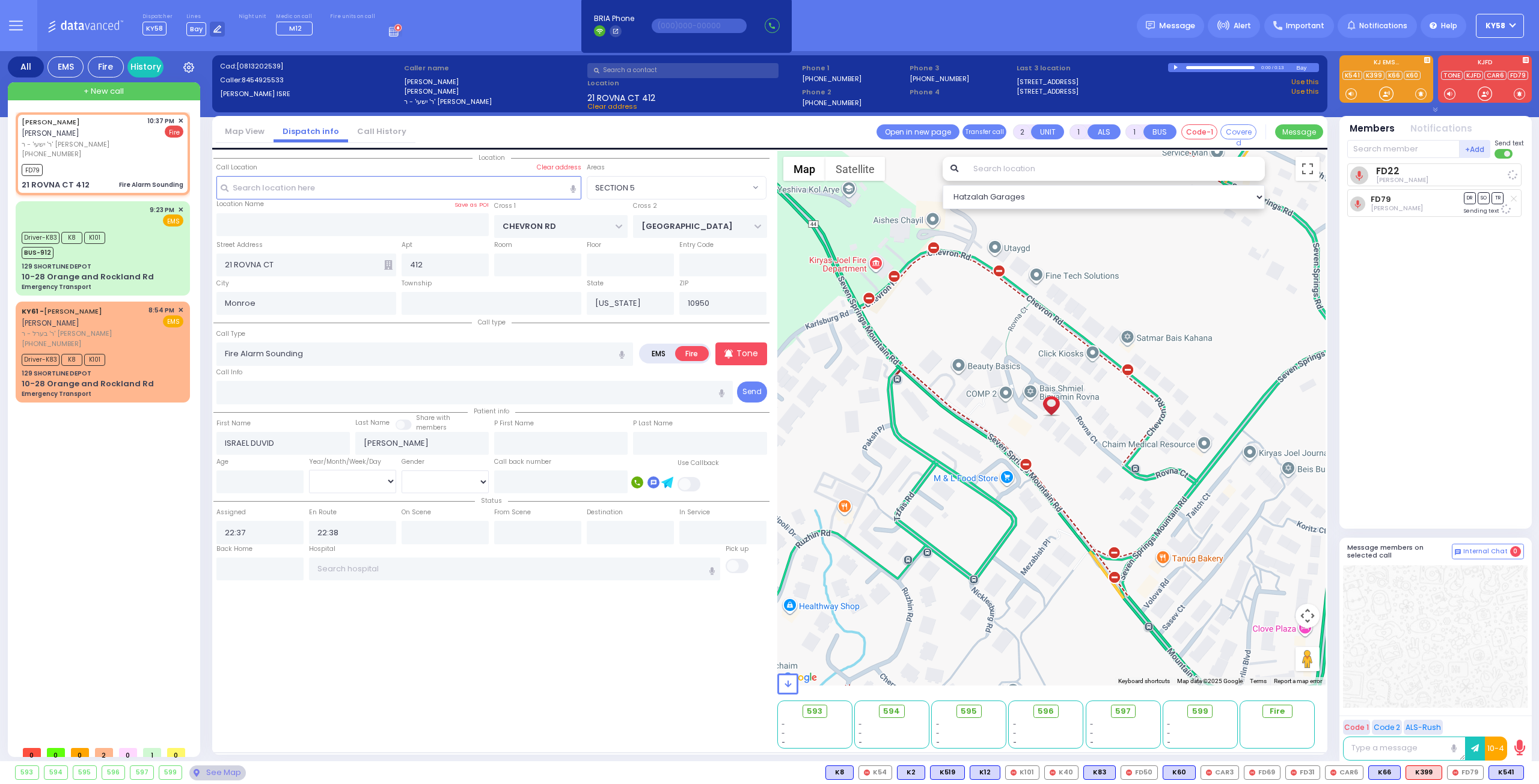
select select
select select "Hatzalah Garages"
select select "SECTION 5"
click at [1407, 149] on input "text" at bounding box center [1403, 149] width 112 height 18
click at [1469, 768] on span "CAR4" at bounding box center [1467, 773] width 38 height 13
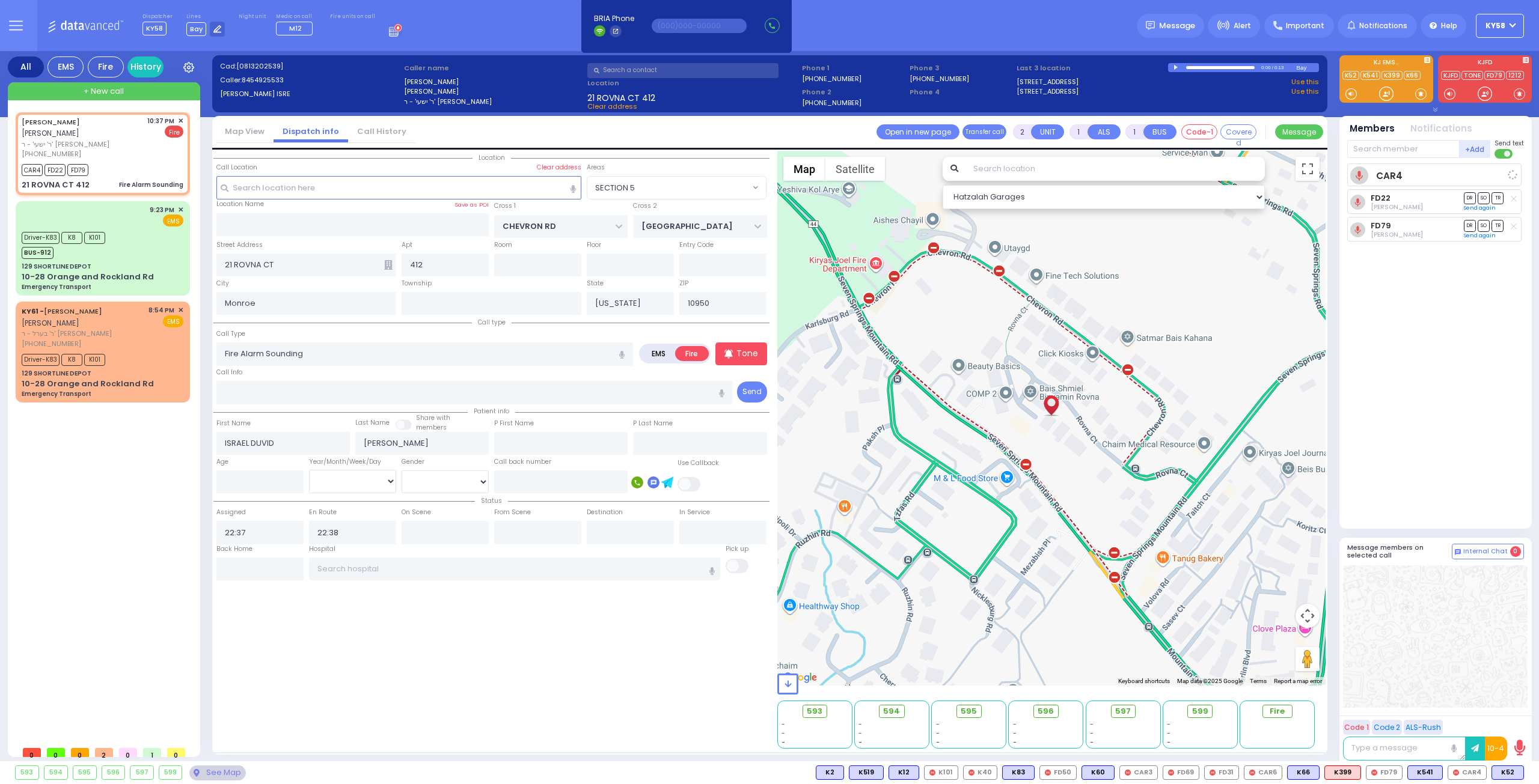
select select
radio input "true"
select select
select select "SECTION 5"
select select "Hatzalah Garages"
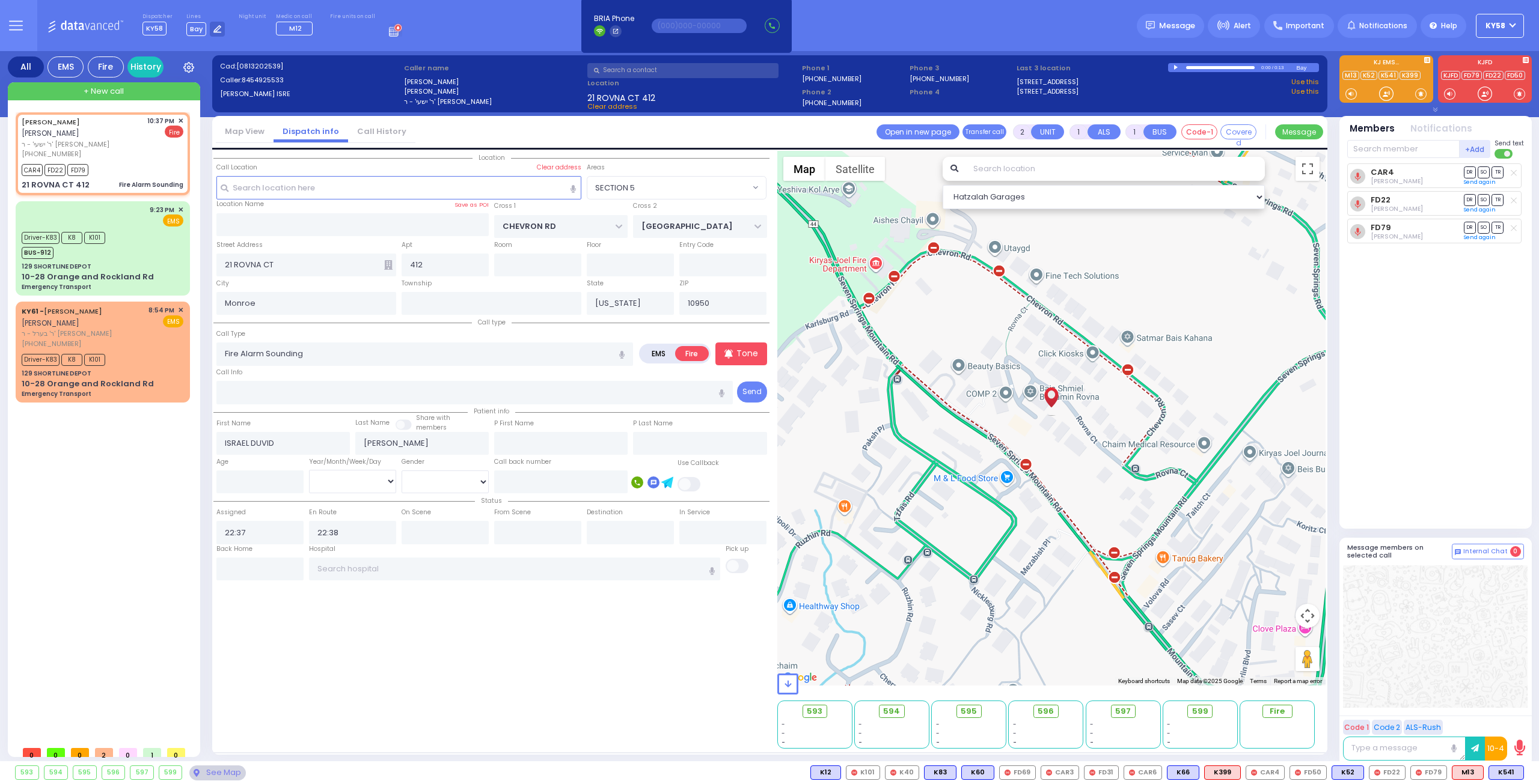
select select "SECTION 5"
select select
click at [178, 120] on span "✕" at bounding box center [180, 121] width 5 height 10
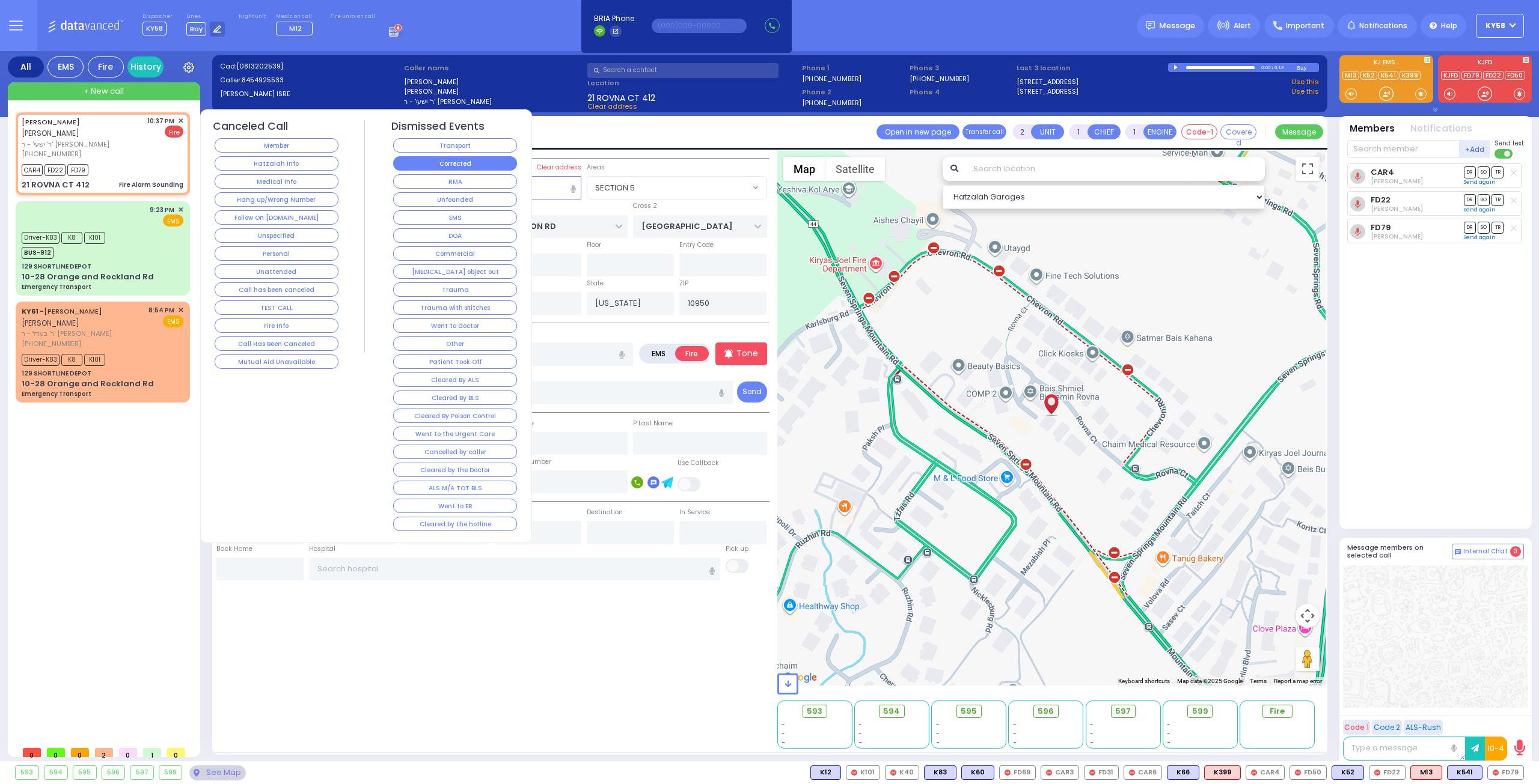
click at [461, 160] on button "Corrected" at bounding box center [455, 163] width 124 height 14
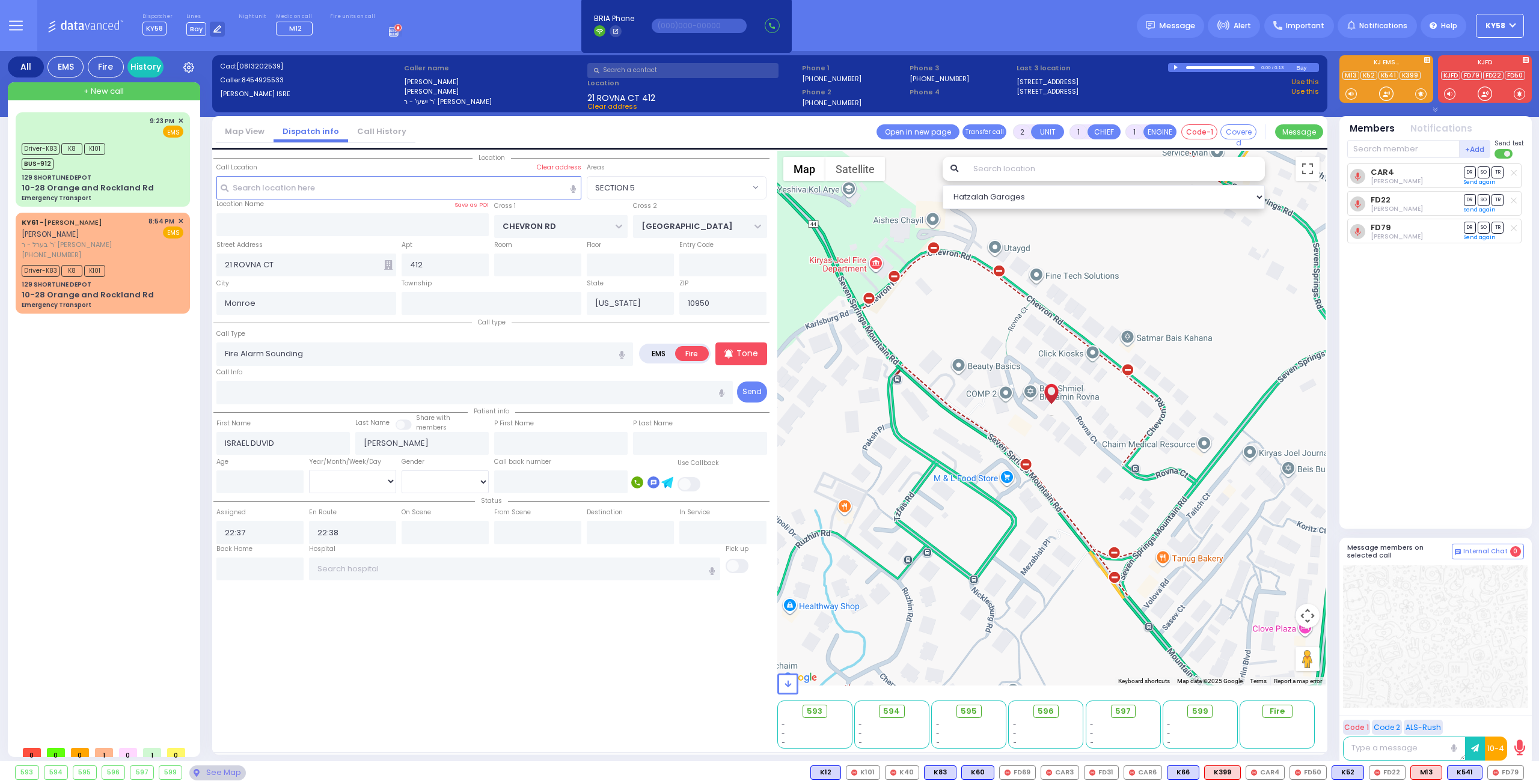
select select
radio input "true"
select select
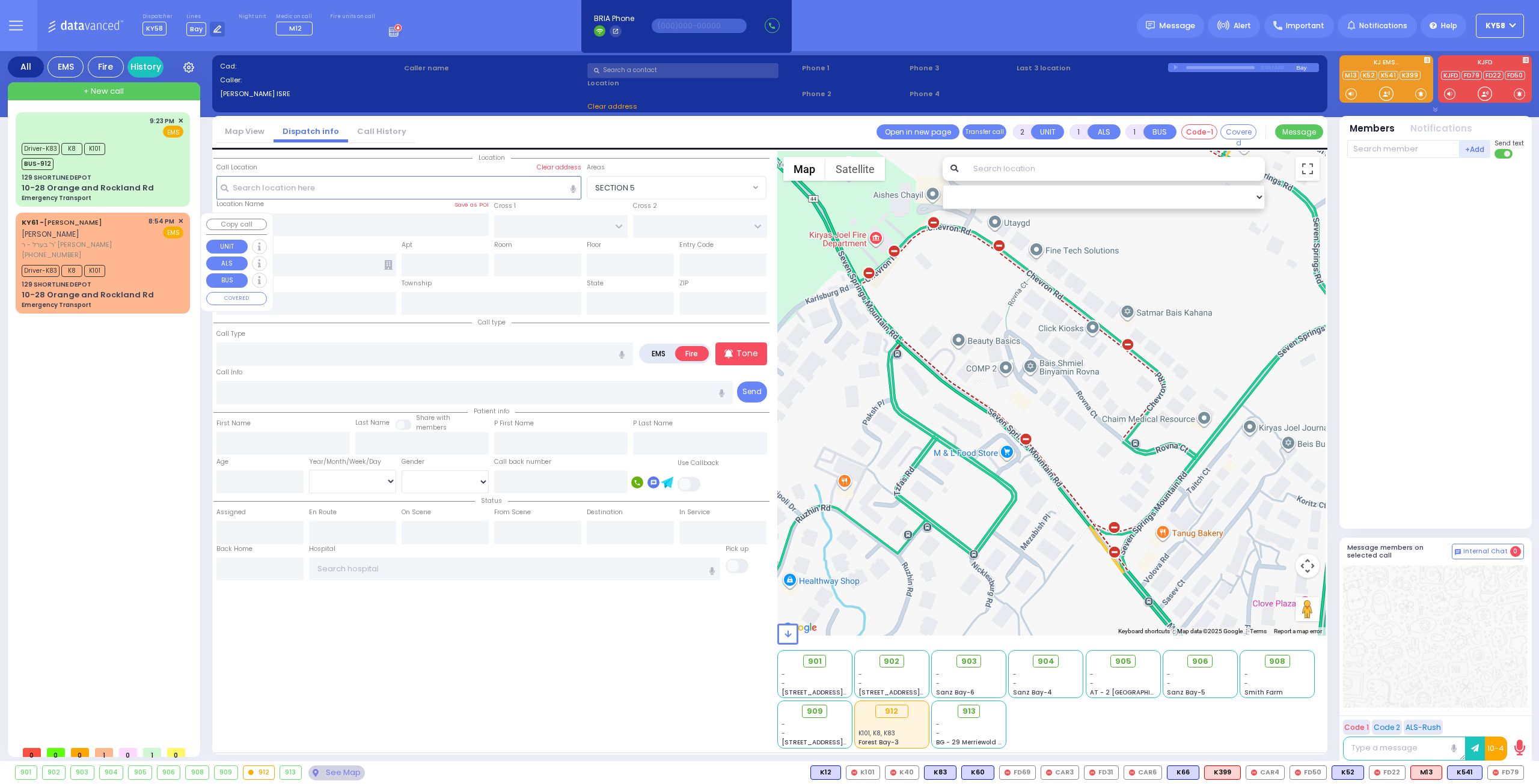
click at [132, 280] on div "129 SHORTLINE DEPOT" at bounding box center [102, 284] width 161 height 9
type input "6"
select select
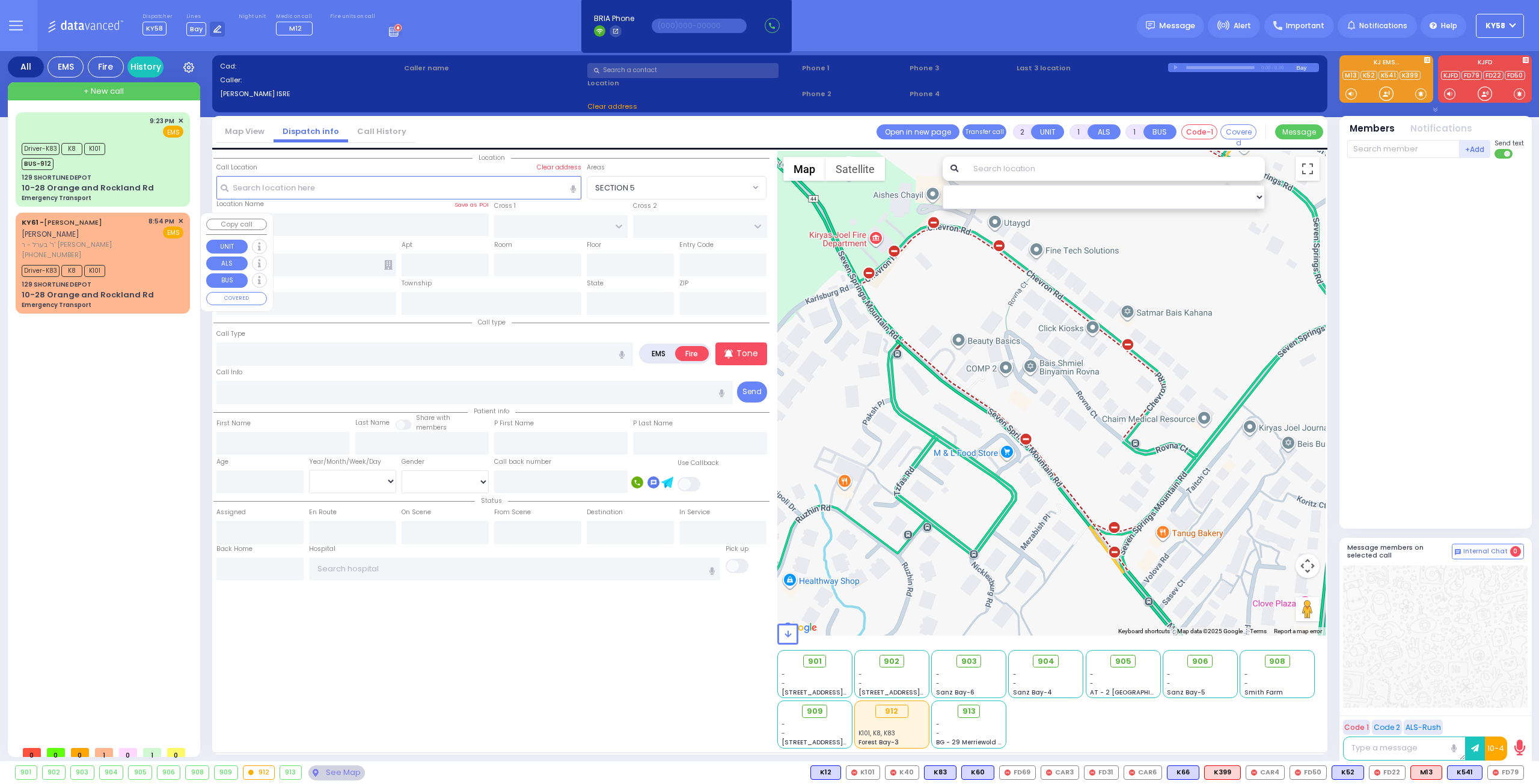
type input "Emergency Transport"
radio input "true"
type input "[PERSON_NAME]"
type input "Leib"
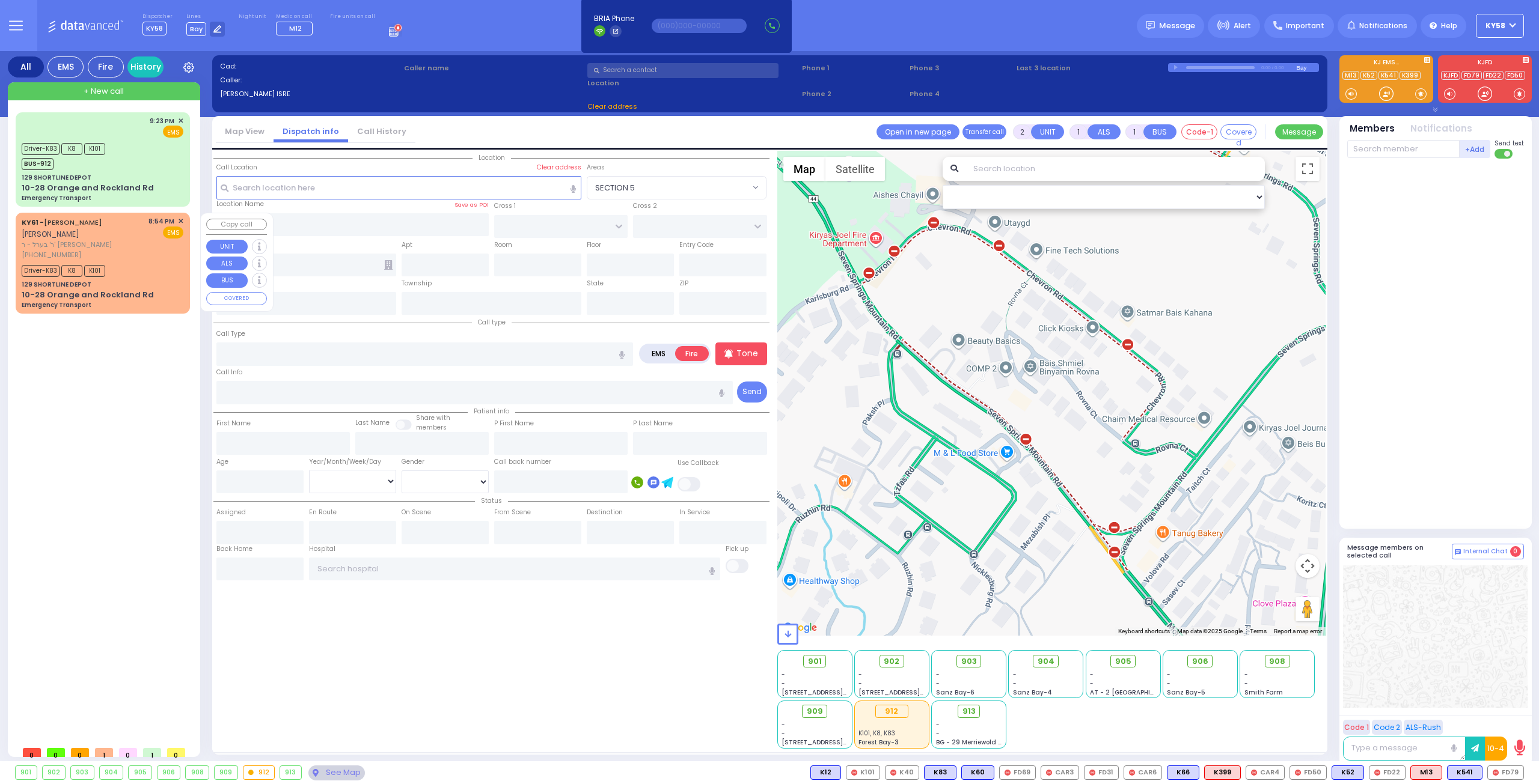
type input "Karpen"
type input "3"
select select "Year"
select select "[DEMOGRAPHIC_DATA]"
type input "20:54"
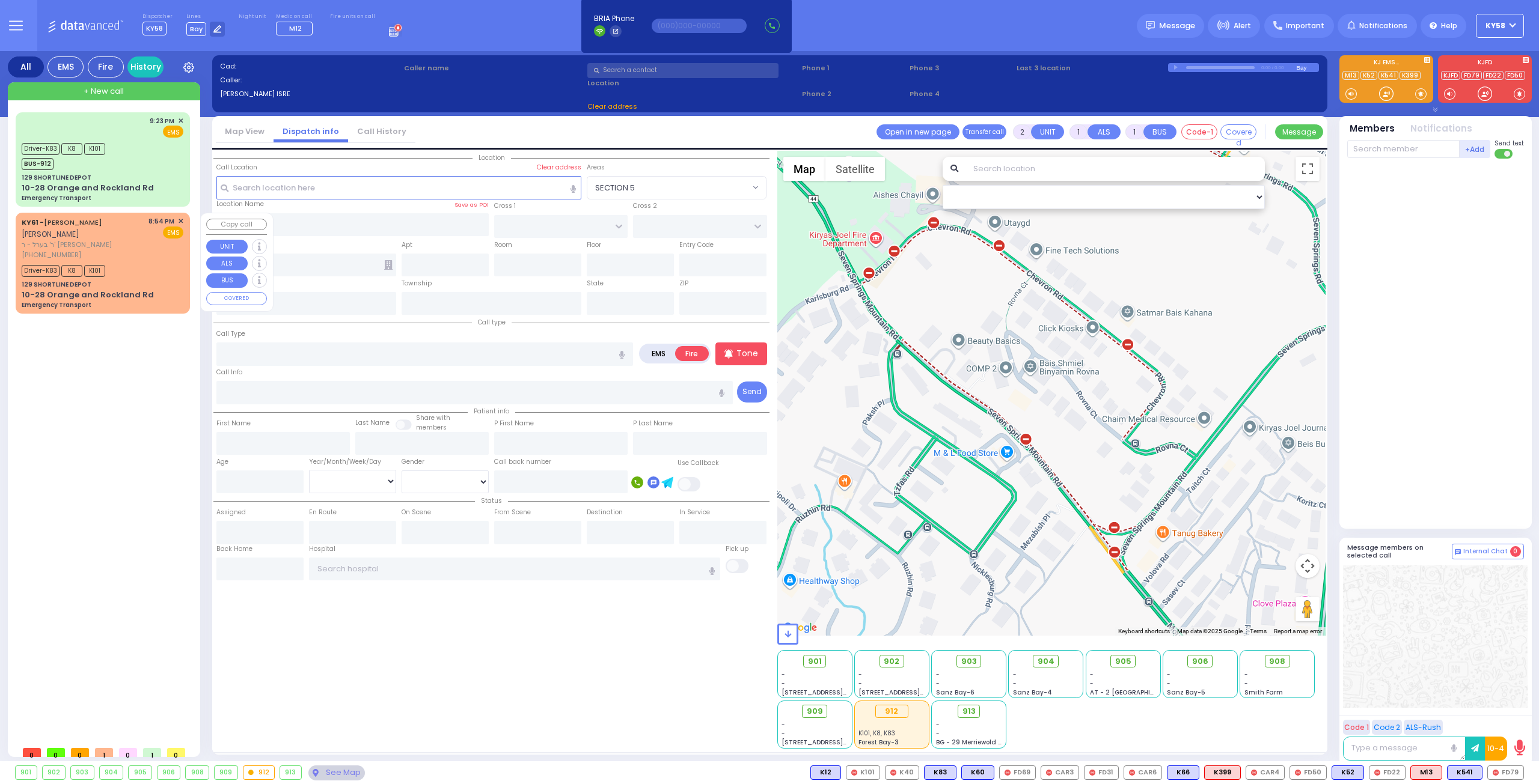
type input "20:59"
type input "21:30"
type input "21:50"
type input "22:26"
type input "22:42"
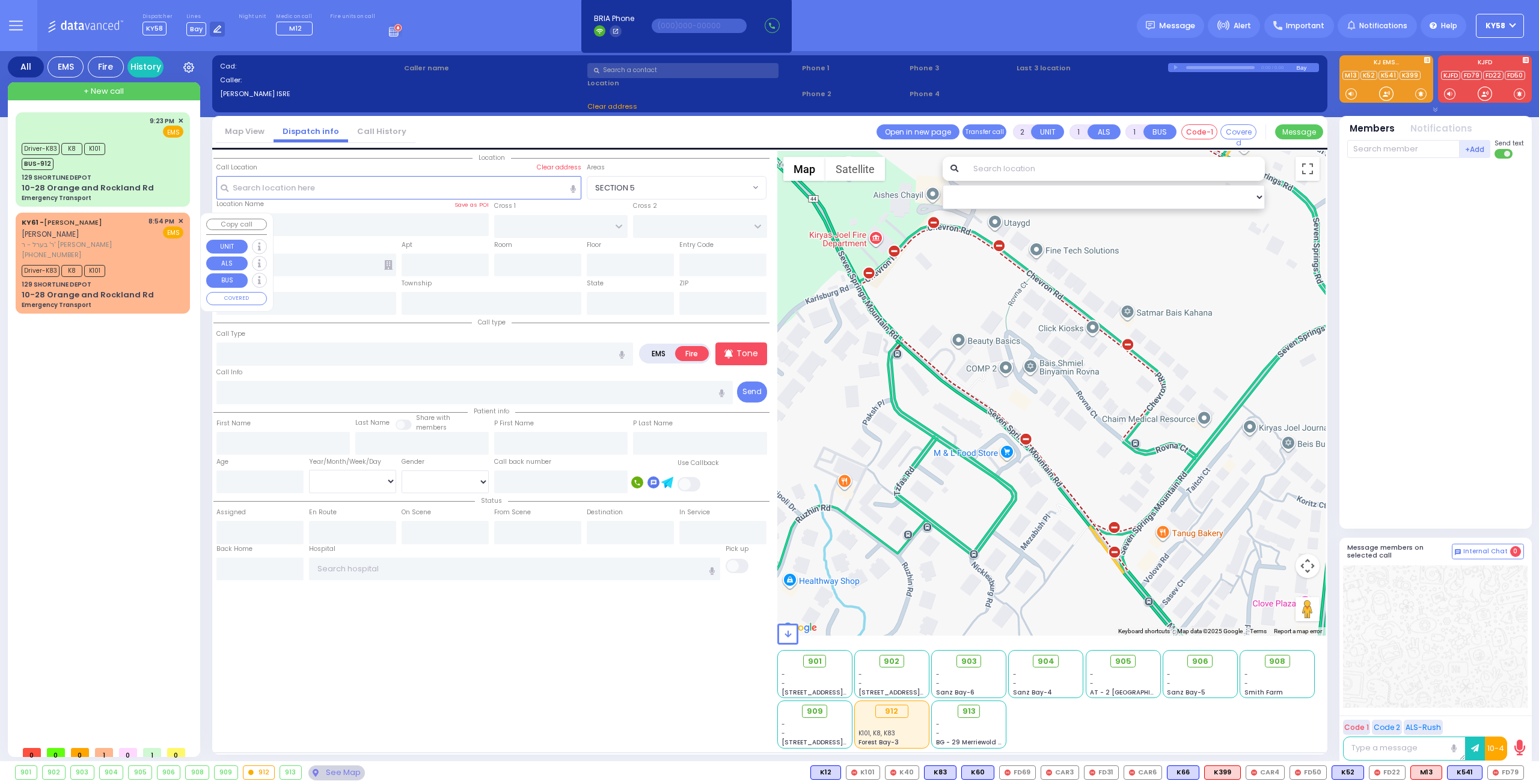
type input "[US_STATE][GEOGRAPHIC_DATA]- [GEOGRAPHIC_DATA]"
select select "Hatzalah Garages"
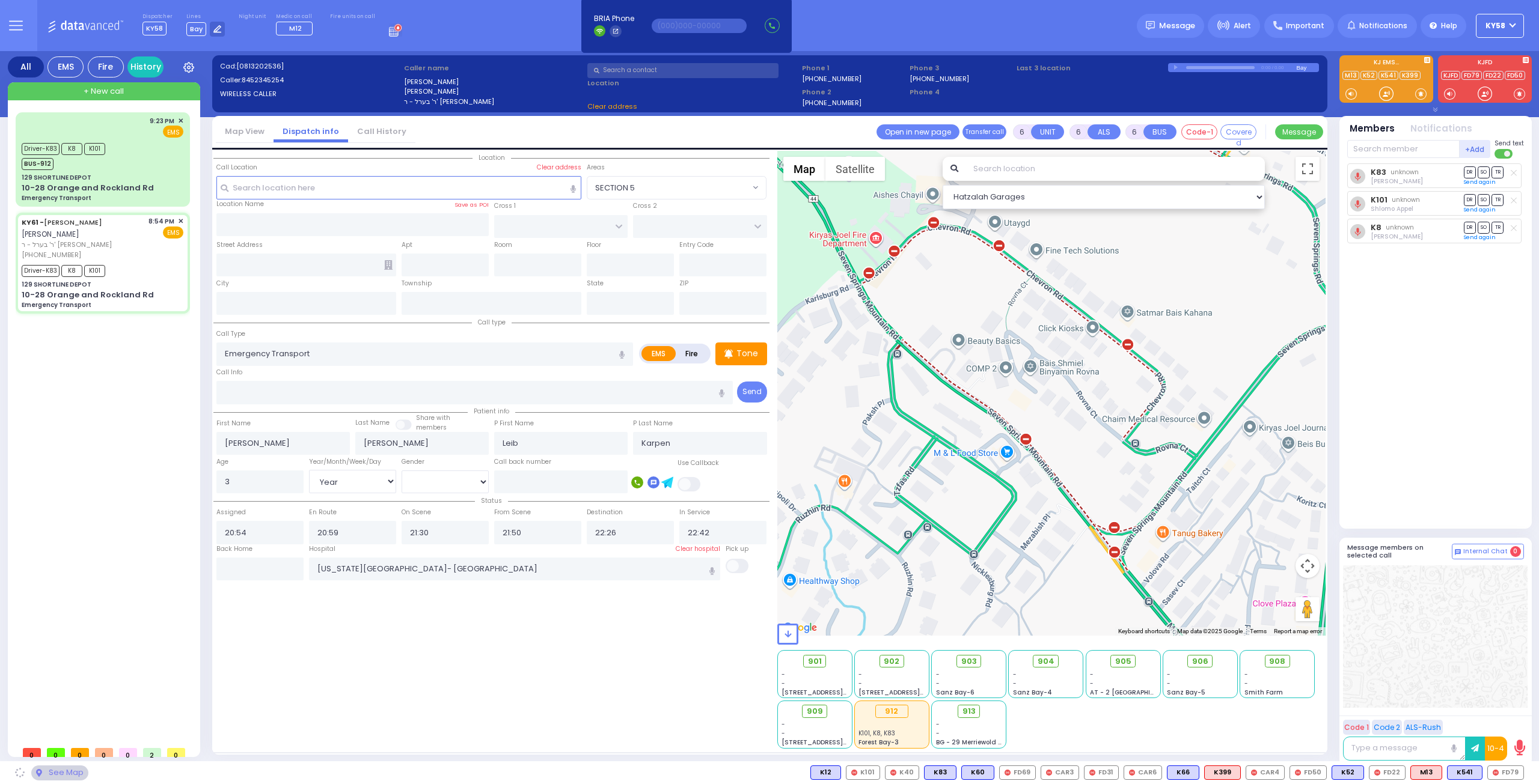
select select
radio input "true"
select select "Year"
select select "[DEMOGRAPHIC_DATA]"
select select "Hatzalah Garages"
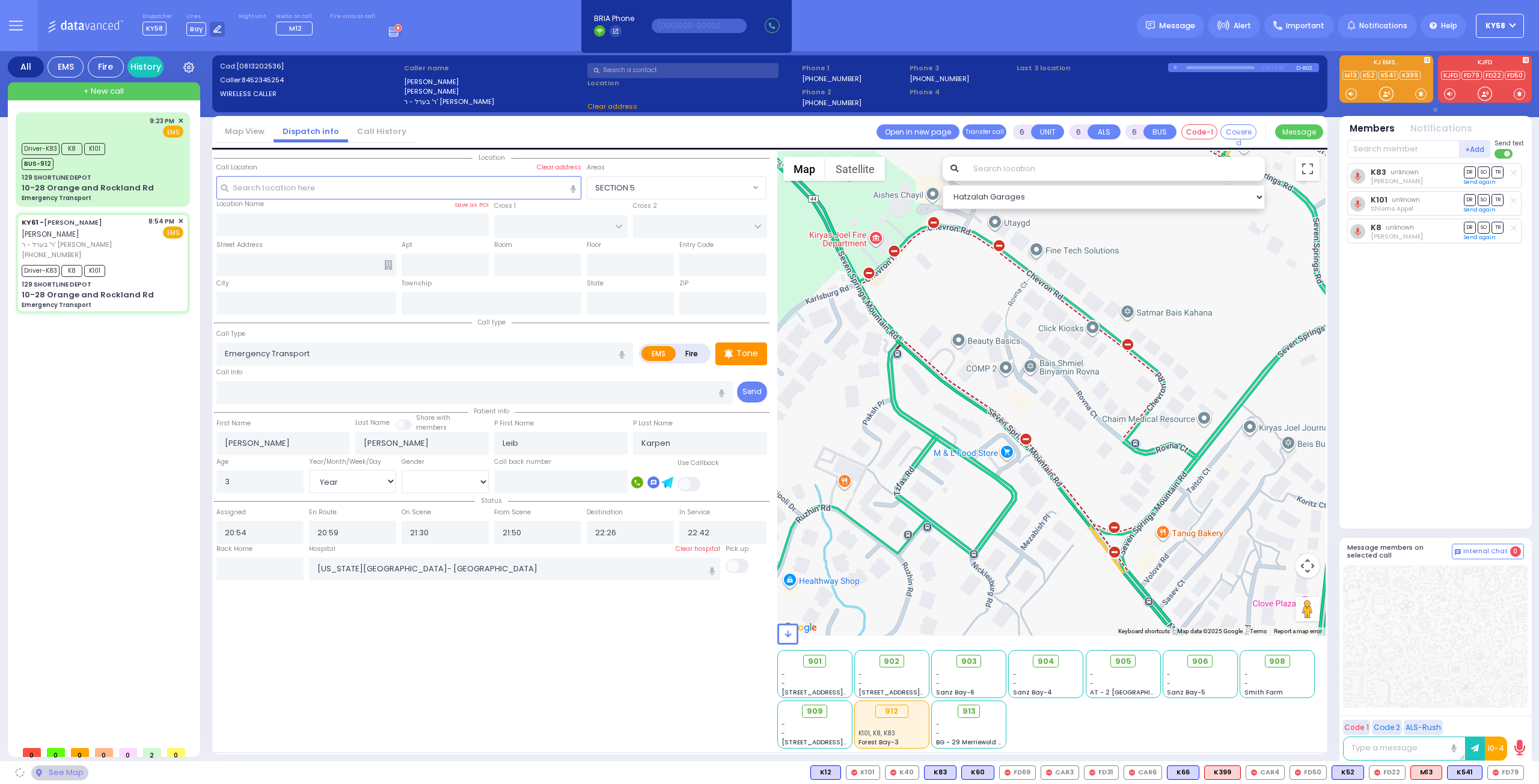
type input "129 SHORTLINE DEPOT"
type input "10-28 Orange and Rockland Rd"
type input "Monroe"
type input "[US_STATE]"
type input "10950"
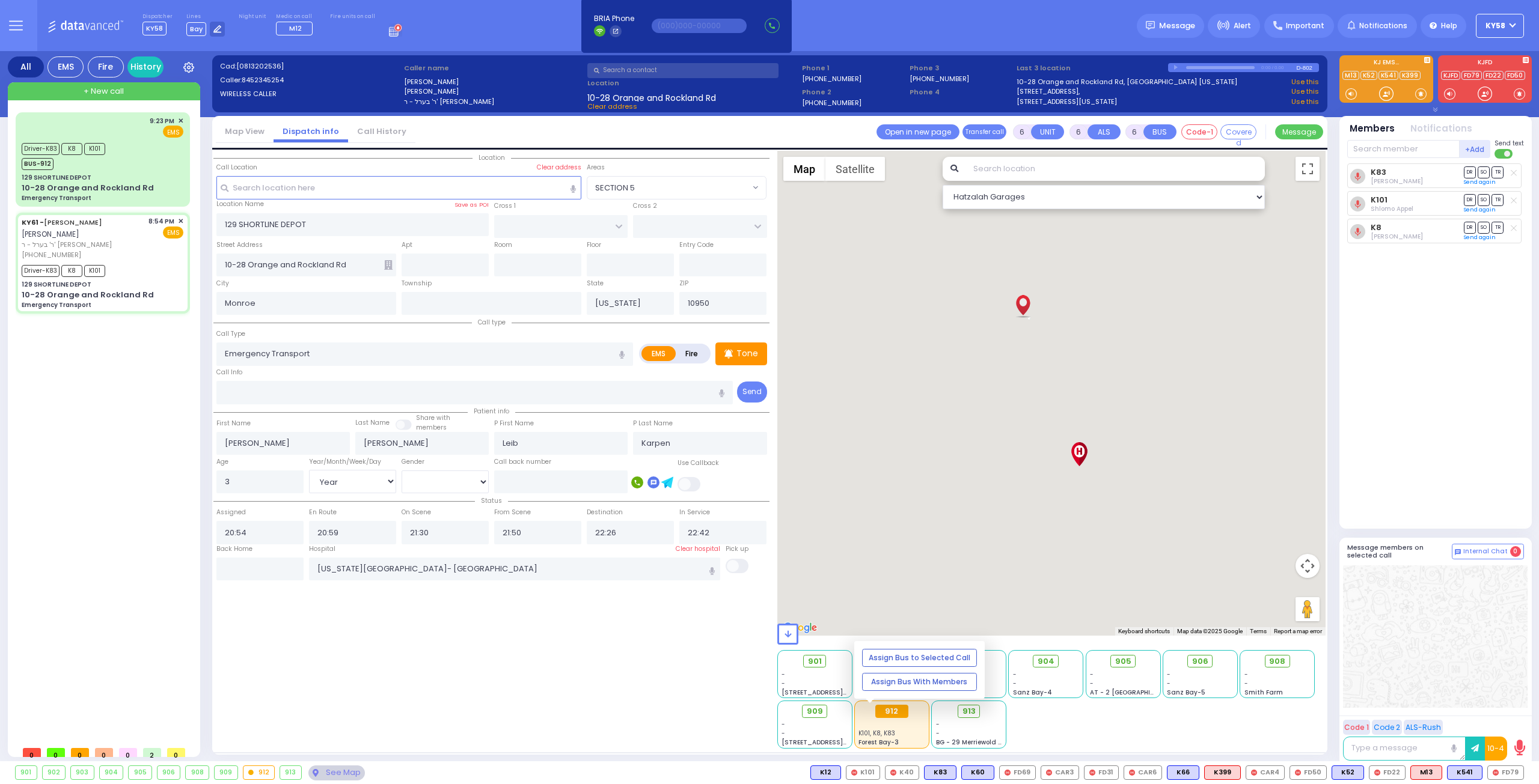
click at [889, 712] on div "912" at bounding box center [892, 712] width 33 height 13
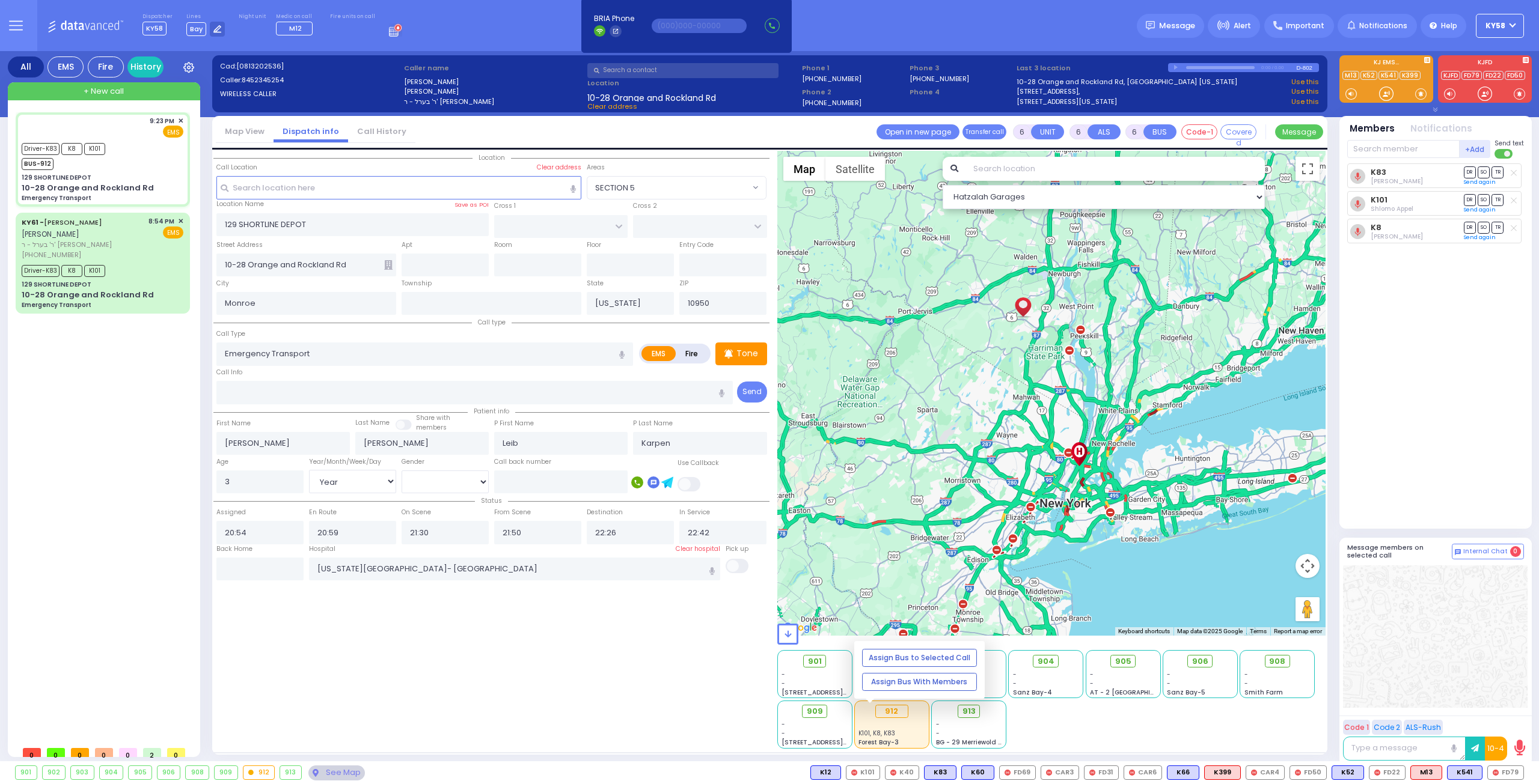
select select
radio input "true"
type input "Yehuda"
type input "[PERSON_NAME]"
type input "15"
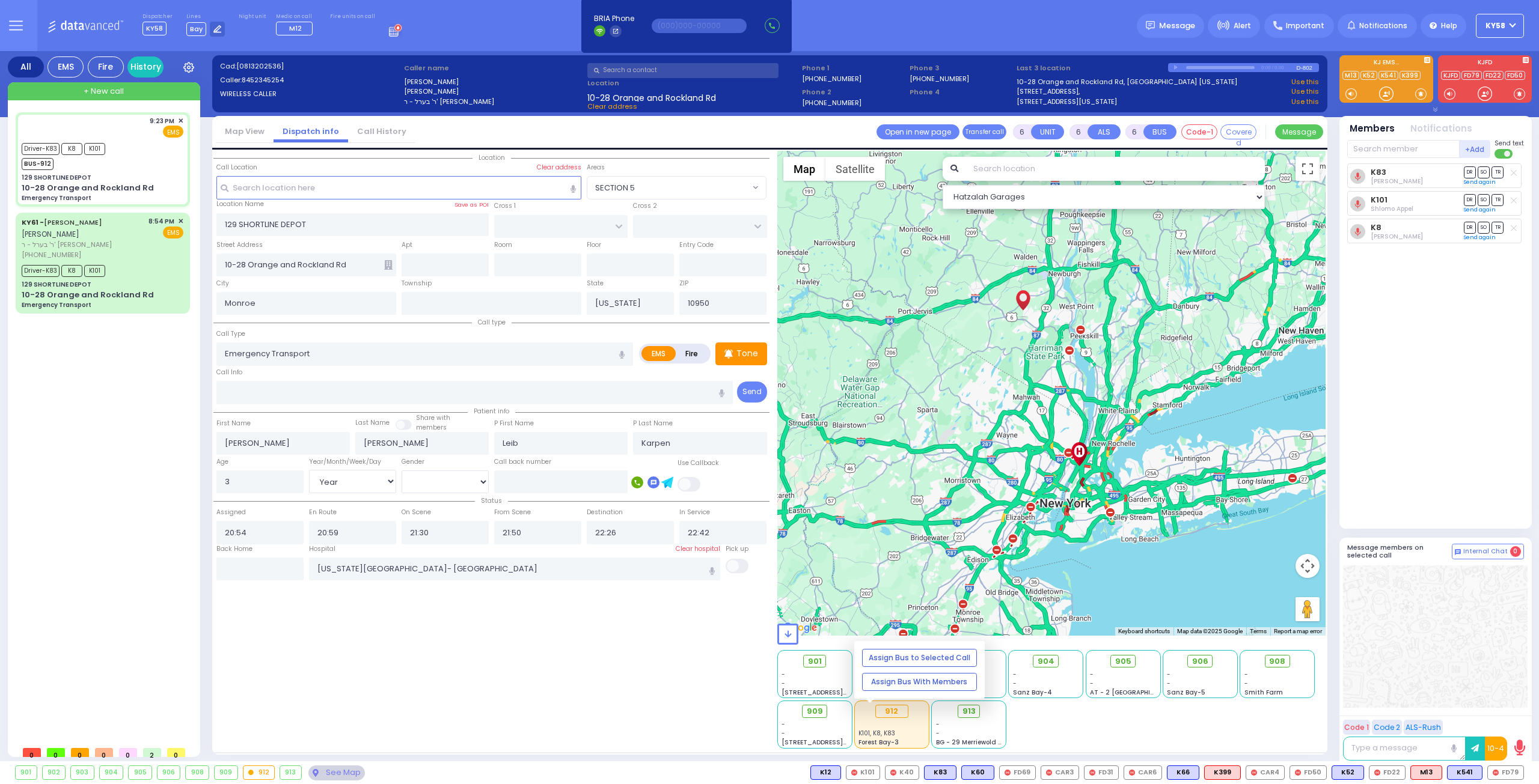
select select "Year"
select select "[DEMOGRAPHIC_DATA]"
type input "21:23"
type input "21:24"
type input "21:43"
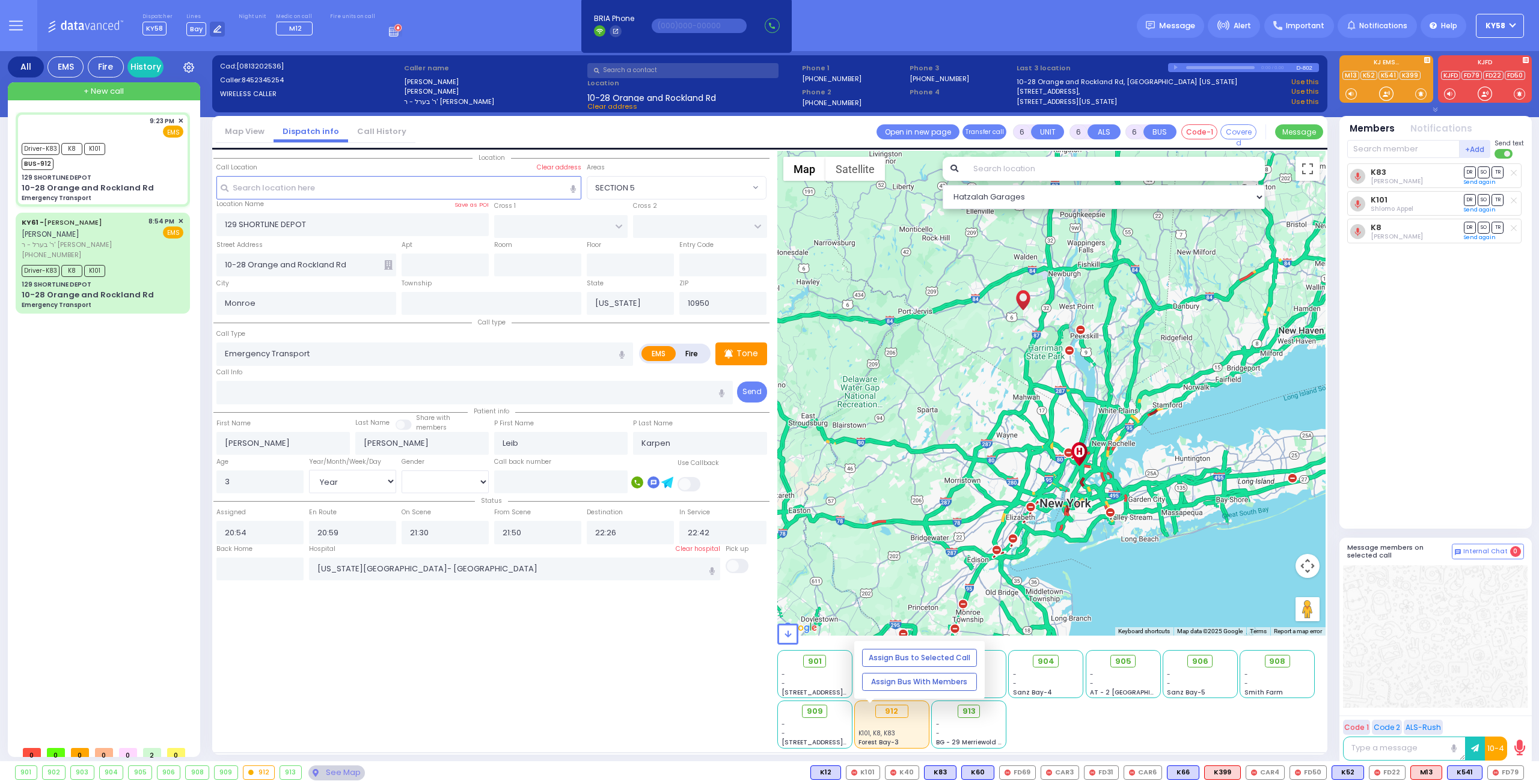
type input "21:49"
type input "22:30"
type input "22:33"
type input "[GEOGRAPHIC_DATA] [STREET_ADDRESS][US_STATE]"
select select "Hatzalah Garages"
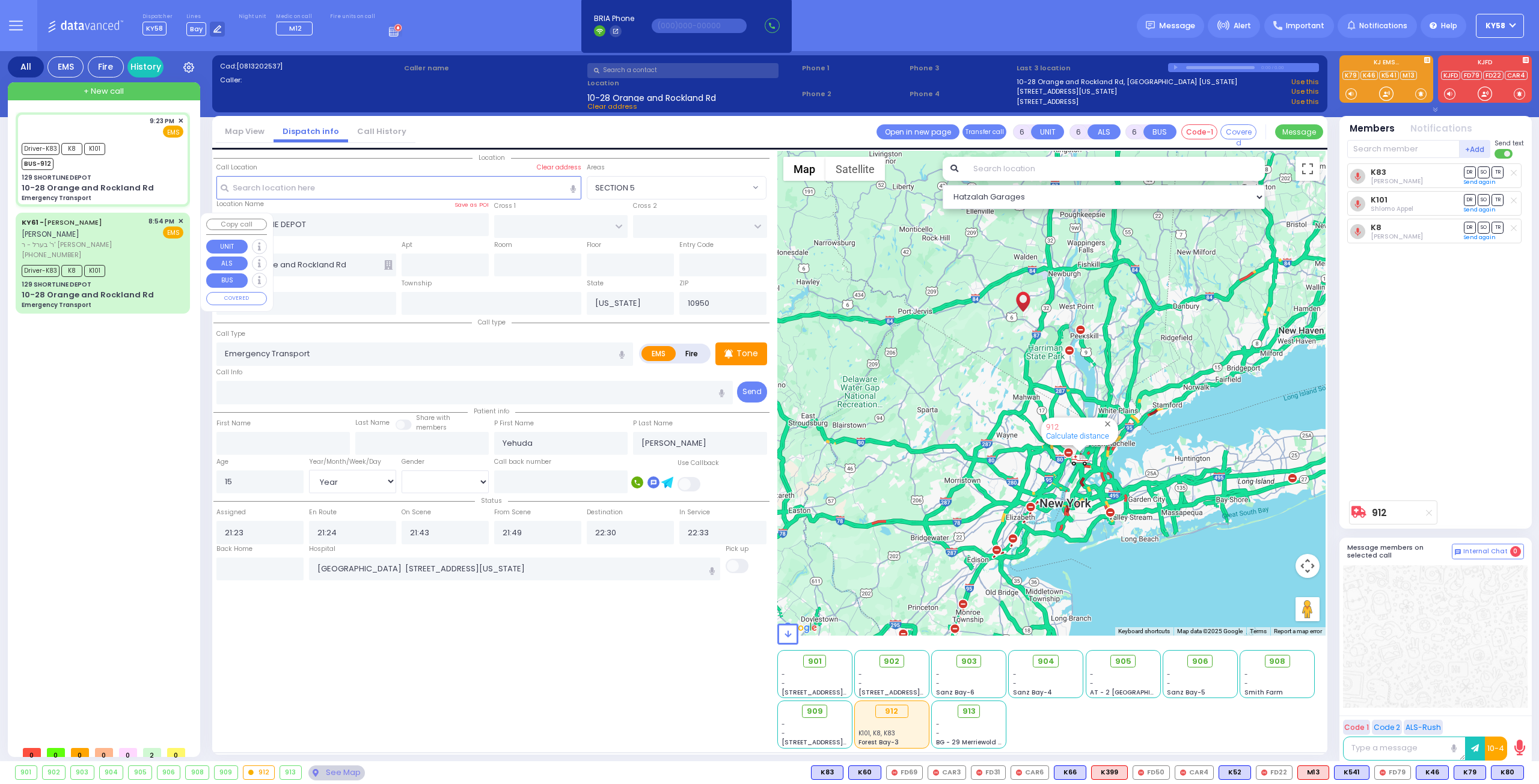
select select
radio input "true"
select select "Year"
select select "[DEMOGRAPHIC_DATA]"
select select "Hatzalah Garages"
